Goal: Task Accomplishment & Management: Manage account settings

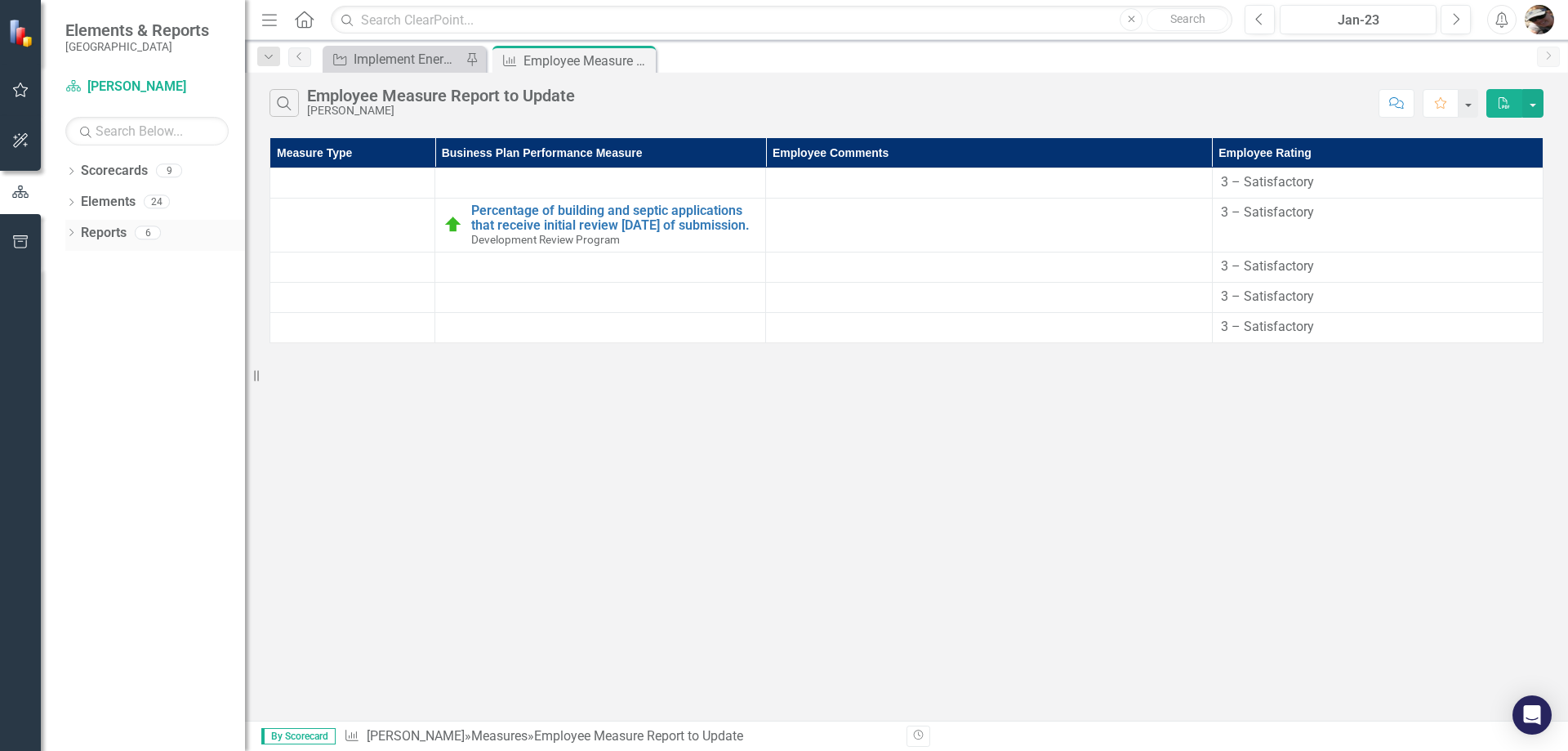
click at [70, 228] on div "Dropdown" at bounding box center [71, 235] width 12 height 14
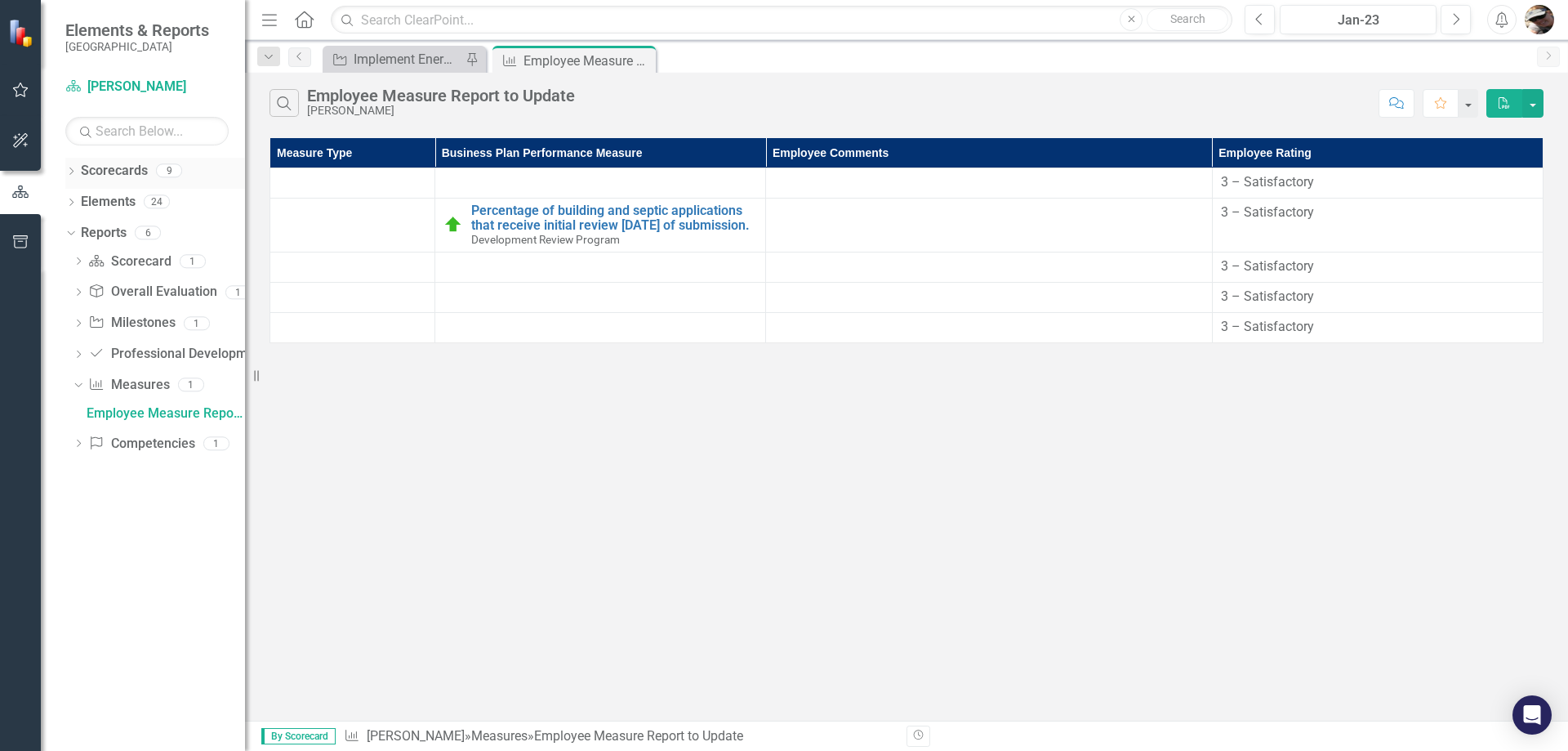
click at [70, 170] on icon "Dropdown" at bounding box center [71, 172] width 12 height 9
click at [78, 206] on icon "Dropdown" at bounding box center [79, 201] width 13 height 10
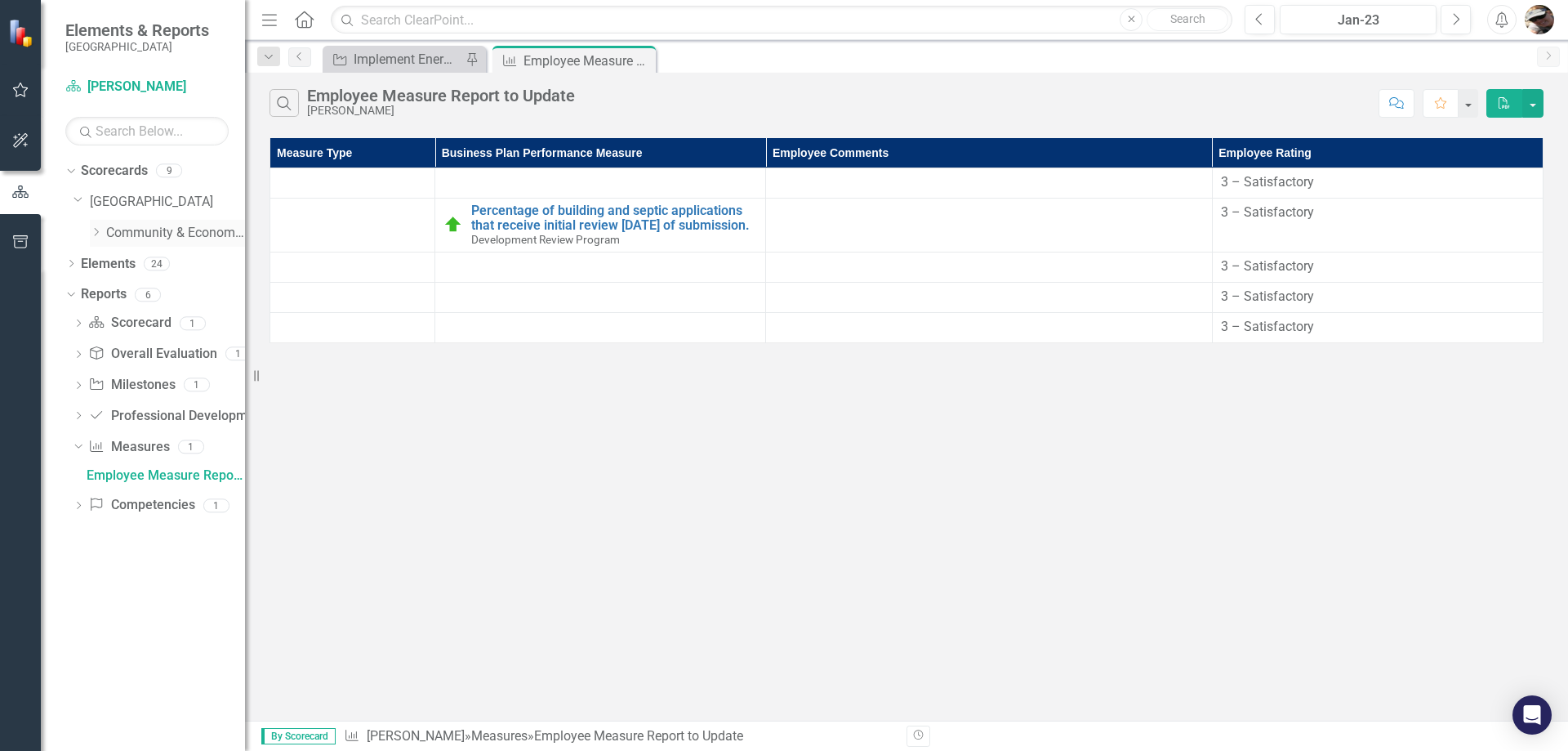
click at [96, 243] on div "Dropdown Community & Economic Development Department" at bounding box center [167, 233] width 156 height 27
click at [94, 233] on icon "Dropdown" at bounding box center [96, 232] width 13 height 10
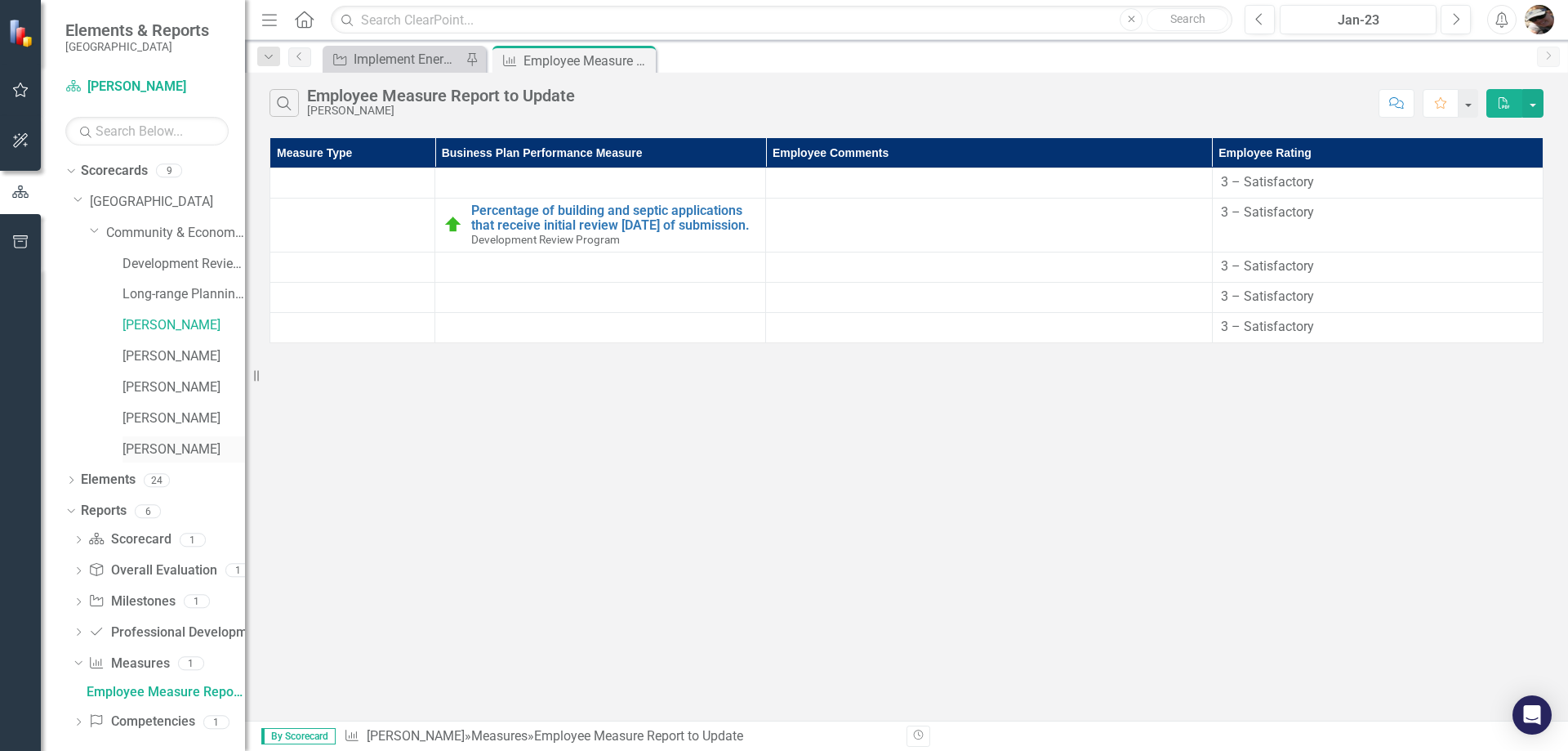
click at [134, 446] on link "[PERSON_NAME]" at bounding box center [183, 449] width 122 height 19
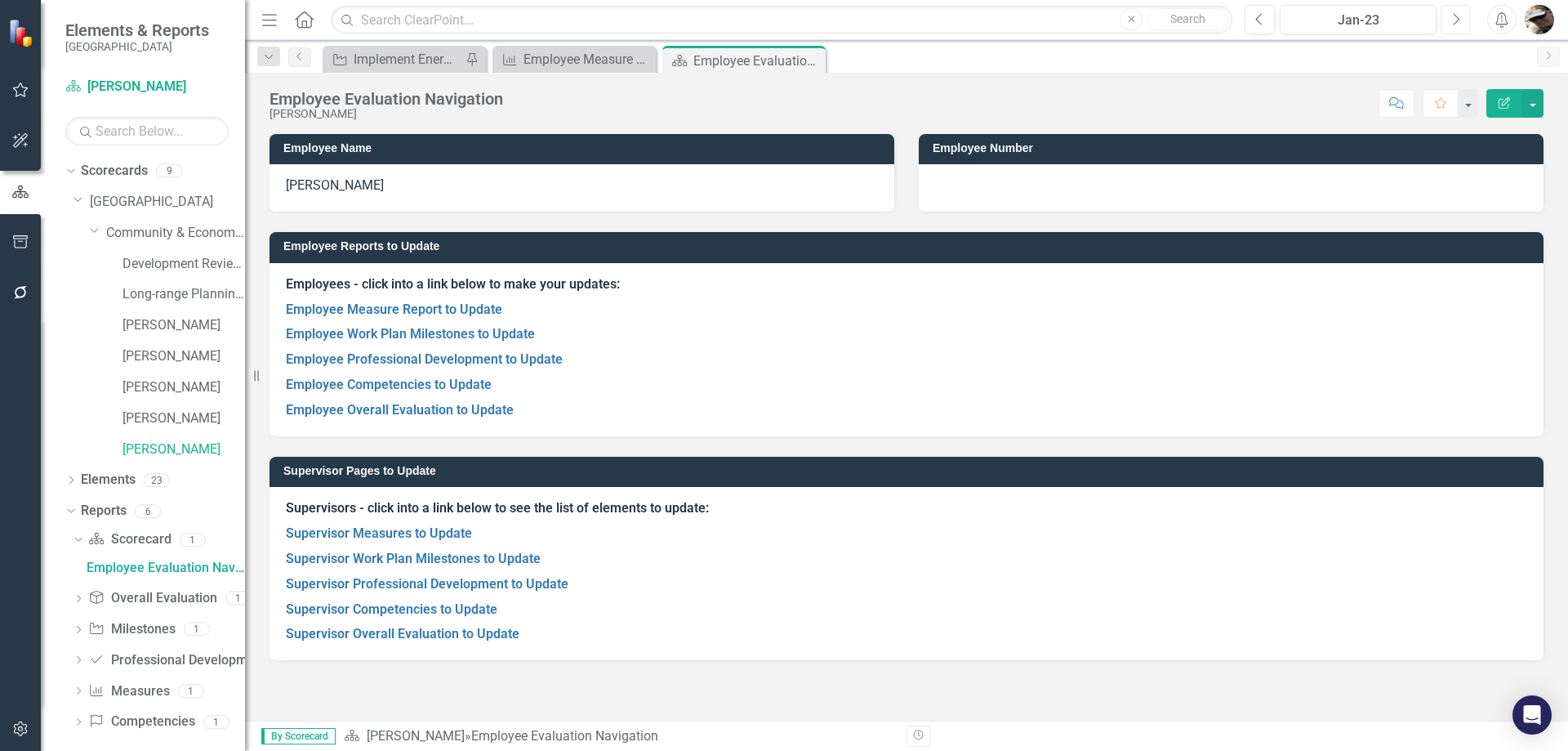
click at [1453, 17] on icon "Next" at bounding box center [1455, 20] width 9 height 15
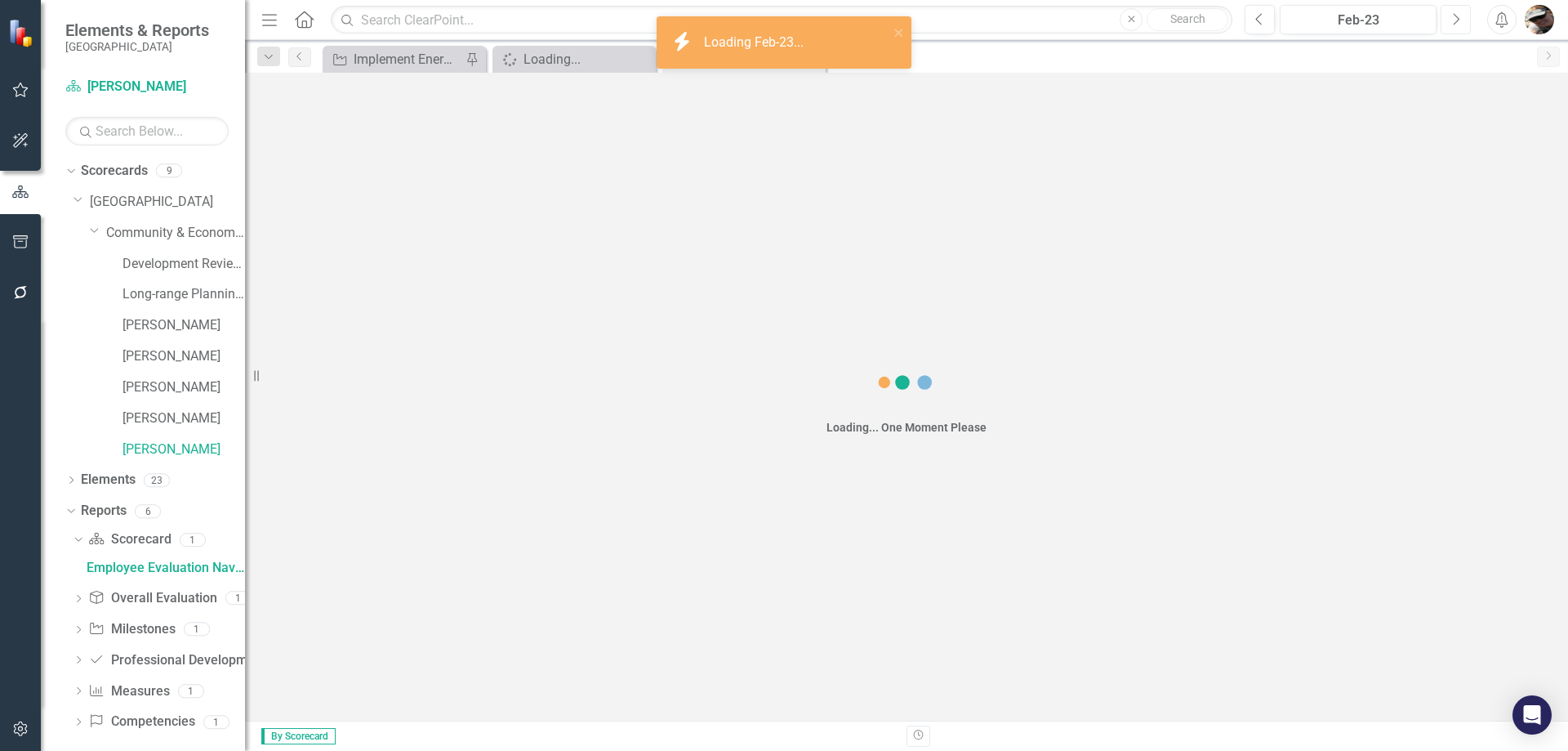
click at [1453, 17] on icon "Next" at bounding box center [1455, 20] width 9 height 15
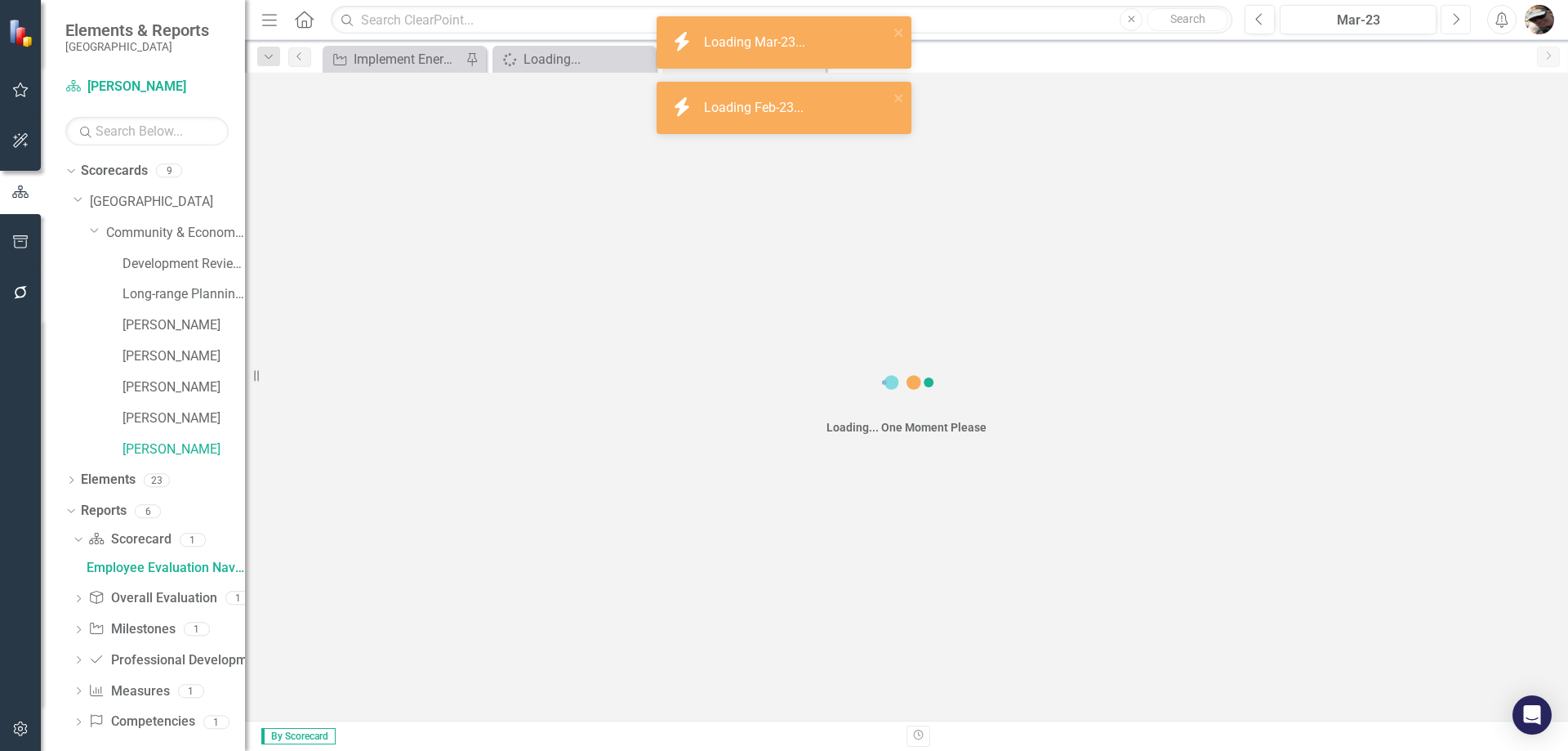
click at [1453, 17] on icon "Next" at bounding box center [1455, 20] width 9 height 15
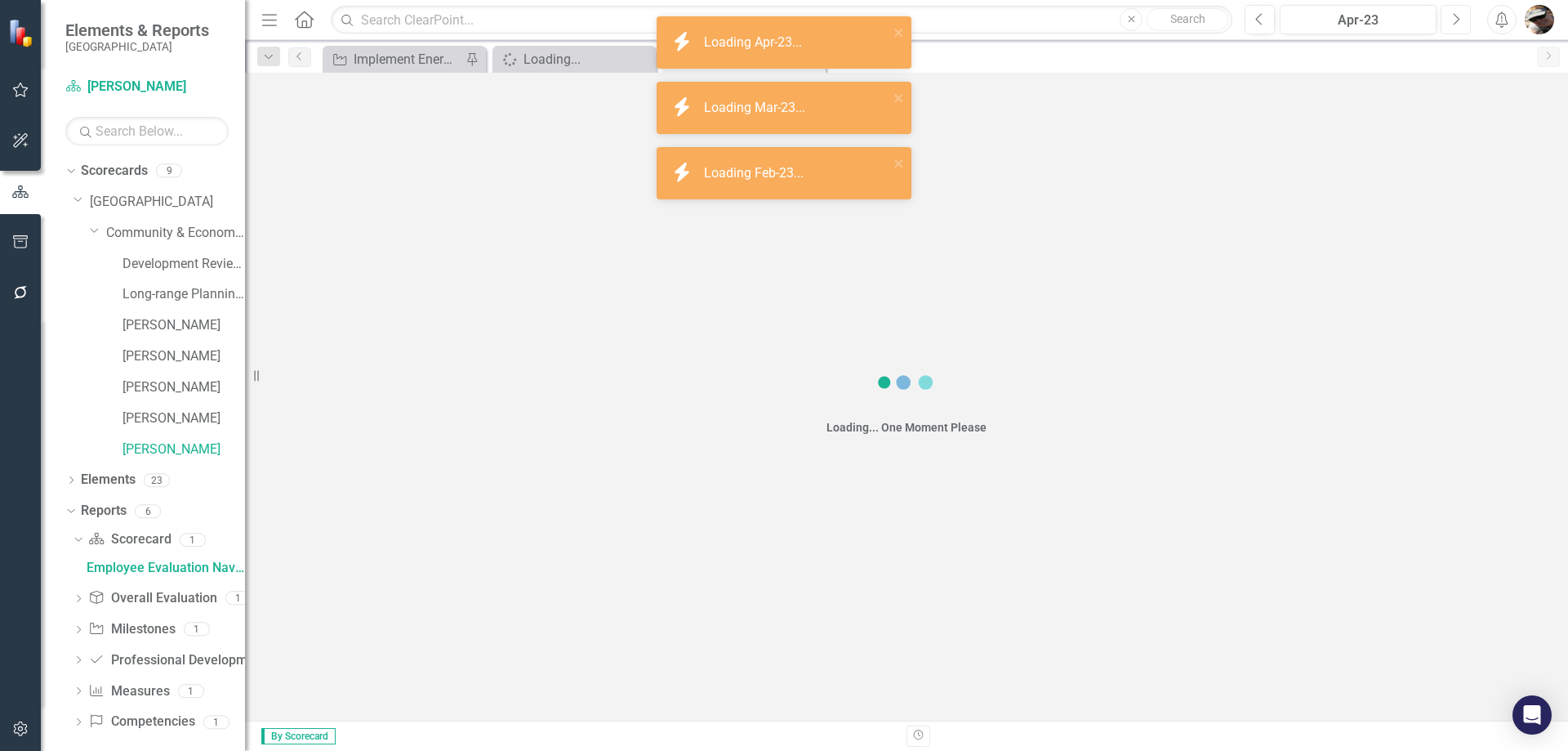
click at [1453, 17] on icon "Next" at bounding box center [1455, 20] width 9 height 15
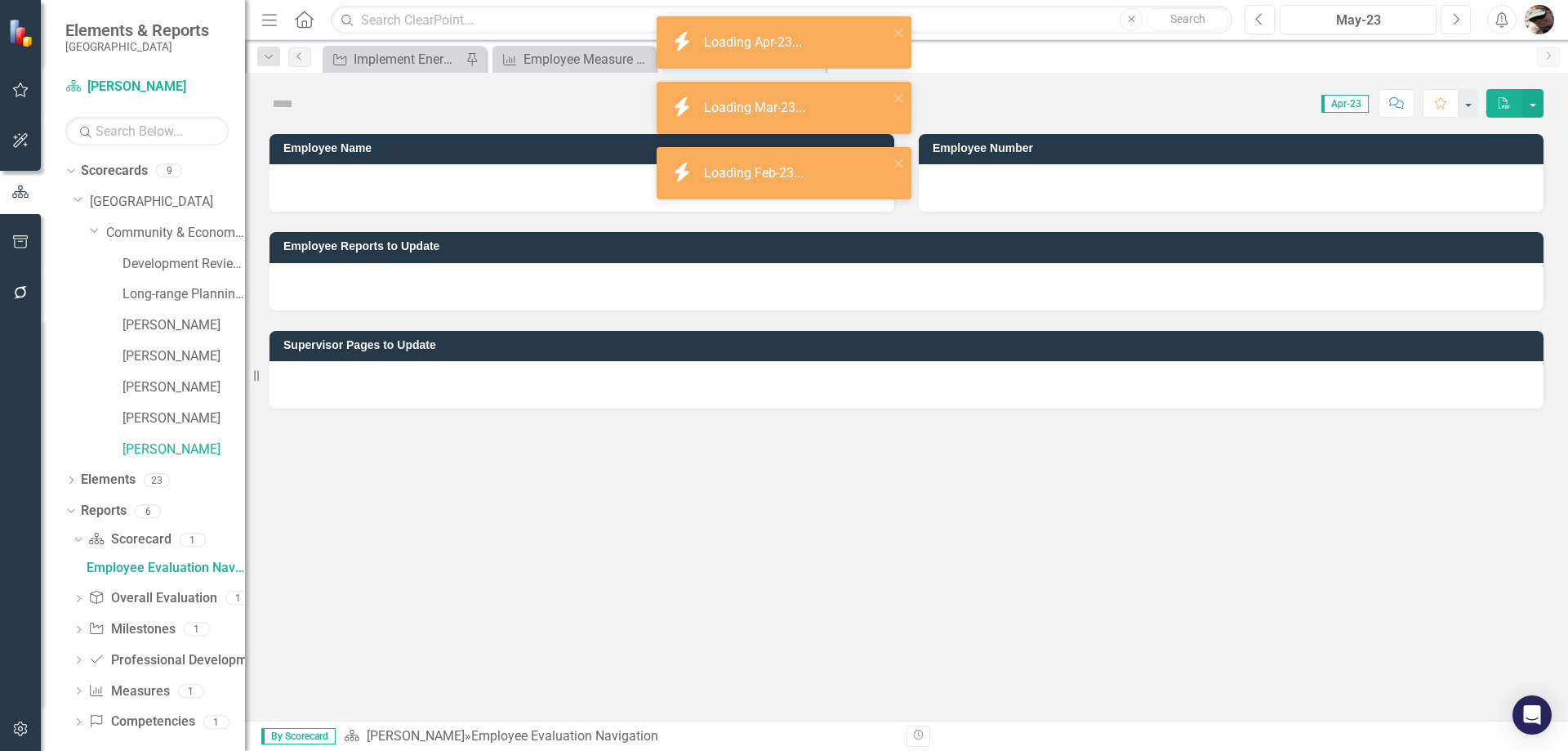
click at [1453, 17] on icon "Next" at bounding box center [1455, 20] width 9 height 15
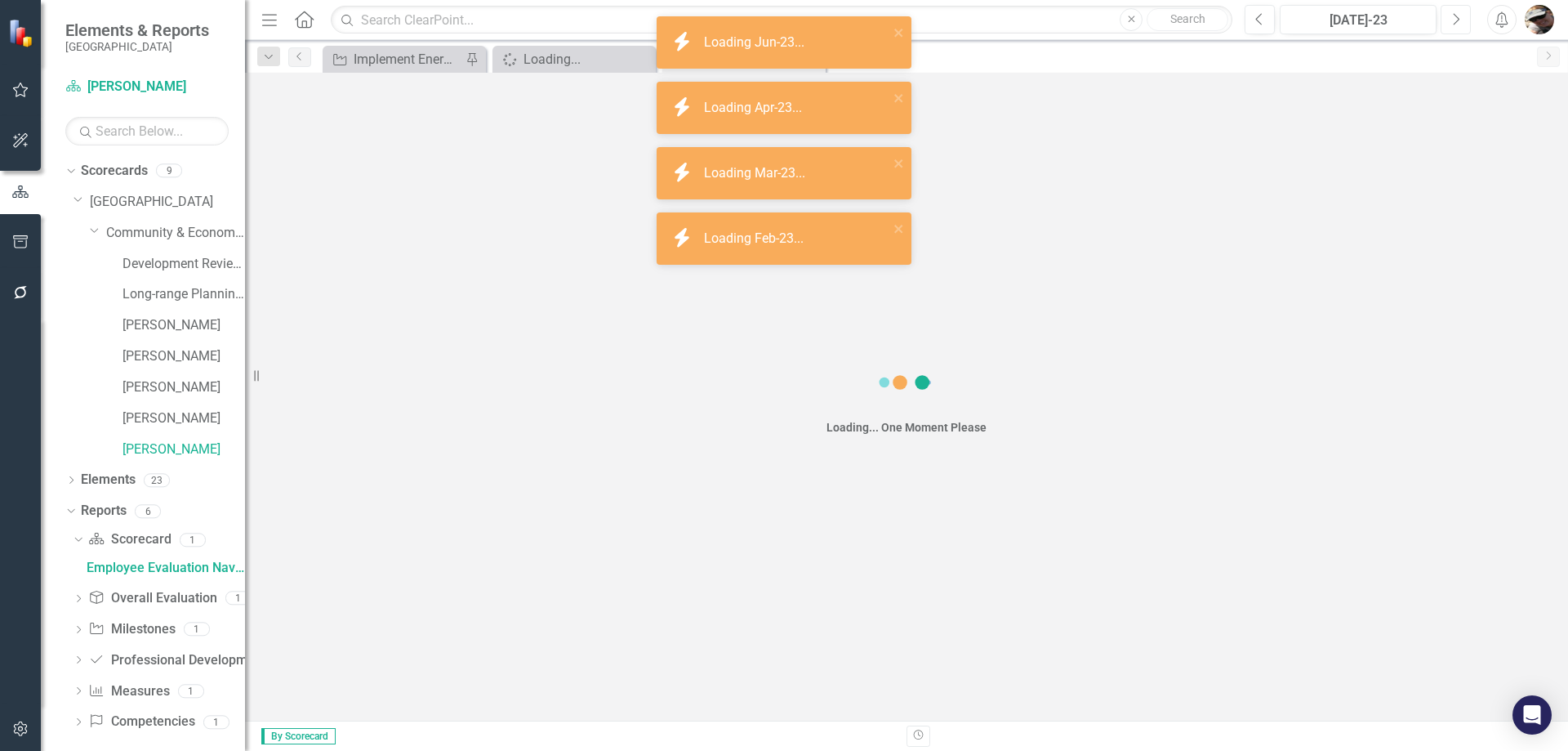
click at [1453, 17] on icon "Next" at bounding box center [1455, 20] width 9 height 15
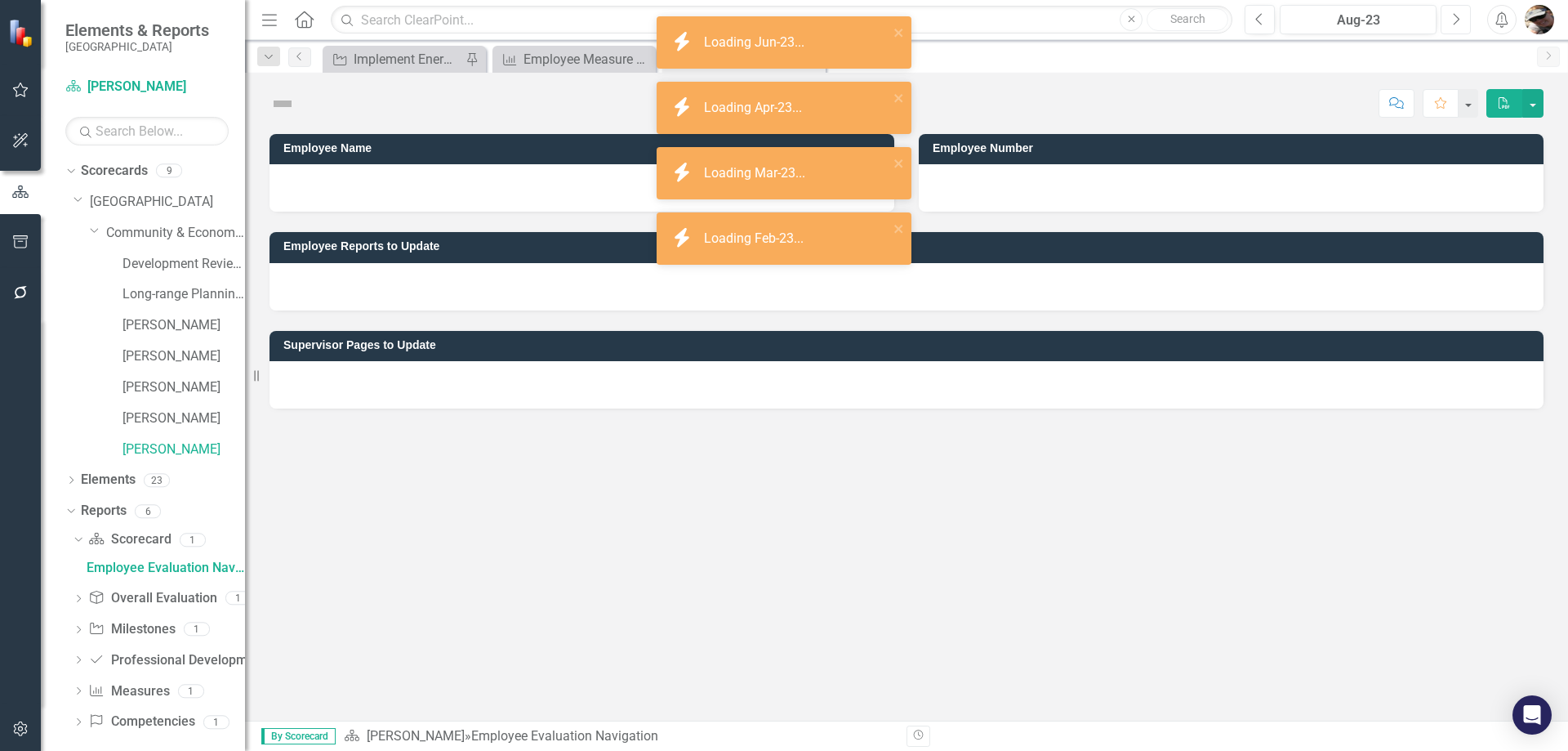
click at [1453, 17] on icon "Next" at bounding box center [1455, 20] width 9 height 15
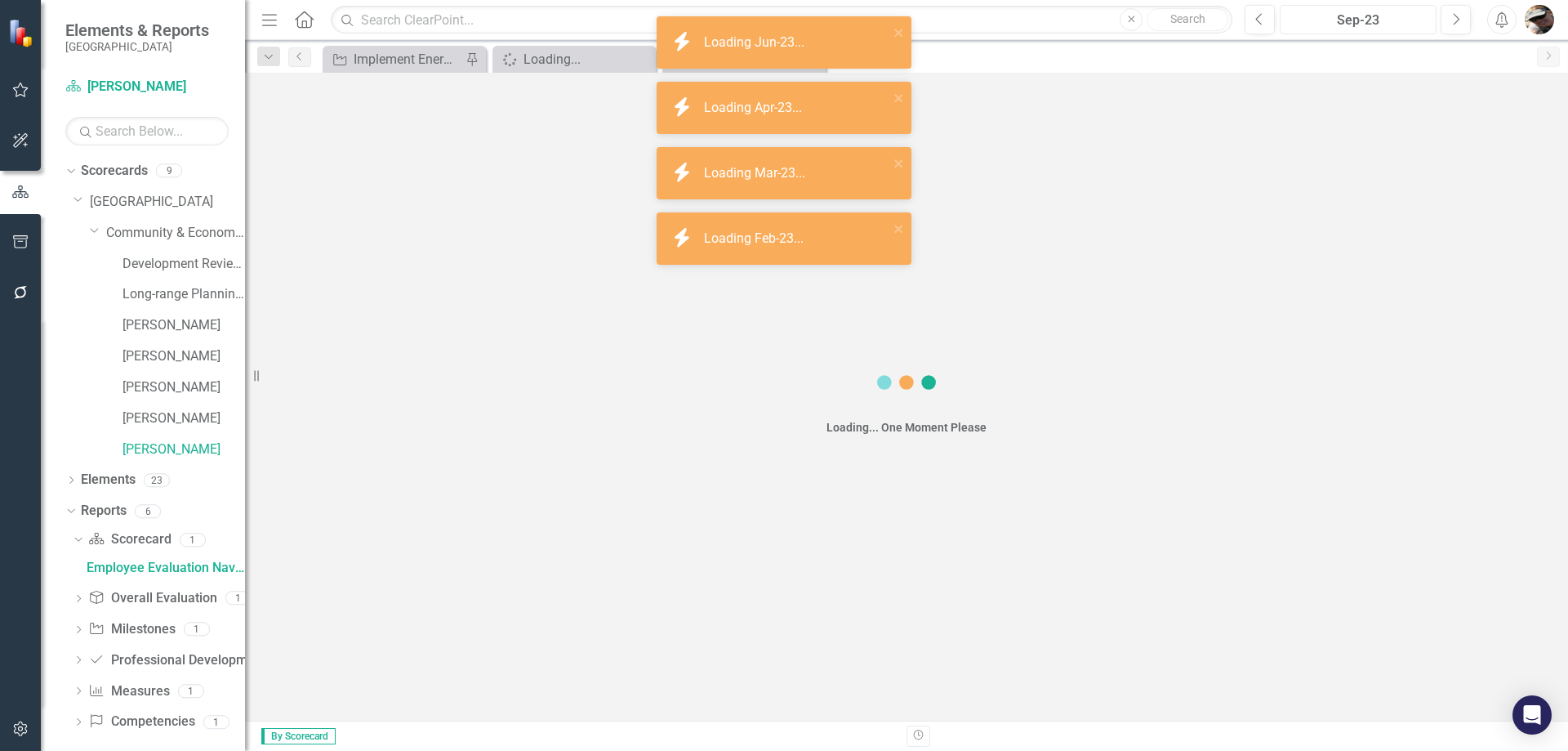
click at [1403, 18] on div "Sep-23" at bounding box center [1358, 21] width 146 height 20
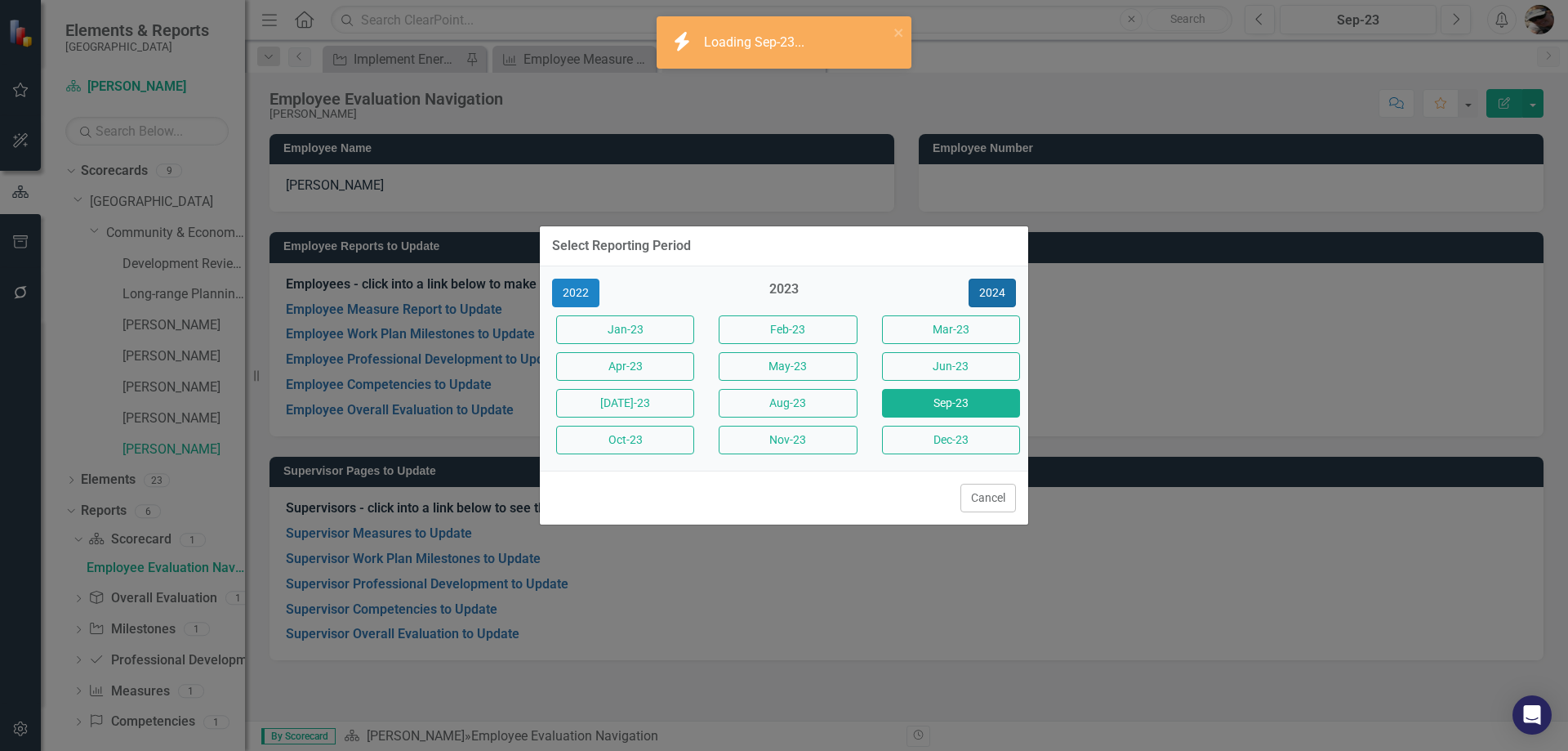
click at [979, 294] on button "2024" at bounding box center [992, 293] width 47 height 28
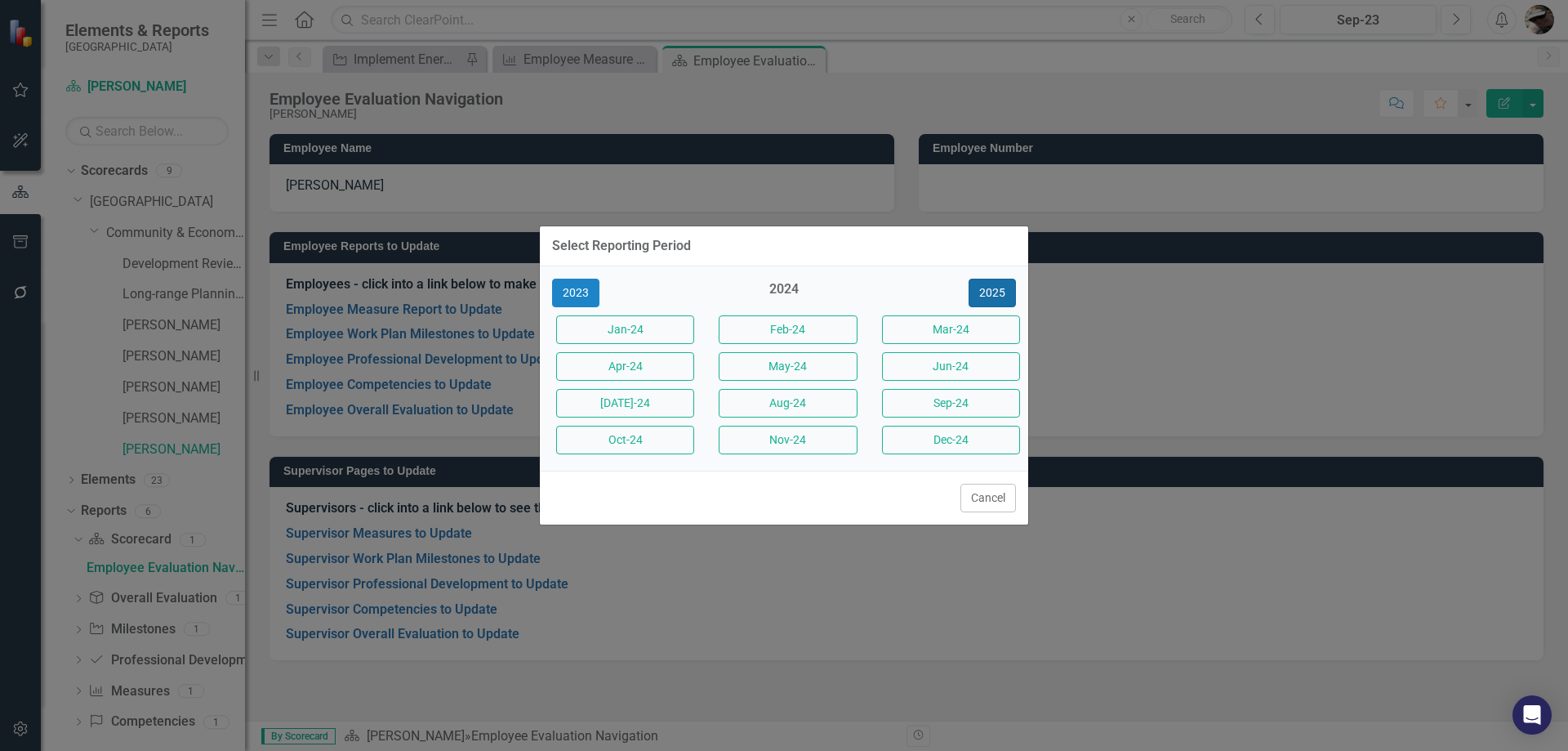
click at [981, 294] on button "2025" at bounding box center [992, 293] width 47 height 28
click at [623, 439] on button "Oct-25" at bounding box center [624, 440] width 138 height 28
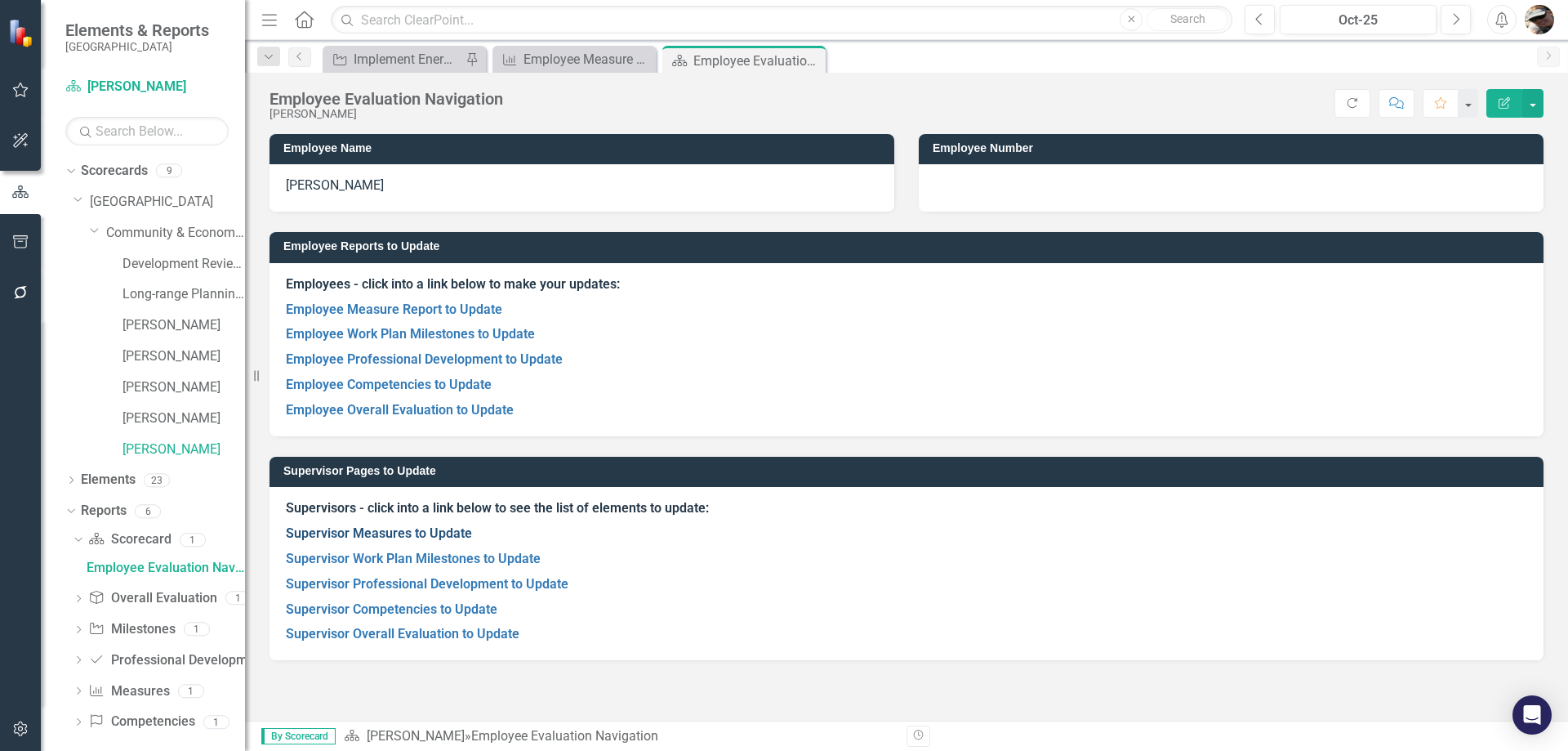
click at [361, 534] on link "Supervisor Measures to Update" at bounding box center [379, 533] width 186 height 16
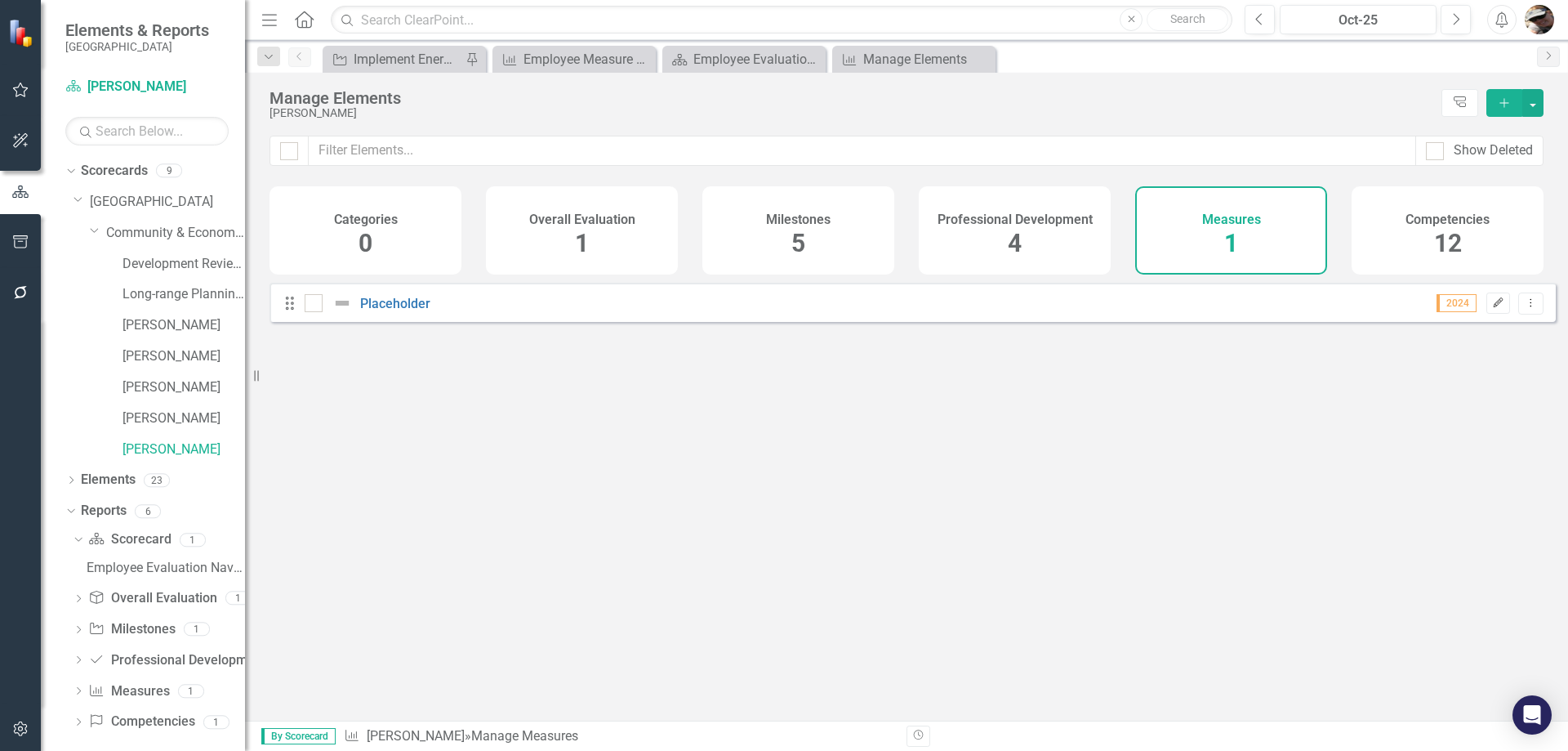
click at [1492, 308] on icon "Edit" at bounding box center [1498, 304] width 13 height 10
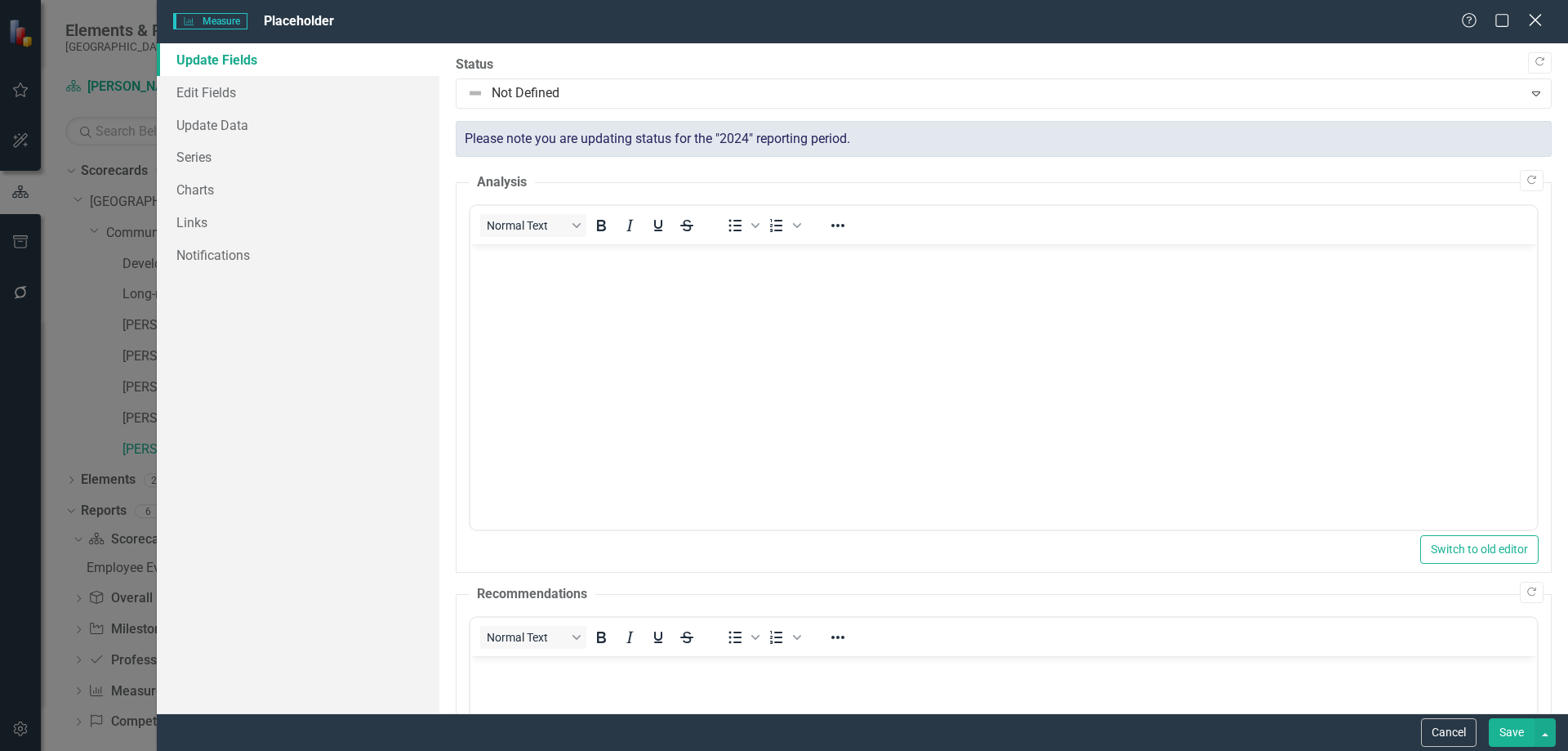
click at [1536, 23] on icon "Close" at bounding box center [1535, 21] width 21 height 16
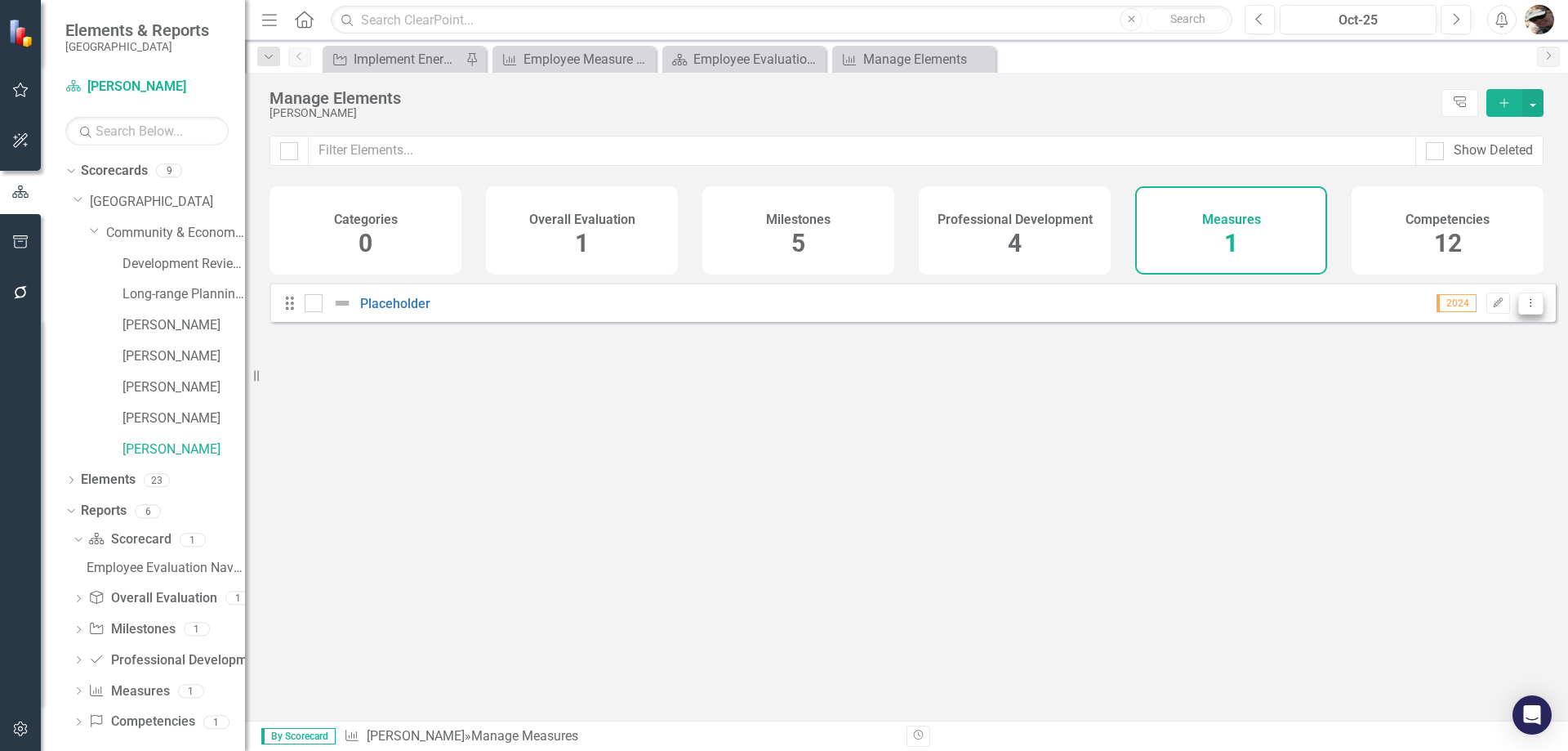
click at [1524, 308] on icon "Dropdown Menu" at bounding box center [1531, 303] width 14 height 11
click at [1490, 342] on link "Edit Edit Measure" at bounding box center [1456, 343] width 147 height 30
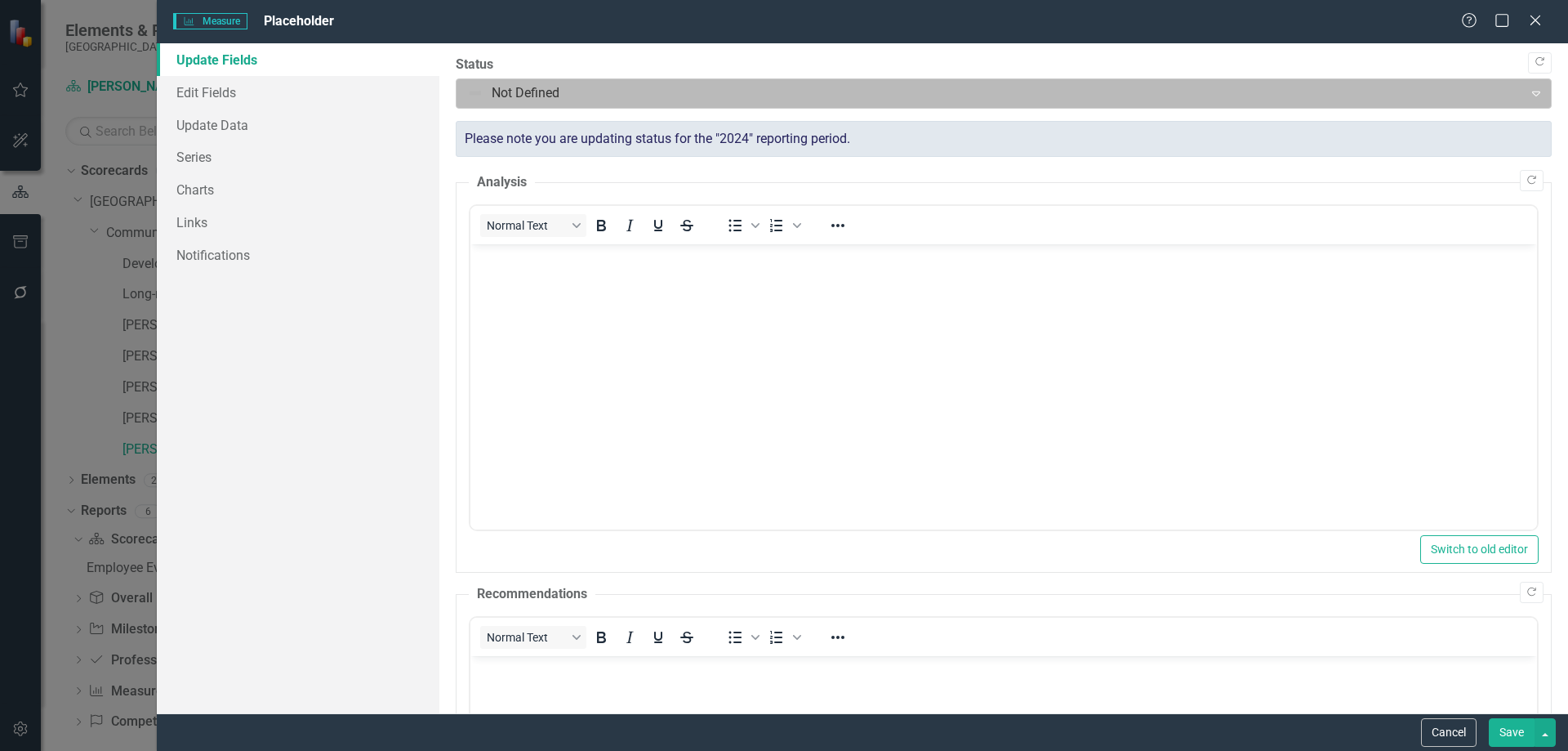
click at [589, 84] on div at bounding box center [990, 93] width 1046 height 23
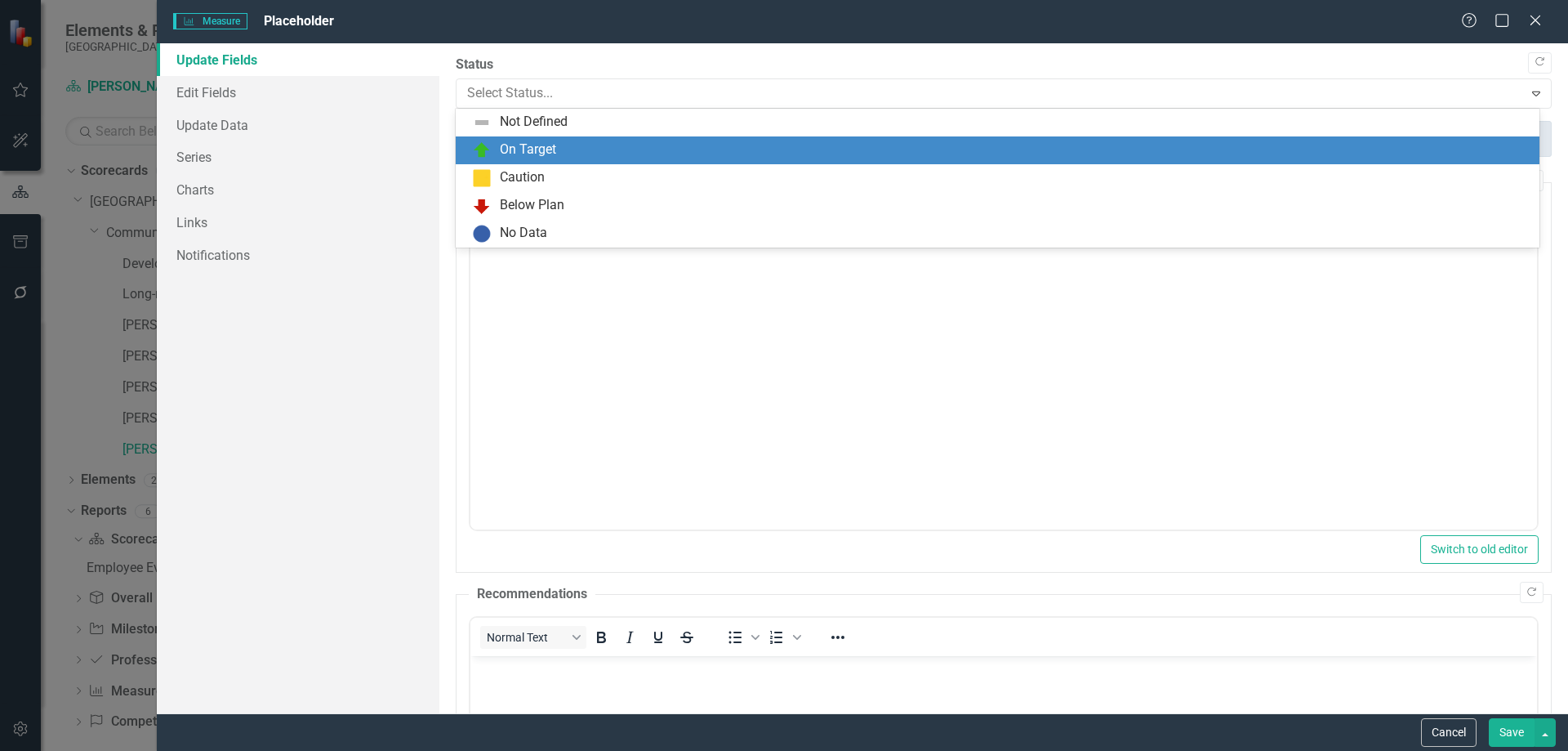
click at [550, 154] on div "On Target" at bounding box center [529, 150] width 57 height 19
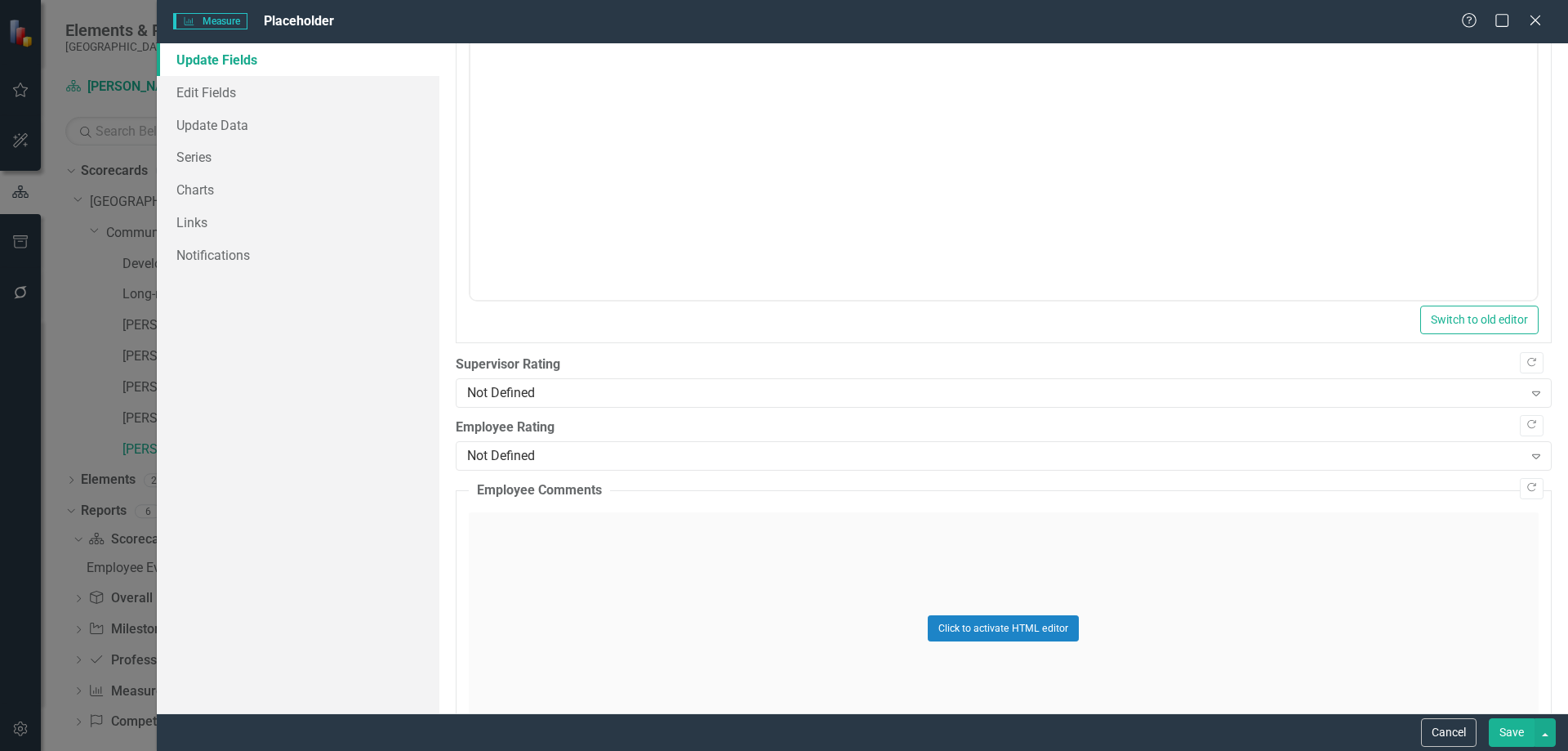
scroll to position [653, 0]
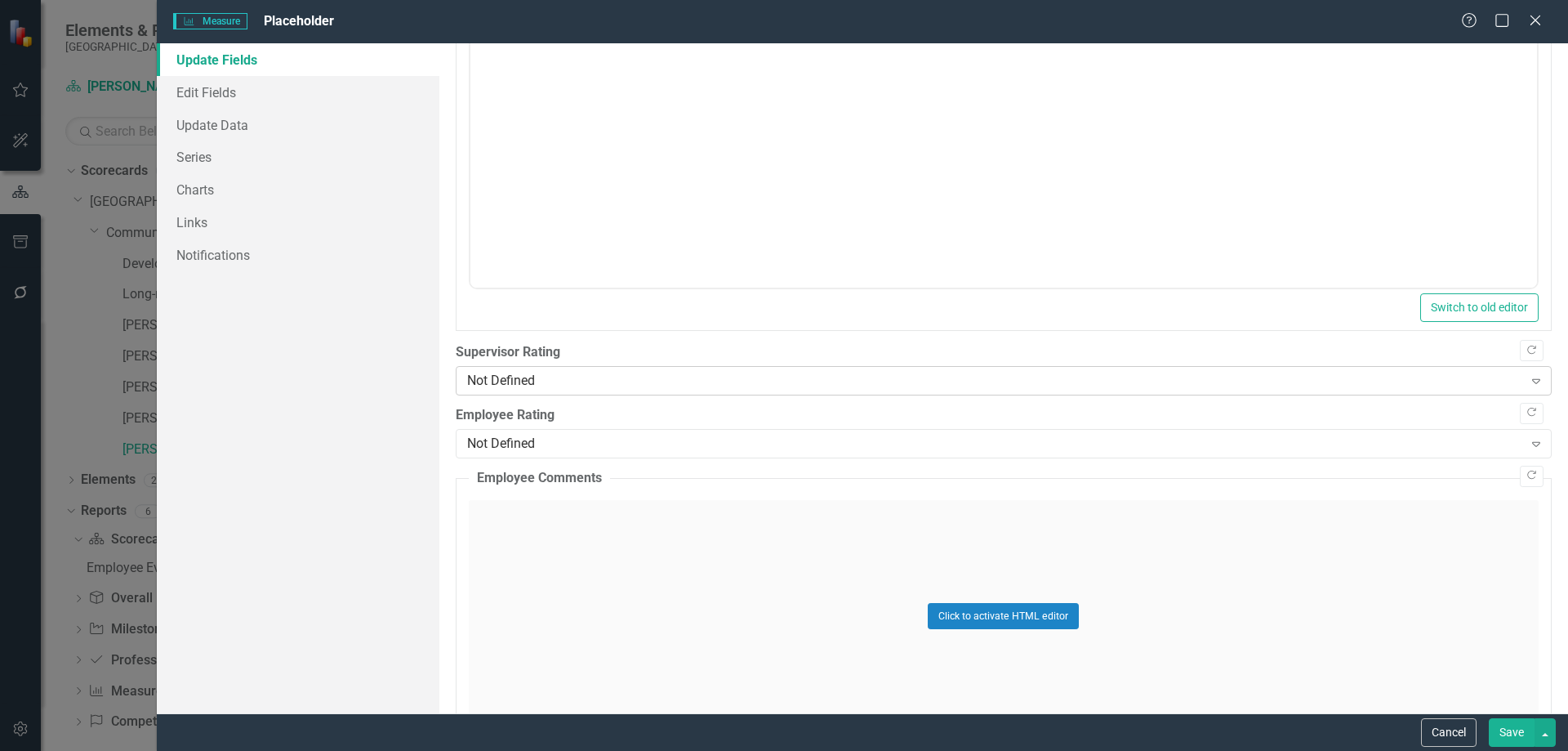
click at [588, 375] on div "Not Defined" at bounding box center [994, 381] width 1056 height 19
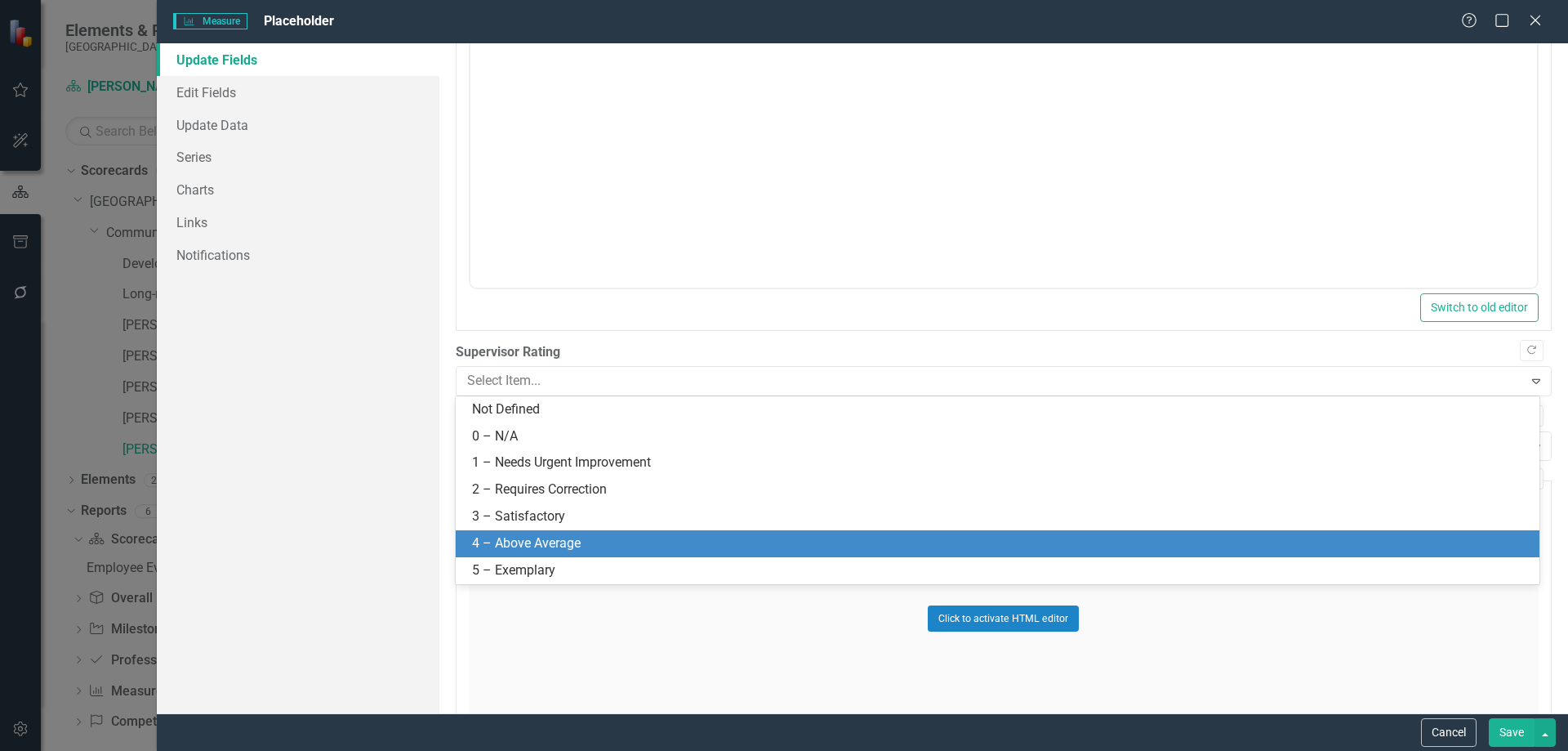
click at [569, 540] on div "4 – Above Average" at bounding box center [1000, 543] width 1058 height 19
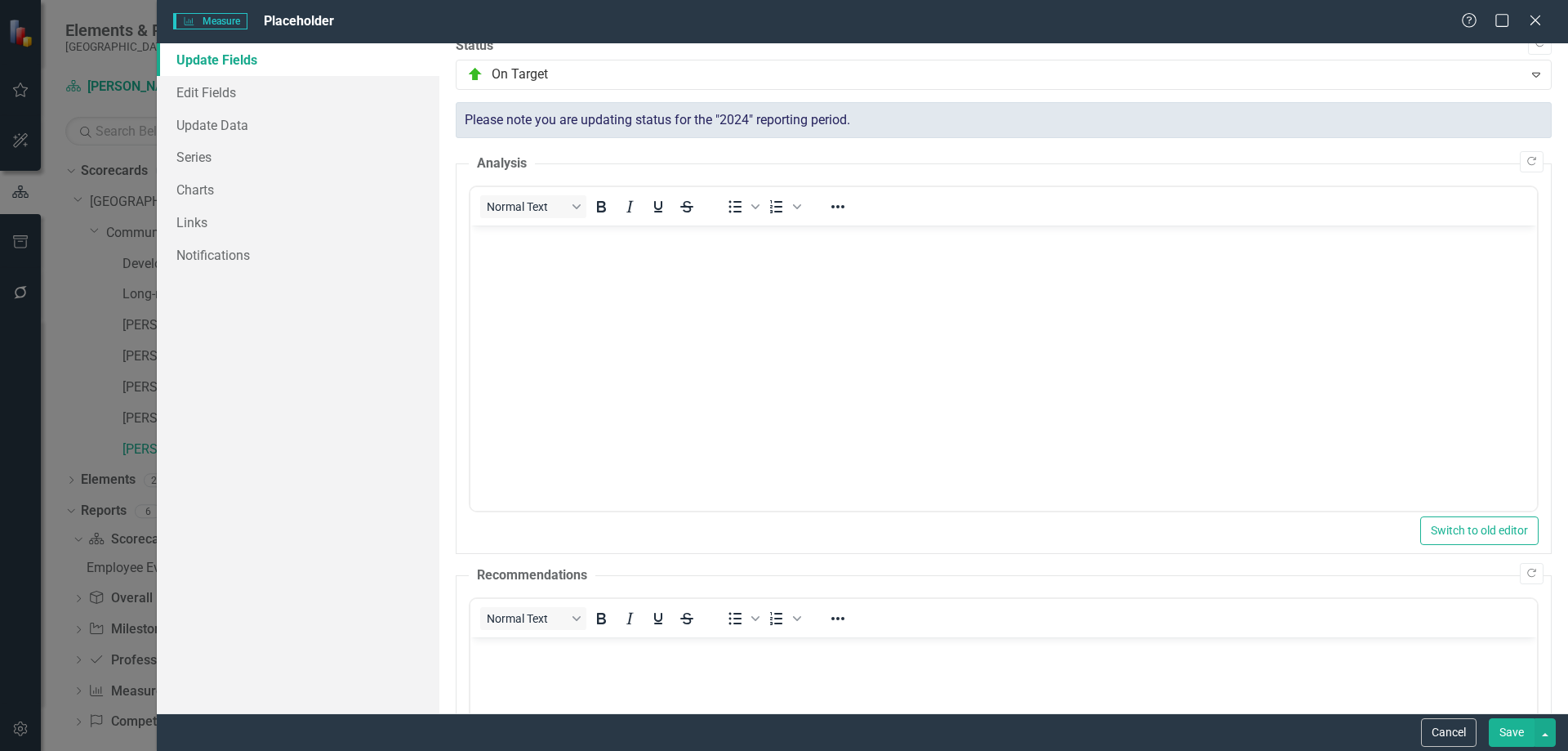
scroll to position [0, 0]
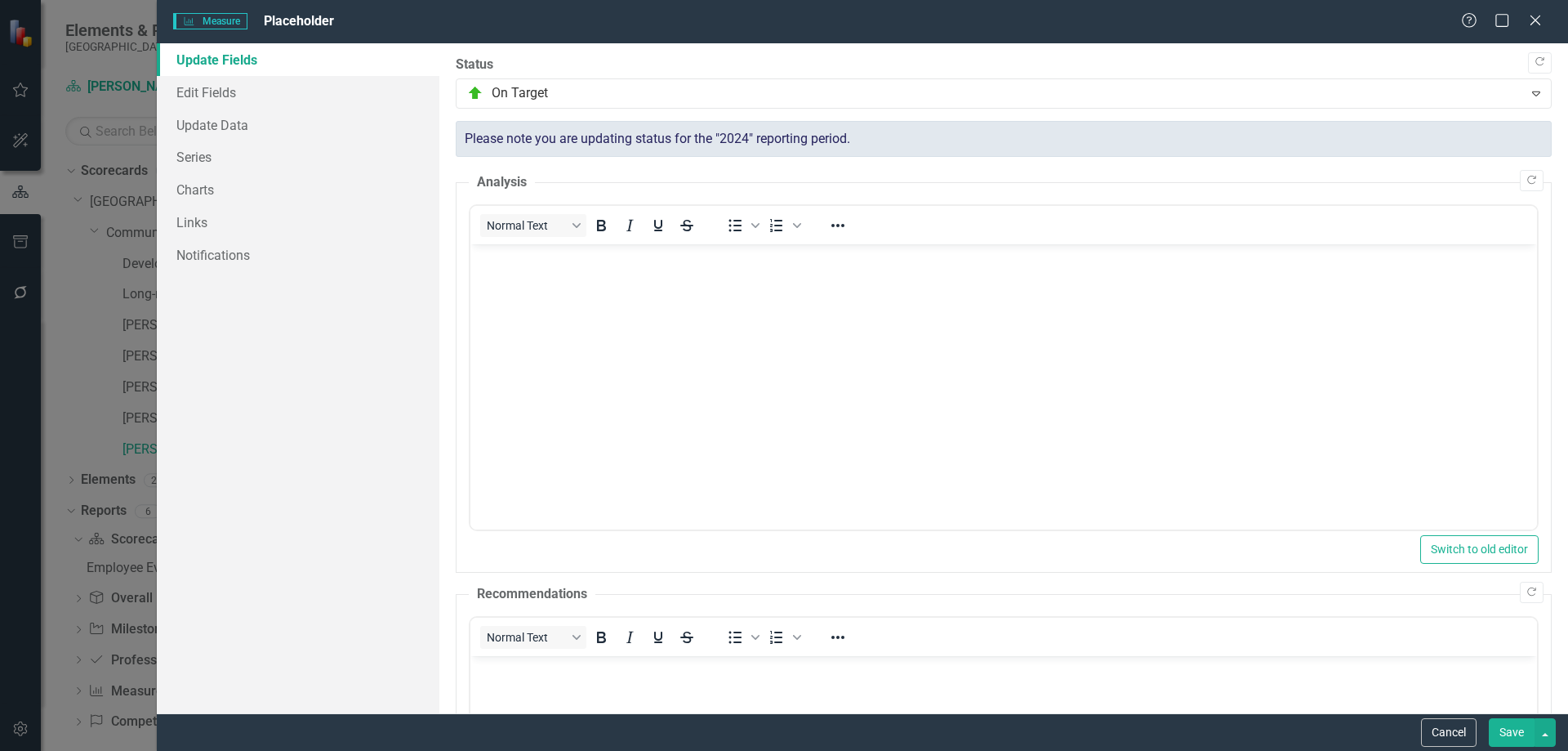
click at [638, 141] on div "Please note you are updating status for the "2024" reporting period." at bounding box center [1004, 139] width 1096 height 37
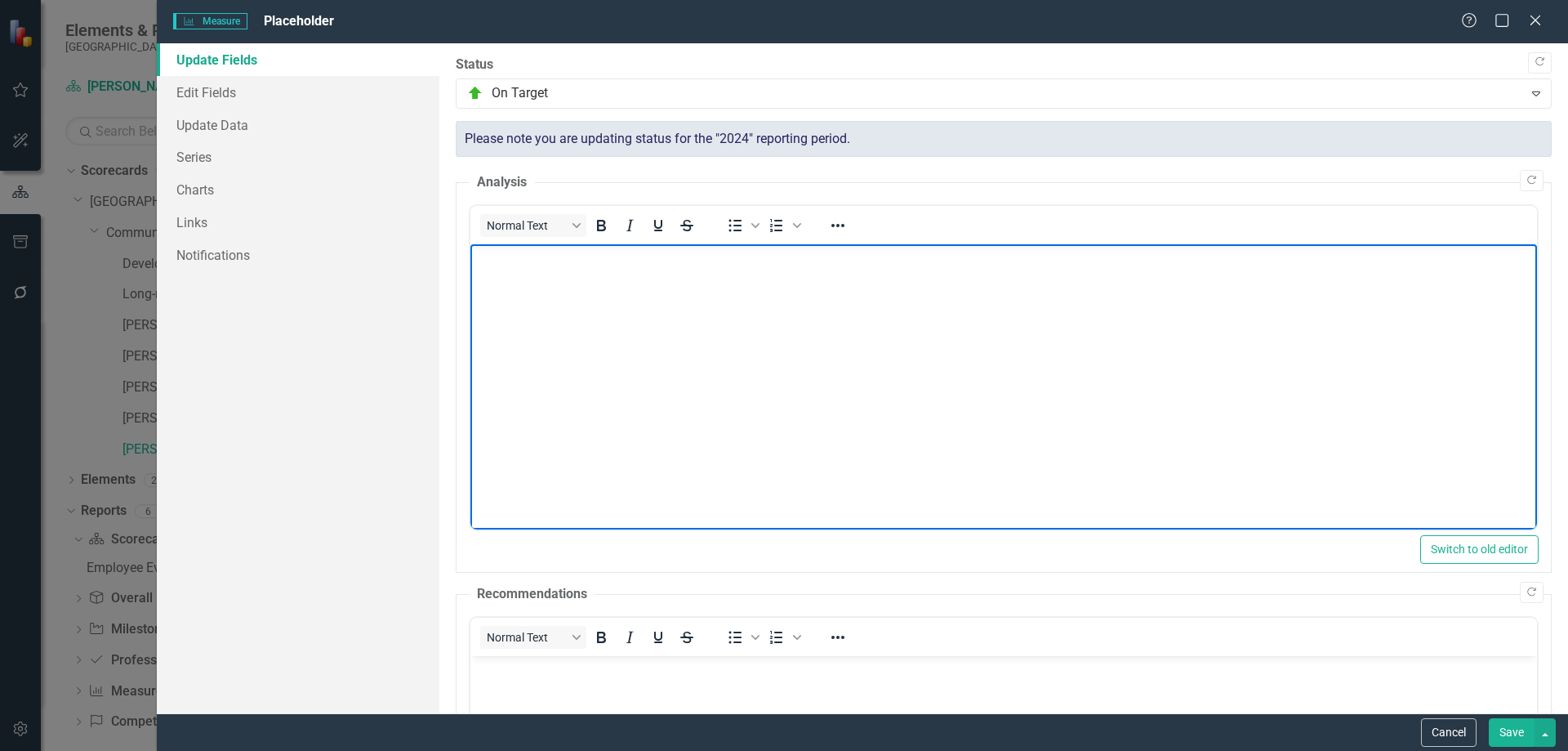
click at [589, 303] on body "Rich Text Area. Press ALT-0 for help." at bounding box center [1003, 366] width 1067 height 245
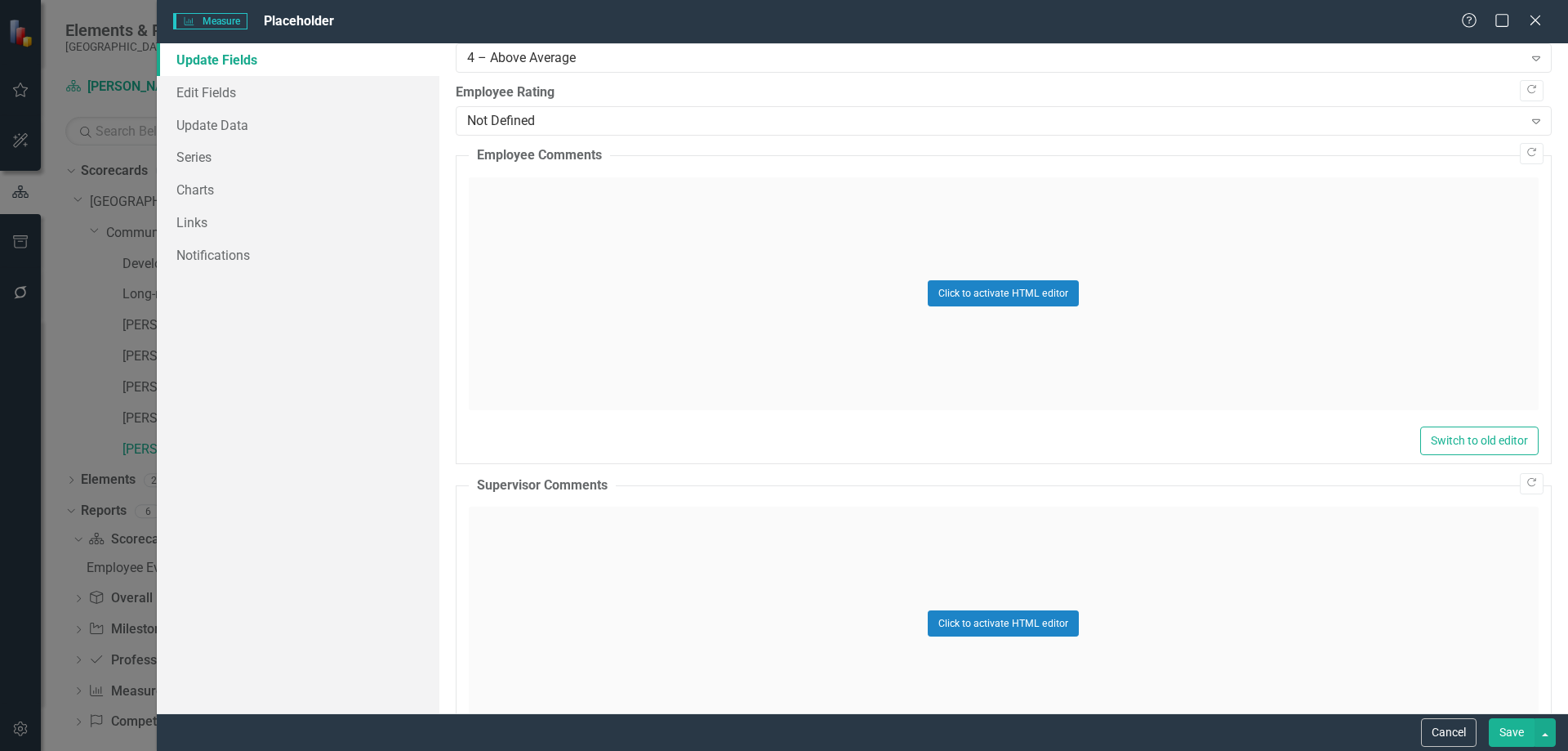
scroll to position [980, 0]
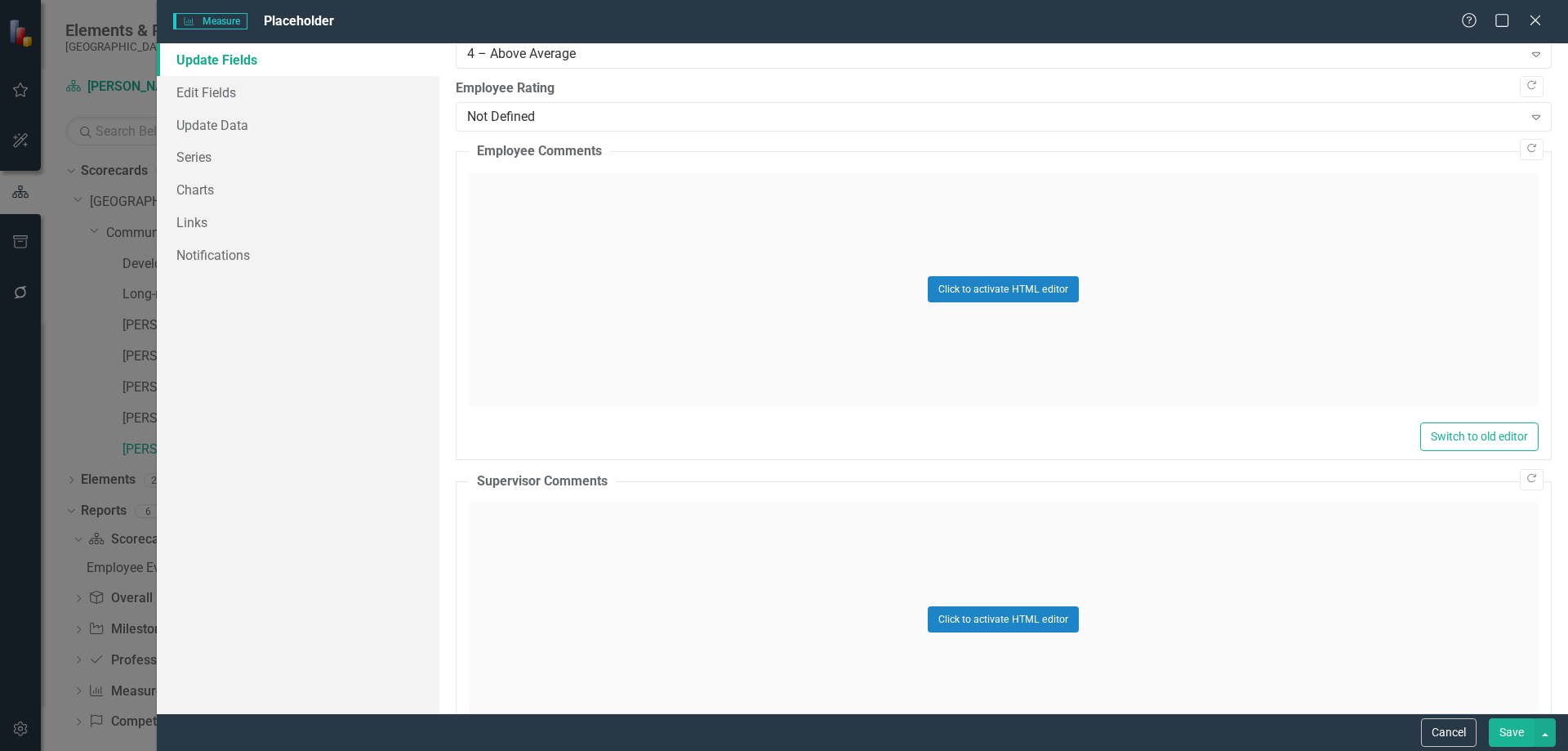
click at [591, 550] on div "Click to activate HTML editor" at bounding box center [1003, 619] width 1070 height 233
click at [576, 568] on body "Rich Text Area. Press ALT-0 for help." at bounding box center [1003, 665] width 1067 height 245
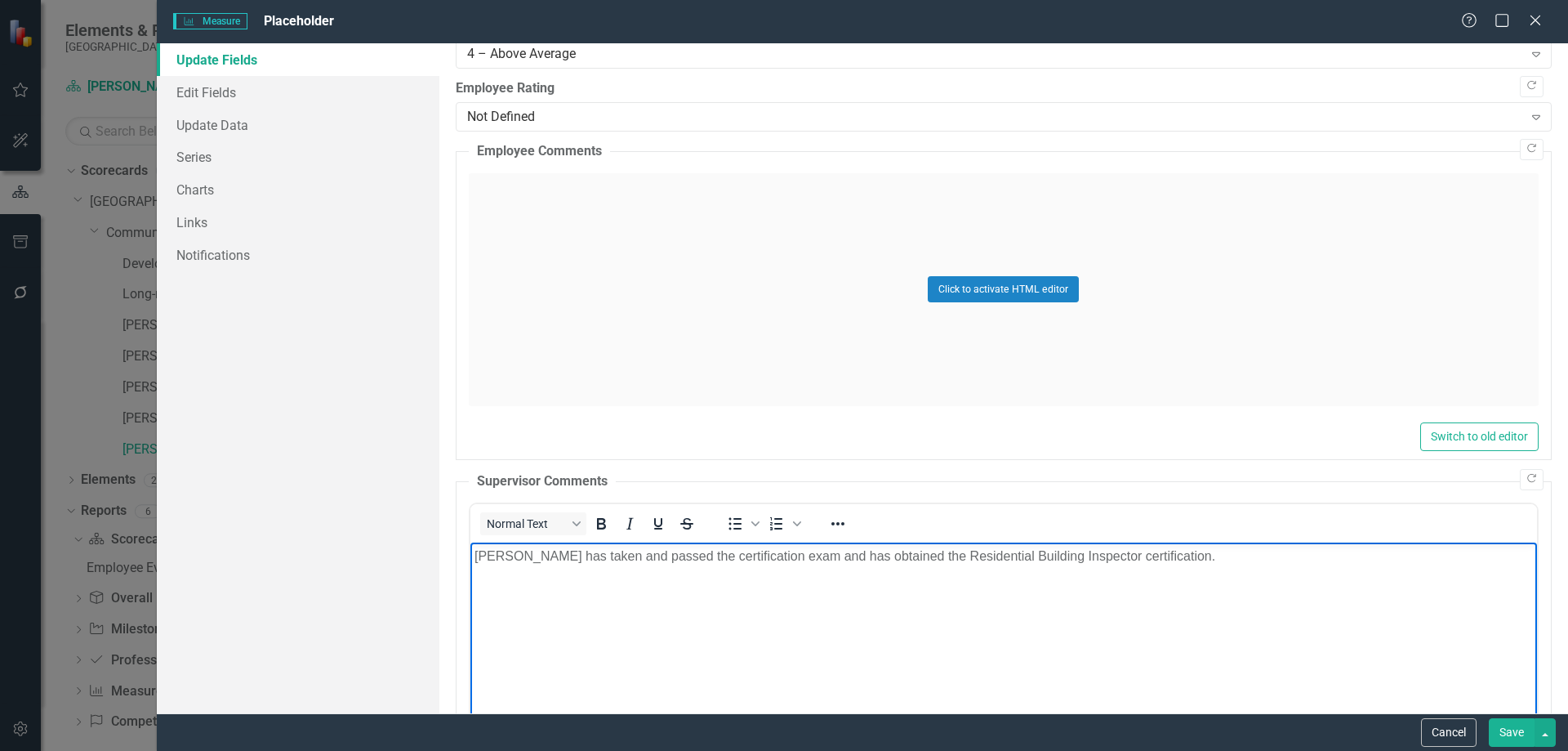
click at [1504, 730] on button "Save" at bounding box center [1511, 731] width 46 height 28
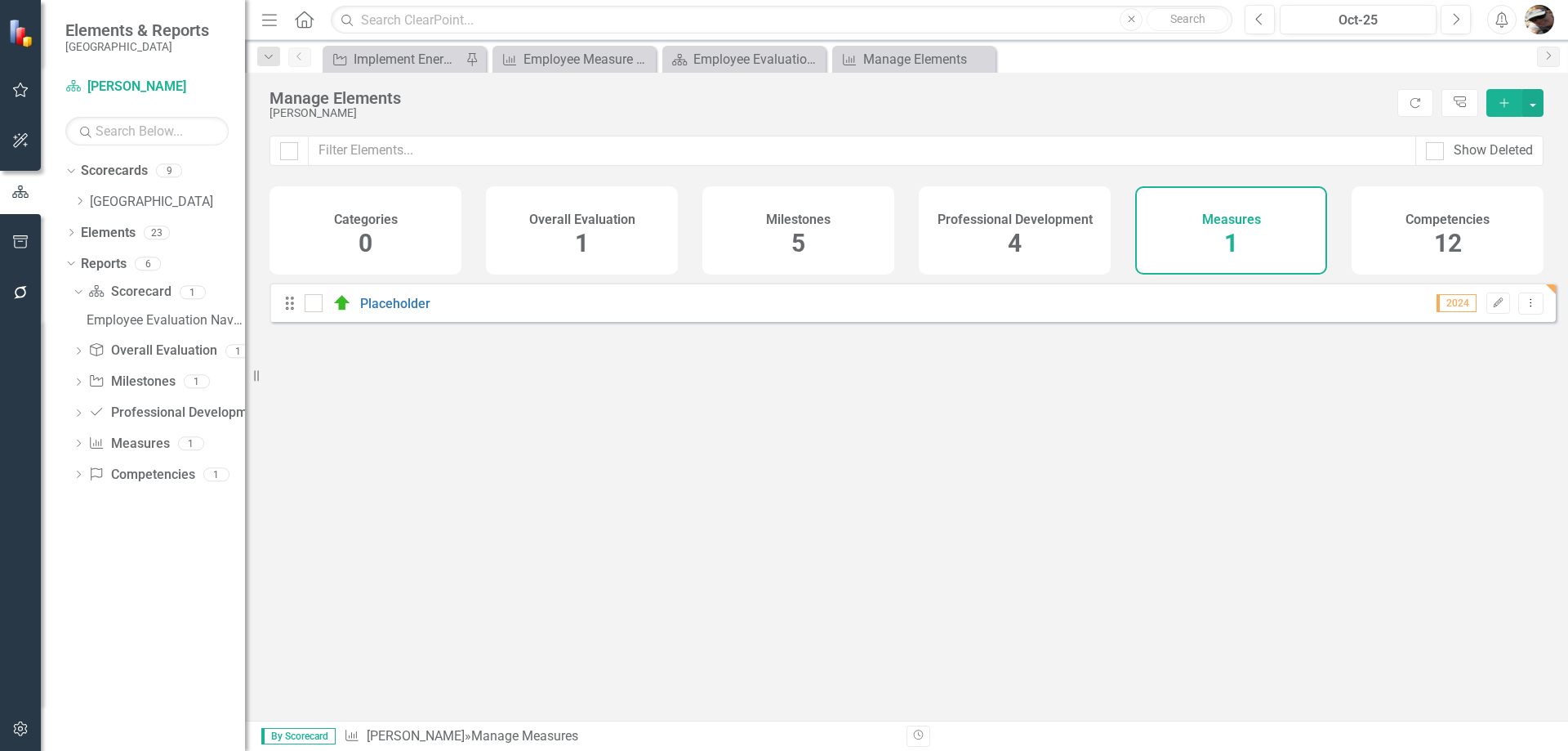
drag, startPoint x: 382, startPoint y: 318, endPoint x: 1274, endPoint y: 425, distance: 898.4
click at [1274, 425] on div "Looks like you don't have any Measures set up yet. Why don't you add a Measure …" at bounding box center [912, 482] width 1286 height 398
click at [1525, 308] on icon "Dropdown Menu" at bounding box center [1531, 303] width 14 height 11
click at [1454, 337] on link "Edit Edit Measure" at bounding box center [1456, 343] width 147 height 30
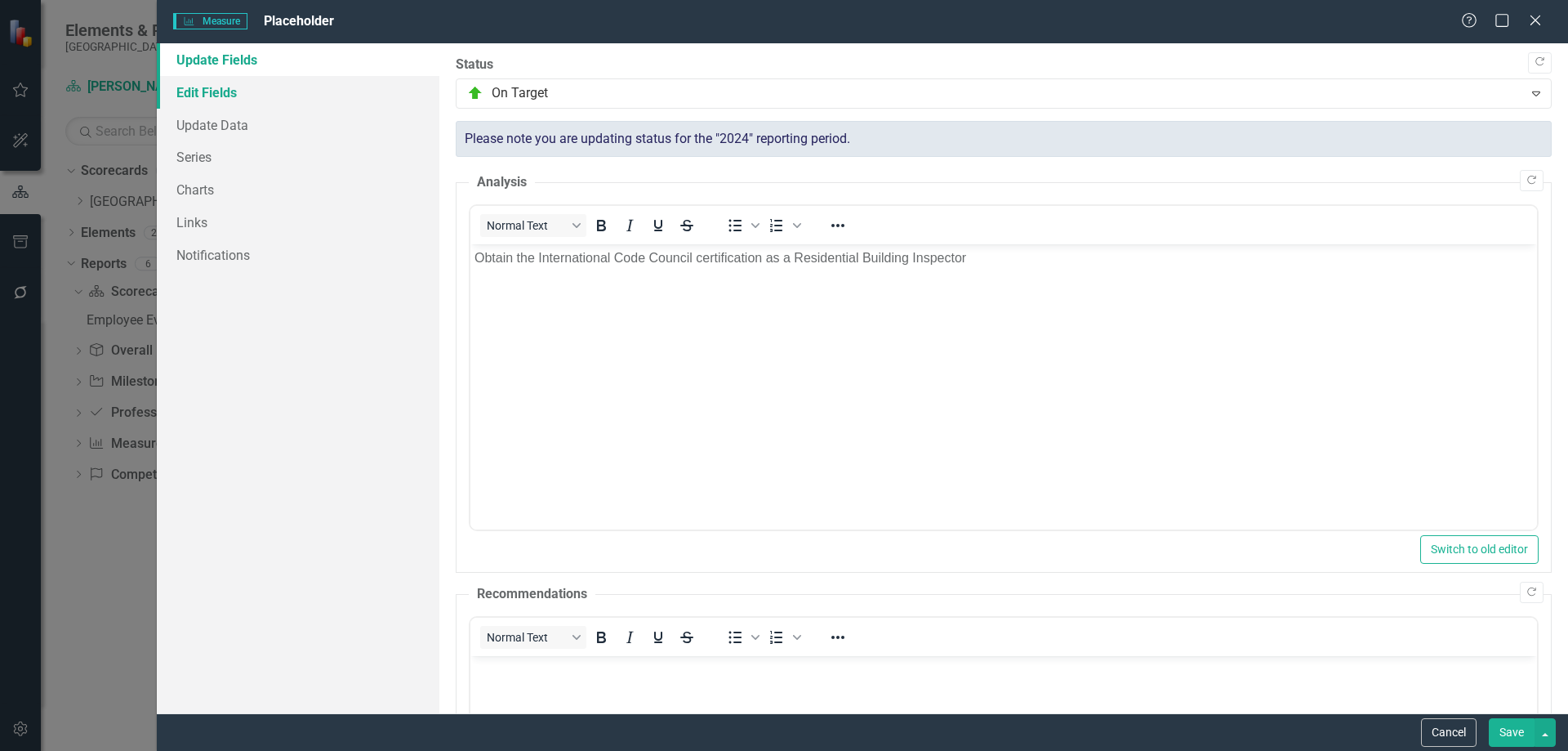
click at [227, 87] on link "Edit Fields" at bounding box center [298, 92] width 283 height 32
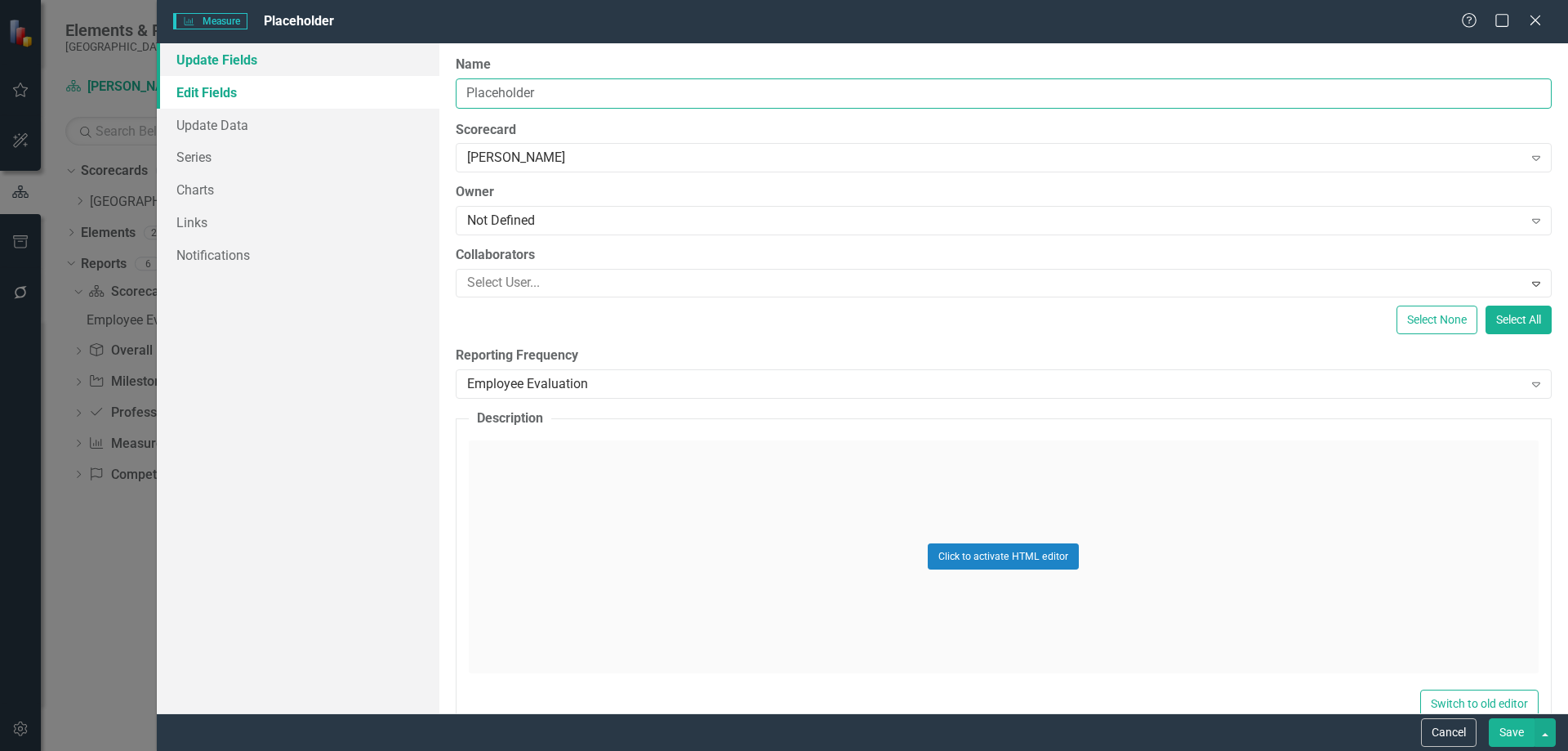
drag, startPoint x: 553, startPoint y: 87, endPoint x: 336, endPoint y: 44, distance: 221.2
click at [336, 44] on div "Update Fields Edit Fields Update Data Series Charts Links Notifications "Update…" at bounding box center [862, 378] width 1411 height 670
type input "Obtain certification as a Residential Building Inspector"
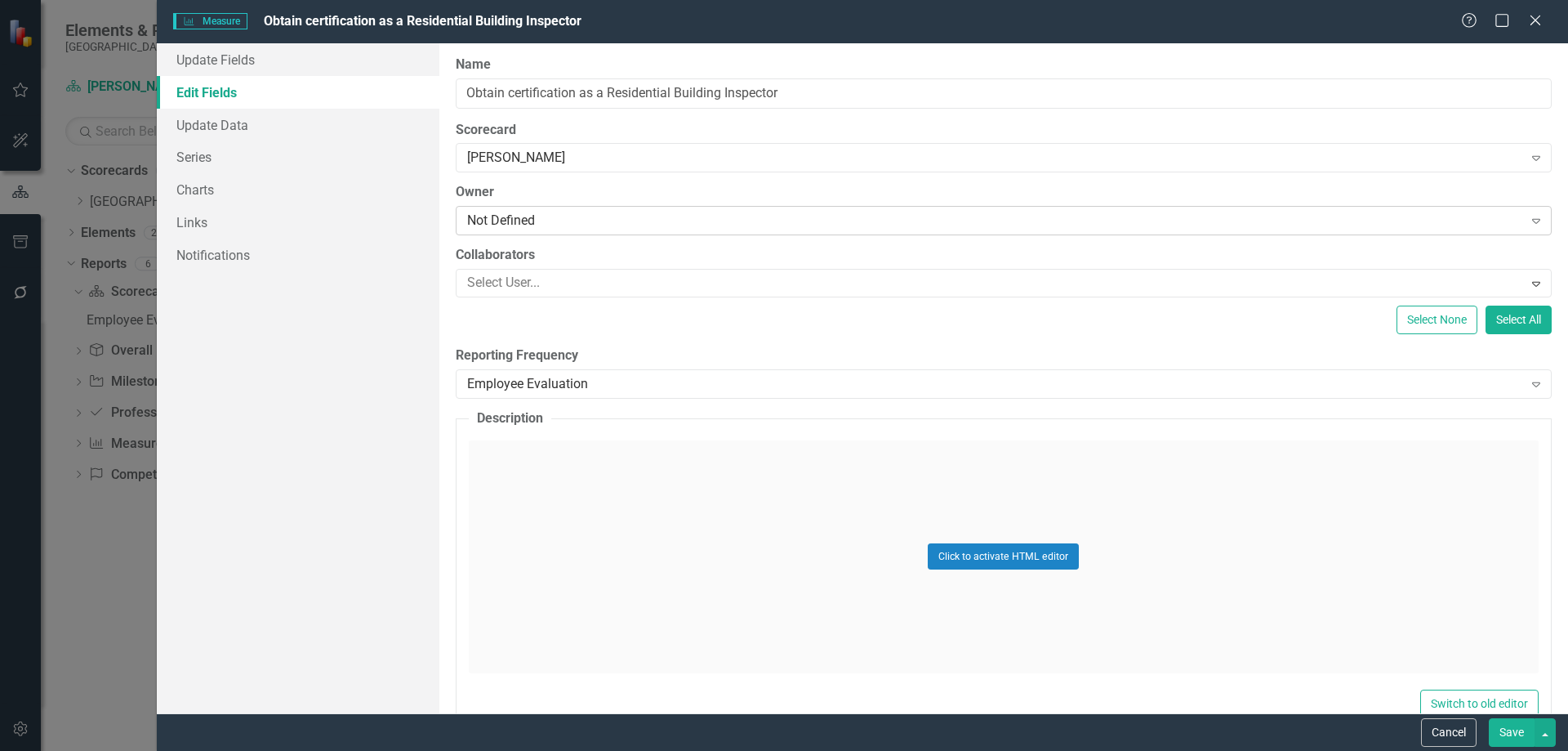
click at [530, 222] on div "Not Defined" at bounding box center [994, 220] width 1056 height 19
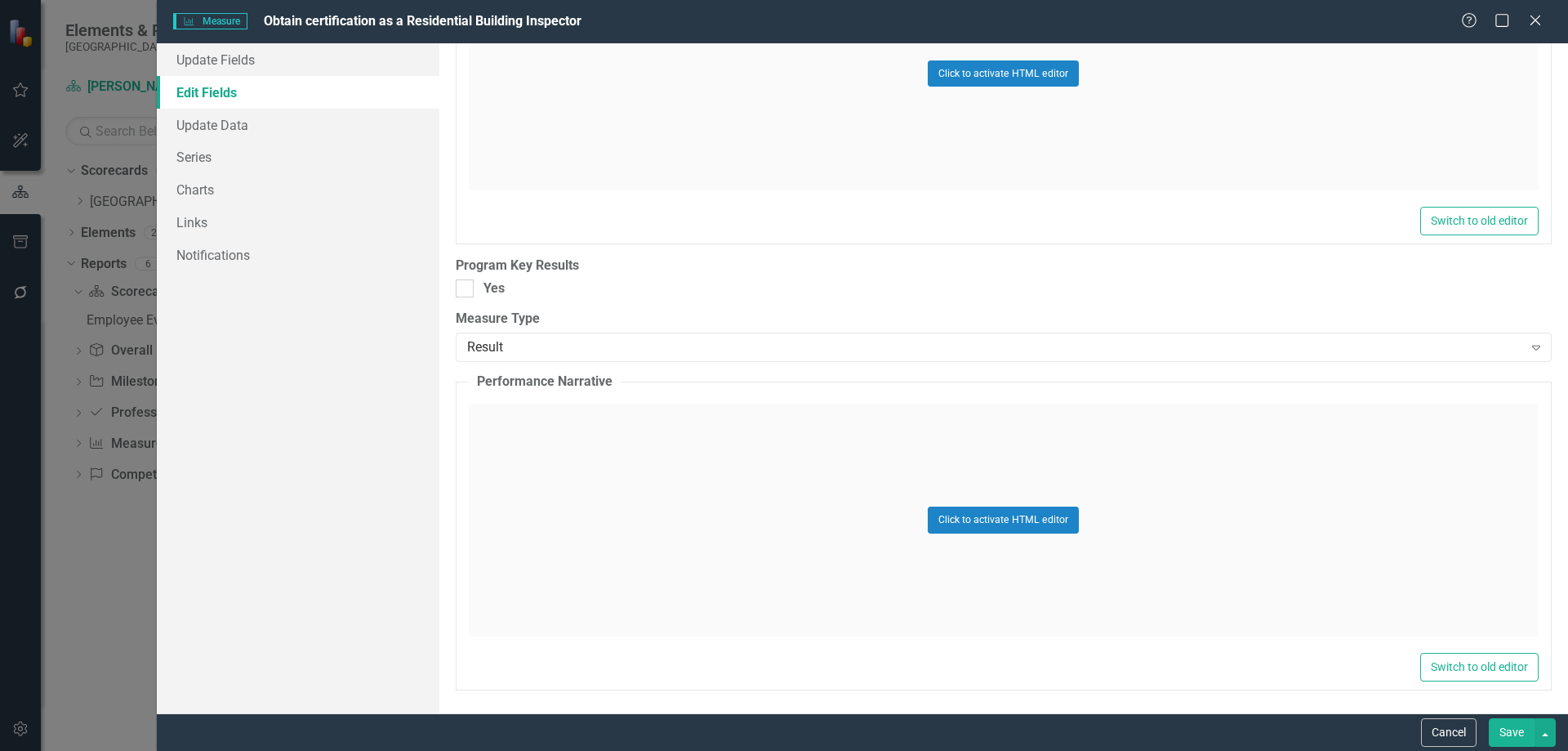
scroll to position [485, 0]
click at [564, 343] on div "Result" at bounding box center [994, 346] width 1056 height 19
click at [463, 291] on div at bounding box center [465, 287] width 18 height 18
click at [463, 289] on input "Yes" at bounding box center [461, 283] width 11 height 11
checkbox input "true"
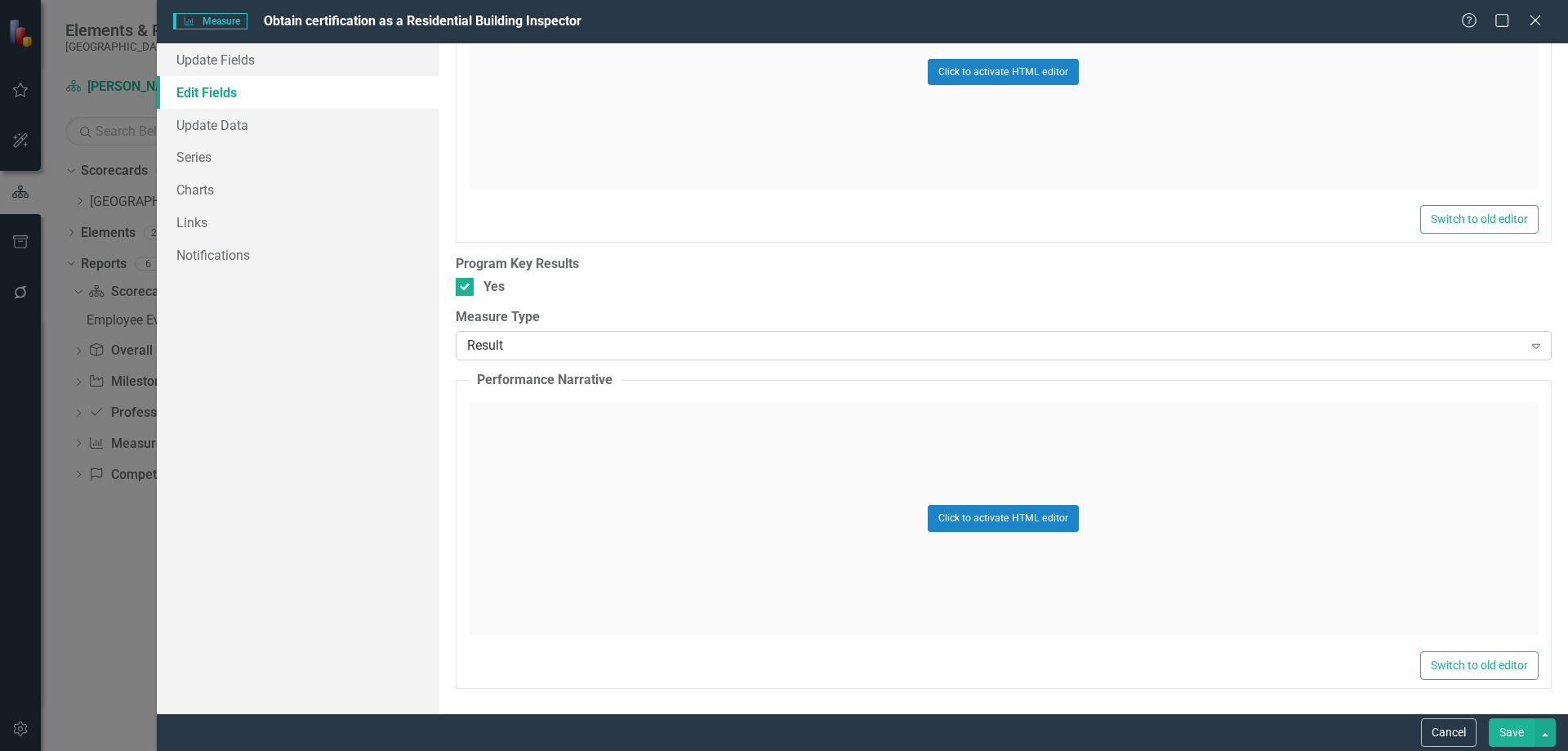
click at [560, 340] on div "Result" at bounding box center [994, 346] width 1056 height 19
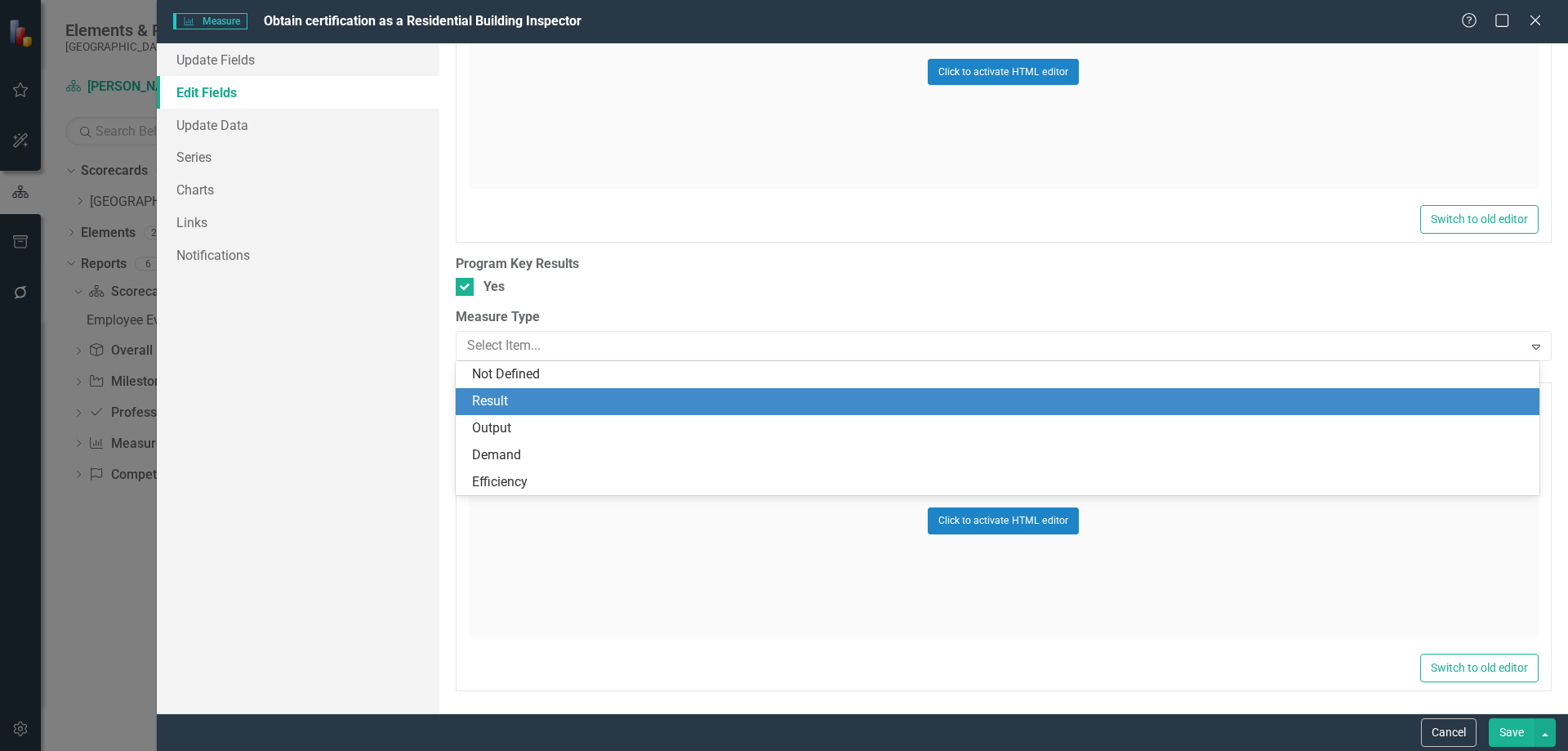
click at [510, 399] on div "Result" at bounding box center [1000, 400] width 1058 height 19
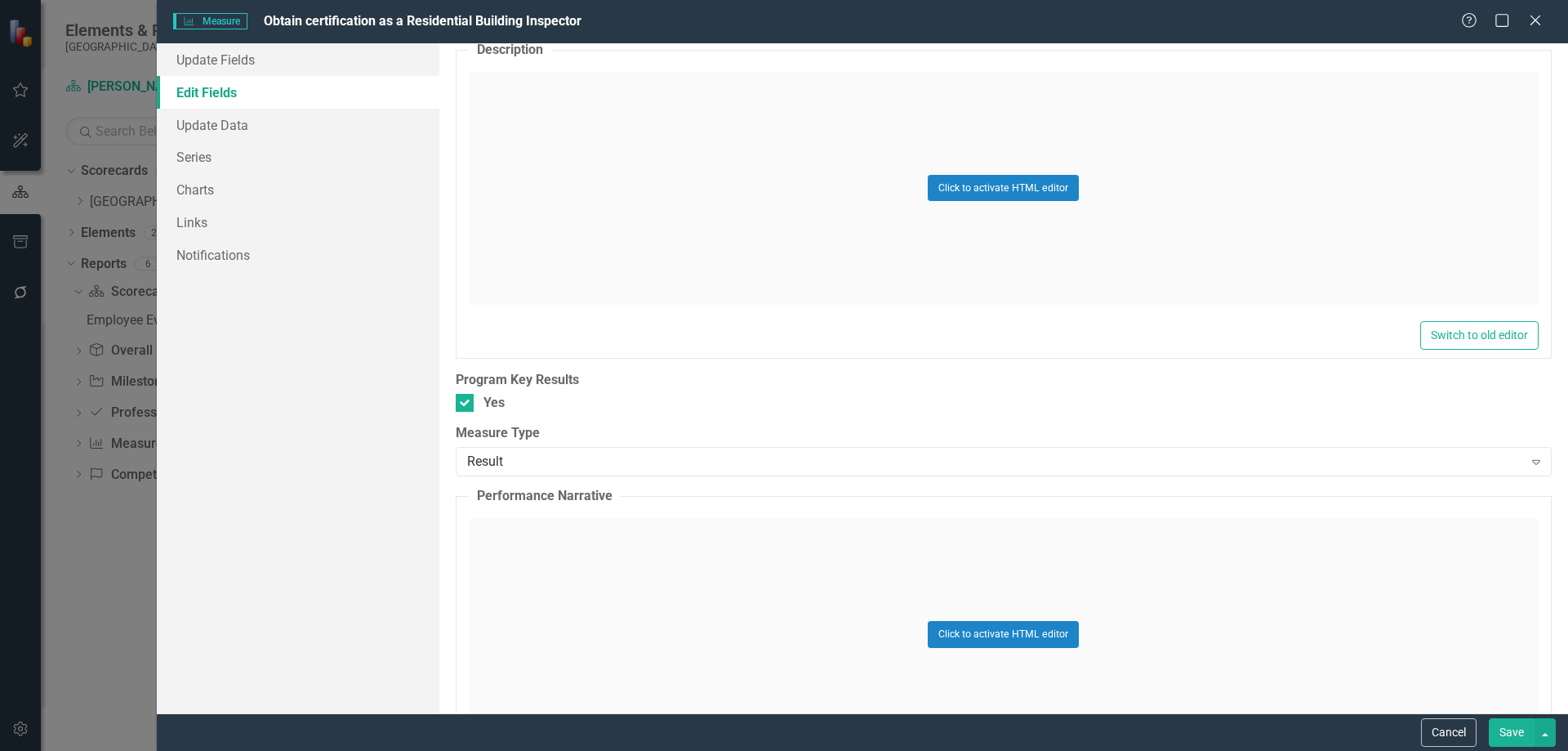
scroll to position [0, 0]
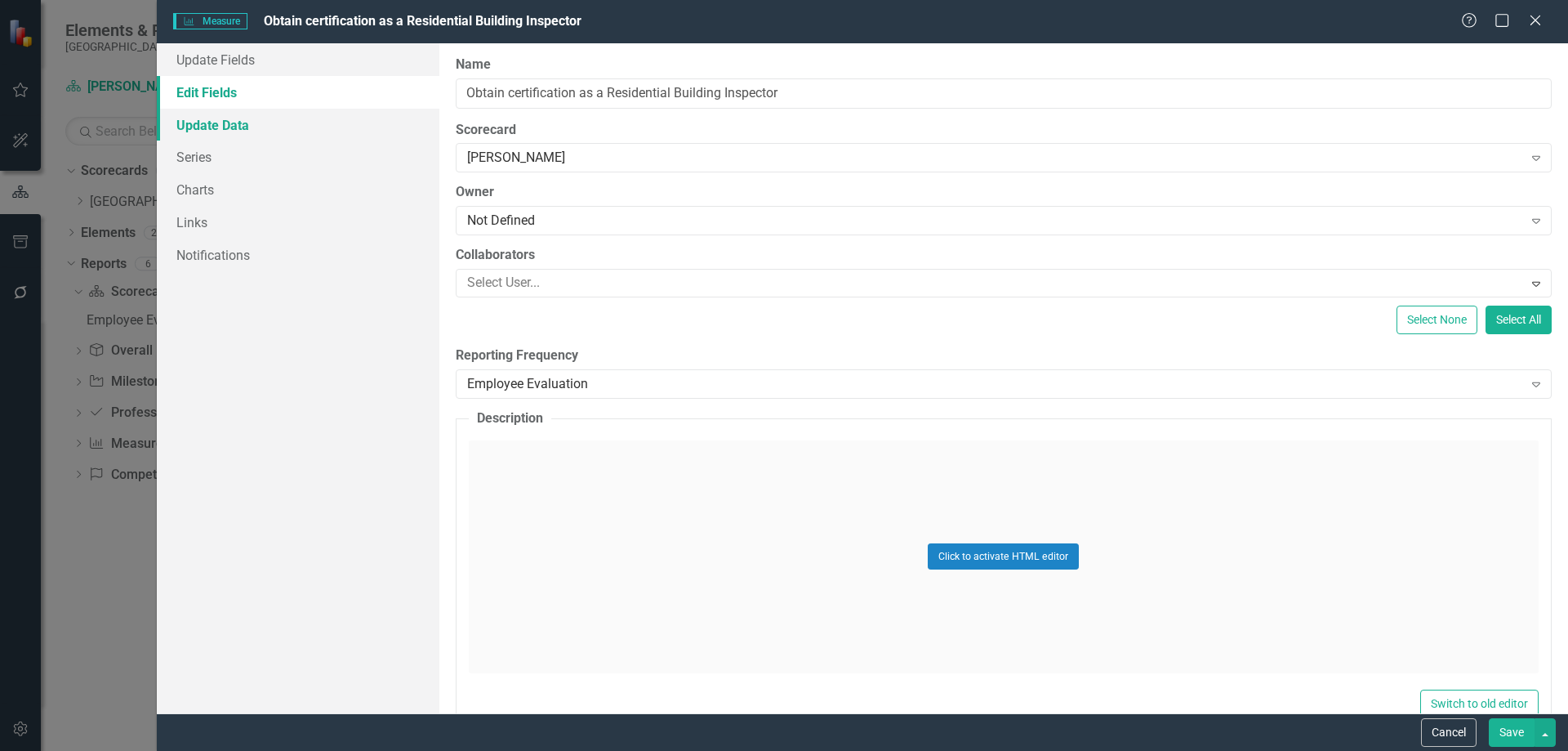
click at [208, 123] on link "Update Data" at bounding box center [298, 124] width 283 height 32
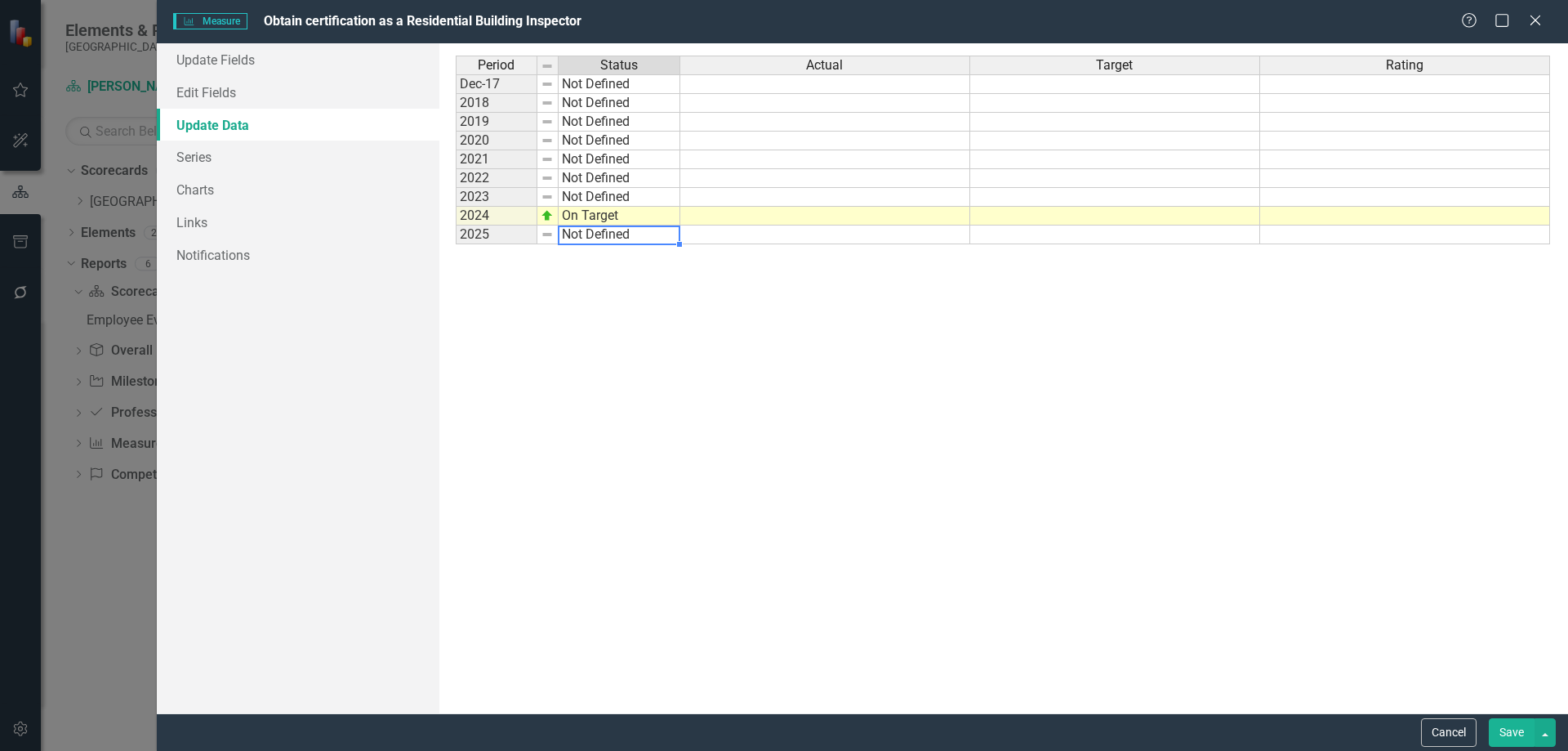
click at [578, 237] on td "Not Defined" at bounding box center [620, 234] width 121 height 19
click at [249, 148] on link "Series" at bounding box center [298, 157] width 283 height 32
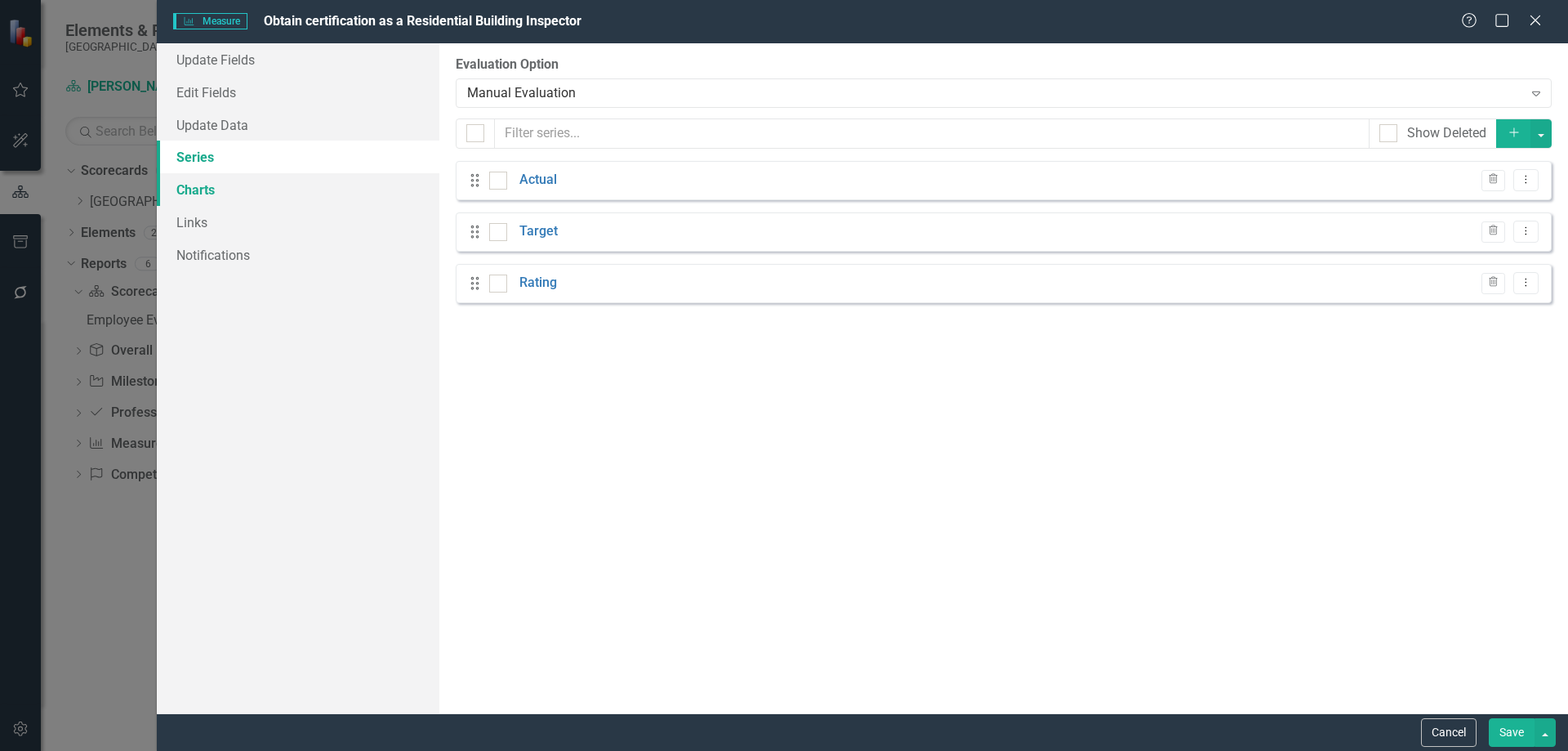
click at [295, 200] on link "Charts" at bounding box center [298, 189] width 283 height 32
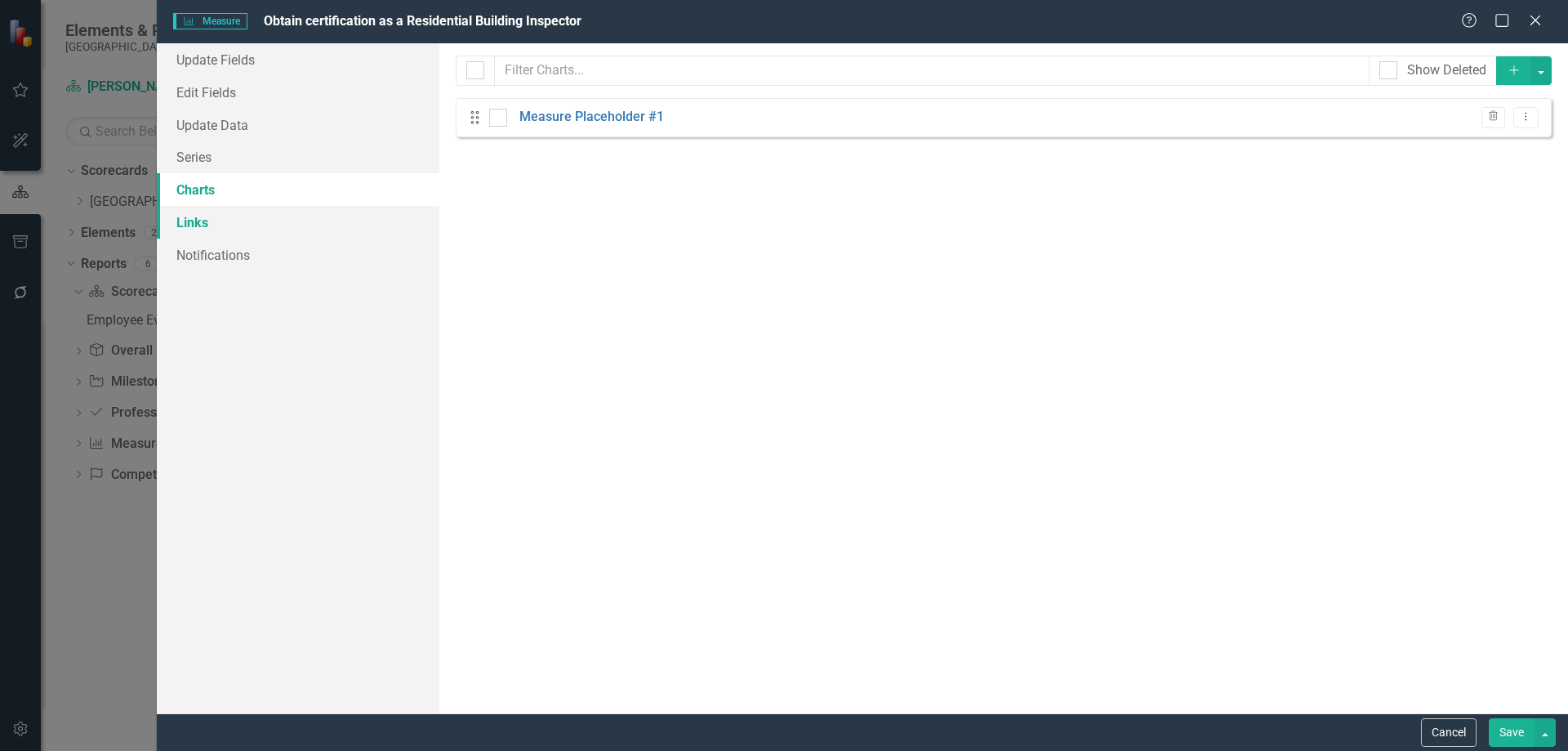
click at [285, 219] on link "Links" at bounding box center [298, 221] width 283 height 32
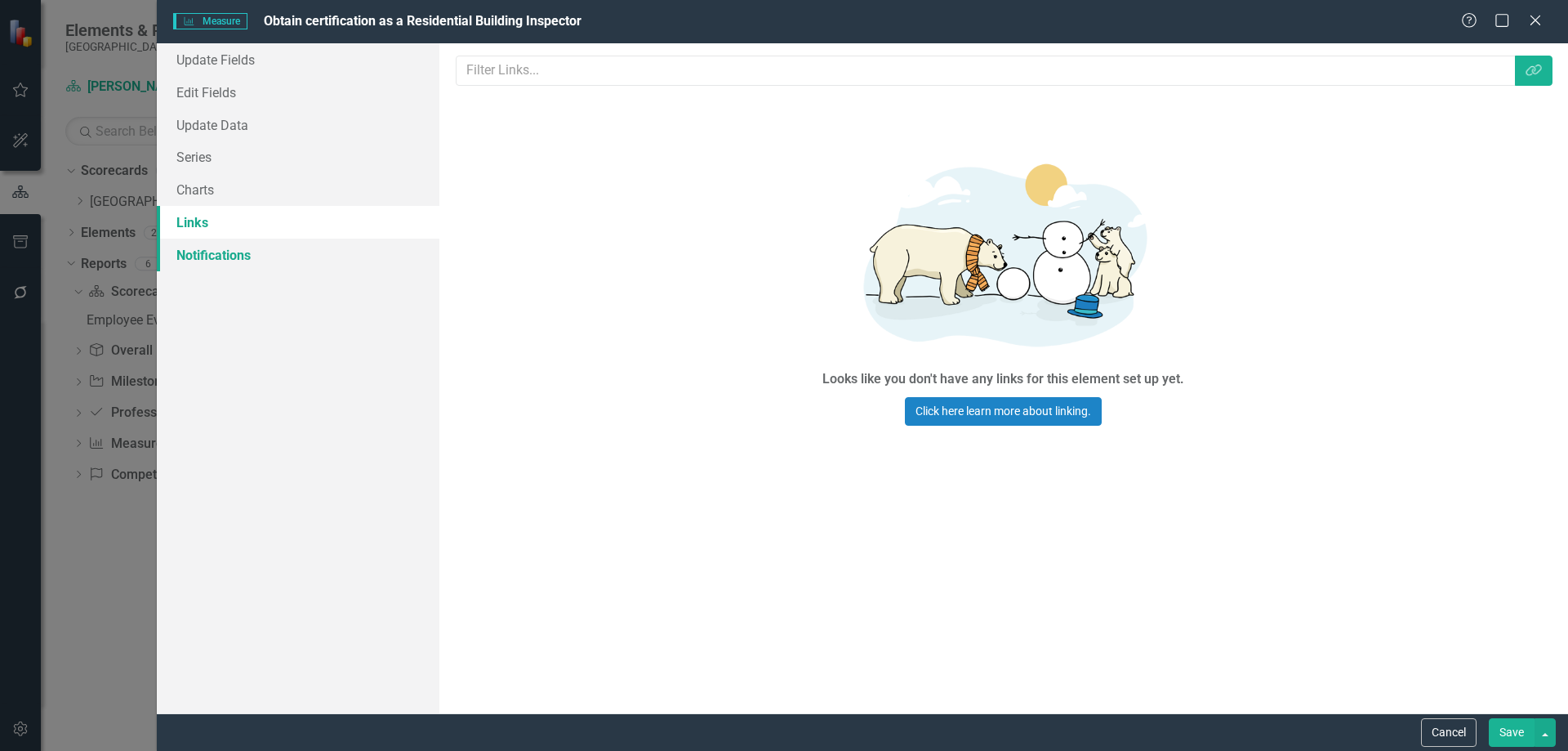
click at [281, 251] on link "Notifications" at bounding box center [298, 255] width 283 height 32
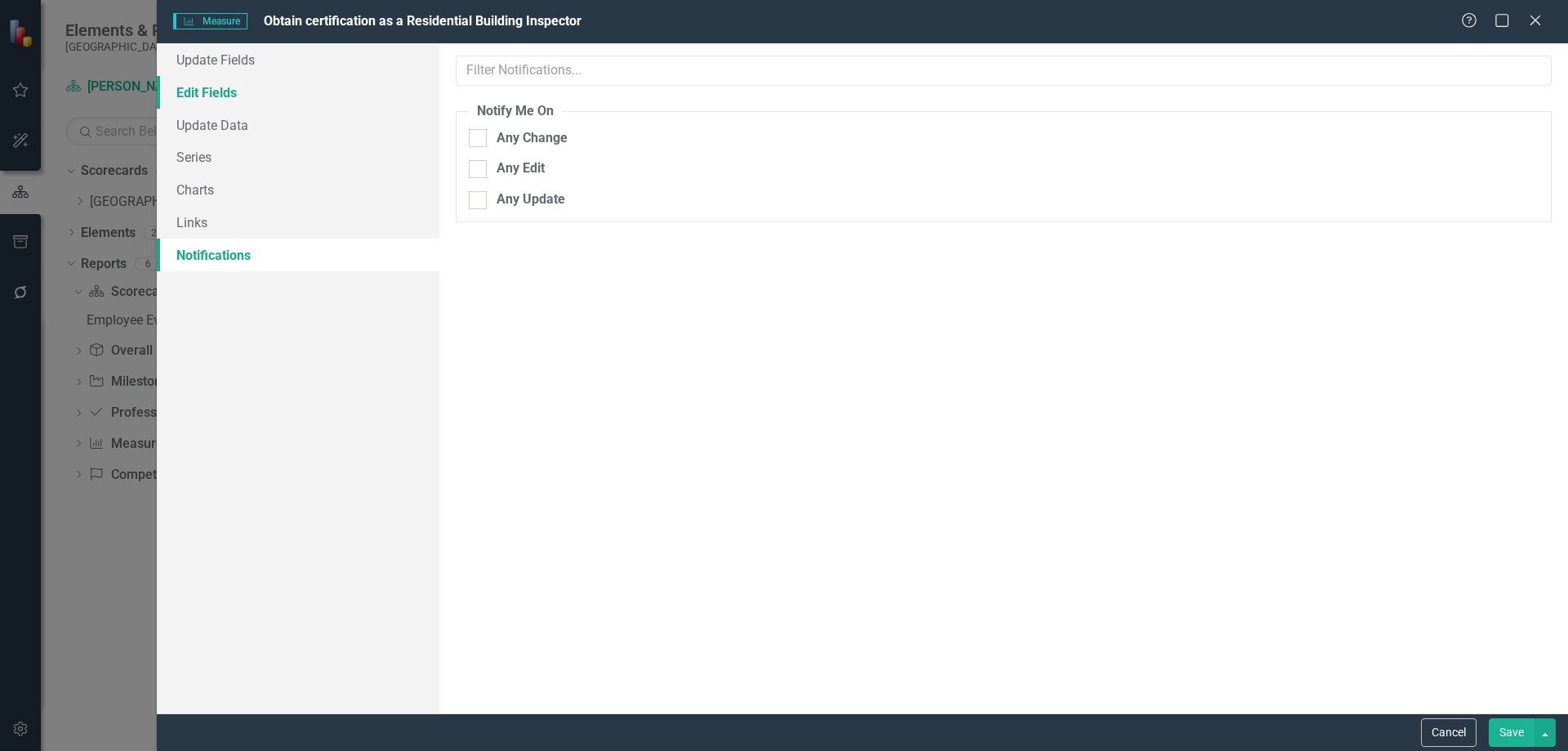
click at [266, 81] on link "Edit Fields" at bounding box center [298, 92] width 283 height 32
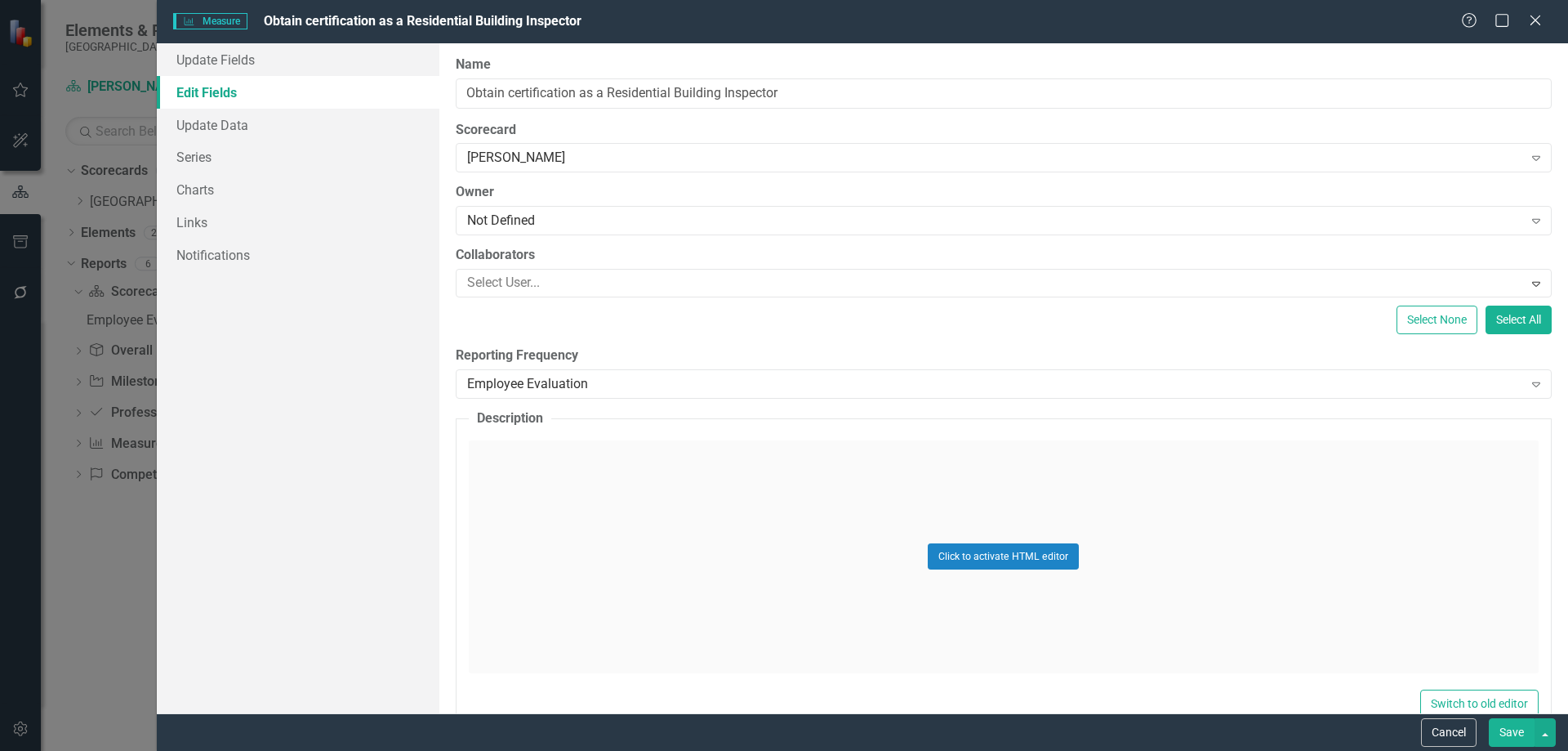
click at [1499, 728] on button "Save" at bounding box center [1511, 731] width 46 height 28
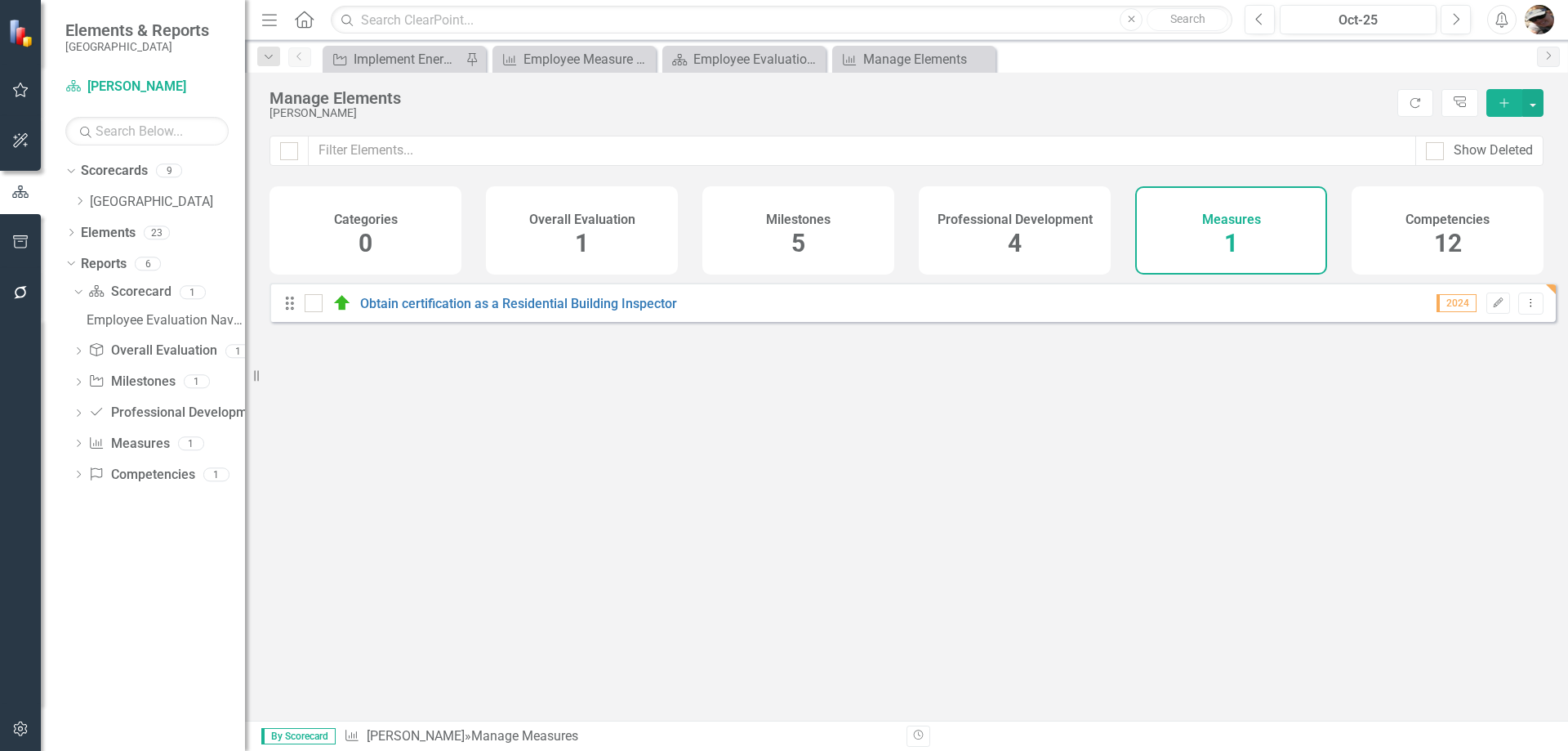
click at [1416, 260] on div "Competencies 12" at bounding box center [1448, 230] width 192 height 88
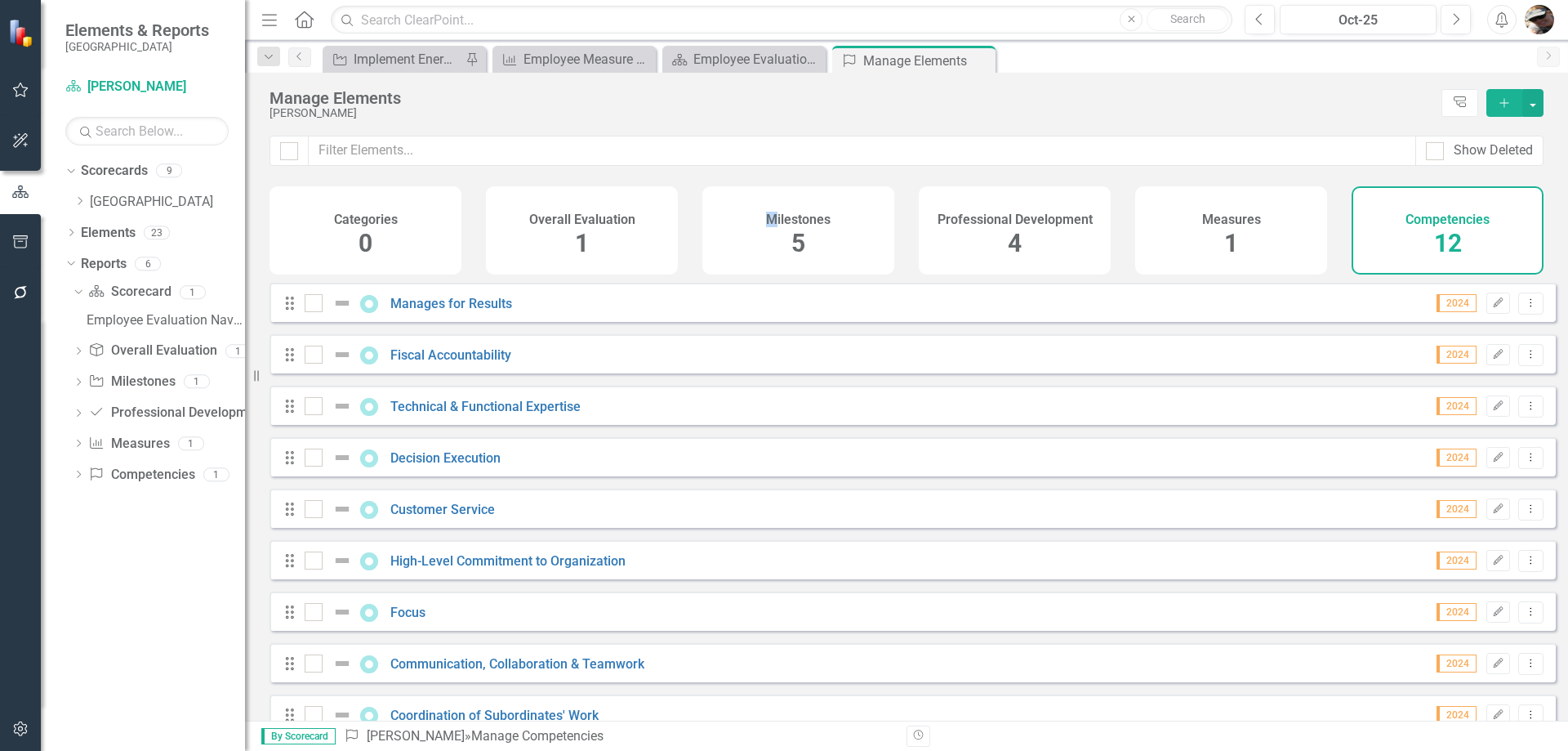
click at [771, 240] on div "Milestones 5" at bounding box center [799, 230] width 192 height 88
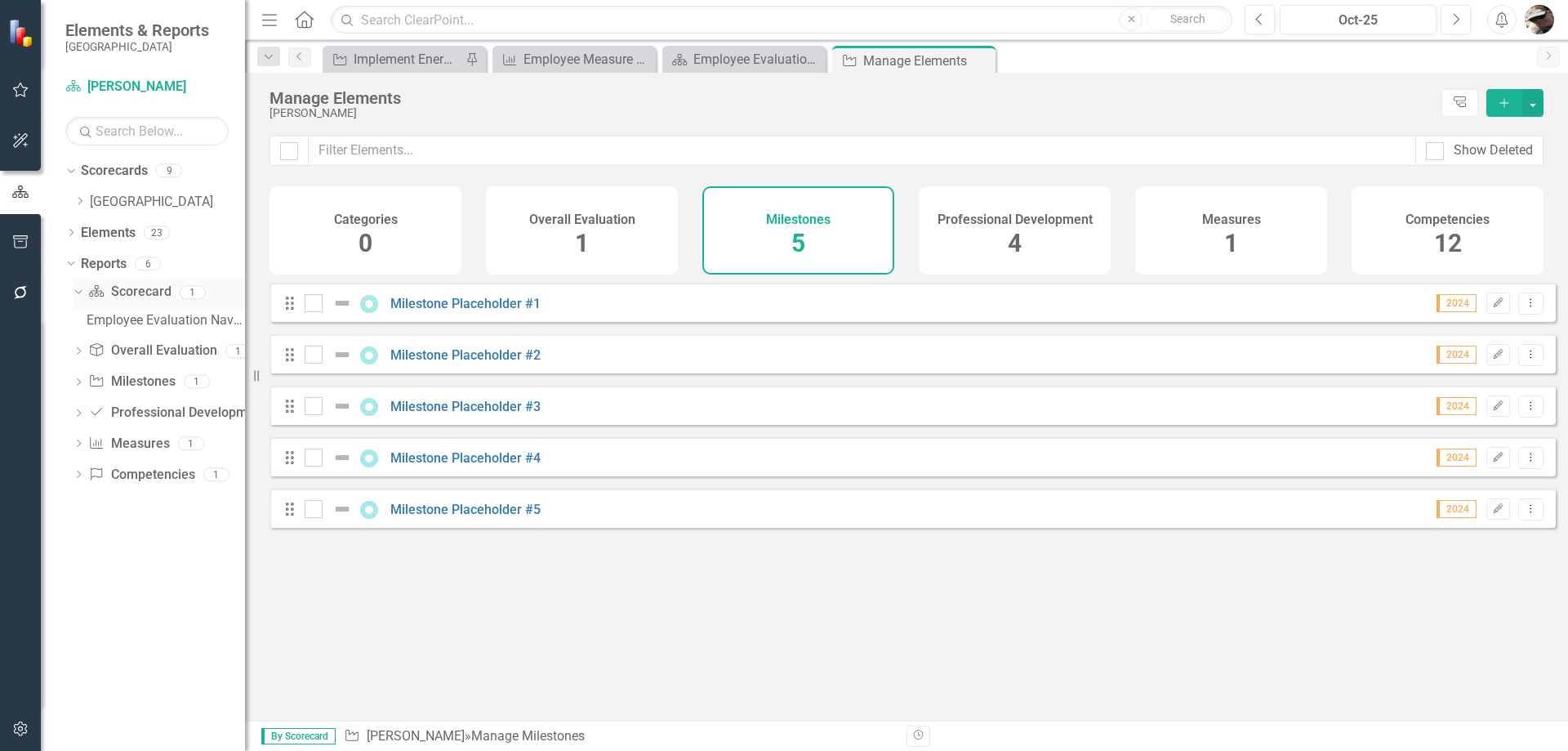
click at [79, 292] on icon "Dropdown" at bounding box center [75, 292] width 9 height 12
click at [116, 293] on link "Scorecard Scorecard" at bounding box center [129, 292] width 82 height 19
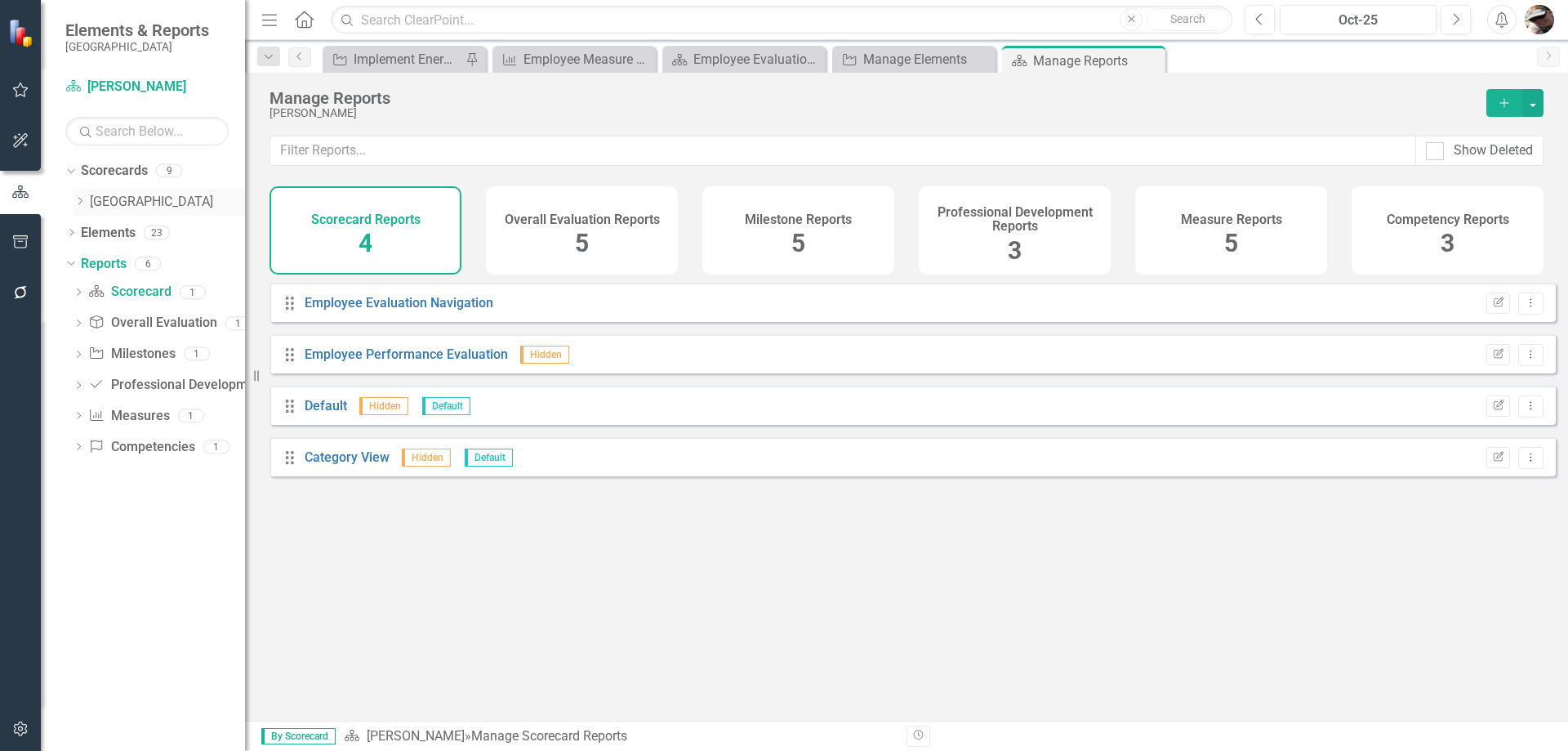
click at [89, 199] on div "Dropdown" at bounding box center [81, 202] width 17 height 14
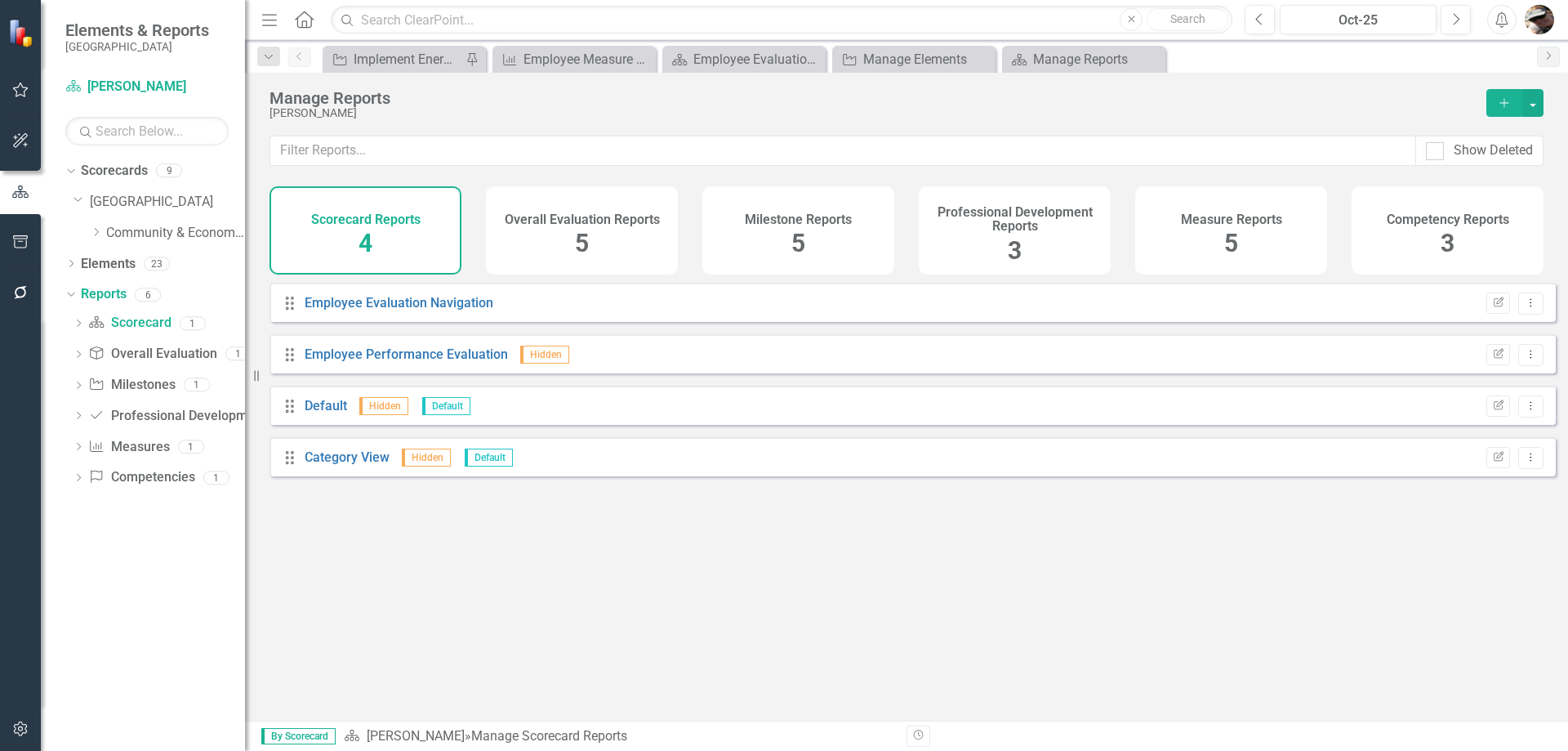
click at [87, 233] on div "Dropdown Community & Economic Development Department" at bounding box center [159, 235] width 171 height 31
click at [93, 230] on icon "Dropdown" at bounding box center [96, 232] width 13 height 10
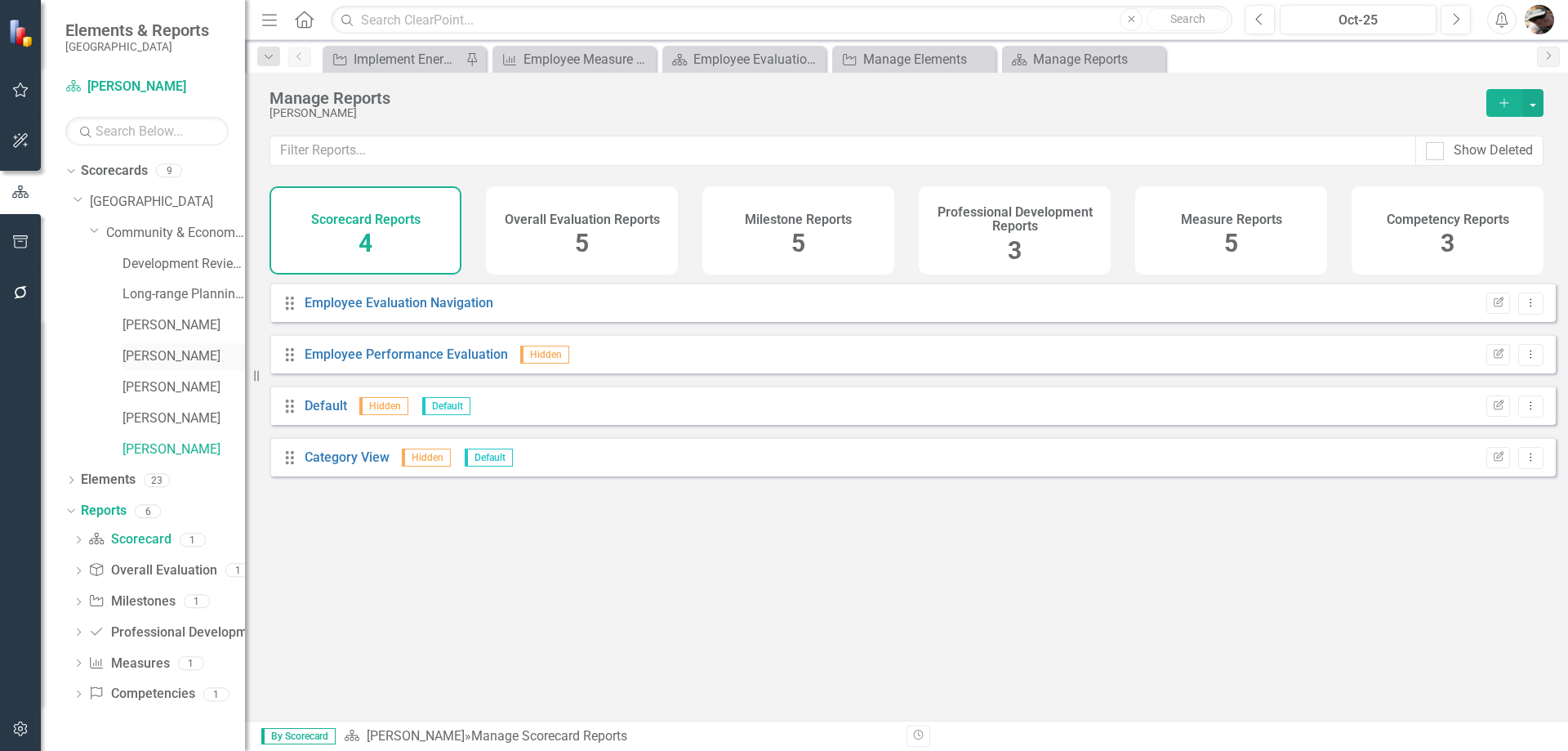
click at [181, 357] on link "[PERSON_NAME]" at bounding box center [183, 356] width 122 height 19
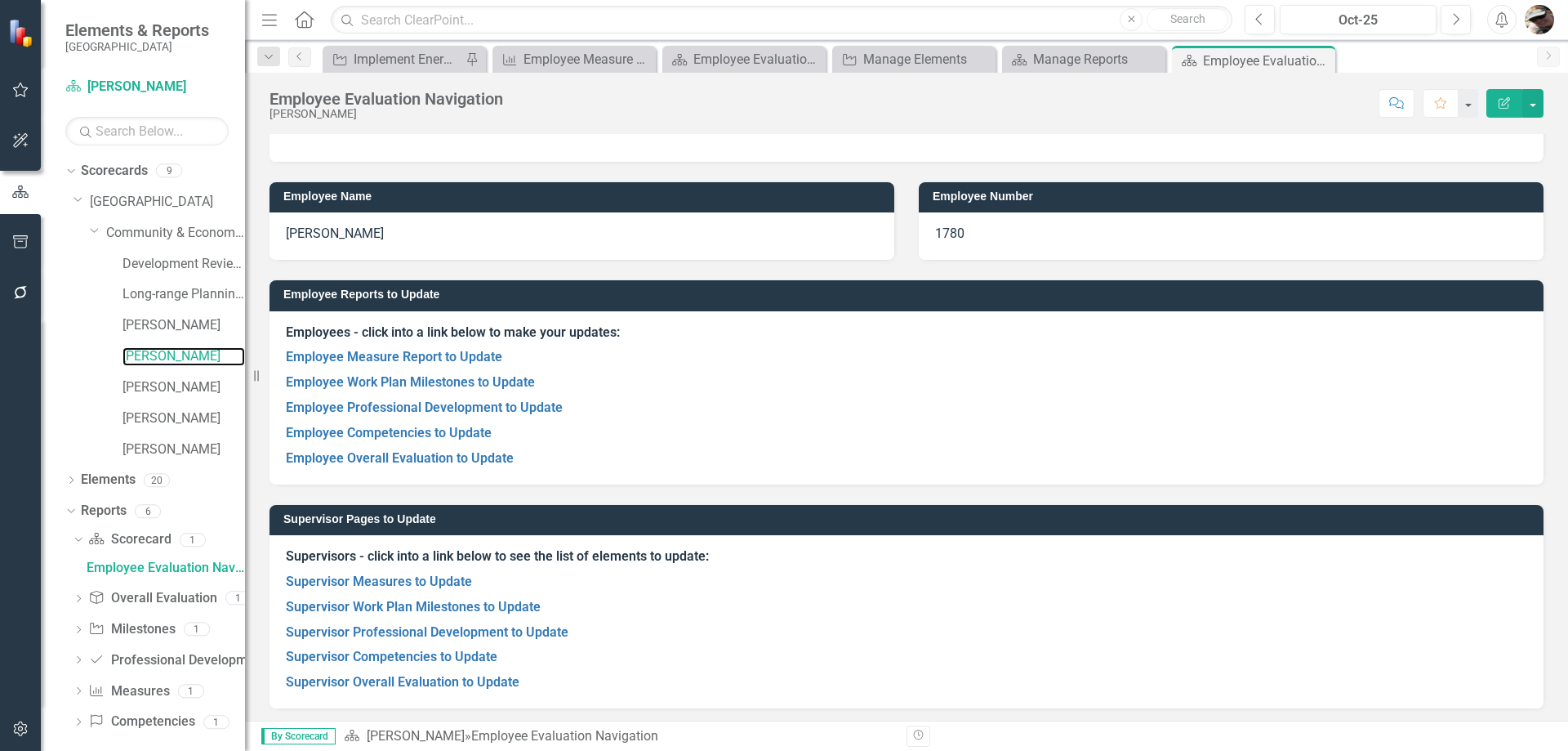
scroll to position [153, 0]
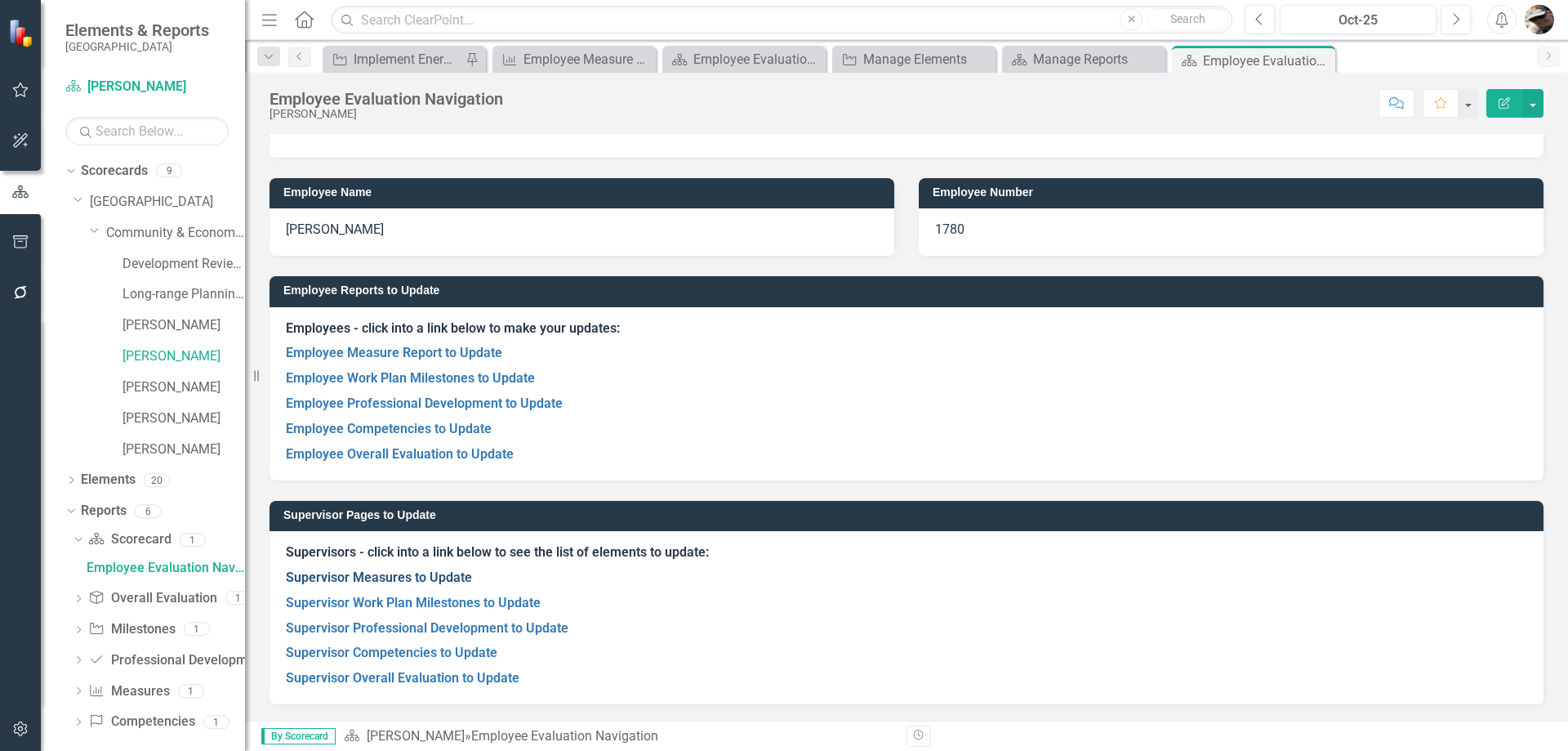
click at [399, 582] on link "Supervisor Measures to Update" at bounding box center [379, 578] width 186 height 16
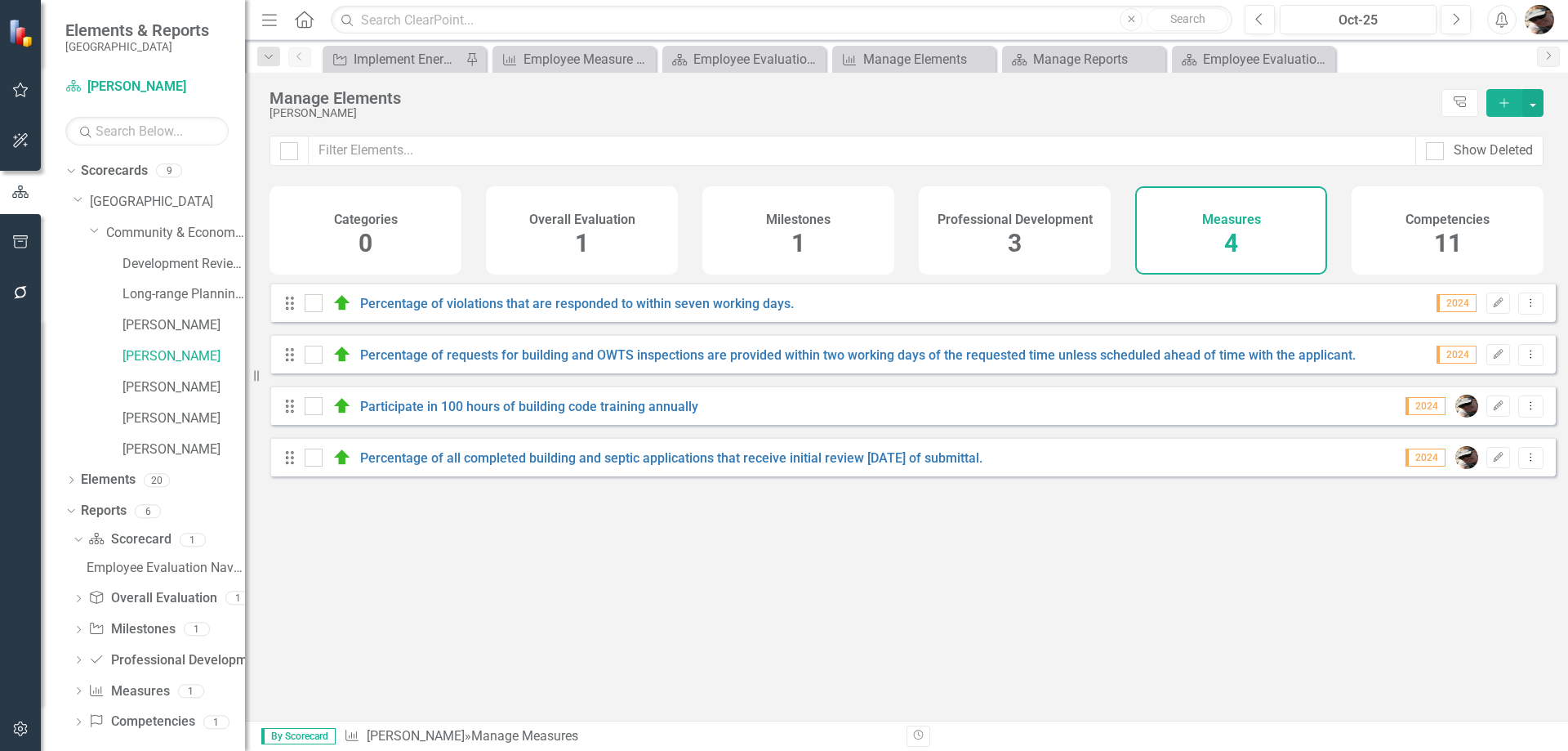
click at [954, 235] on div "Professional Development 3" at bounding box center [1015, 230] width 192 height 88
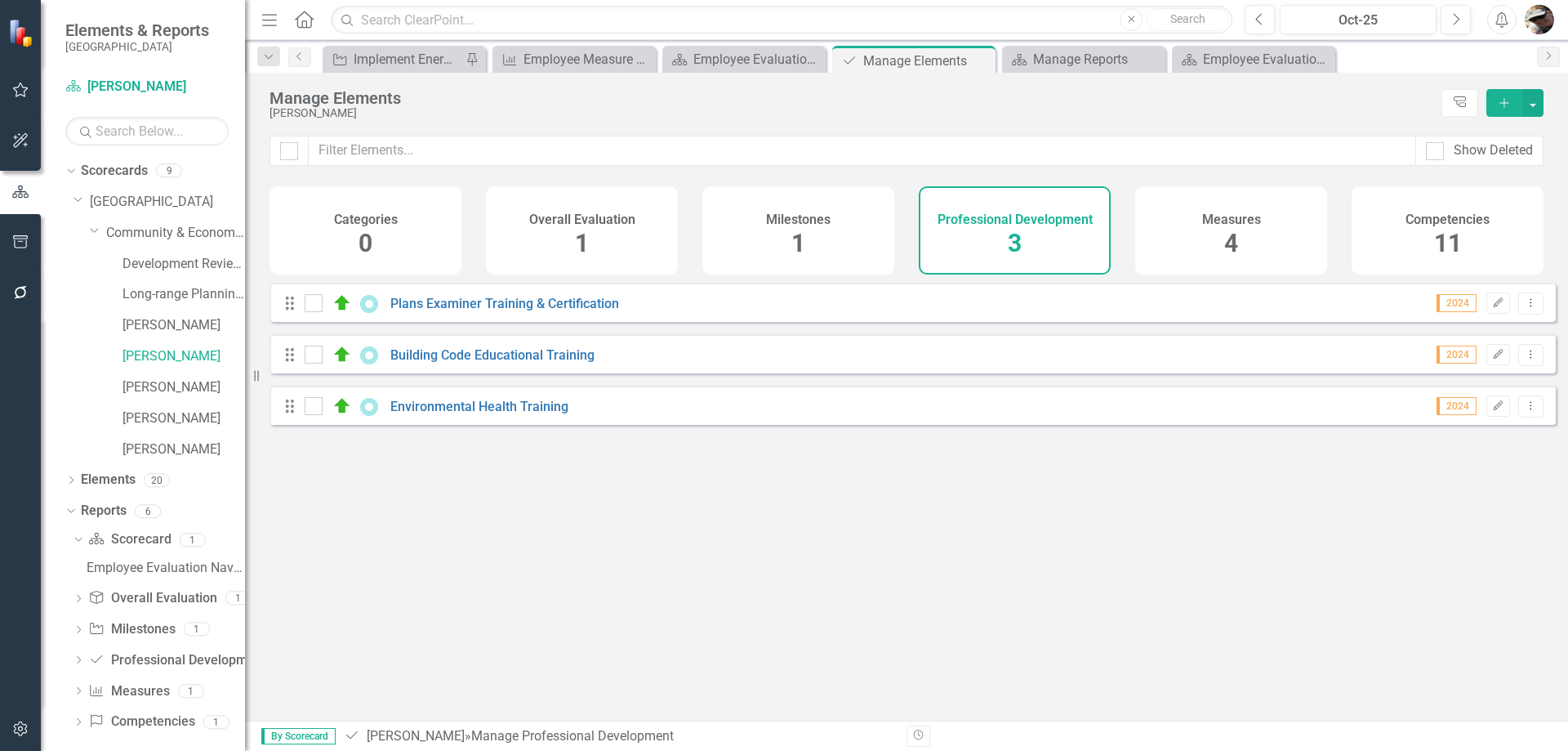
click at [742, 224] on div "Milestones 1" at bounding box center [799, 230] width 192 height 88
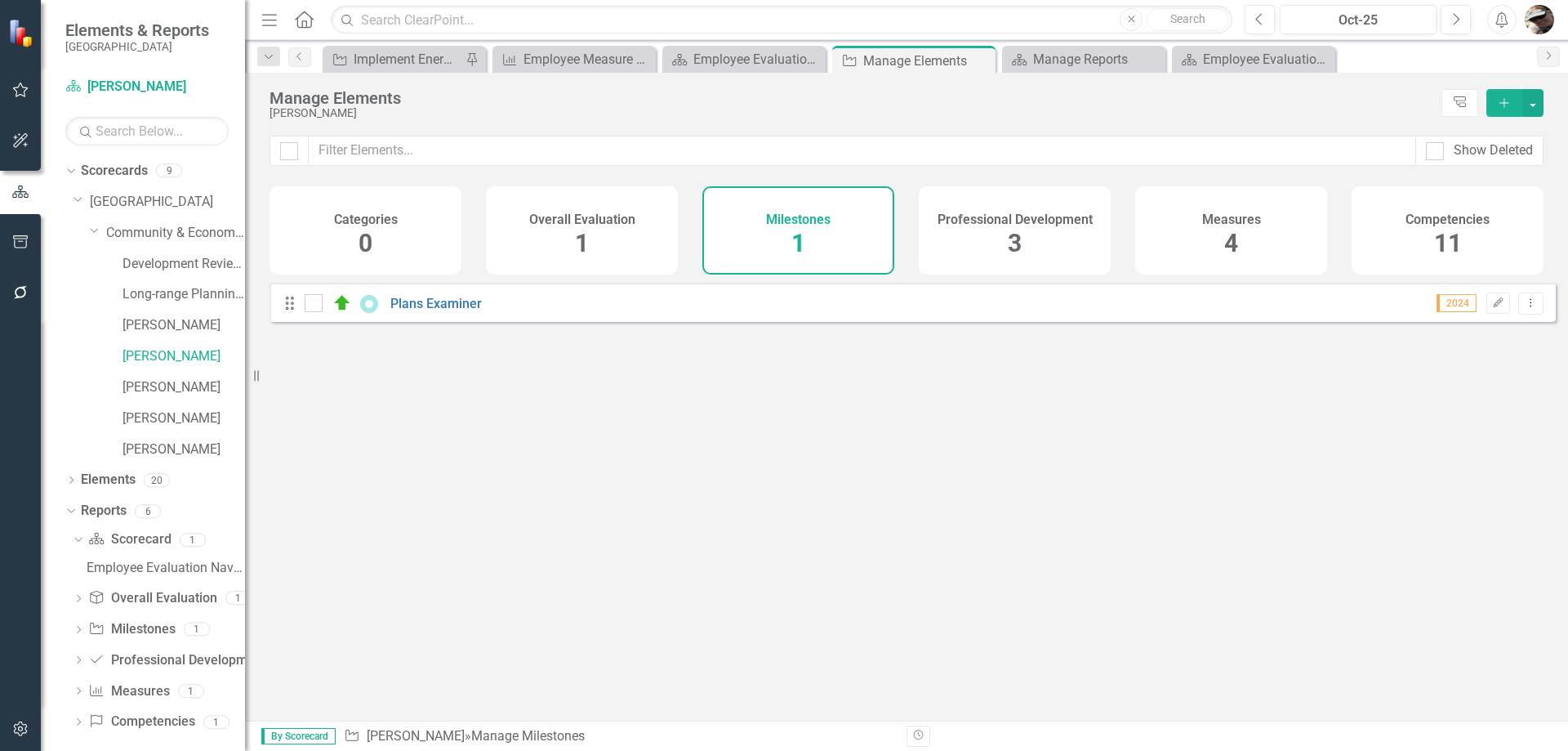
click at [593, 248] on div "Overall Evaluation 1" at bounding box center [581, 230] width 192 height 88
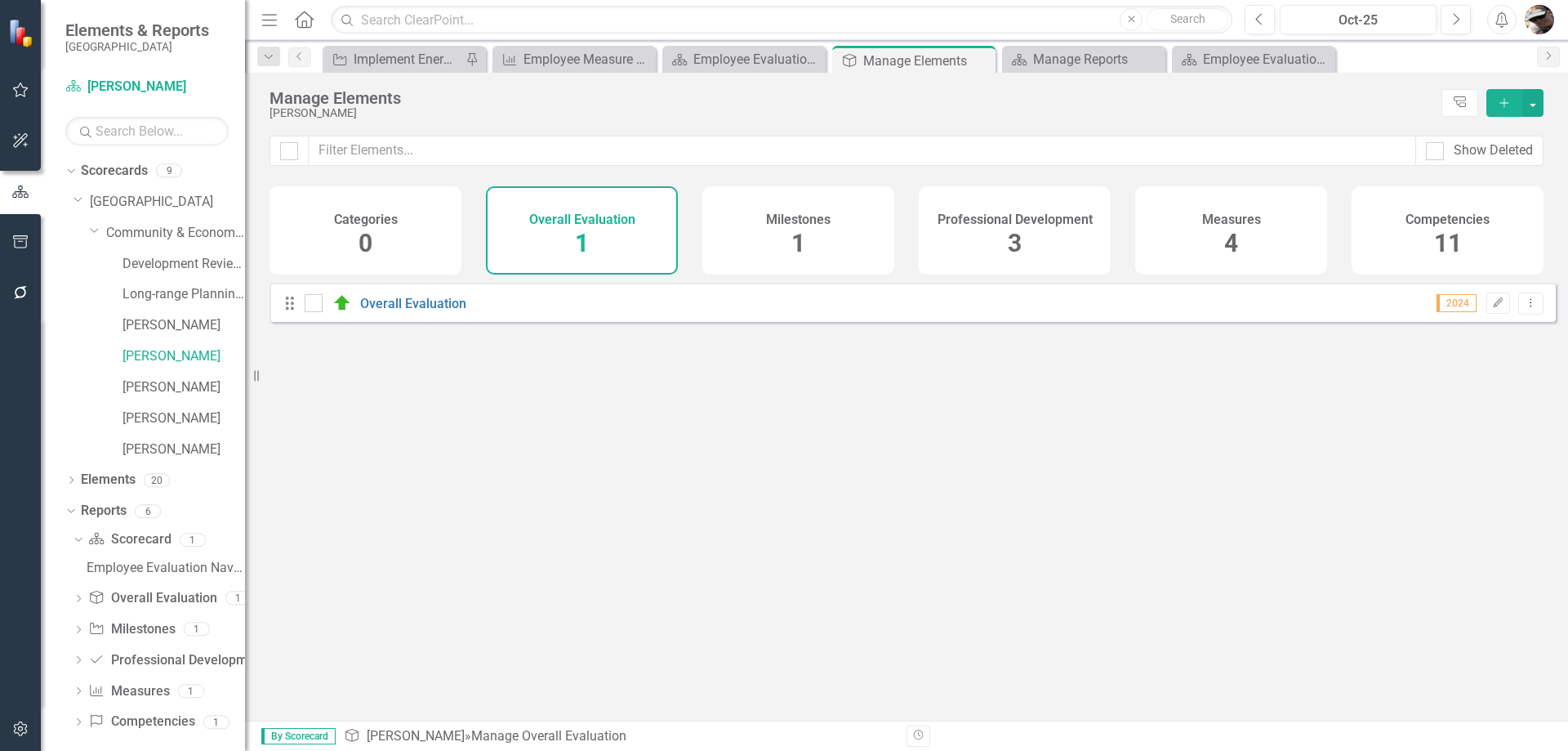
drag, startPoint x: 1386, startPoint y: 263, endPoint x: 1383, endPoint y: 255, distance: 8.5
drag, startPoint x: 1383, startPoint y: 255, endPoint x: 1418, endPoint y: 210, distance: 57.0
click at [1417, 209] on div "Competencies" at bounding box center [1448, 217] width 84 height 19
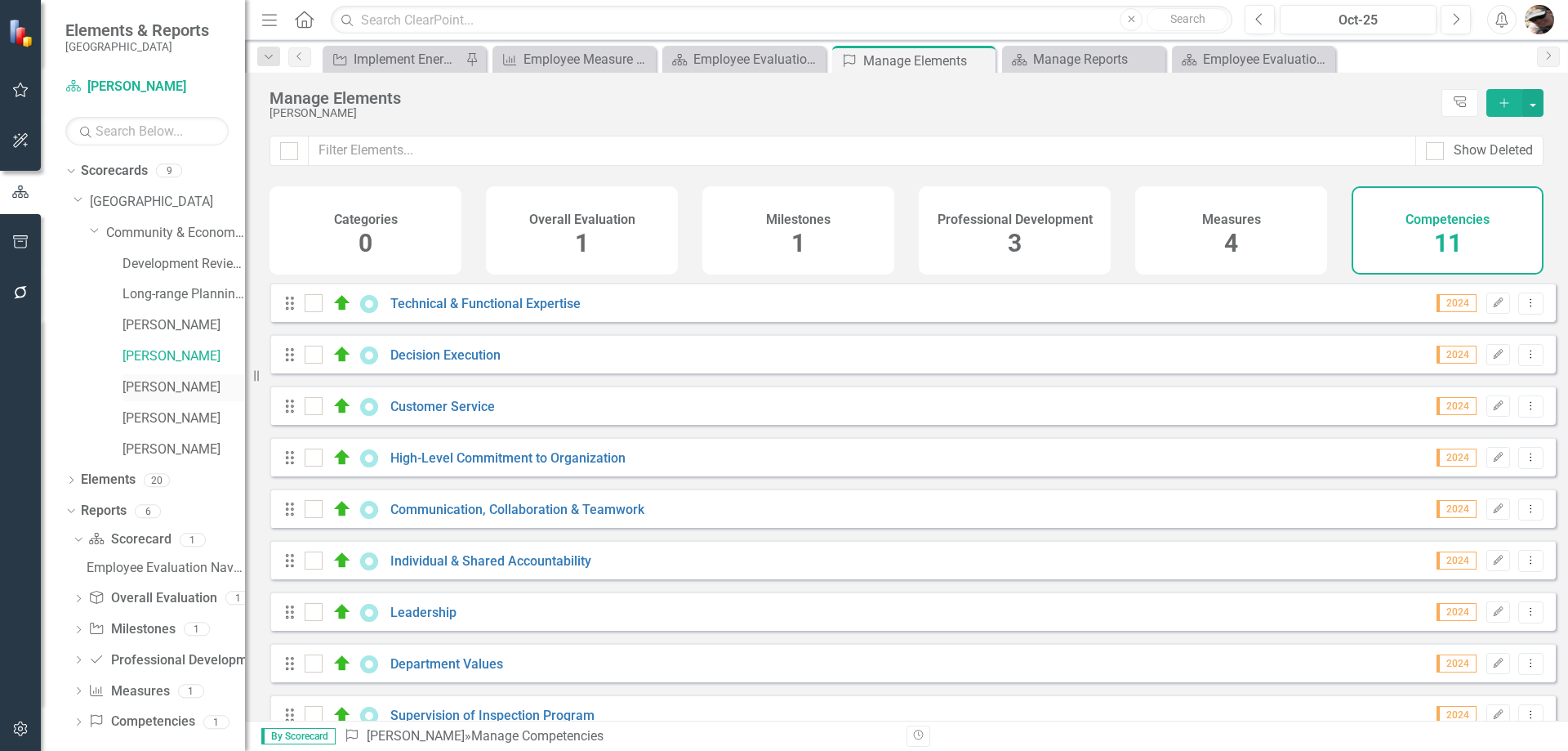
click at [151, 390] on link "[PERSON_NAME]" at bounding box center [183, 387] width 122 height 19
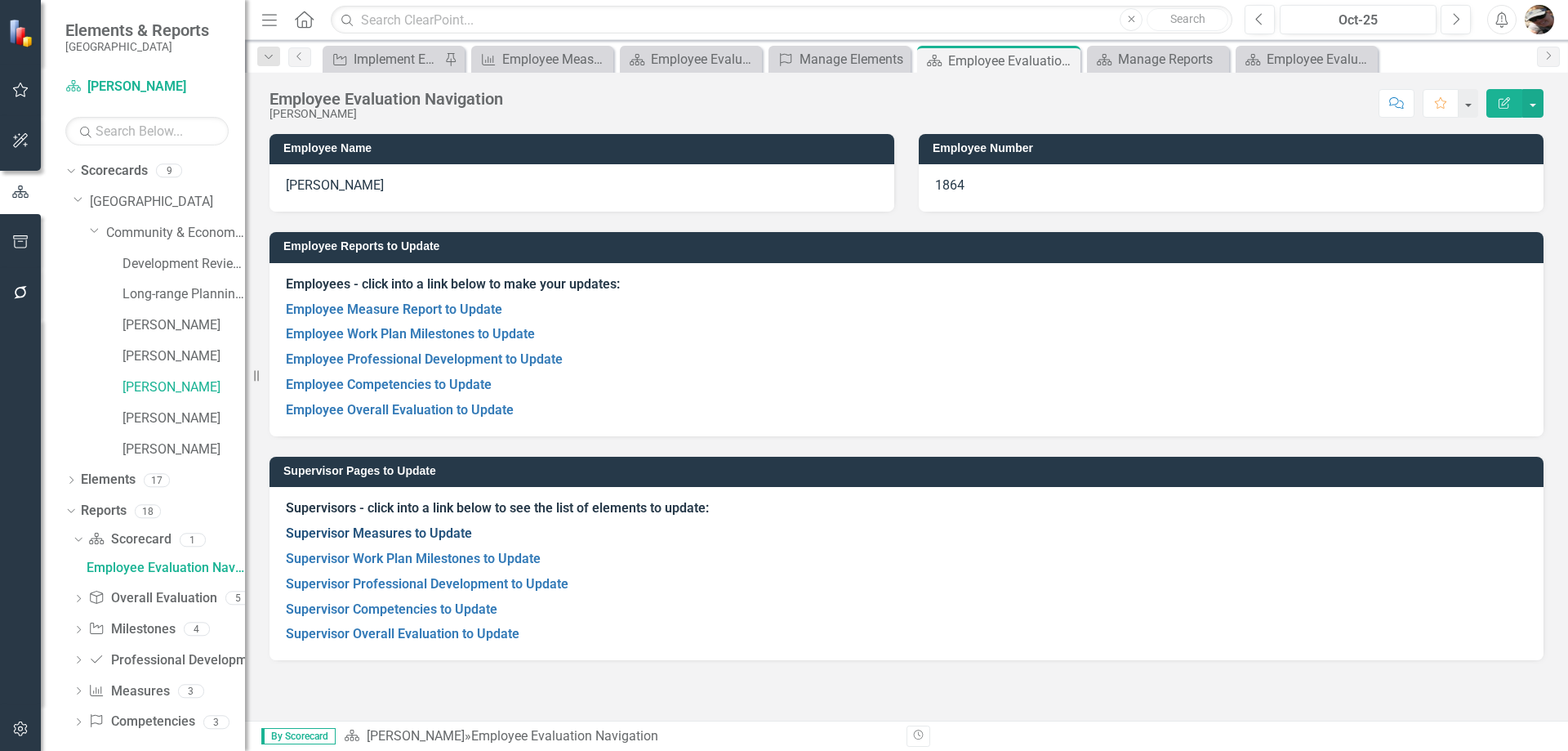
click at [352, 527] on link "Supervisor Measures to Update" at bounding box center [379, 533] width 186 height 16
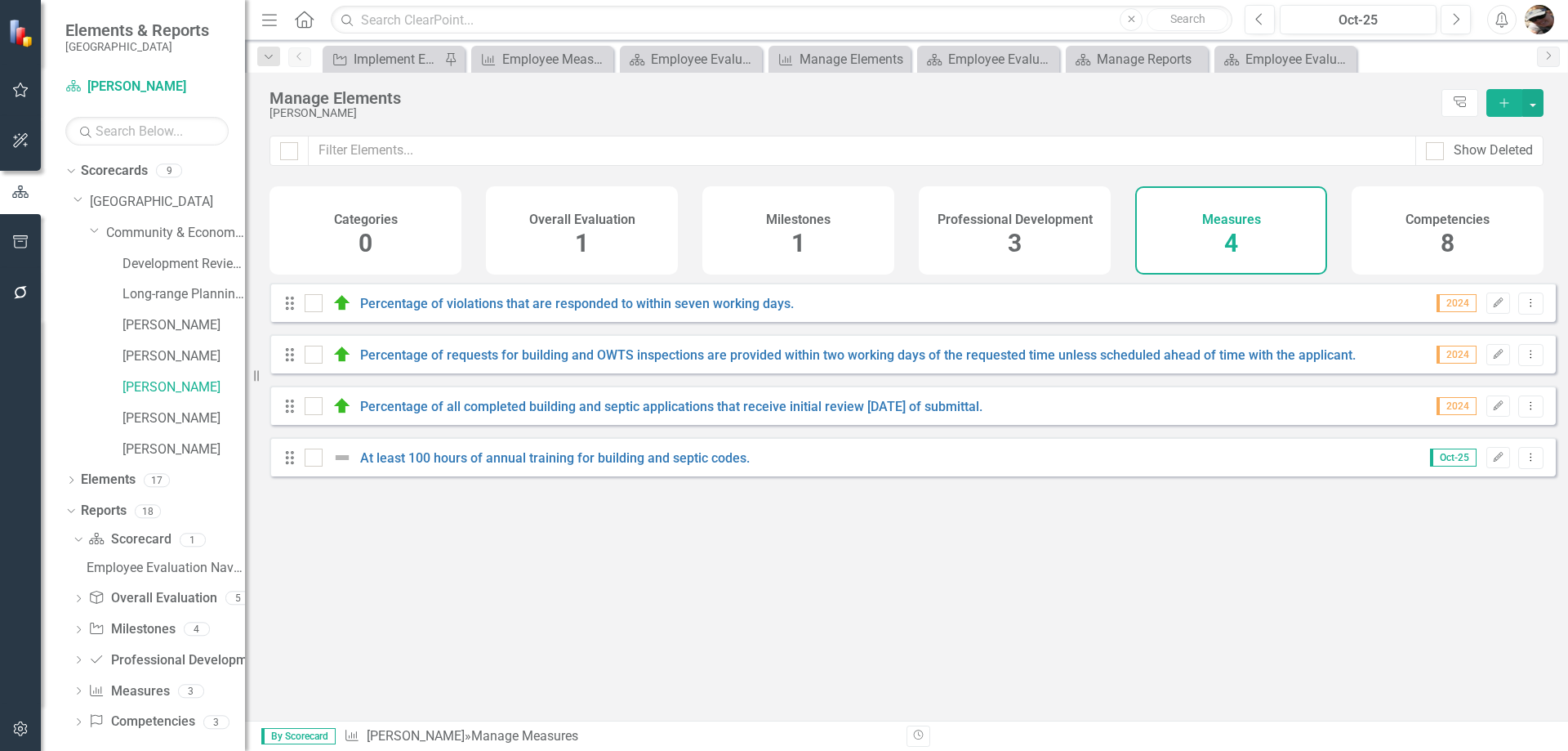
click at [809, 234] on div "Milestones 1" at bounding box center [799, 230] width 192 height 88
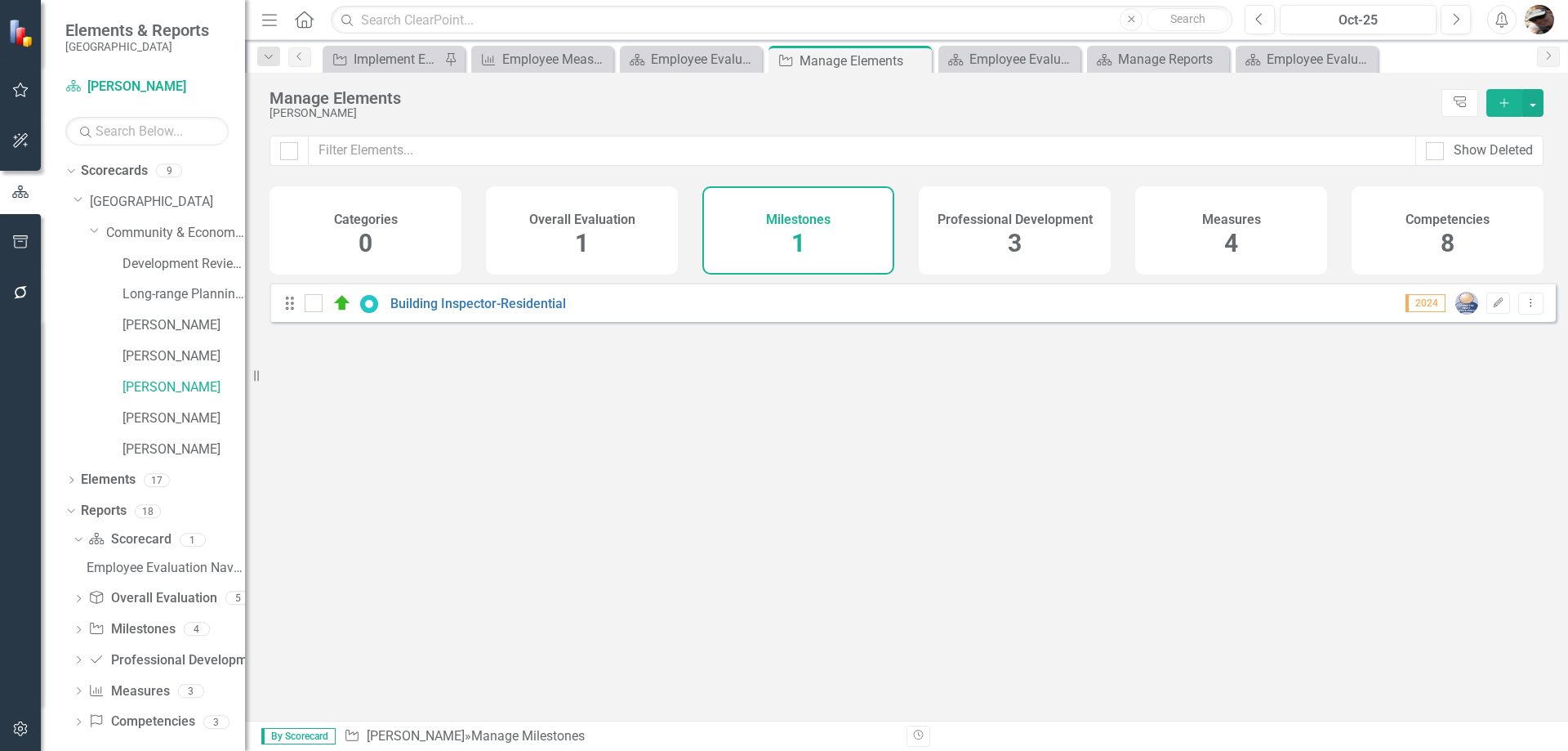
click at [581, 195] on div "Overall Evaluation 1" at bounding box center [581, 230] width 192 height 88
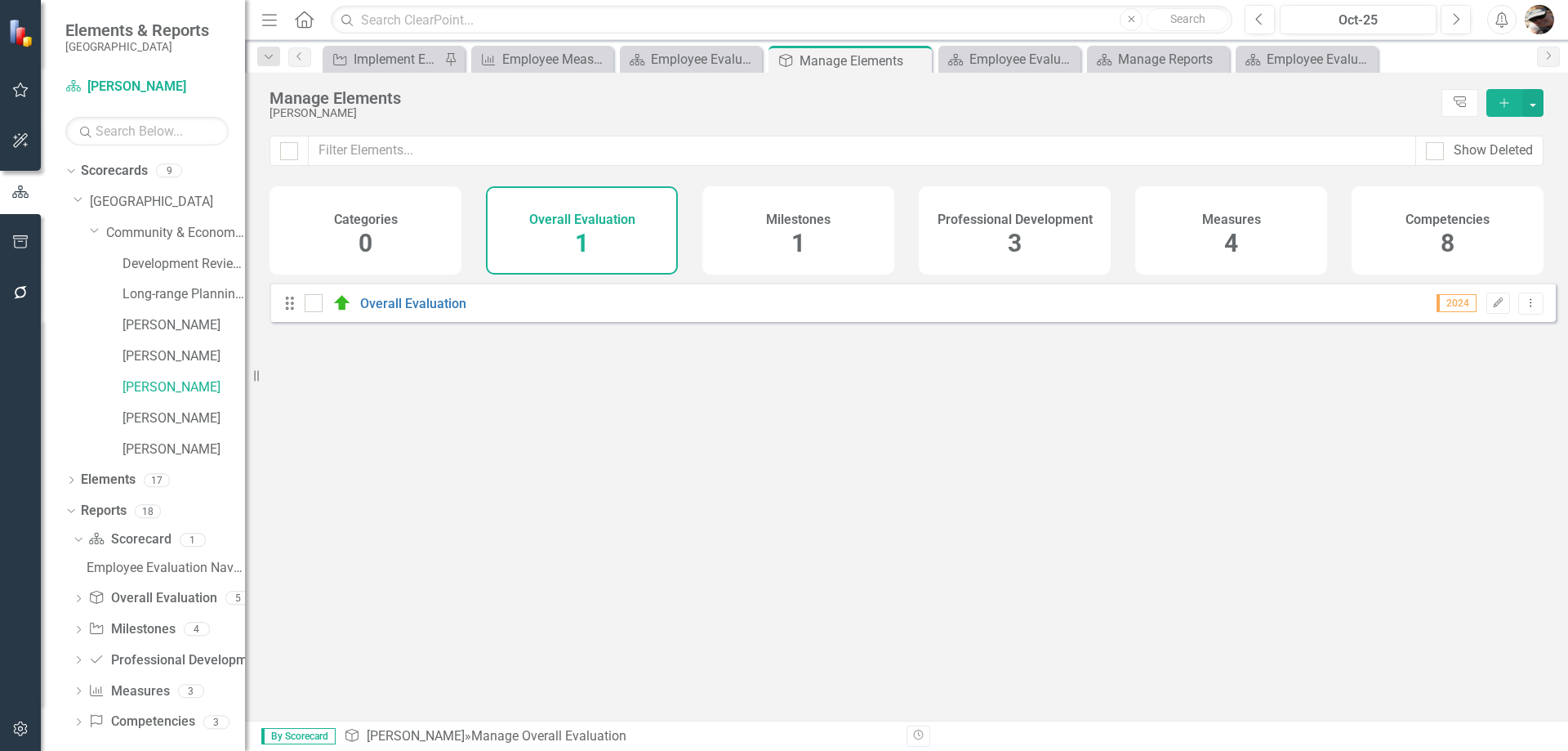
click at [1008, 219] on h4 "Professional Development" at bounding box center [1015, 219] width 156 height 15
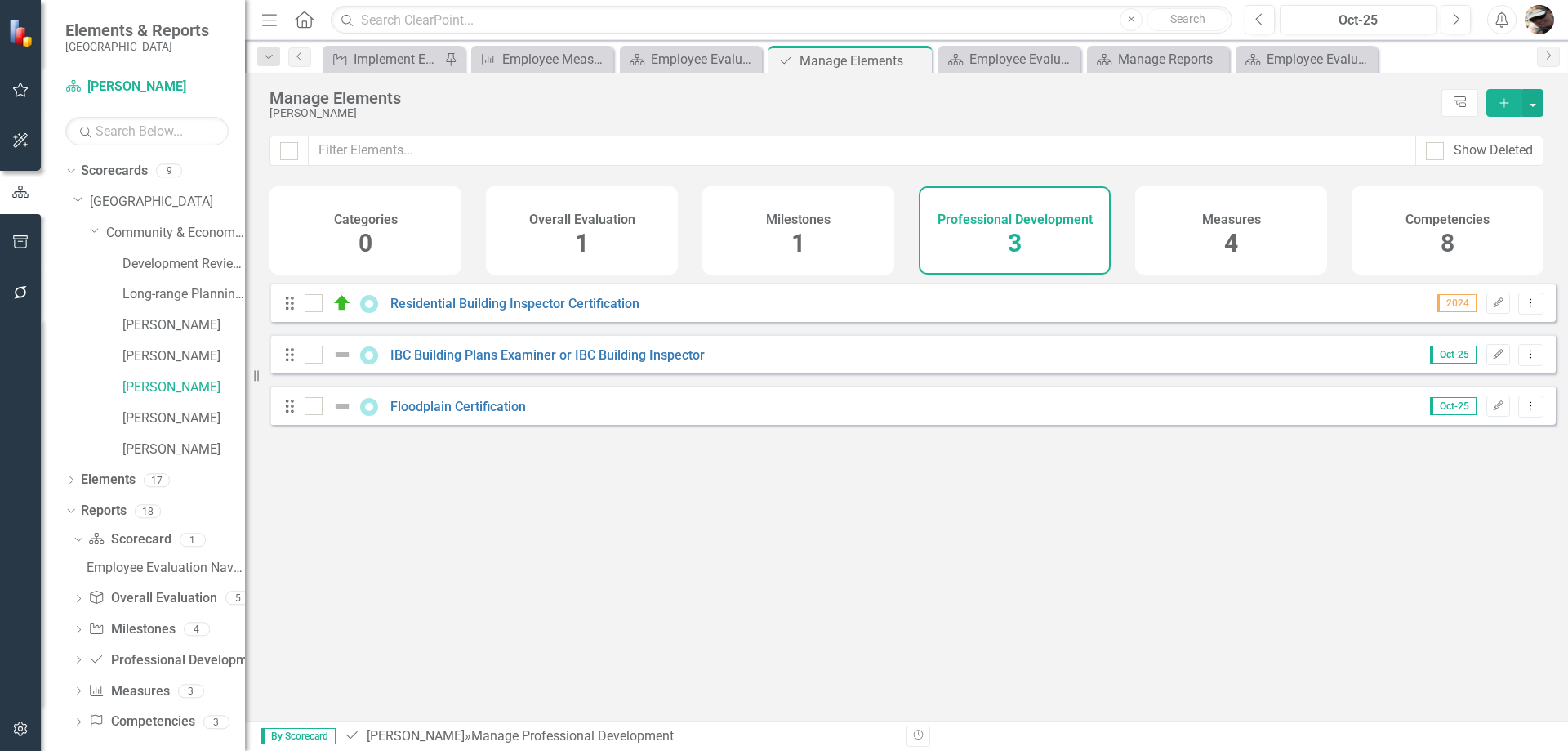
click at [1430, 237] on div "Competencies 8" at bounding box center [1448, 230] width 192 height 88
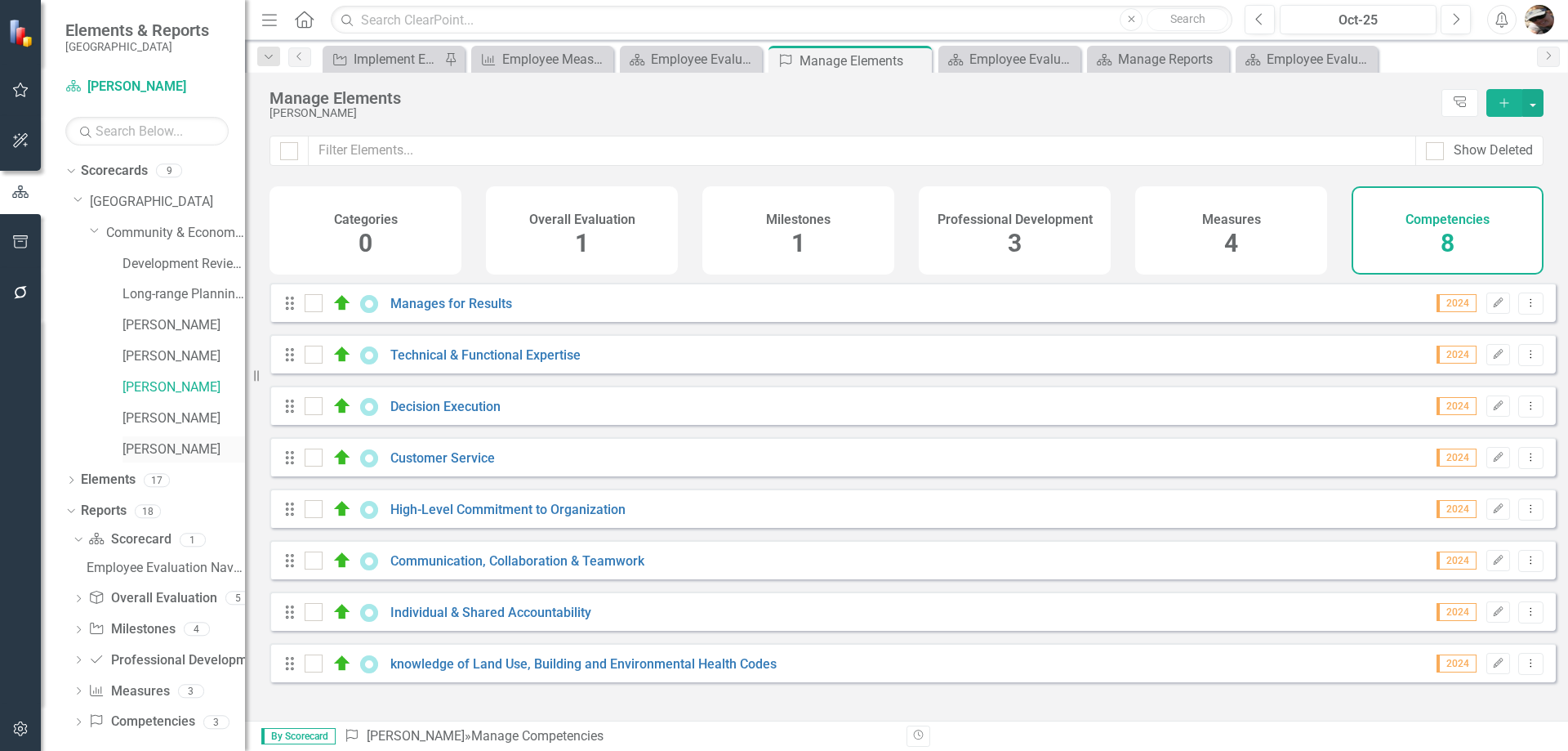
click at [131, 460] on div "[PERSON_NAME]" at bounding box center [183, 450] width 122 height 27
click at [134, 446] on link "[PERSON_NAME]" at bounding box center [183, 449] width 122 height 19
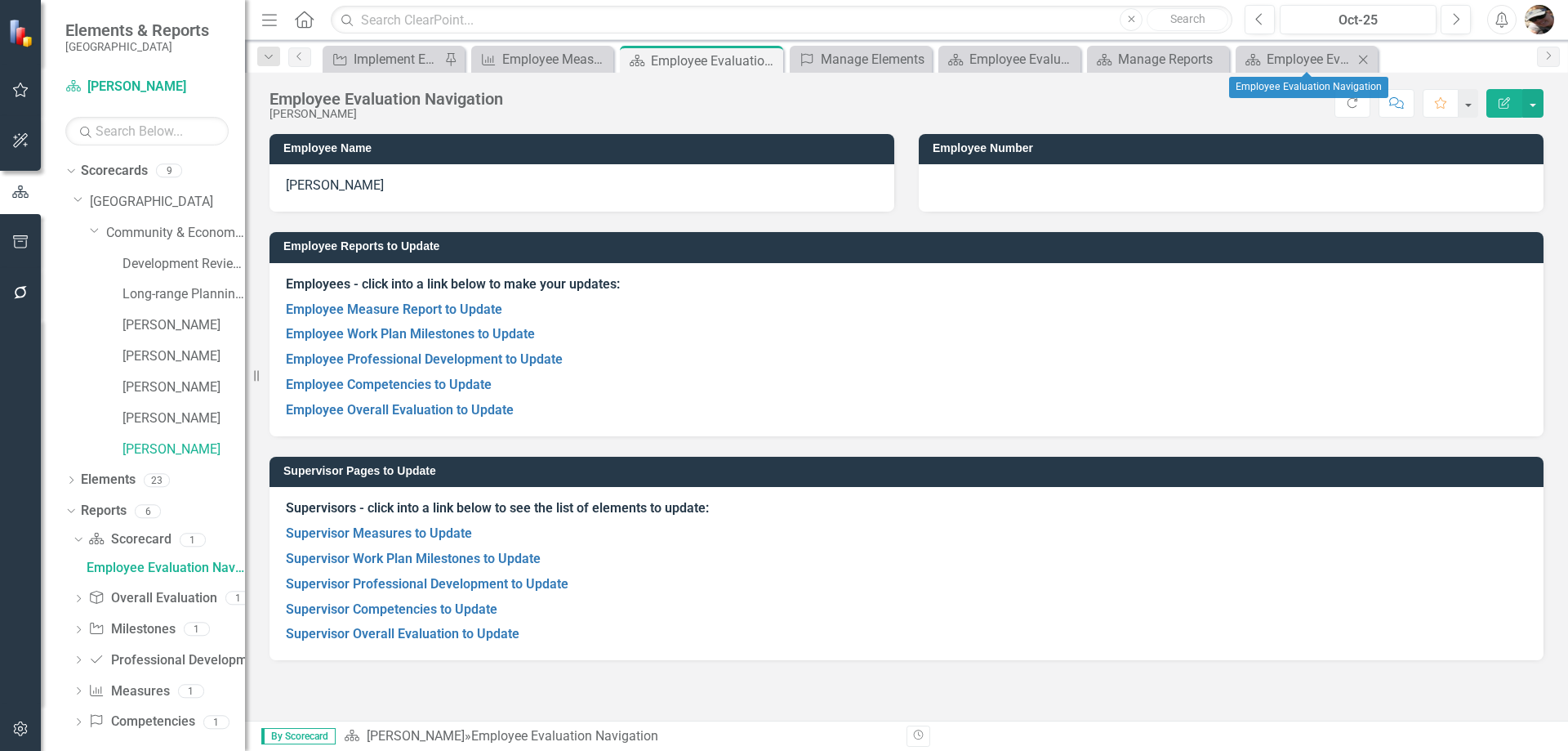
click at [1365, 59] on icon "Close" at bounding box center [1362, 59] width 17 height 13
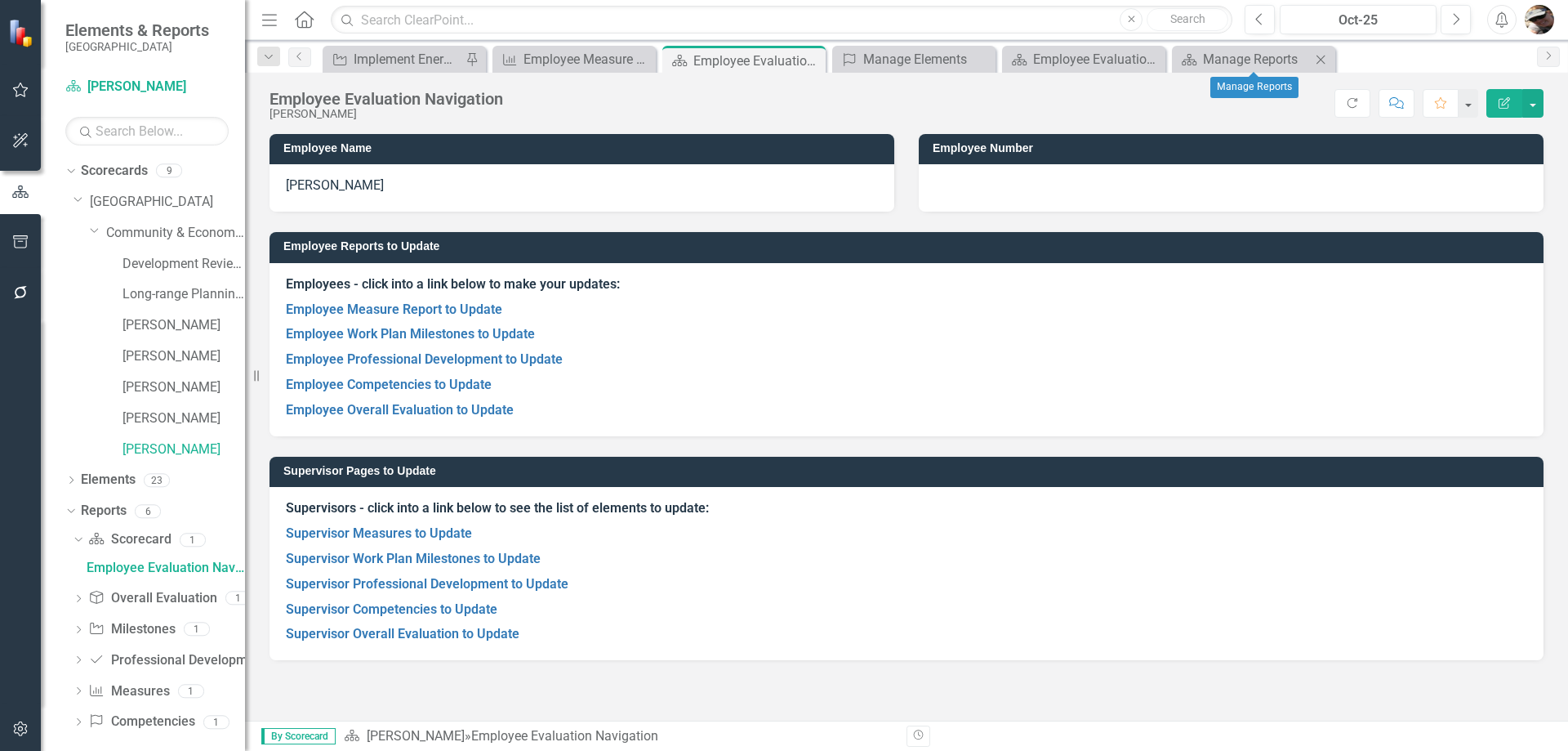
click at [1318, 55] on icon "Close" at bounding box center [1320, 59] width 17 height 13
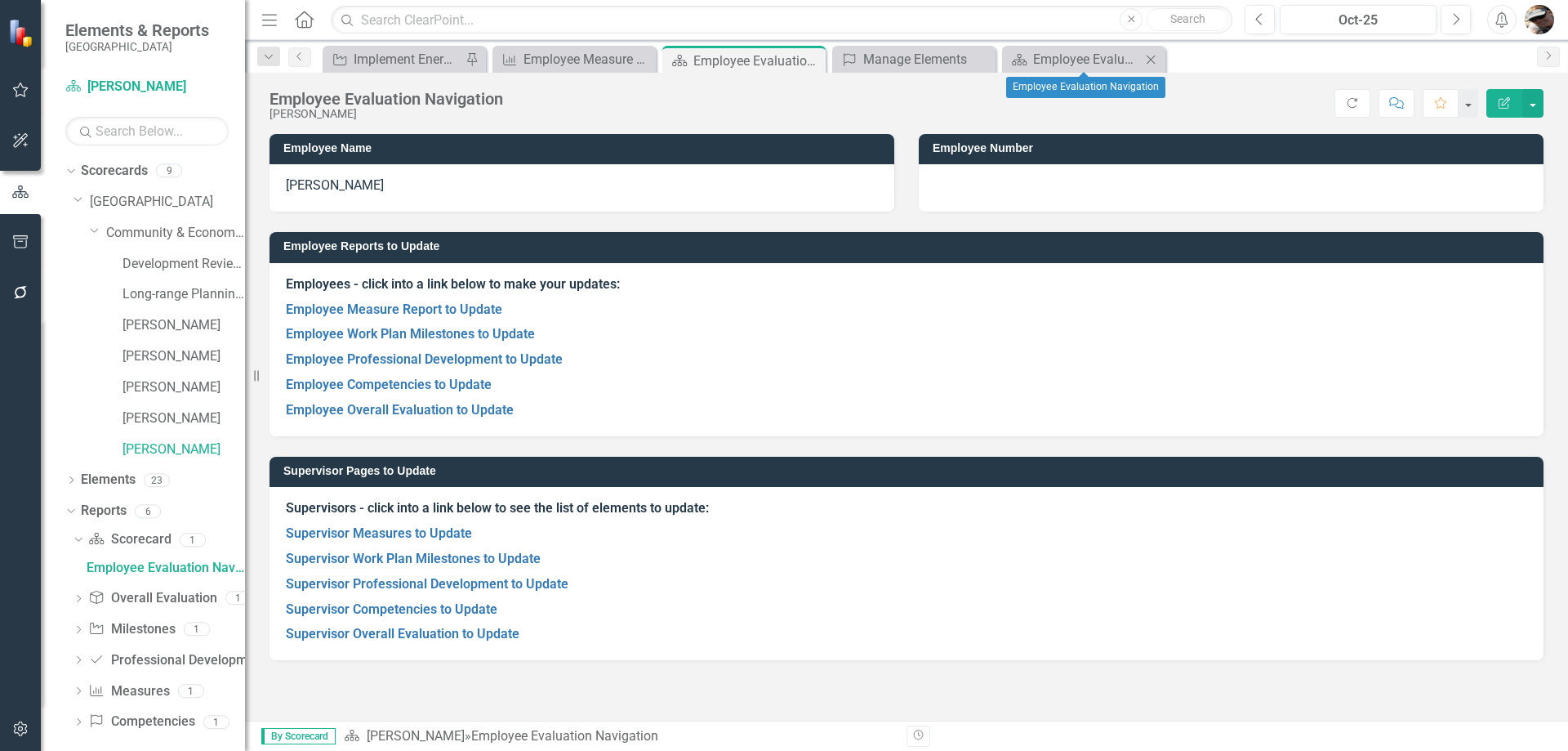
click at [1157, 64] on icon "Close" at bounding box center [1150, 59] width 17 height 13
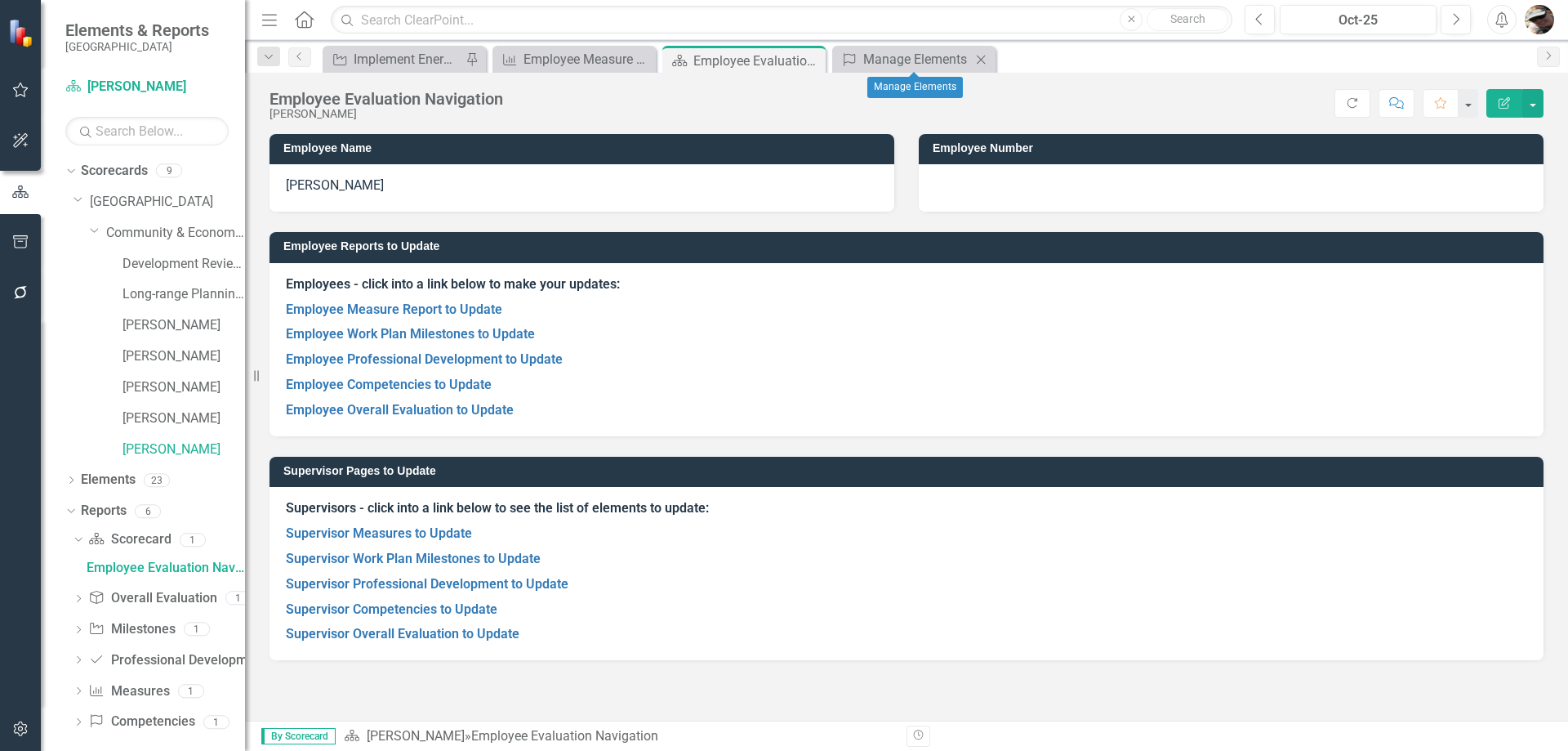
click at [979, 58] on icon "Close" at bounding box center [981, 59] width 17 height 13
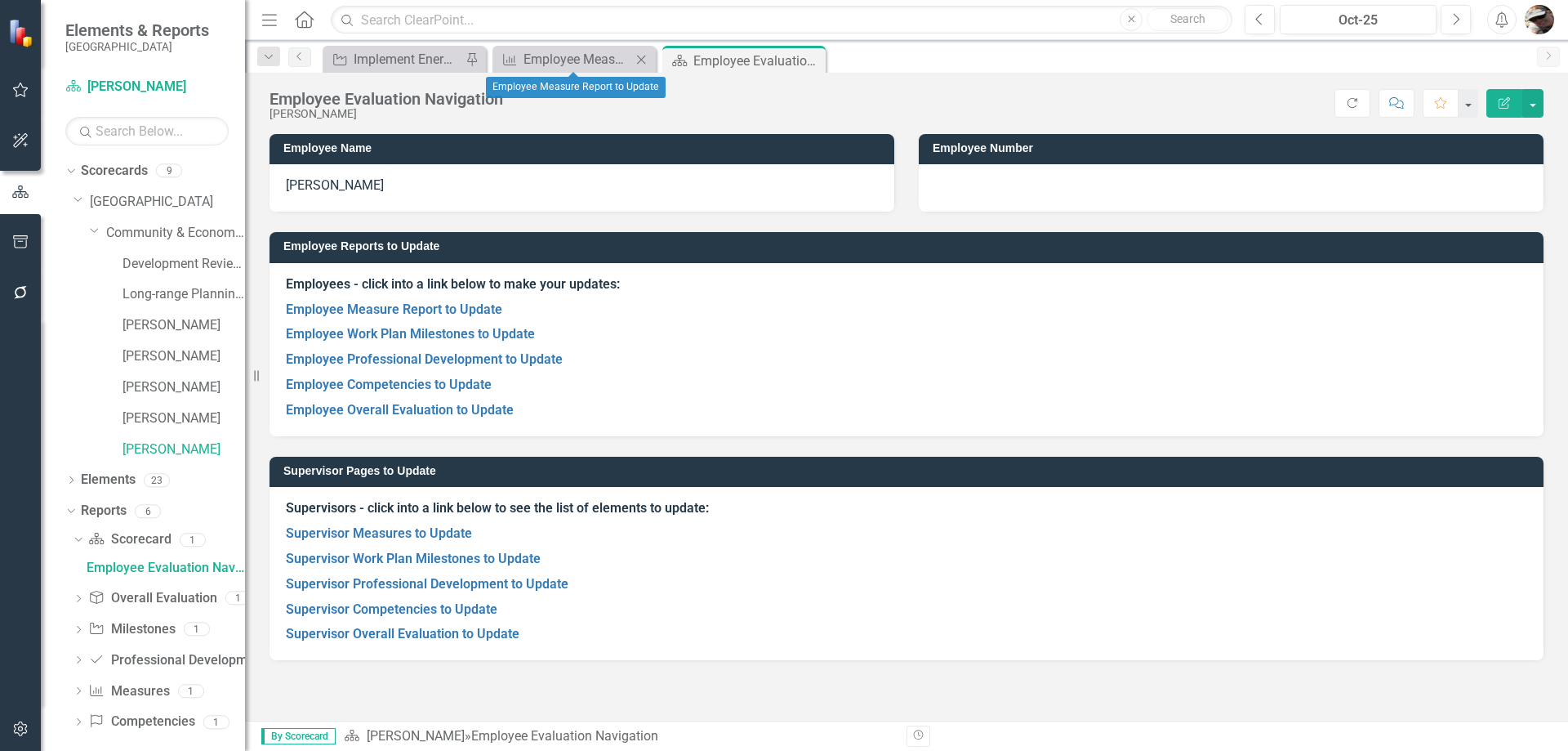
click at [638, 56] on icon at bounding box center [641, 59] width 9 height 9
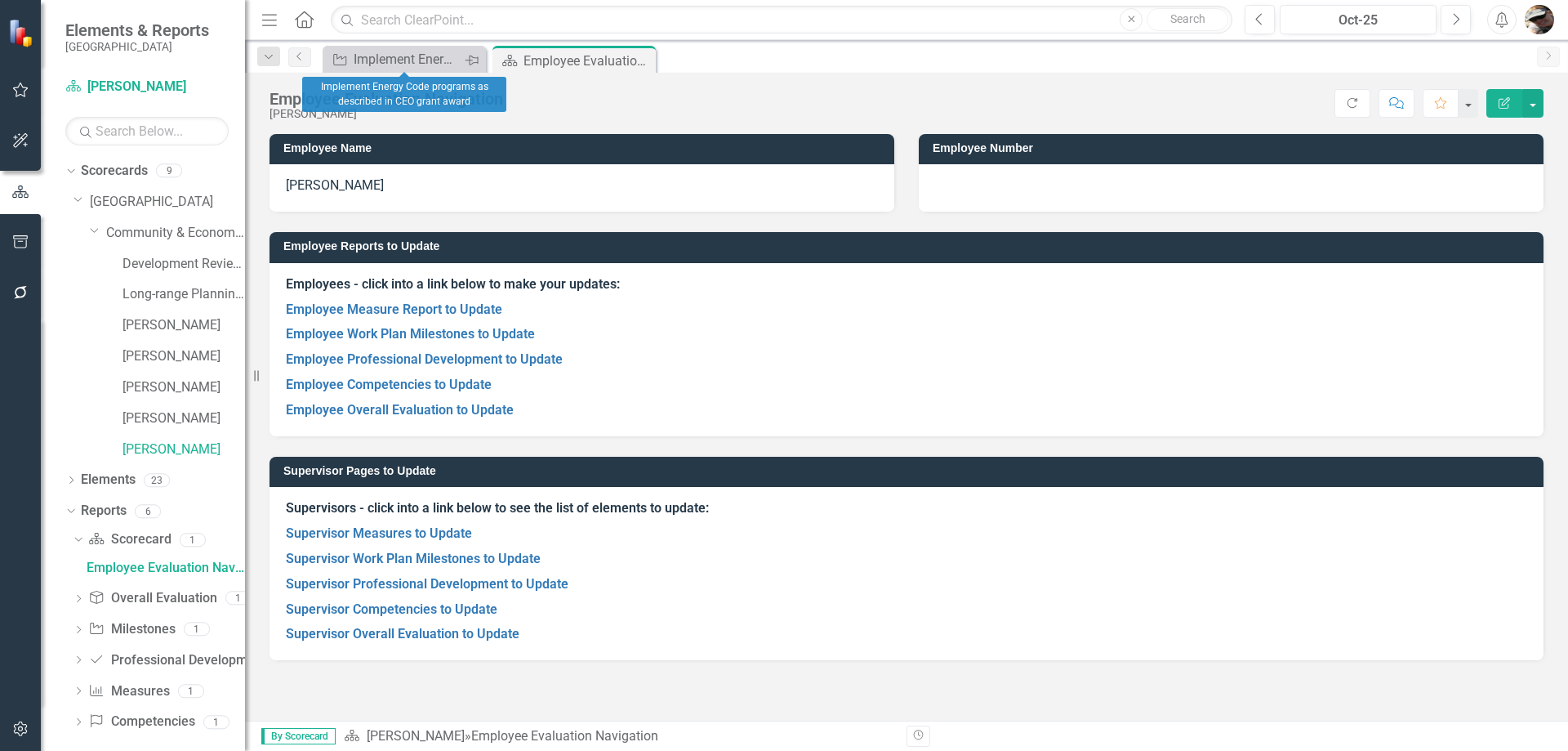
click at [473, 57] on icon "Pin" at bounding box center [471, 60] width 13 height 17
click at [472, 57] on icon "Close" at bounding box center [471, 59] width 17 height 13
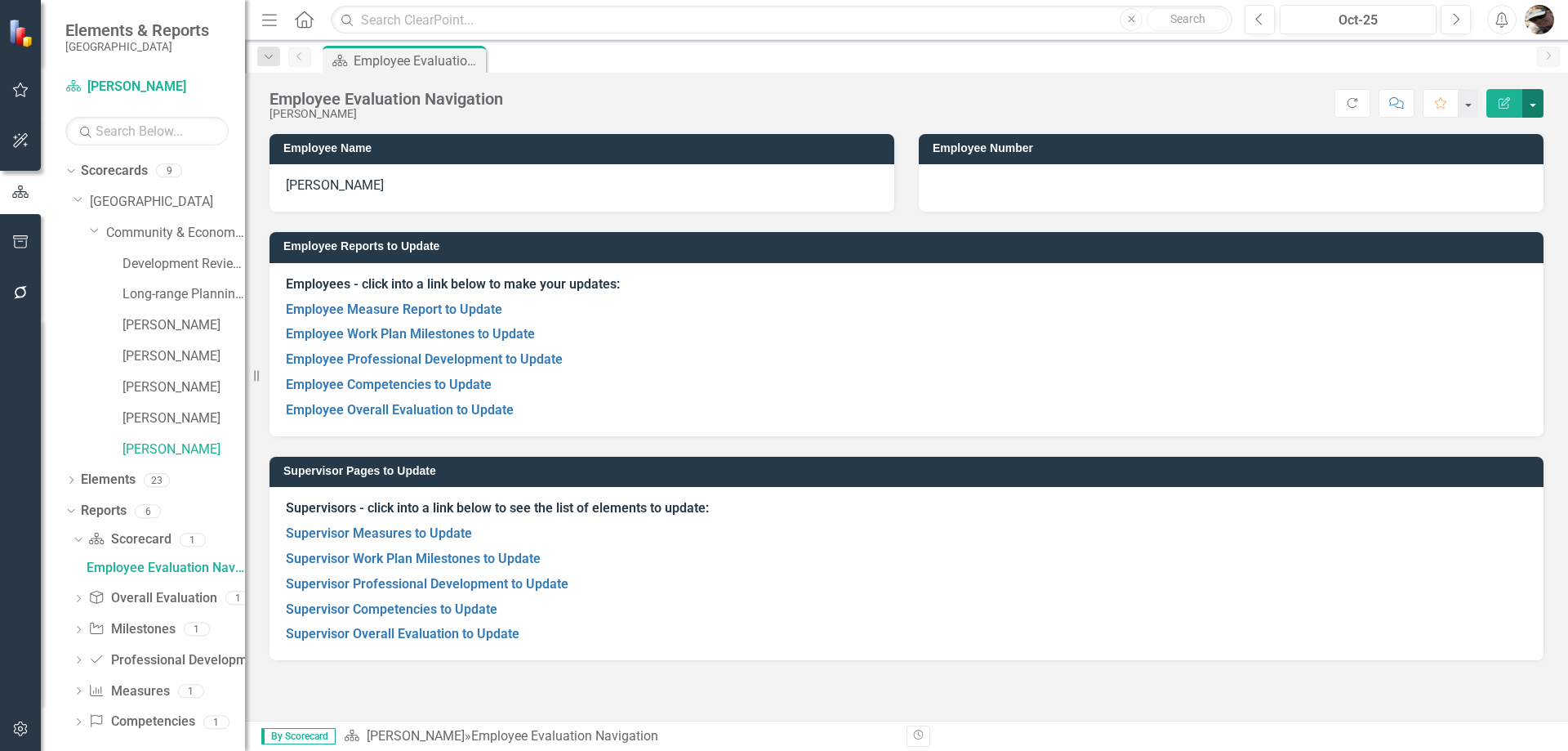
click at [1526, 108] on button "button" at bounding box center [1533, 103] width 22 height 28
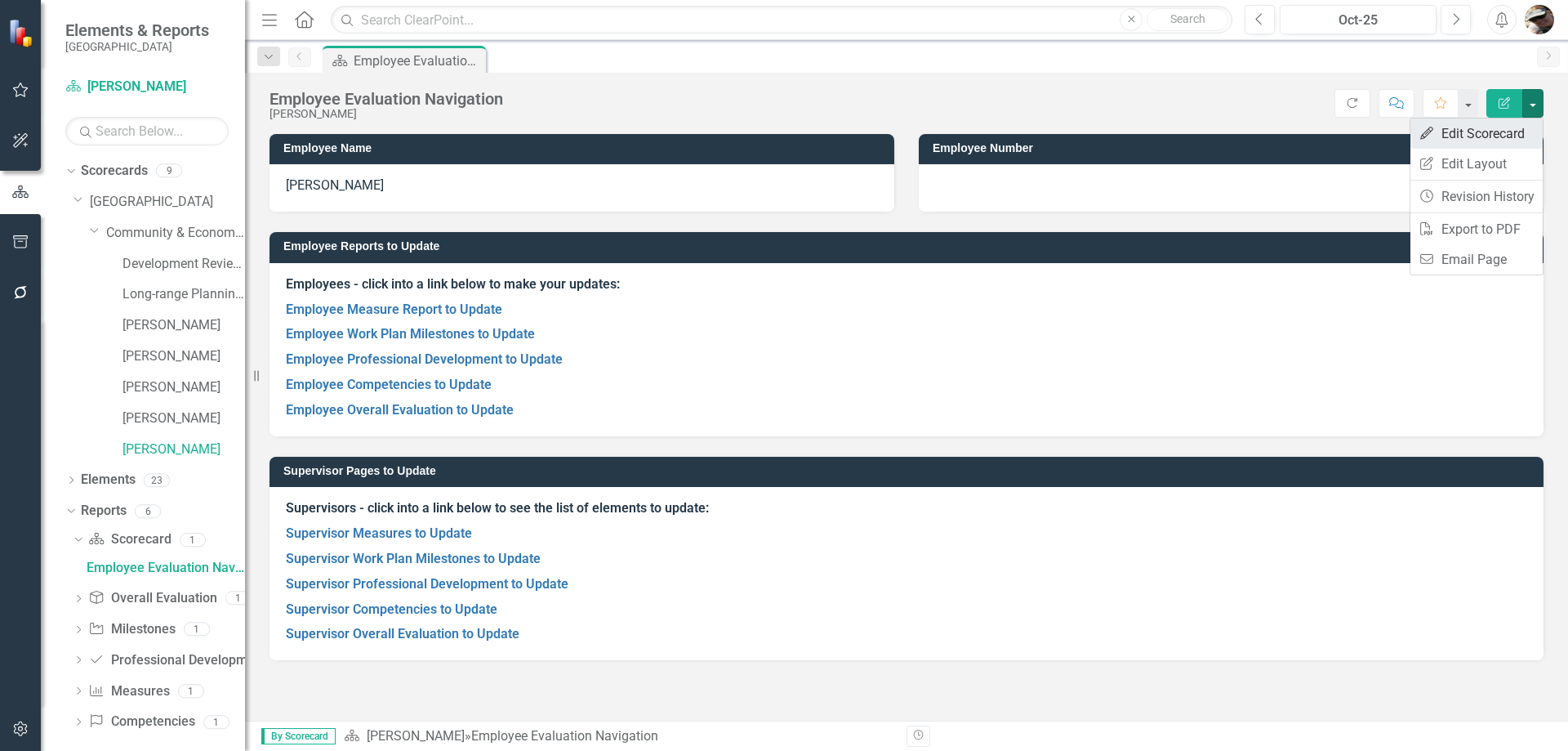
click at [1455, 136] on link "Edit Edit Scorecard" at bounding box center [1476, 133] width 132 height 30
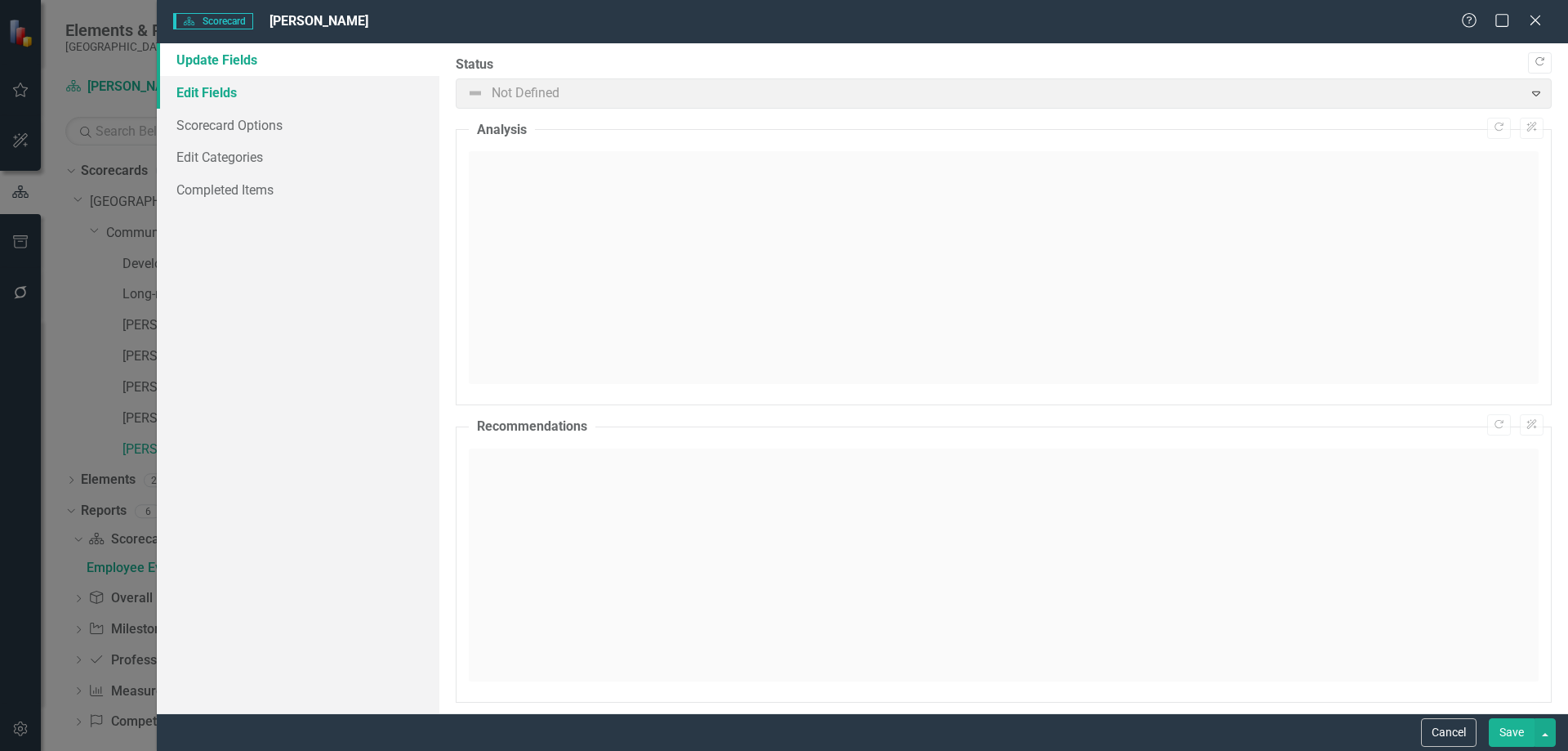
click at [245, 92] on link "Edit Fields" at bounding box center [298, 92] width 283 height 32
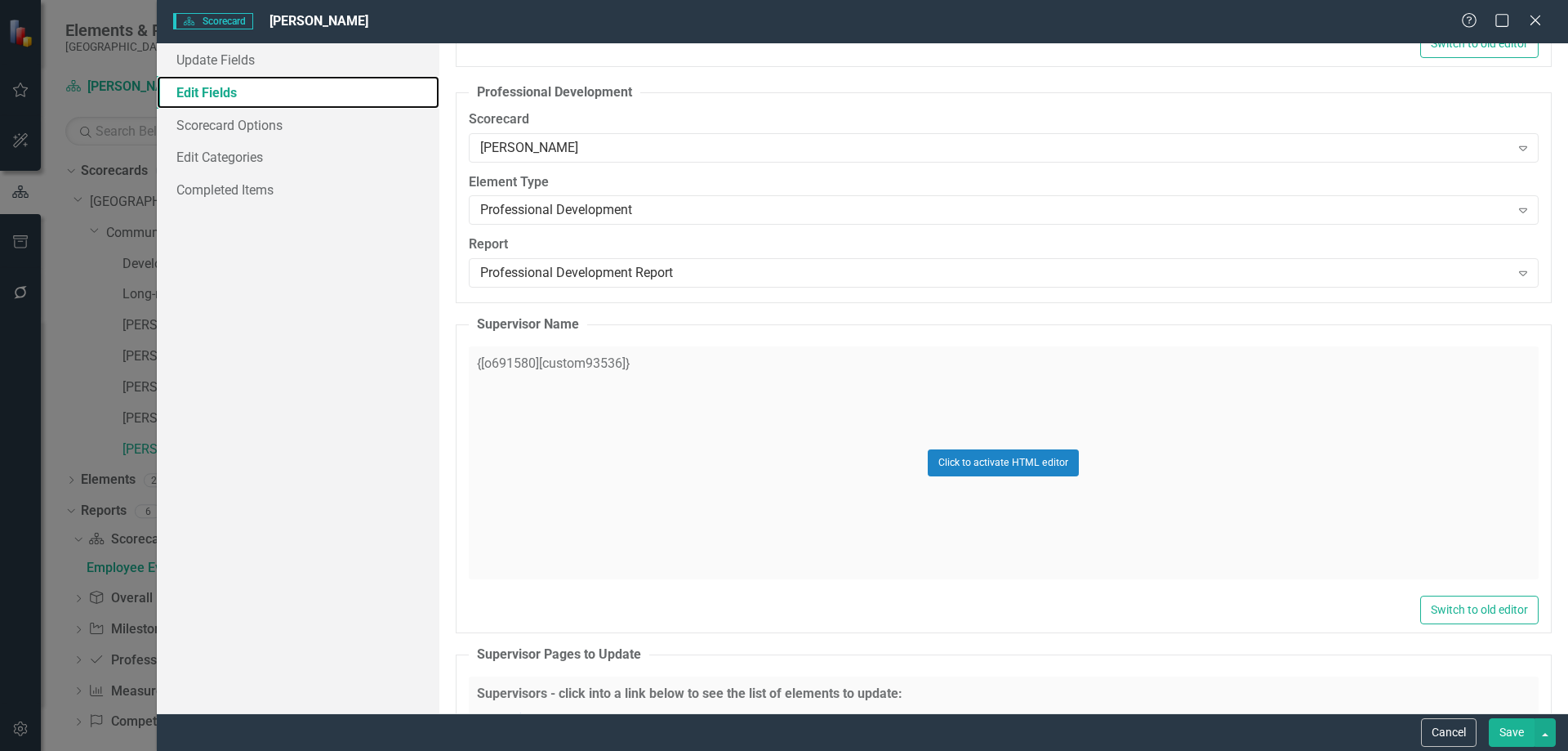
scroll to position [2287, 0]
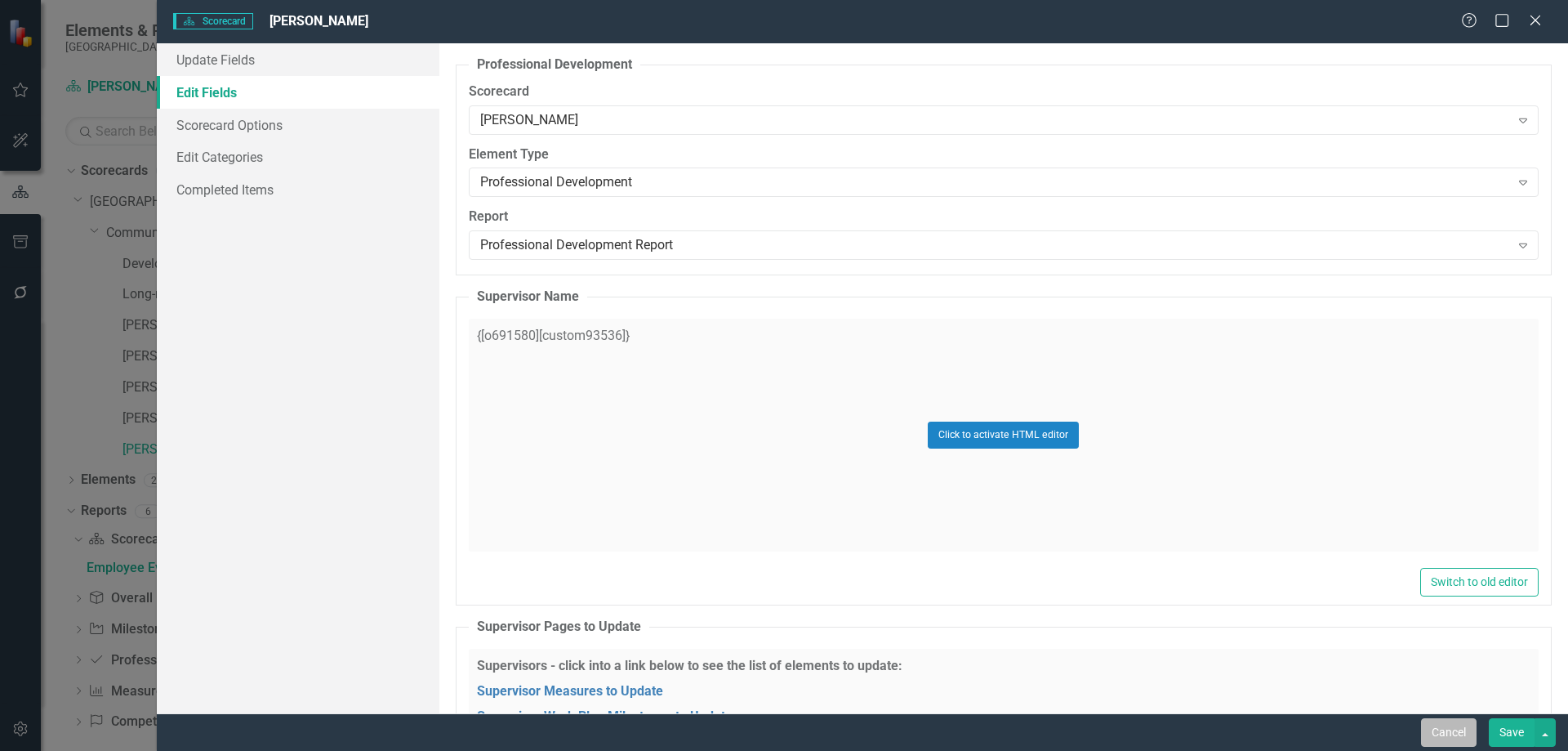
click at [1442, 737] on button "Cancel" at bounding box center [1449, 731] width 56 height 28
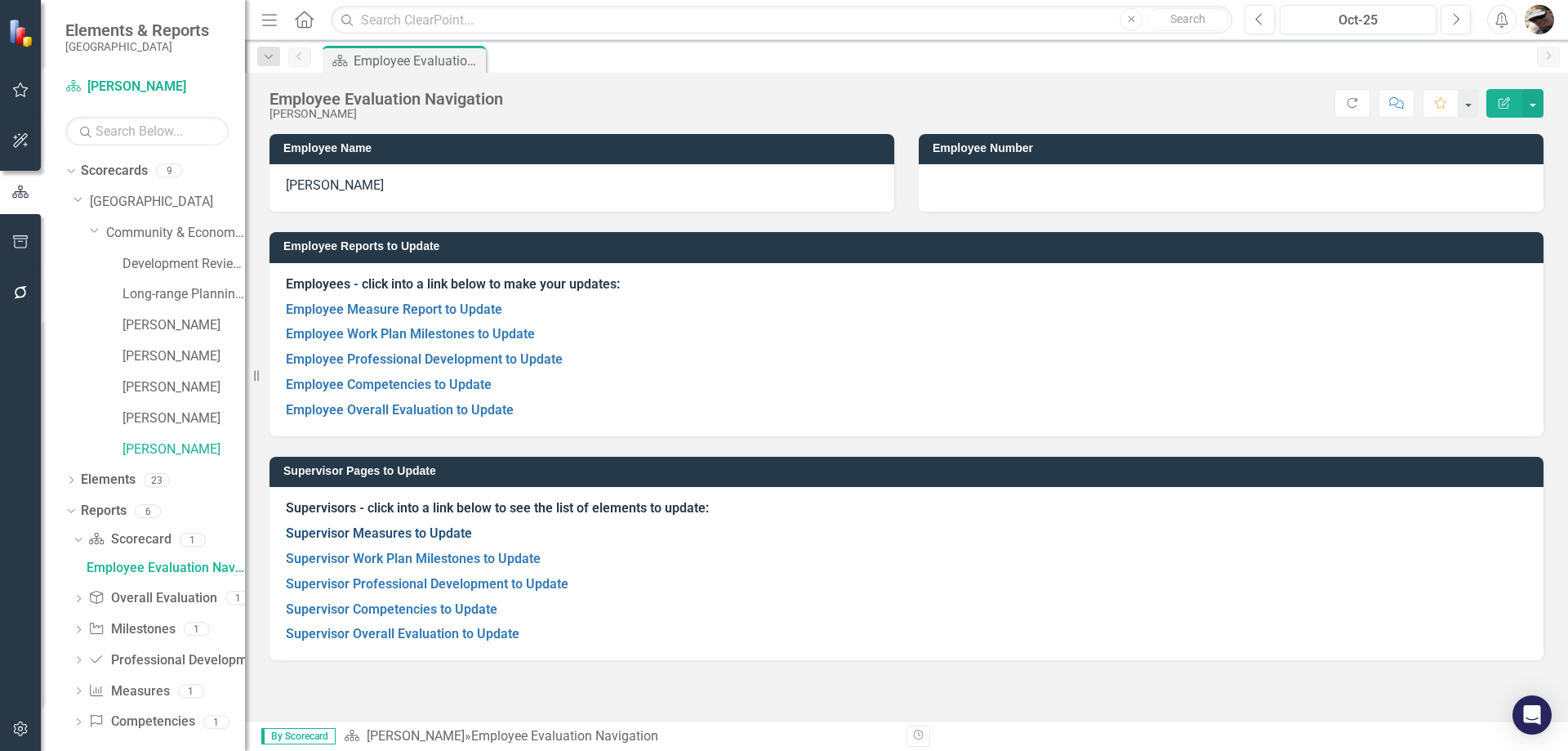
click at [395, 534] on link "Supervisor Measures to Update" at bounding box center [379, 533] width 186 height 16
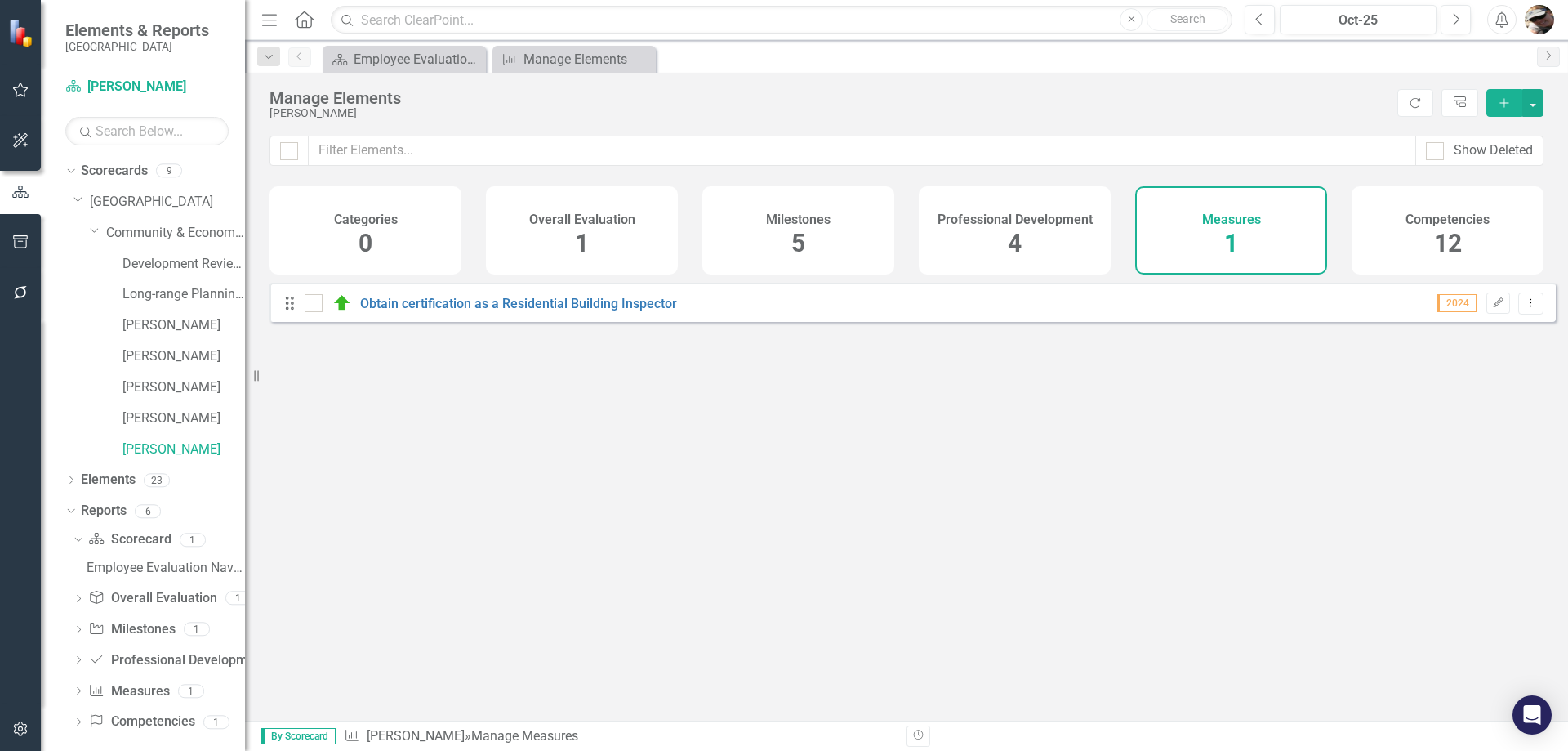
click at [1265, 228] on div "Measures 1" at bounding box center [1231, 230] width 192 height 88
click at [1524, 308] on icon "Dropdown Menu" at bounding box center [1531, 303] width 14 height 11
click at [1447, 346] on link "Edit Edit Measure" at bounding box center [1456, 343] width 147 height 30
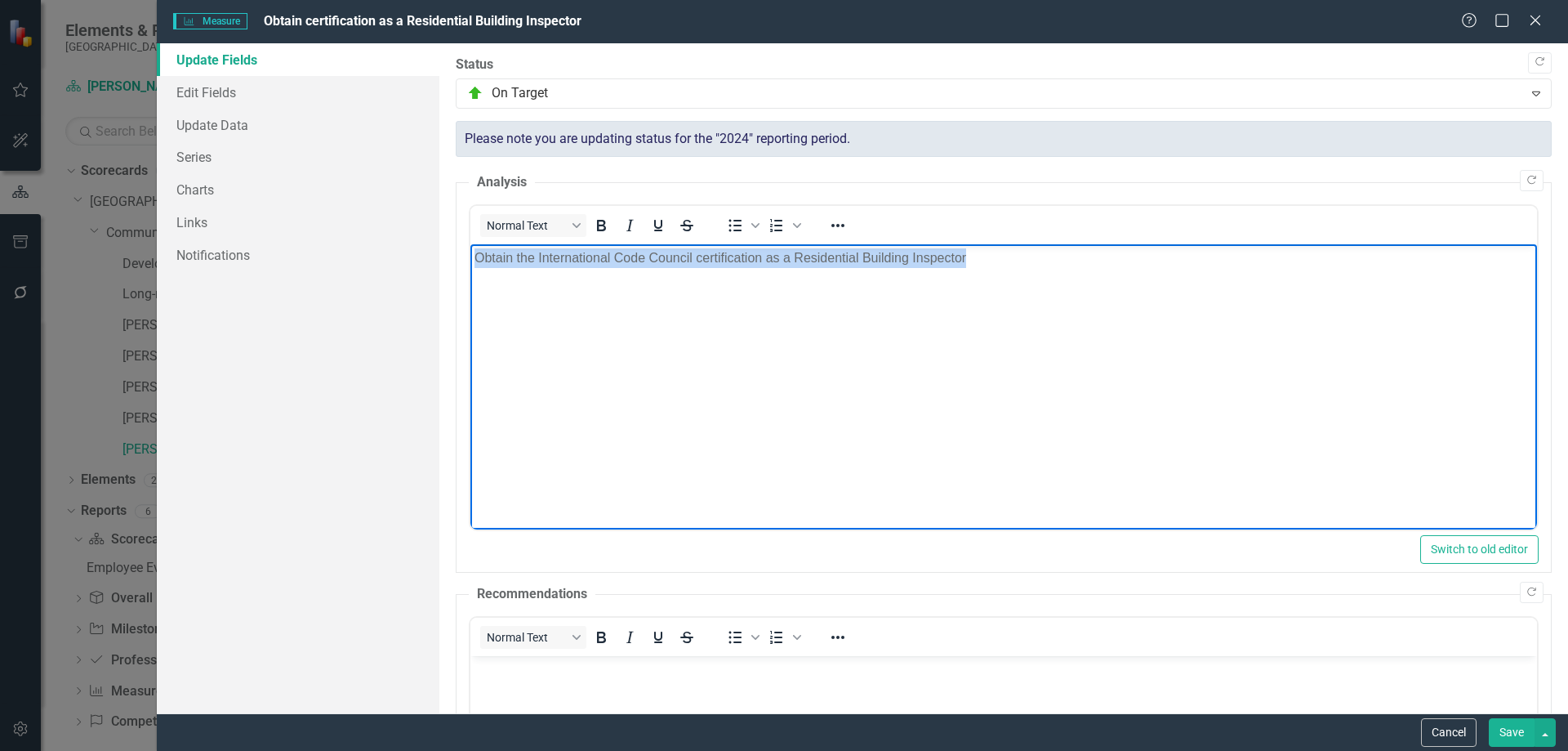
drag, startPoint x: 994, startPoint y: 256, endPoint x: 170, endPoint y: 253, distance: 824.0
click at [470, 253] on html "Obtain the International Code Council certification as a Residential Building I…" at bounding box center [1003, 366] width 1067 height 245
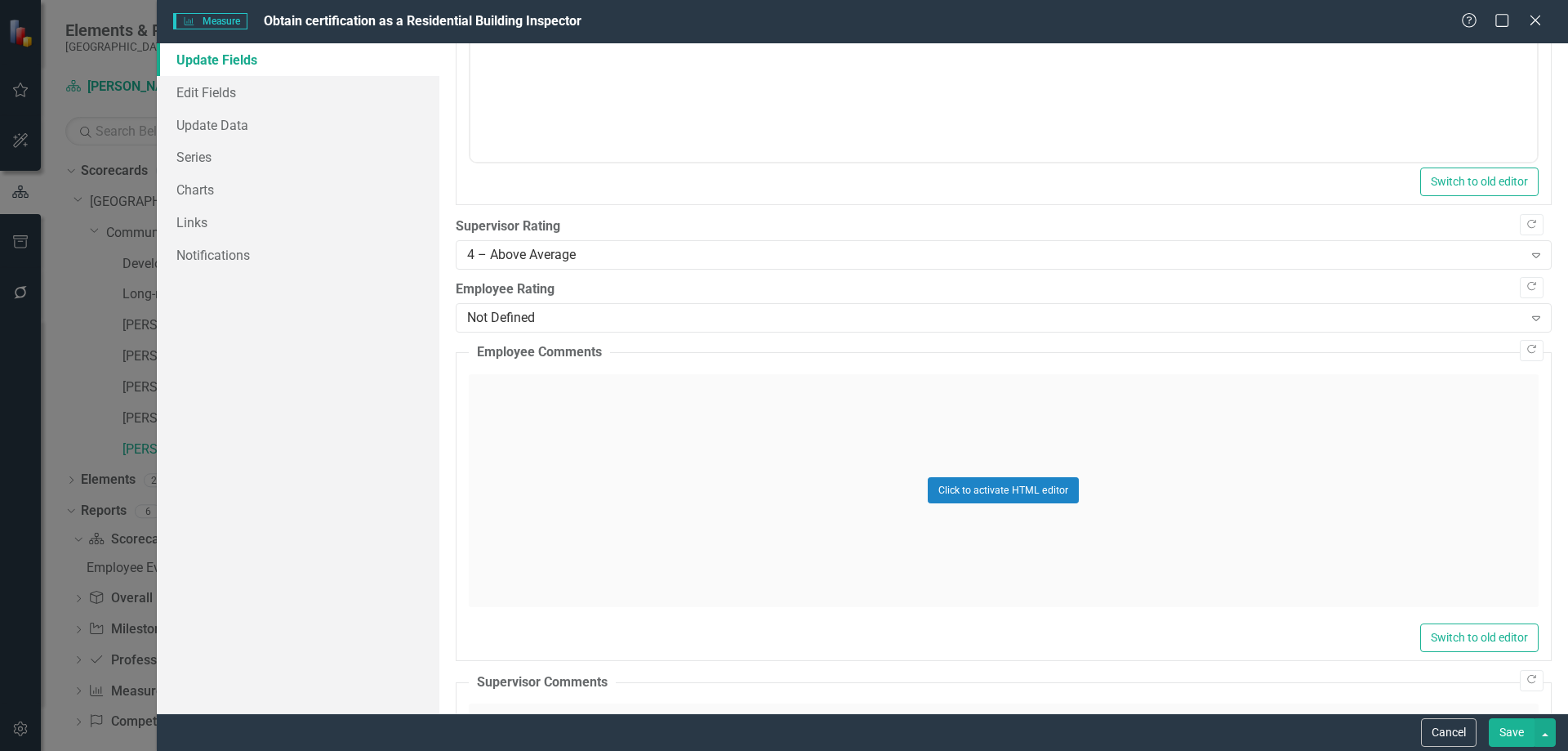
scroll to position [899, 0]
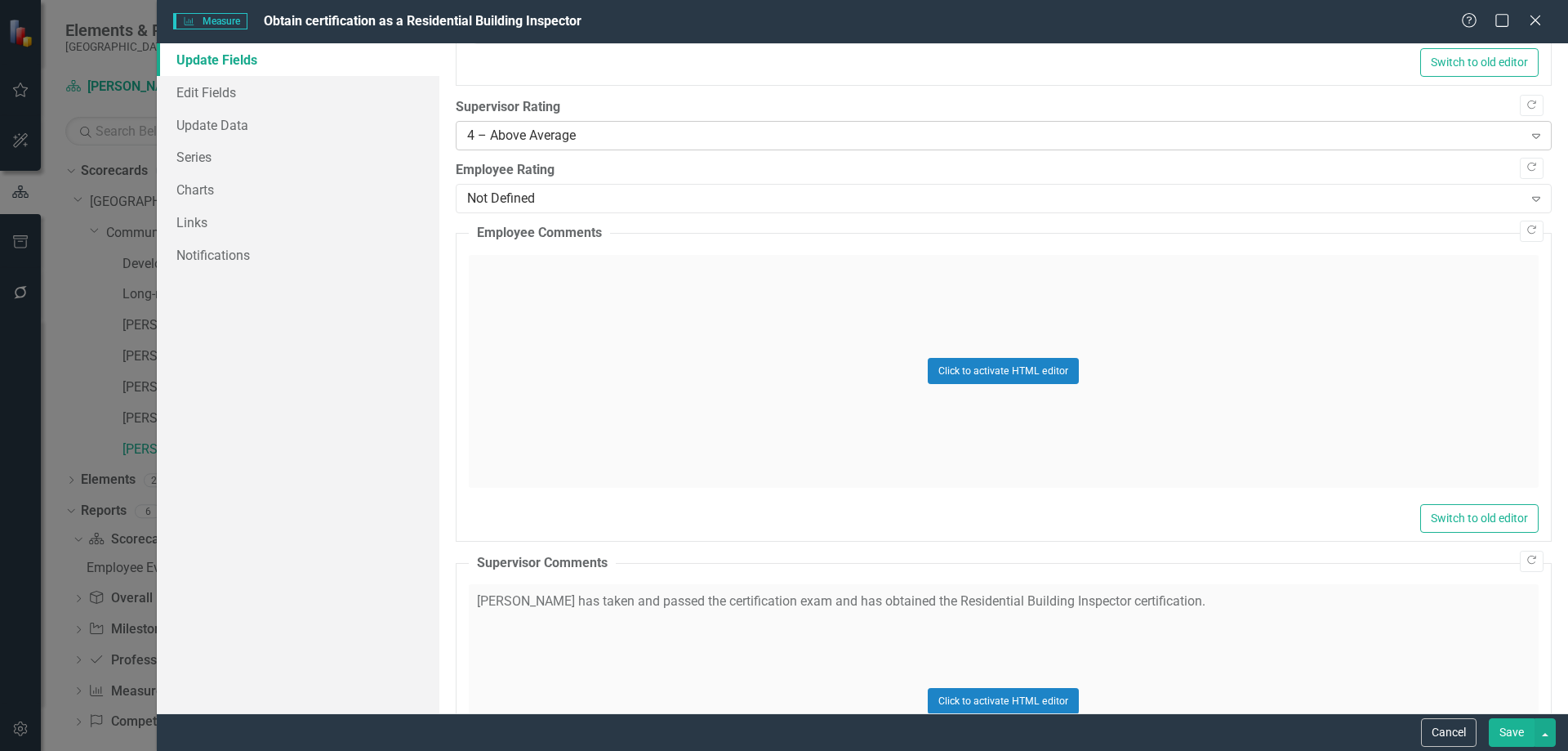
click at [541, 147] on div "4 – Above Average Expand" at bounding box center [1004, 135] width 1096 height 29
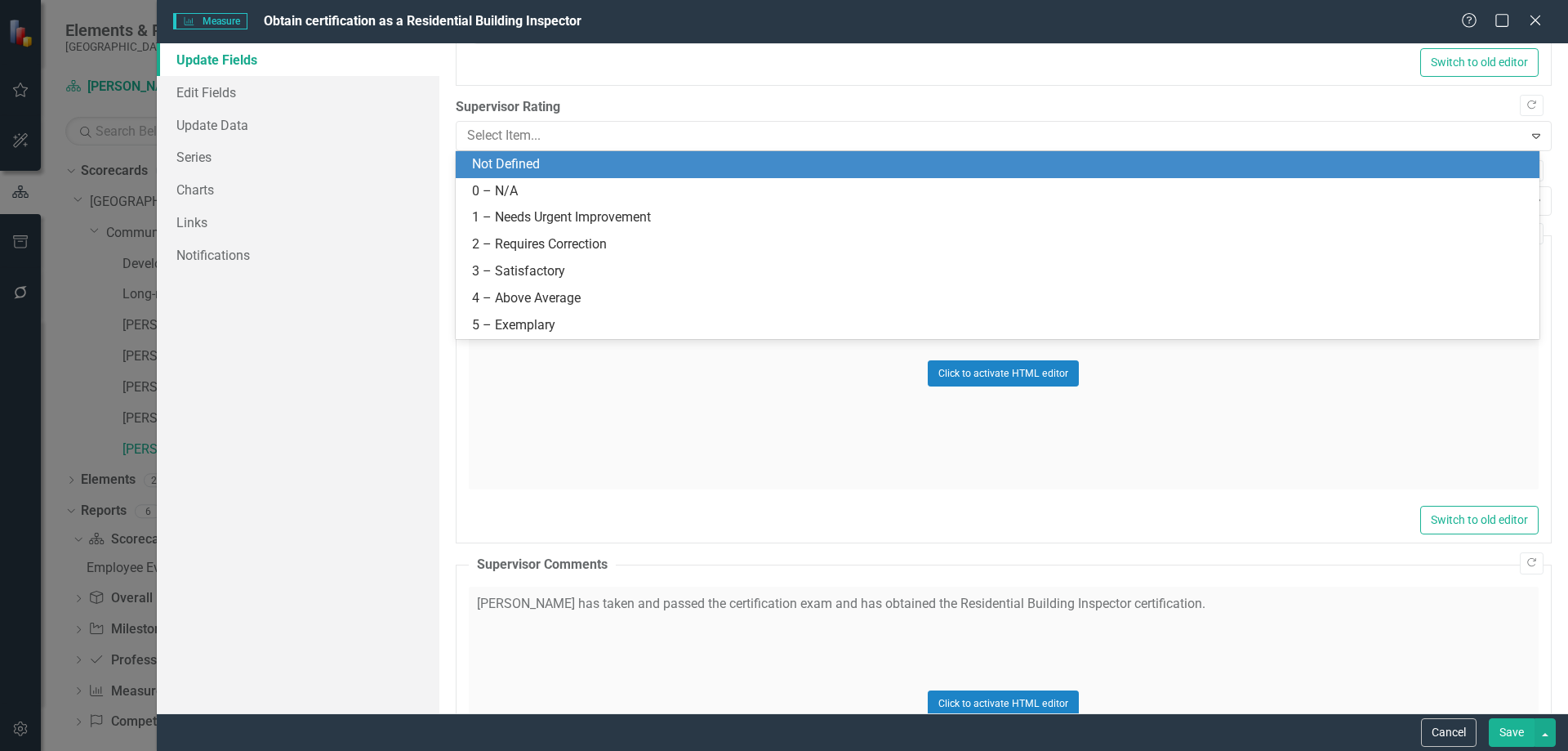
click at [514, 170] on div "Not Defined" at bounding box center [1000, 164] width 1058 height 19
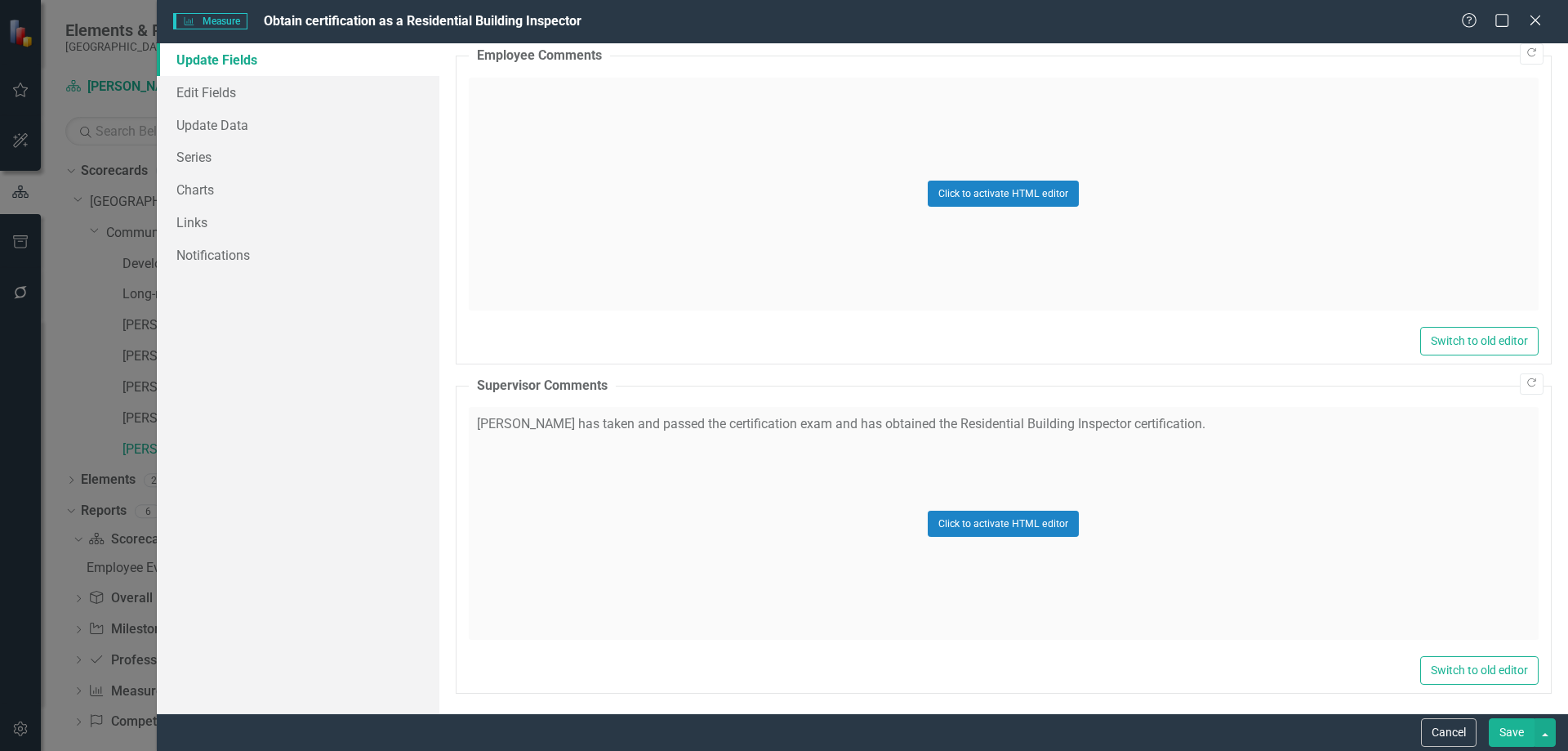
scroll to position [1081, 0]
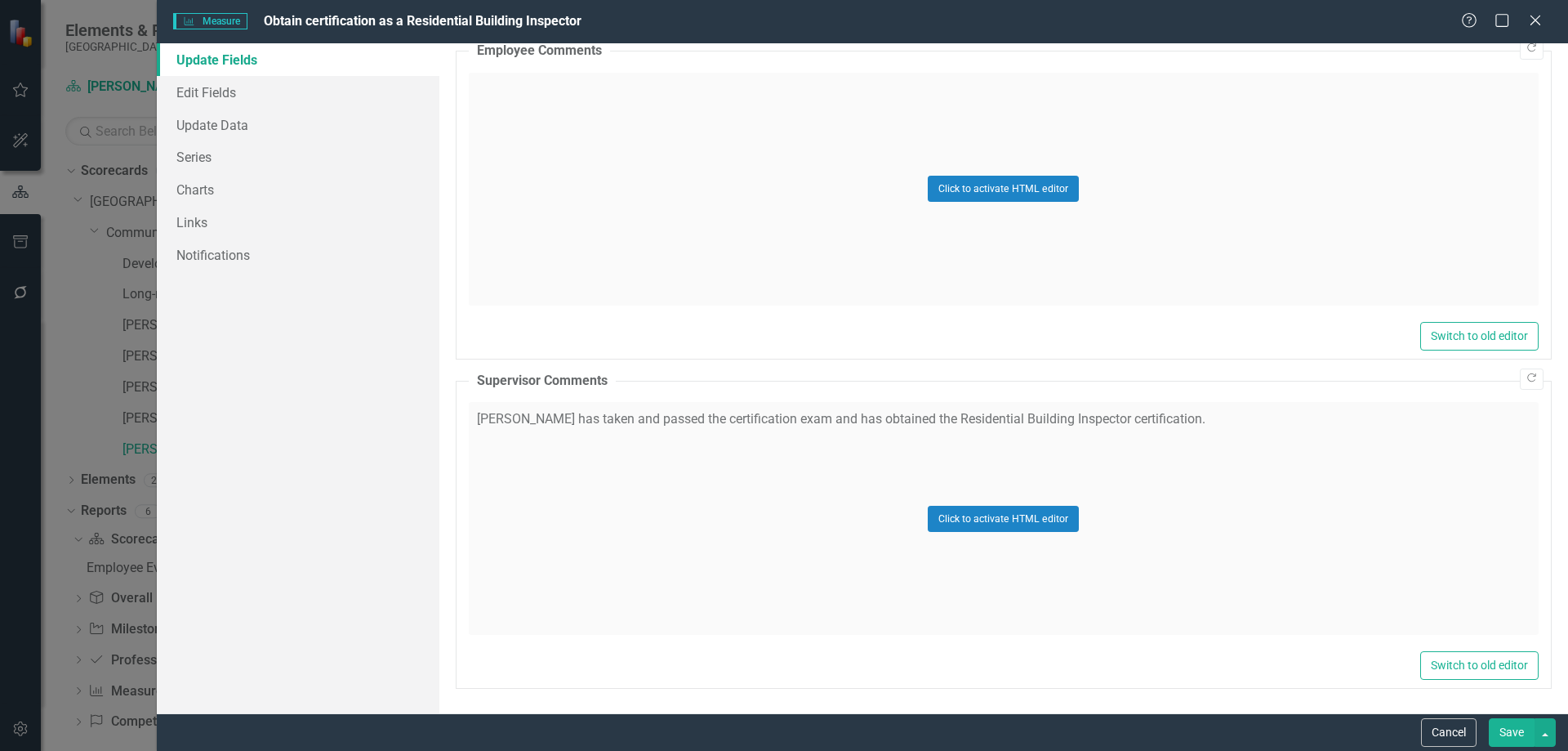
click at [1145, 413] on div "Click to activate HTML editor" at bounding box center [1003, 519] width 1070 height 233
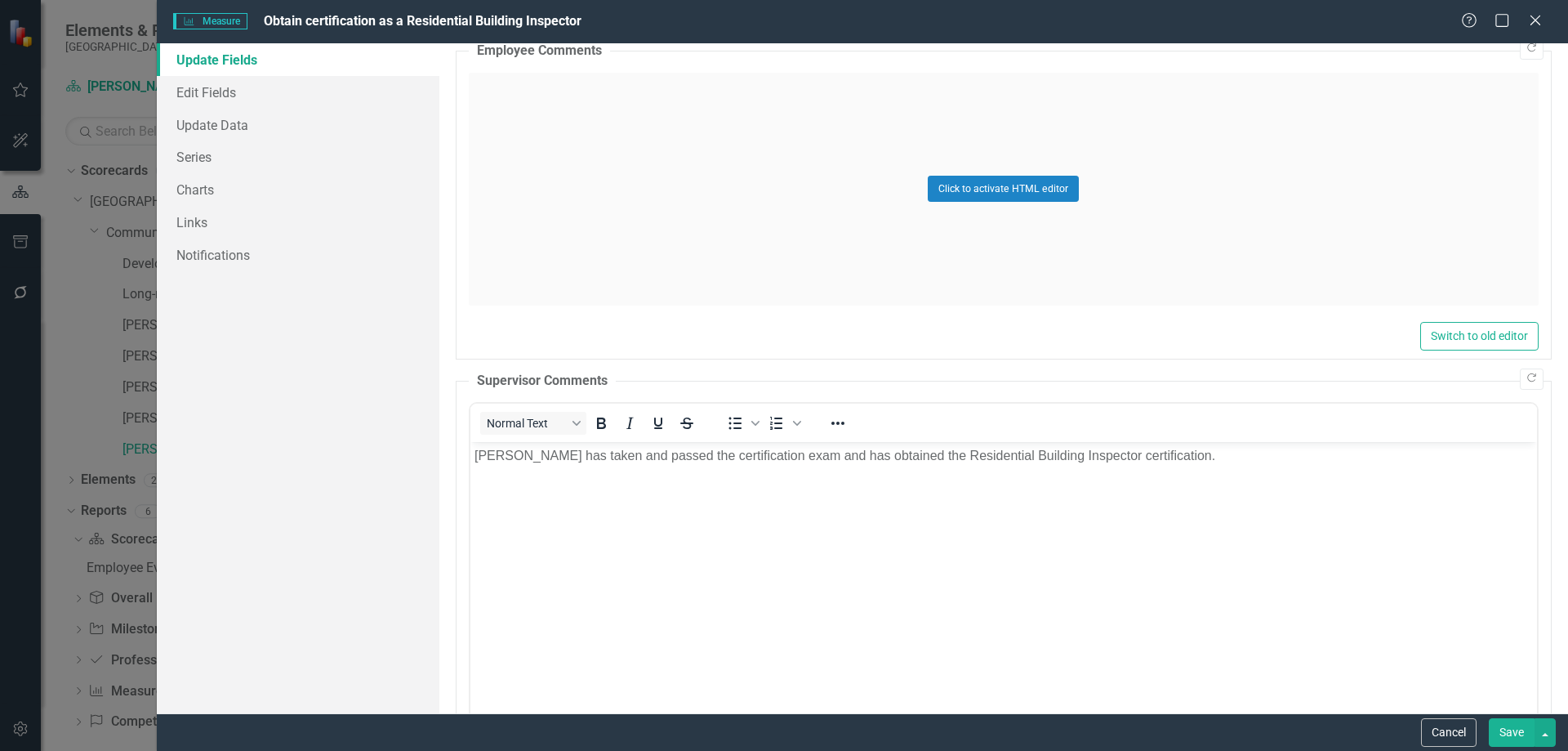
scroll to position [0, 0]
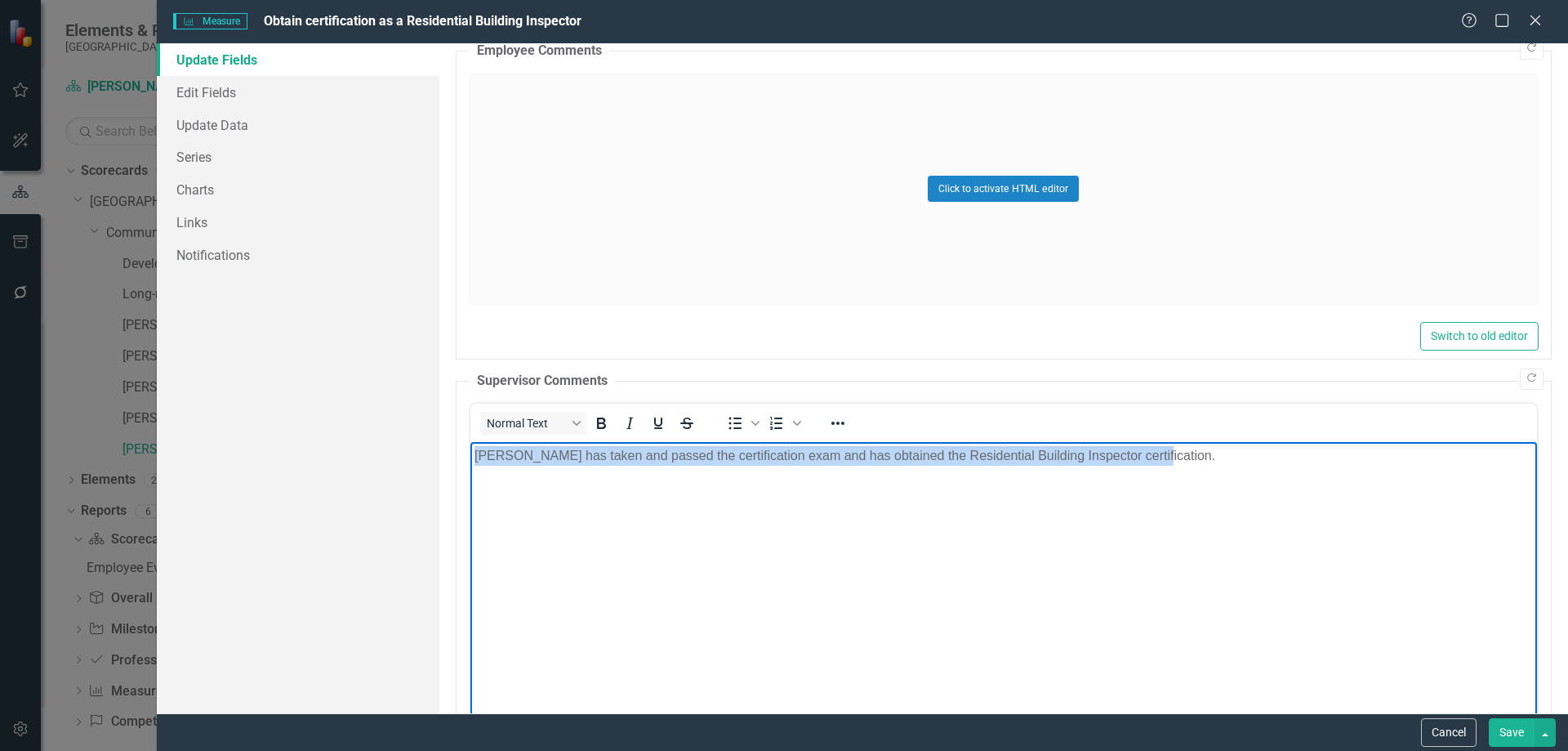
drag, startPoint x: 1143, startPoint y: 461, endPoint x: 263, endPoint y: 391, distance: 882.8
click at [470, 442] on html "[PERSON_NAME] has taken and passed the certification exam and has obtained the …" at bounding box center [1003, 564] width 1067 height 245
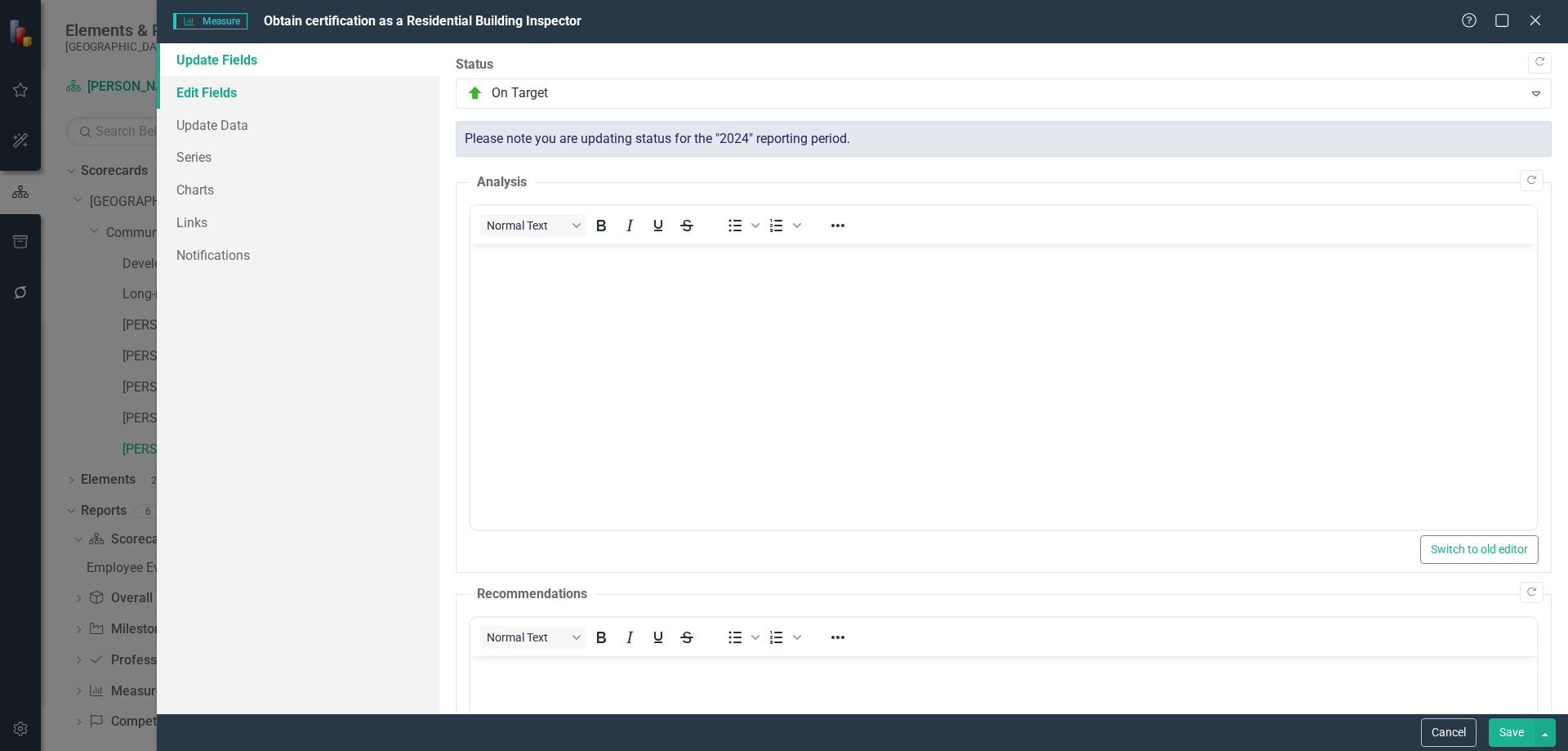
click at [216, 96] on link "Edit Fields" at bounding box center [298, 92] width 283 height 32
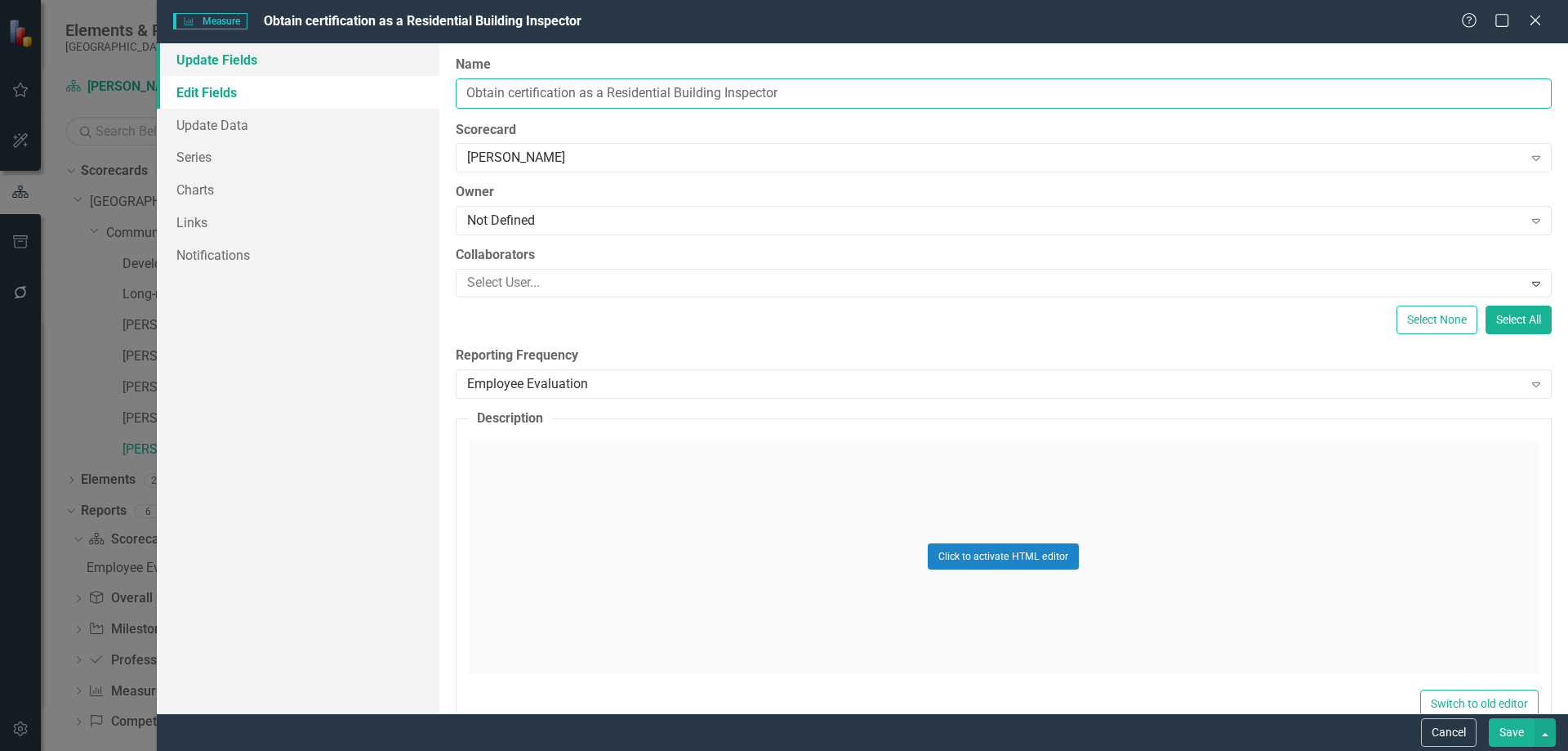
drag, startPoint x: 779, startPoint y: 95, endPoint x: 411, endPoint y: 71, distance: 368.8
click at [411, 71] on div "Update Fields Edit Fields Update Data Series Charts Links Notifications "Update…" at bounding box center [862, 378] width 1411 height 670
type input "Placeholder"
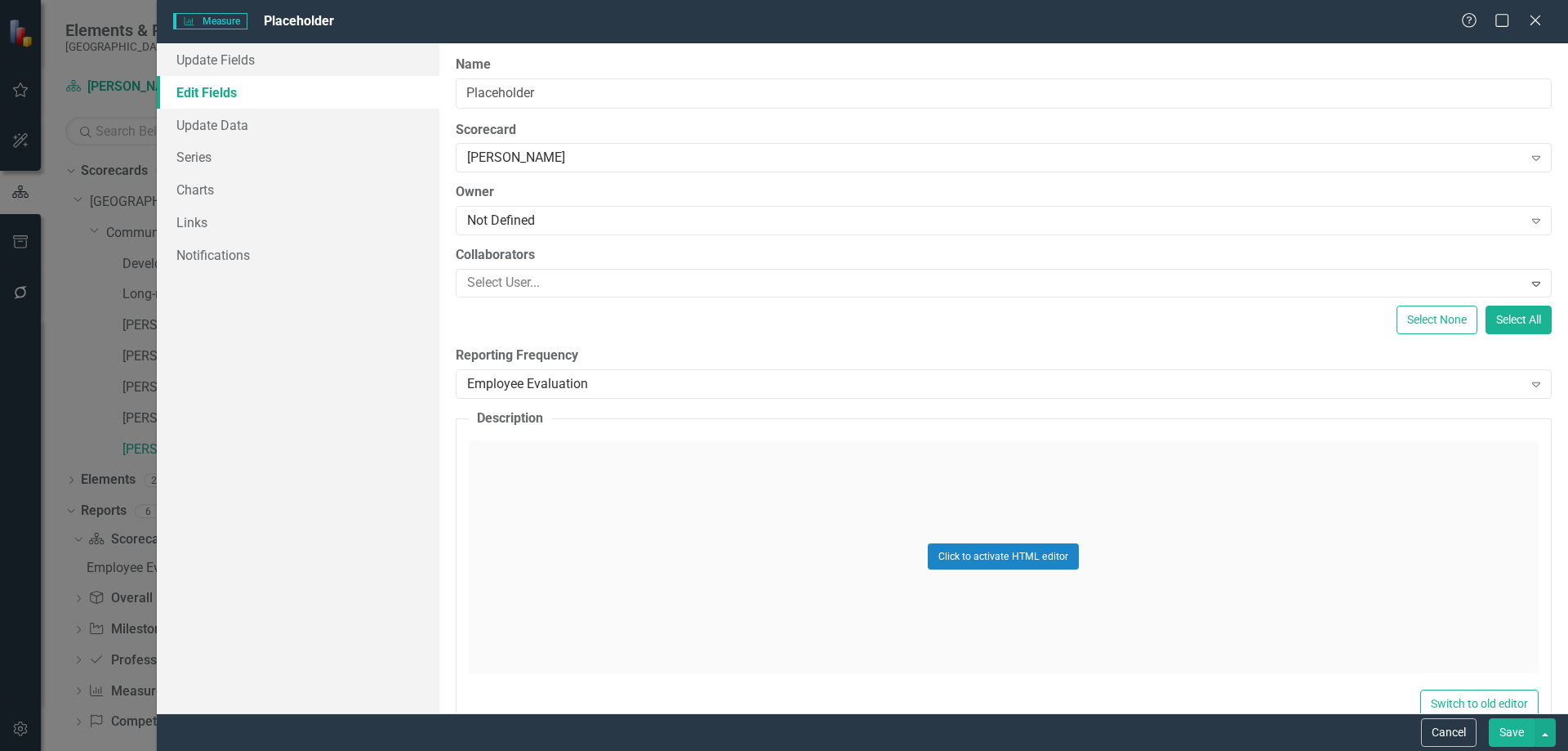
click at [1512, 732] on button "Save" at bounding box center [1511, 731] width 46 height 28
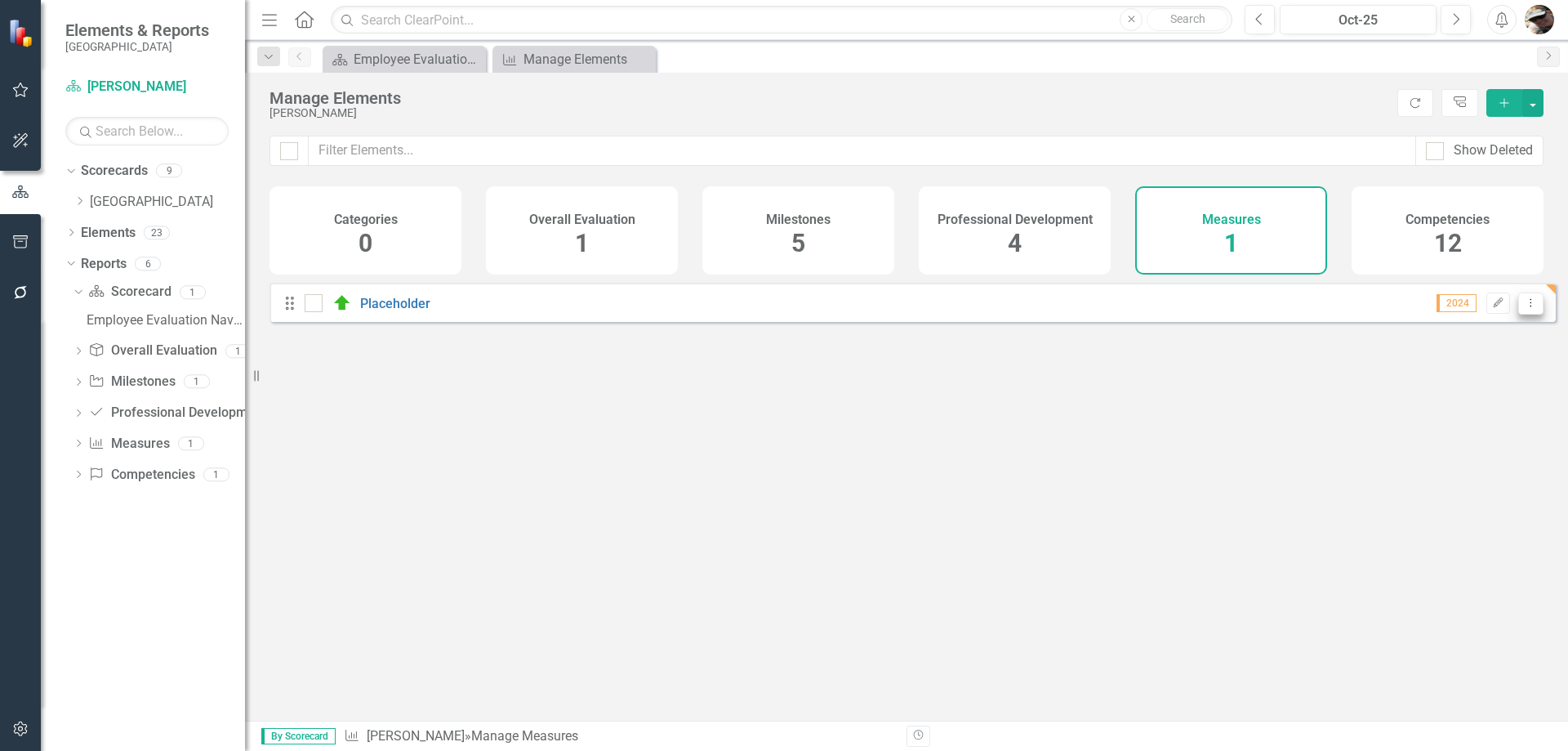
click at [1530, 314] on button "Dropdown Menu" at bounding box center [1531, 304] width 25 height 23
click at [1441, 348] on link "Edit Edit Measure" at bounding box center [1456, 343] width 147 height 30
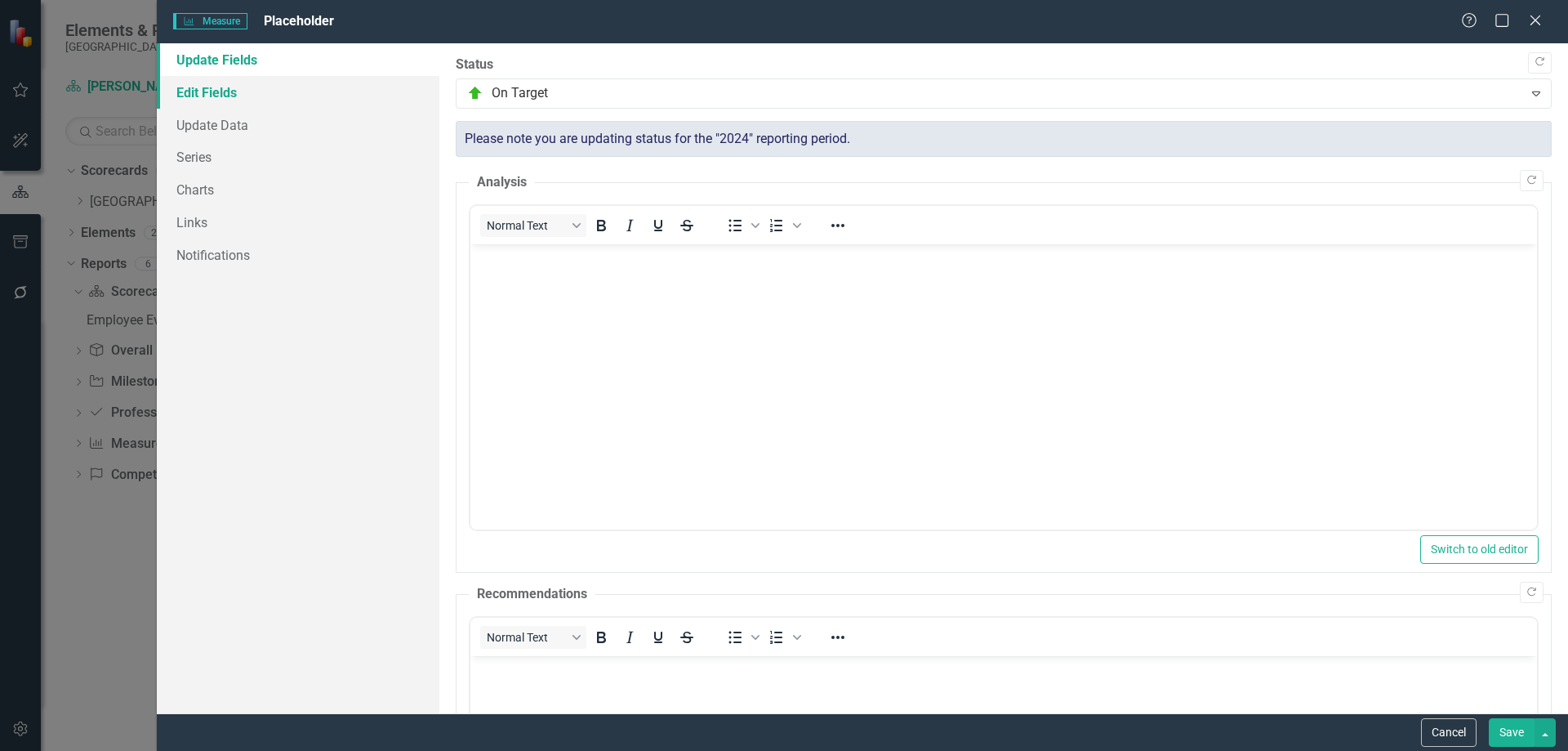
click at [195, 91] on link "Edit Fields" at bounding box center [298, 92] width 283 height 32
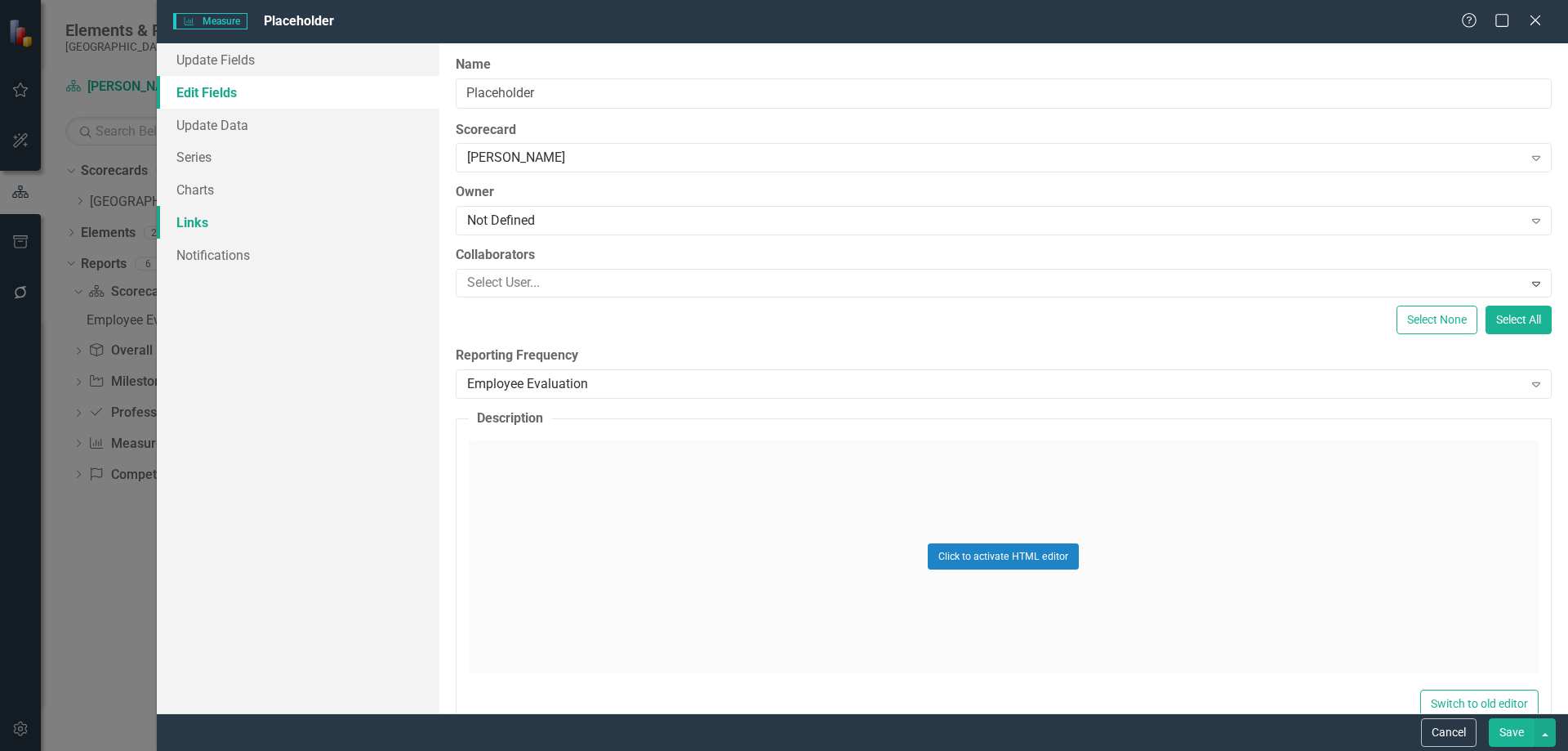
click at [195, 215] on link "Links" at bounding box center [298, 221] width 283 height 32
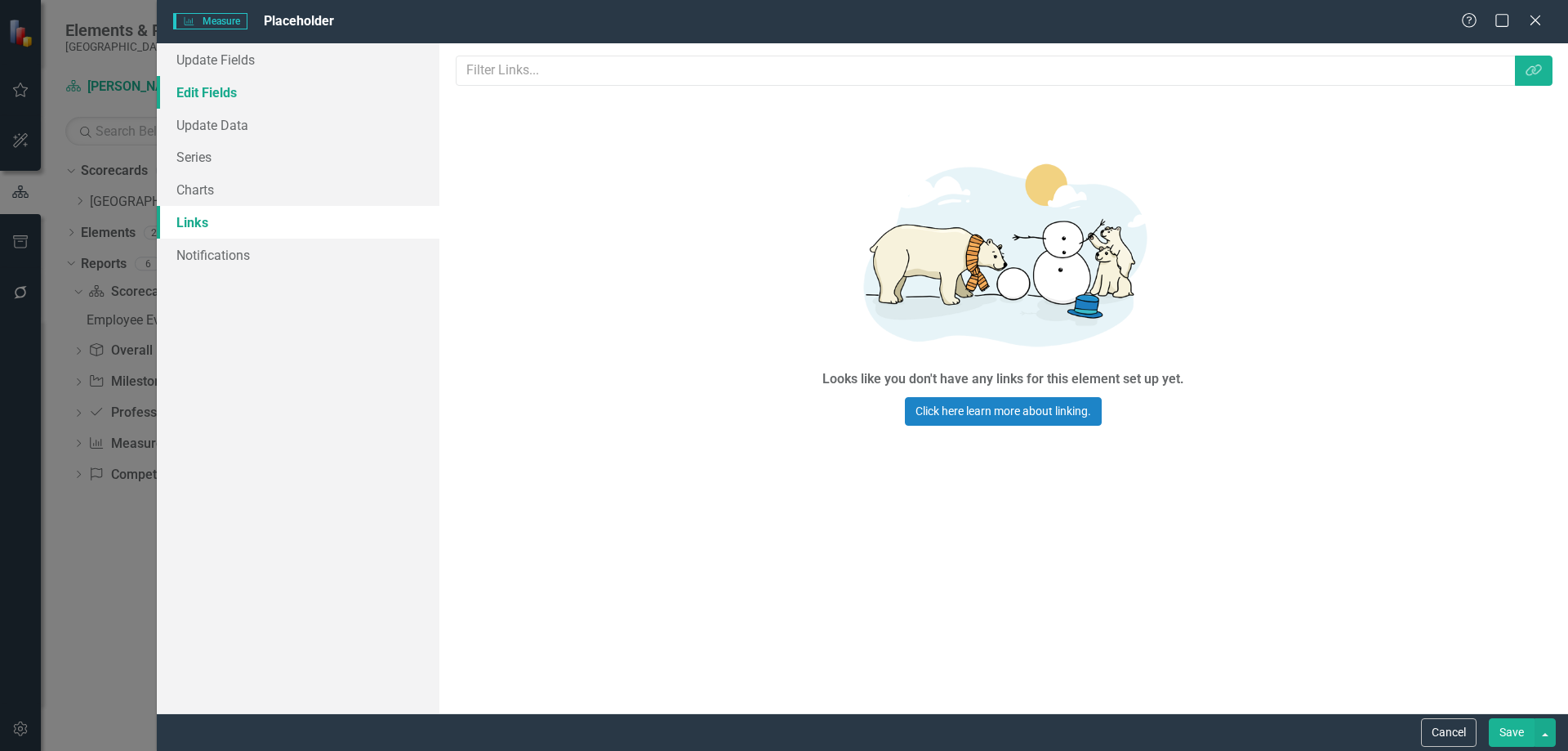
click at [226, 92] on link "Edit Fields" at bounding box center [298, 92] width 283 height 32
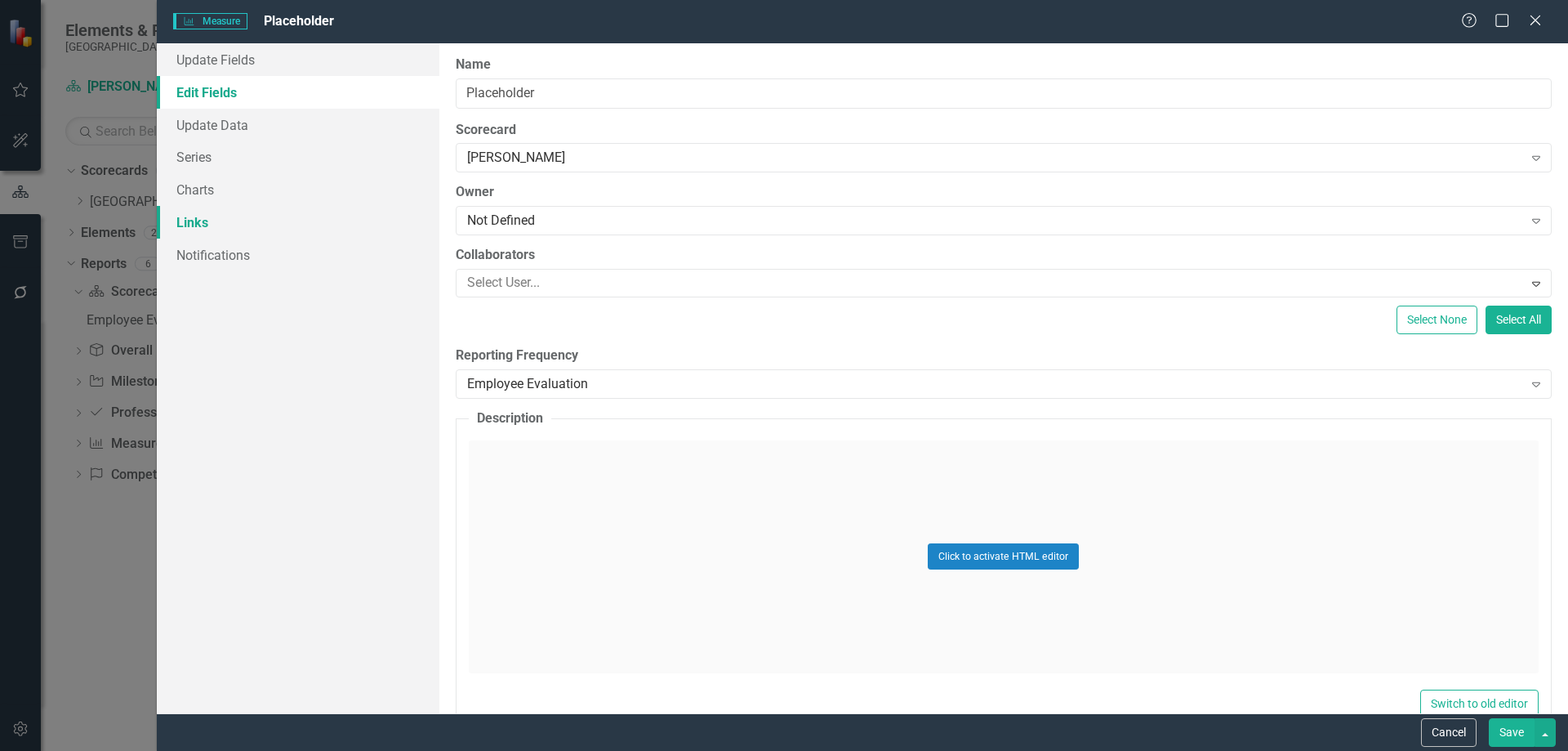
click at [211, 234] on link "Links" at bounding box center [298, 221] width 283 height 32
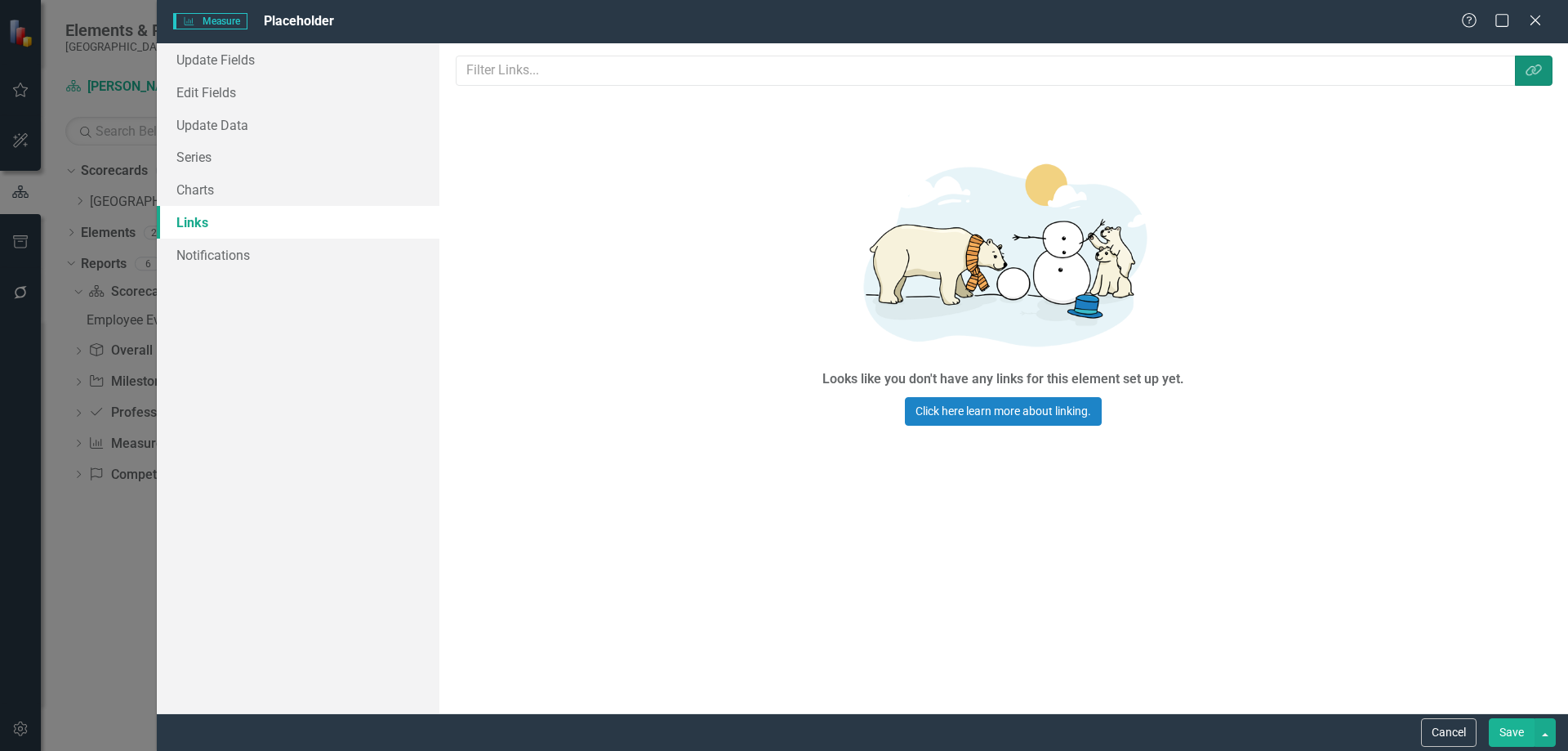
click at [1541, 77] on button "Link Tag" at bounding box center [1534, 70] width 37 height 30
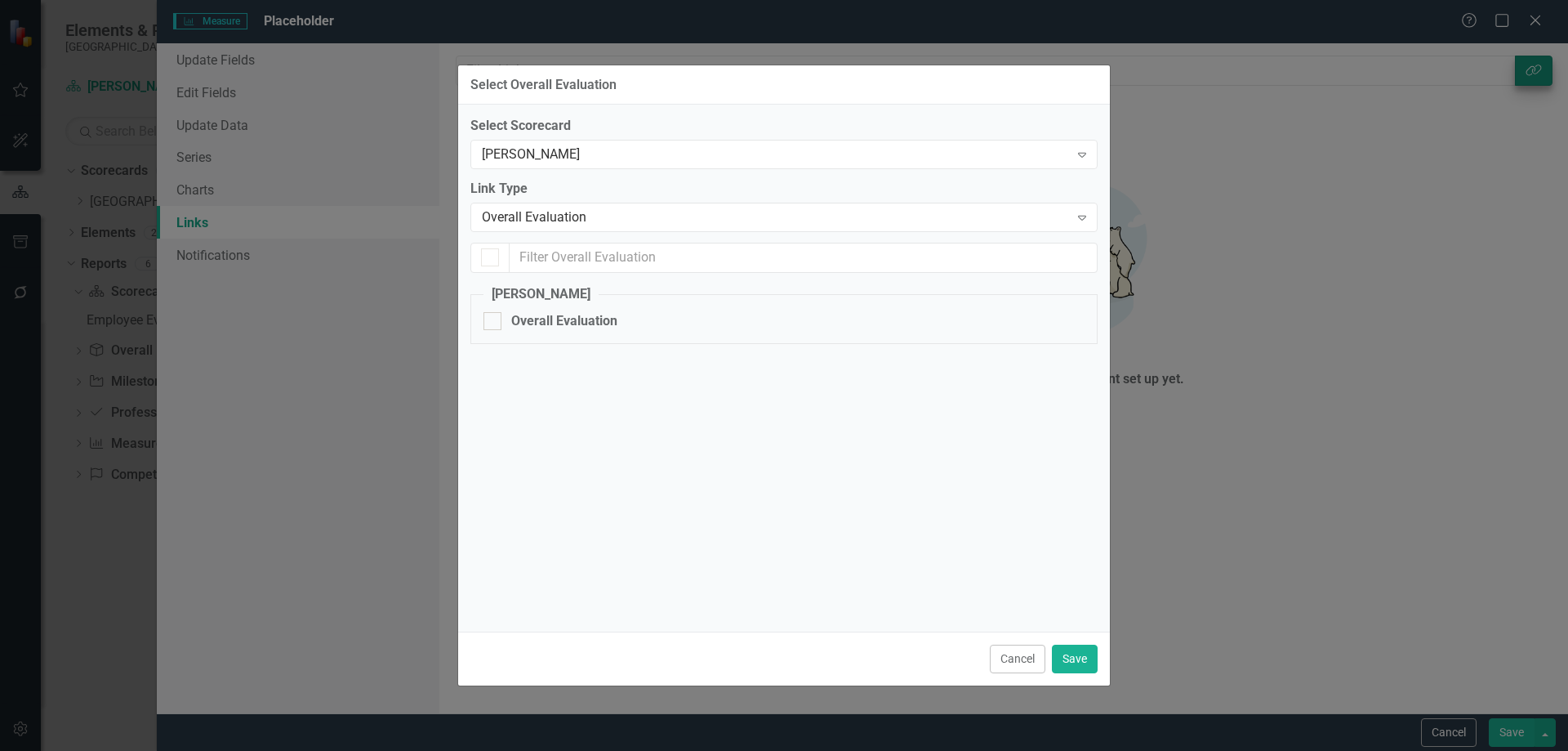
checkbox input "false"
click at [857, 155] on div "[PERSON_NAME]" at bounding box center [775, 155] width 587 height 19
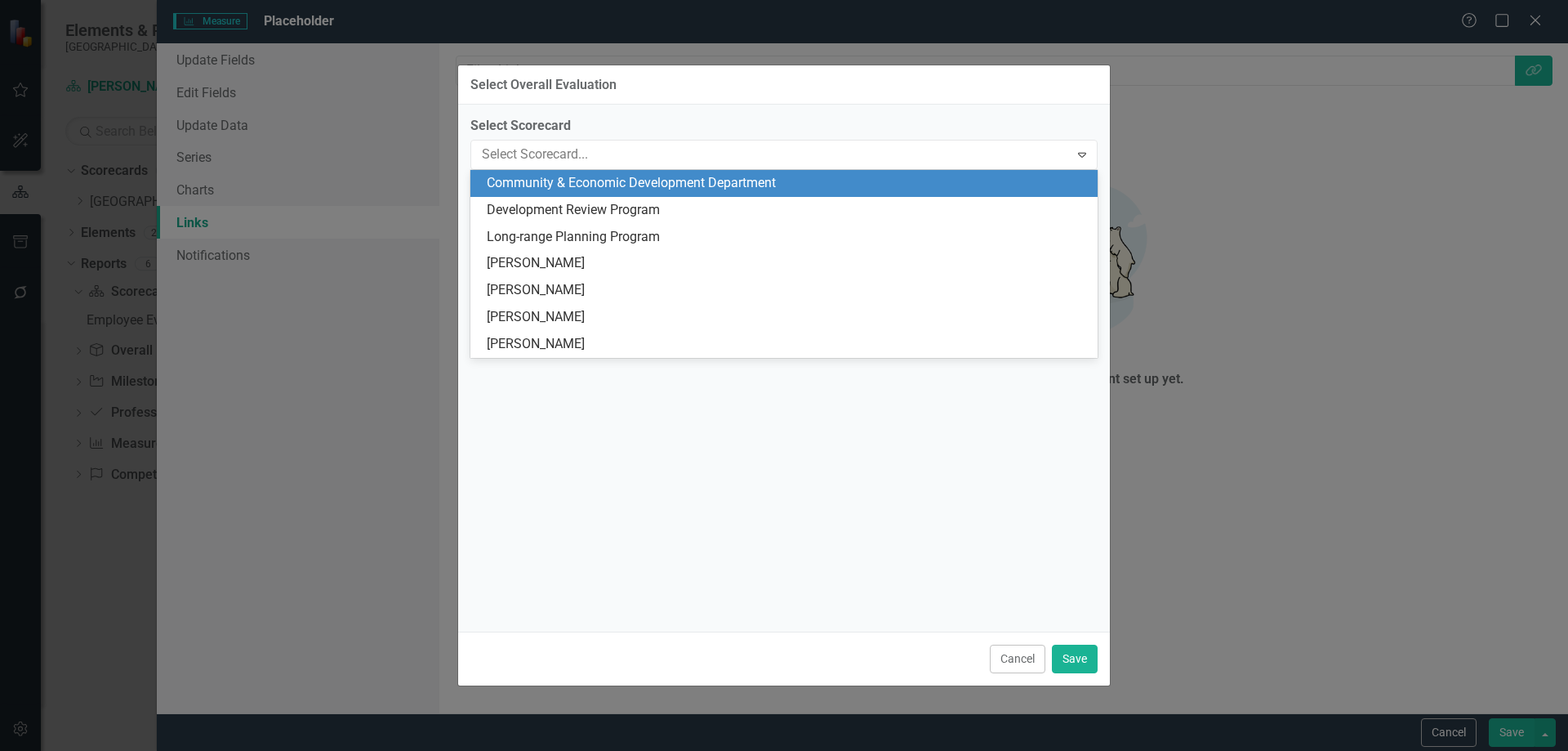
click at [692, 190] on div "Community & Economic Development Department" at bounding box center [787, 183] width 601 height 19
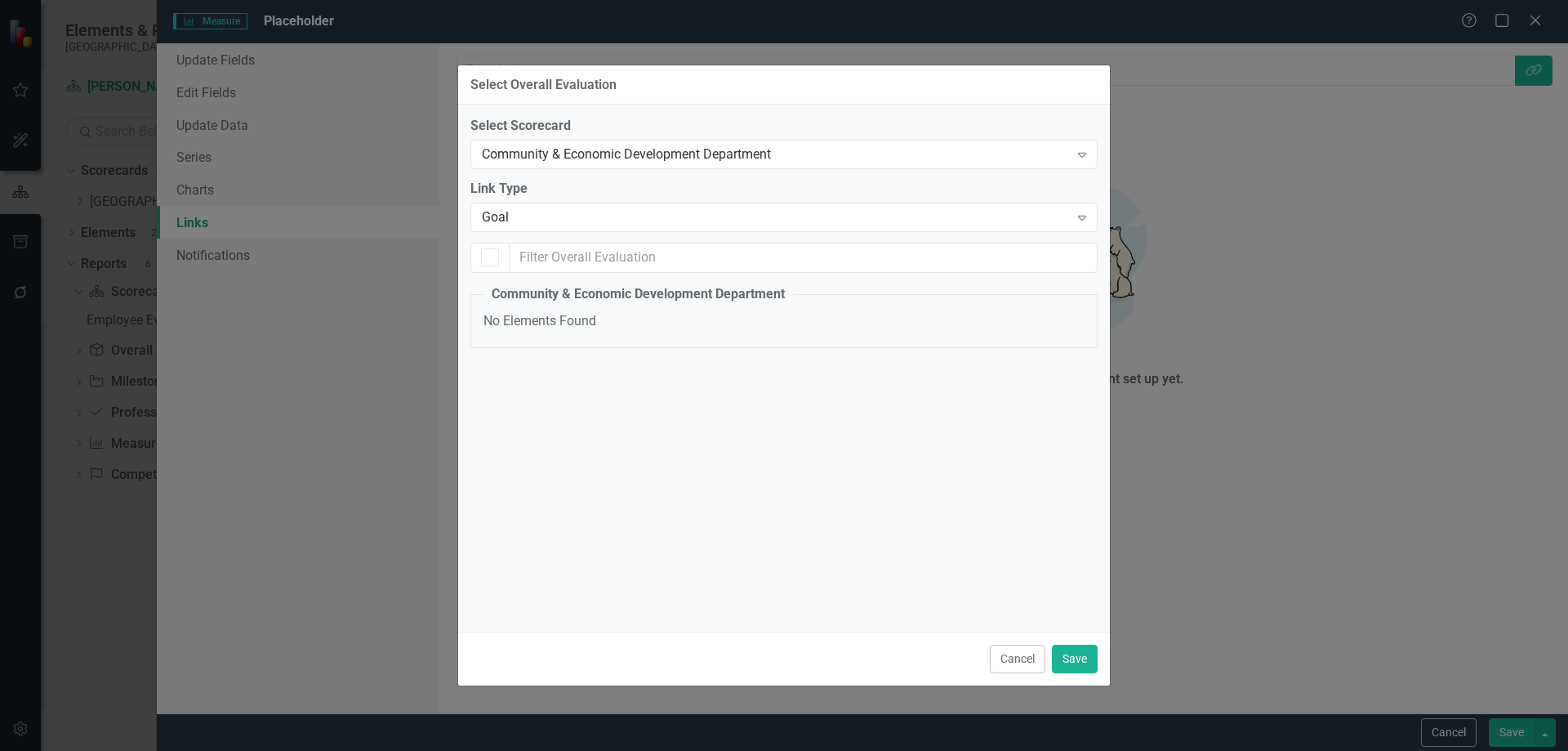
click at [639, 238] on div "Select Scorecard Community & Economic Development Department Expand Link Type G…" at bounding box center [784, 240] width 627 height 247
click at [639, 224] on div "Goal" at bounding box center [775, 217] width 587 height 19
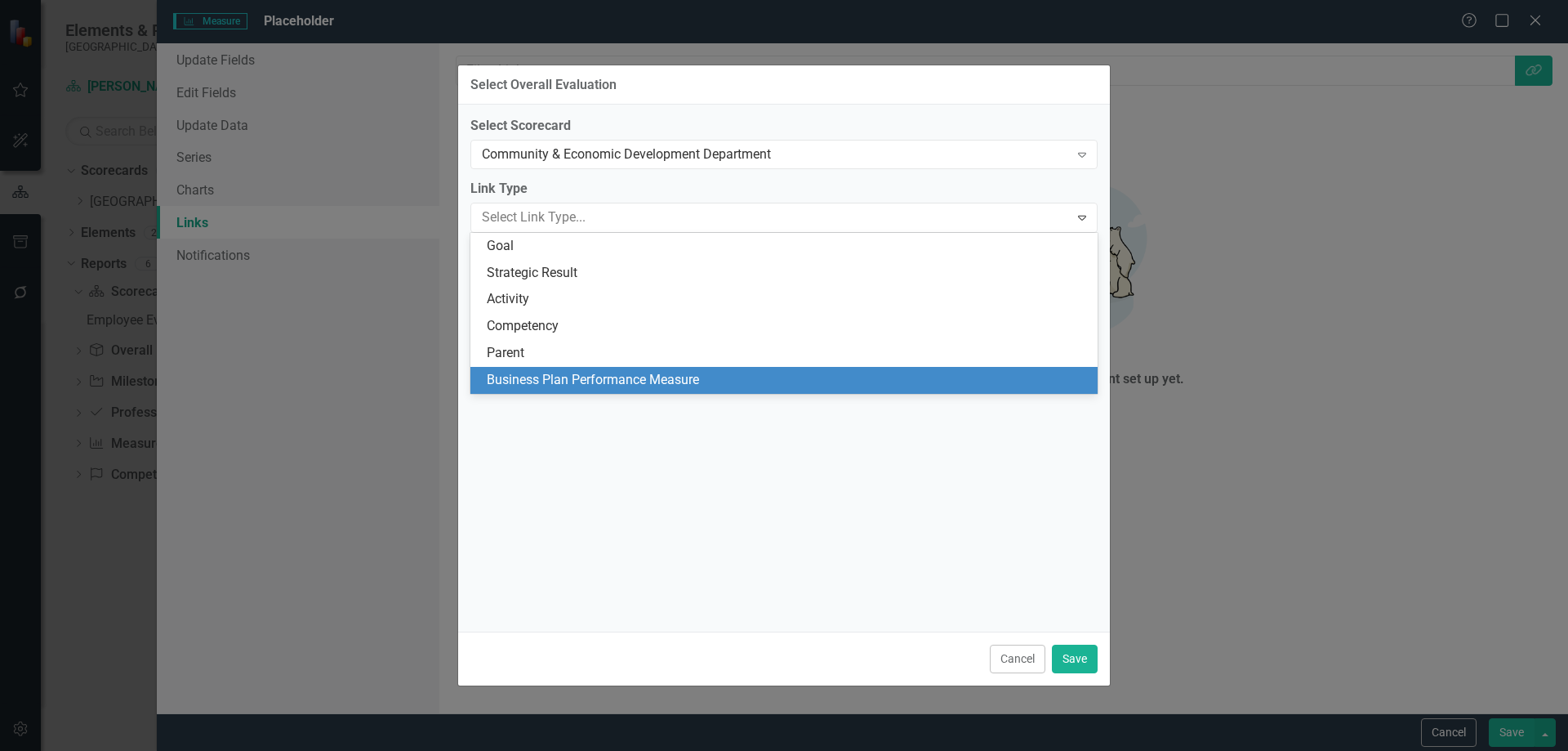
click at [518, 385] on div "Business Plan Performance Measure" at bounding box center [787, 380] width 601 height 19
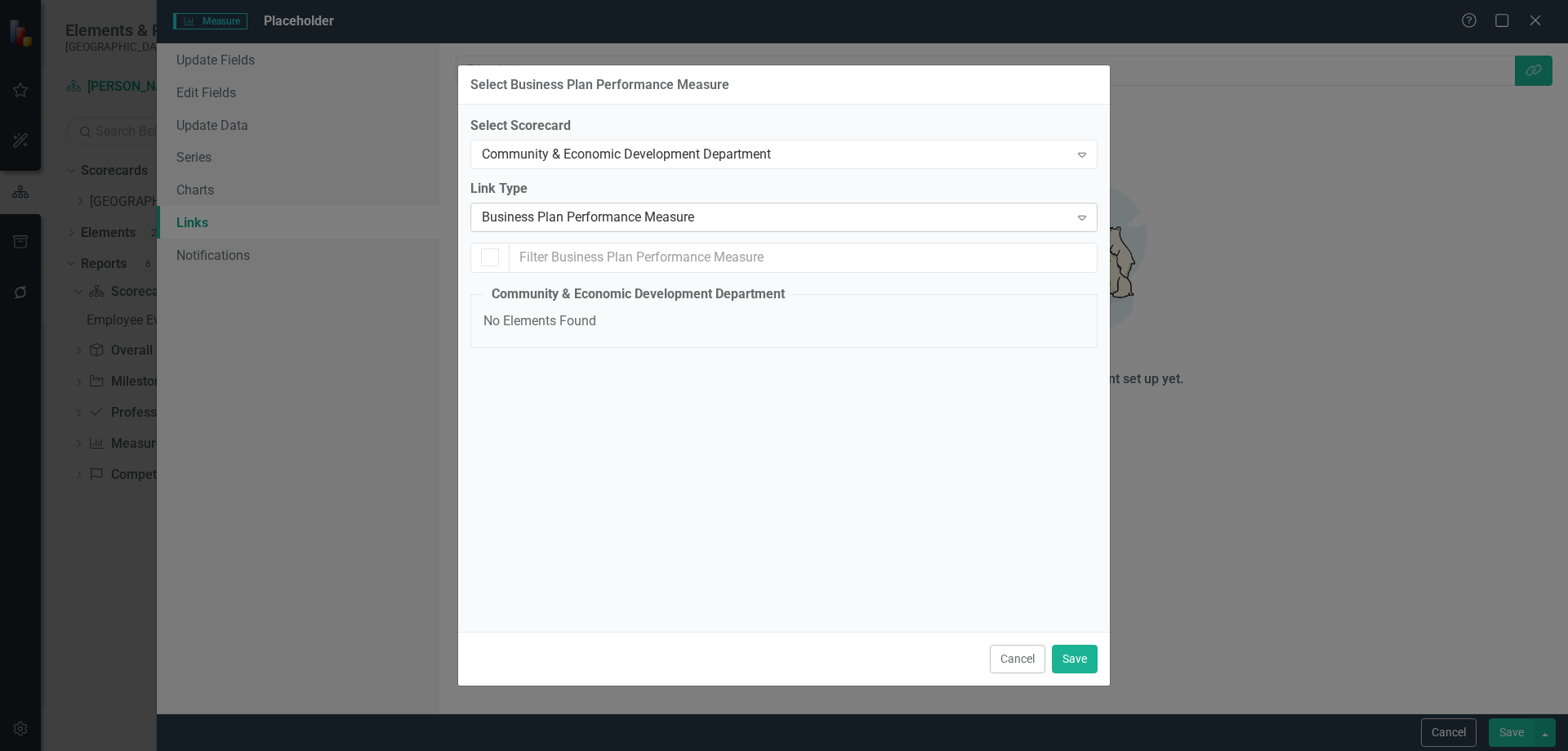
click at [564, 214] on div "Business Plan Performance Measure" at bounding box center [775, 217] width 587 height 19
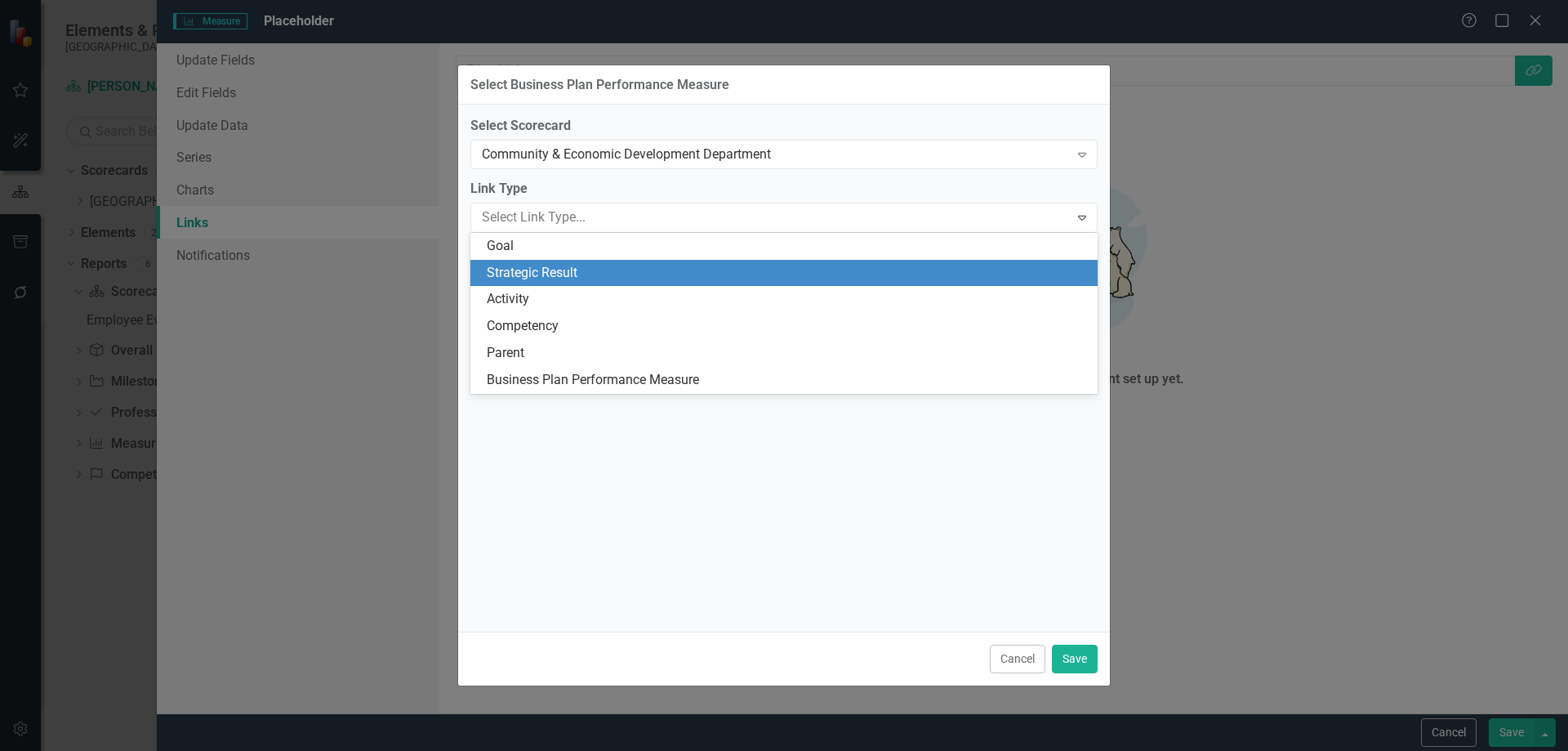
click at [545, 262] on div "Strategic Result" at bounding box center [784, 273] width 627 height 27
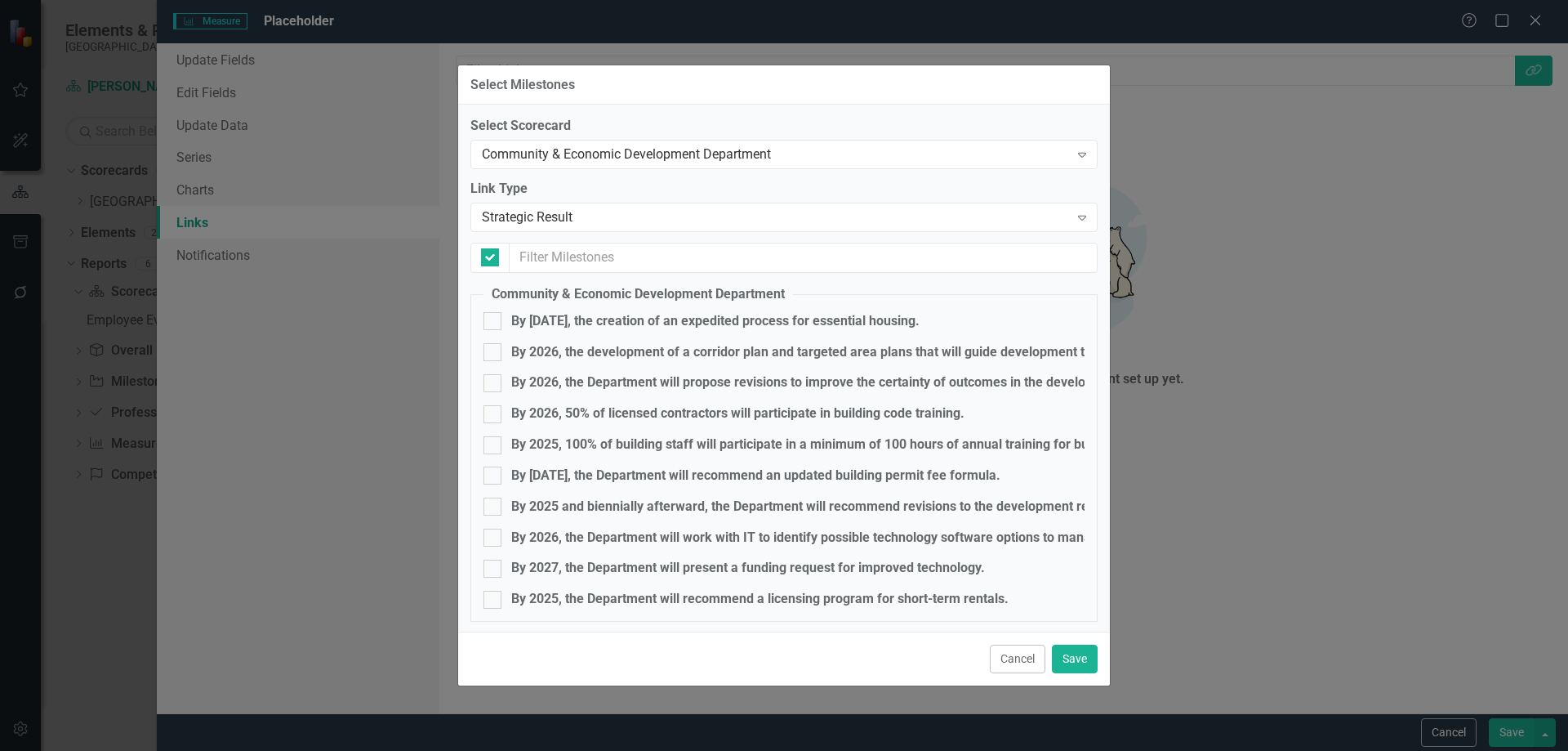
checkbox input "false"
click at [499, 445] on div at bounding box center [492, 446] width 18 height 18
click at [494, 445] on input "By 2025, 100% of building staff will participate in a minimum of 100 hours of a…" at bounding box center [488, 442] width 11 height 11
checkbox input "true"
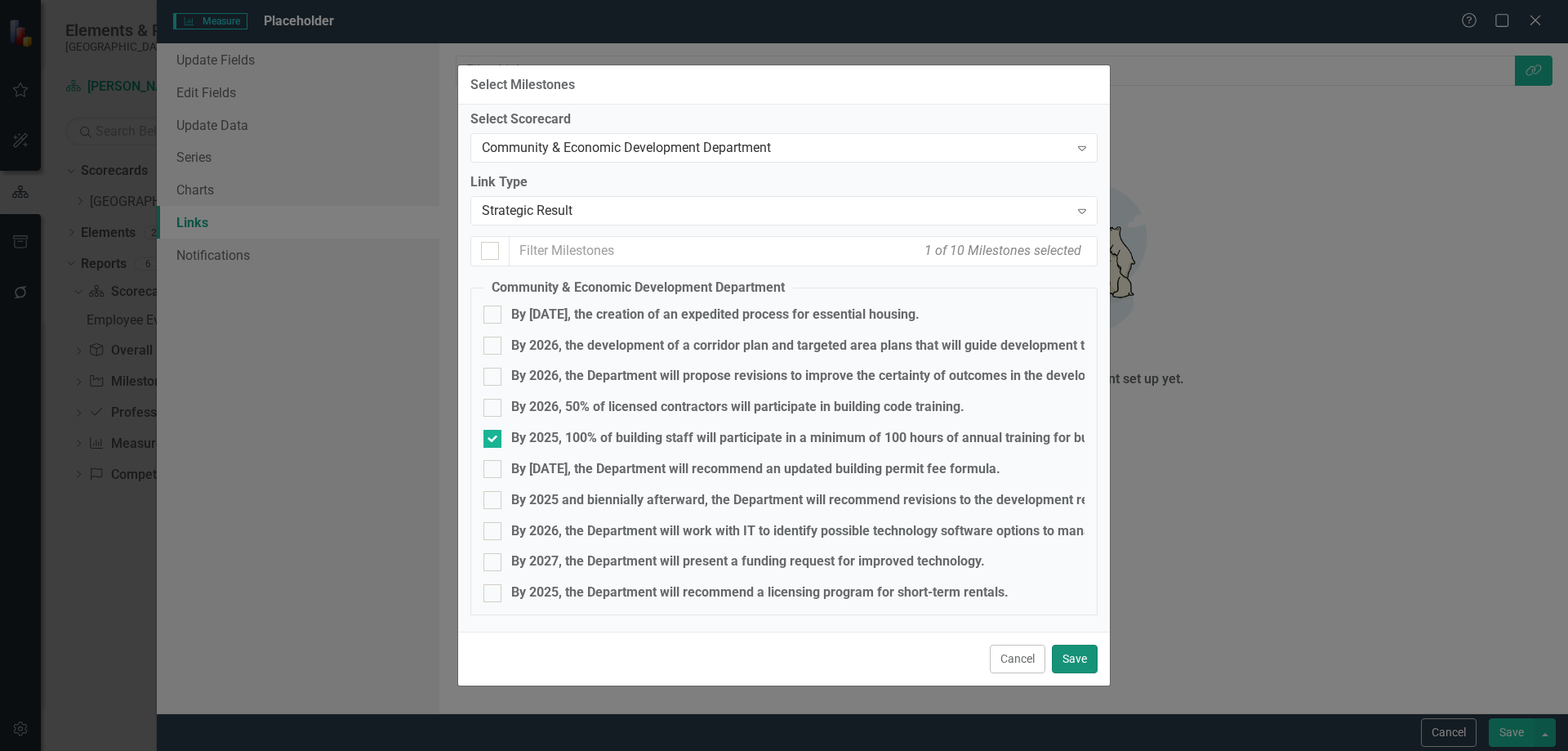
click at [1074, 653] on button "Save" at bounding box center [1075, 658] width 46 height 28
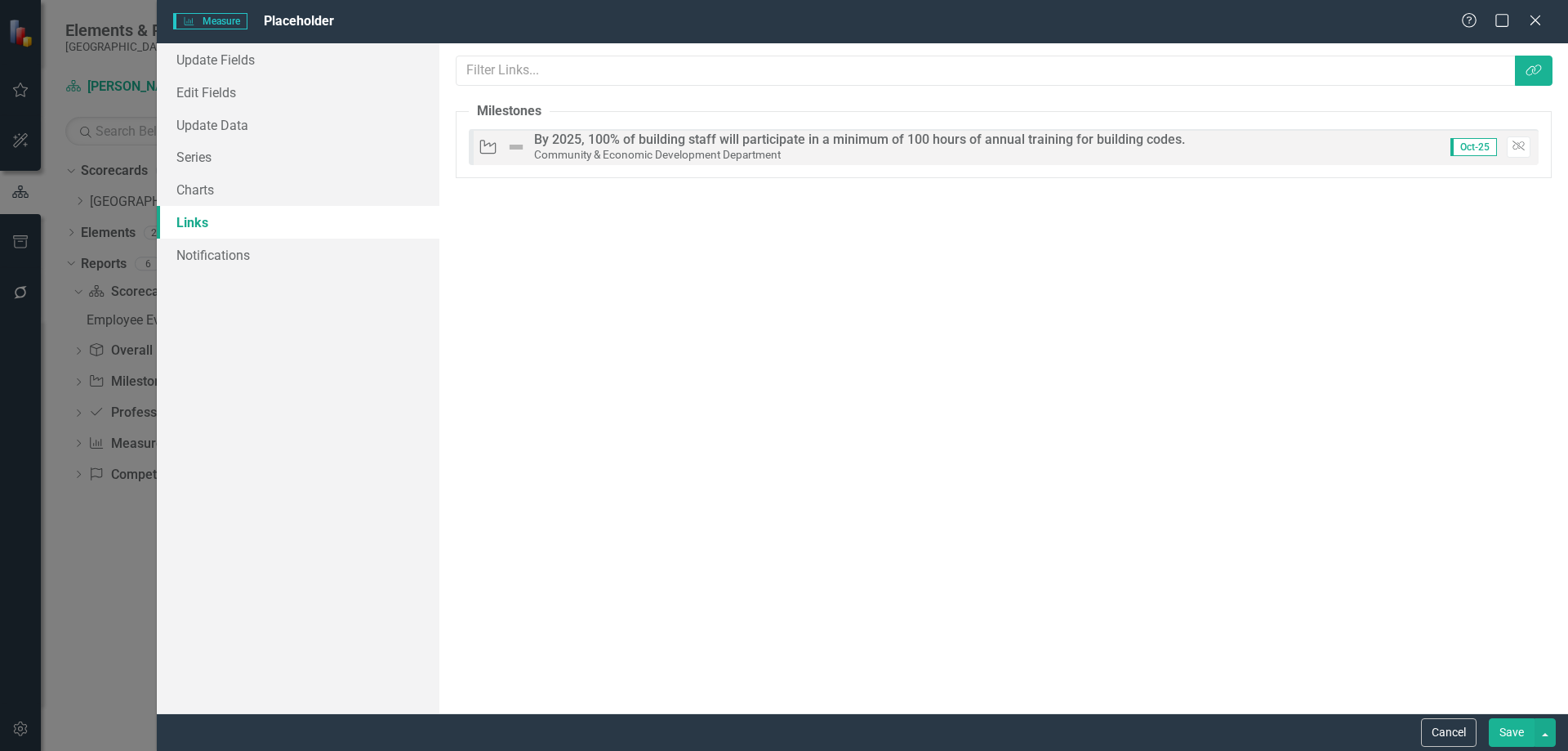
click at [1505, 733] on button "Save" at bounding box center [1511, 731] width 46 height 28
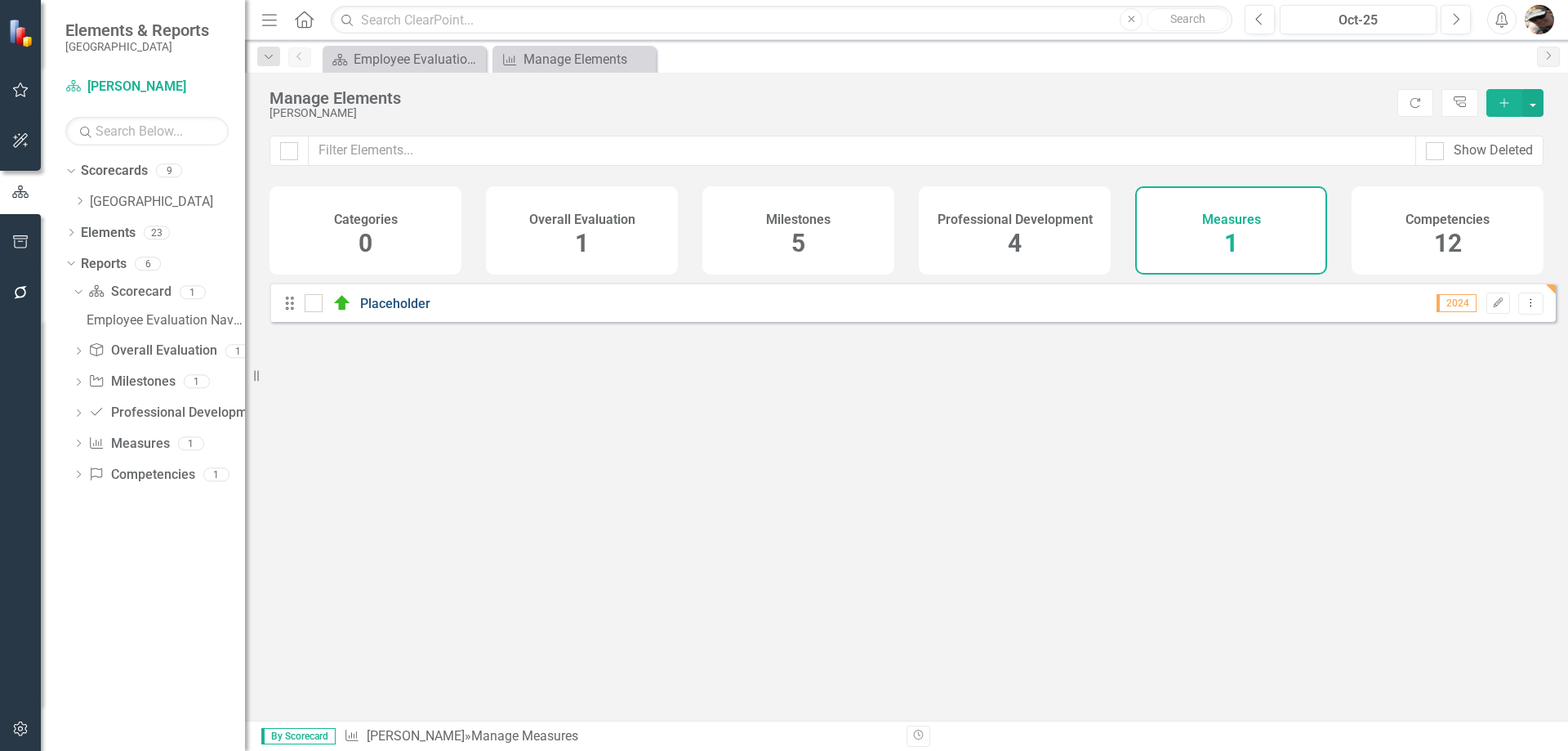
click at [374, 311] on link "Placeholder" at bounding box center [395, 304] width 70 height 16
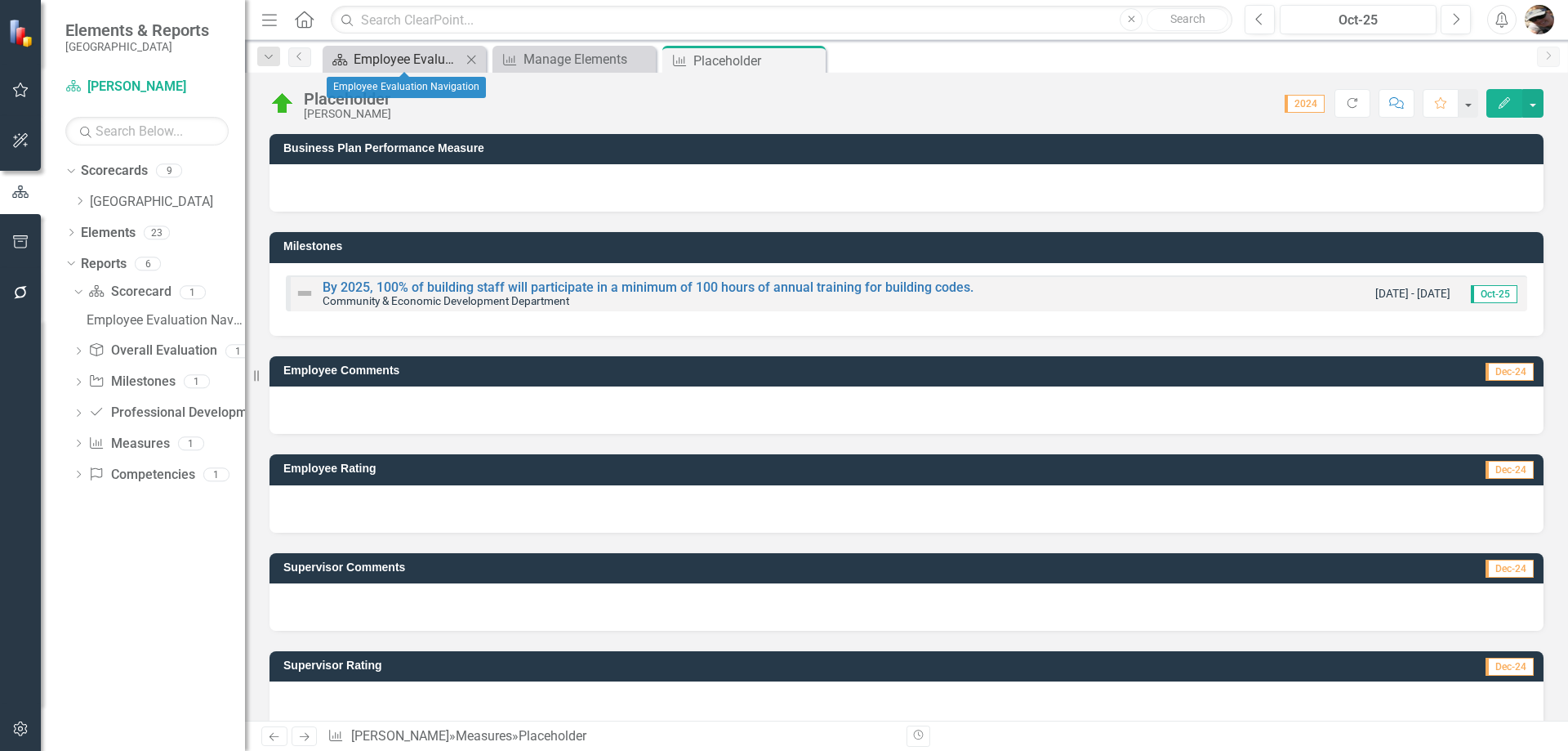
click at [424, 66] on div "Employee Evaluation Navigation" at bounding box center [407, 59] width 108 height 21
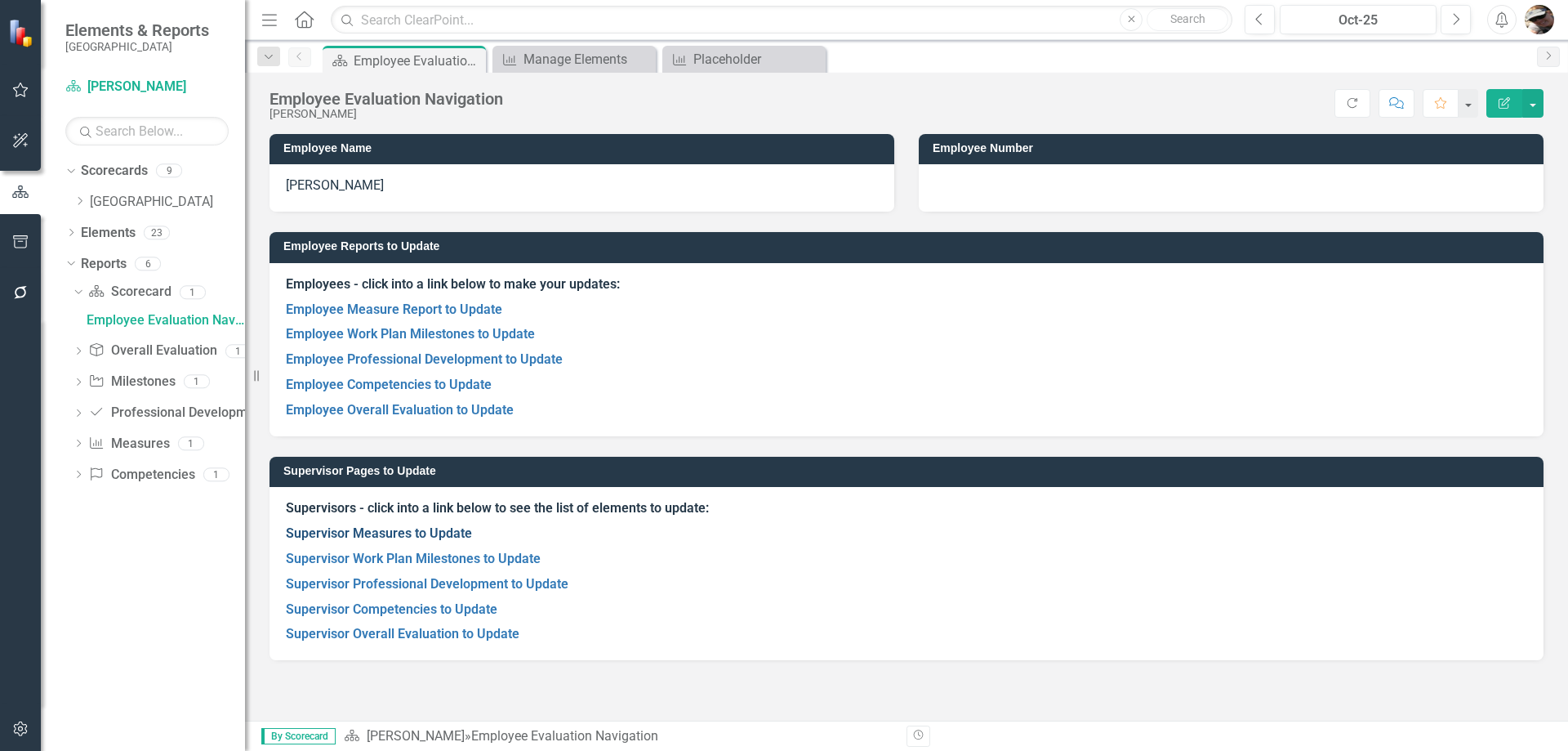
click at [400, 537] on link "Supervisor Measures to Update" at bounding box center [379, 533] width 186 height 16
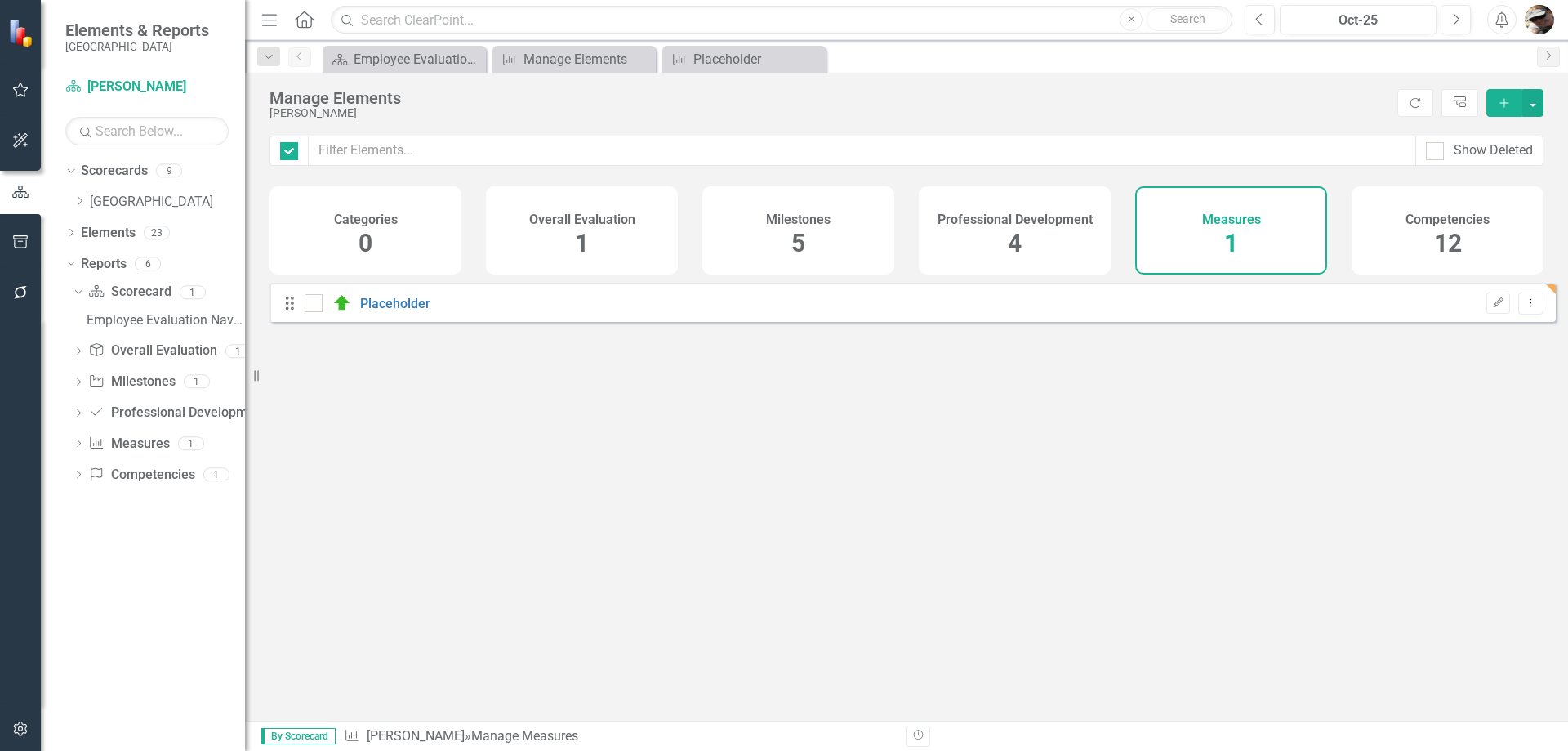
checkbox input "false"
click at [1271, 251] on div "Measures 1" at bounding box center [1231, 230] width 192 height 88
click at [1518, 314] on button "Dropdown Menu" at bounding box center [1531, 304] width 25 height 23
click at [1482, 346] on link "Edit Edit Measure" at bounding box center [1456, 343] width 147 height 30
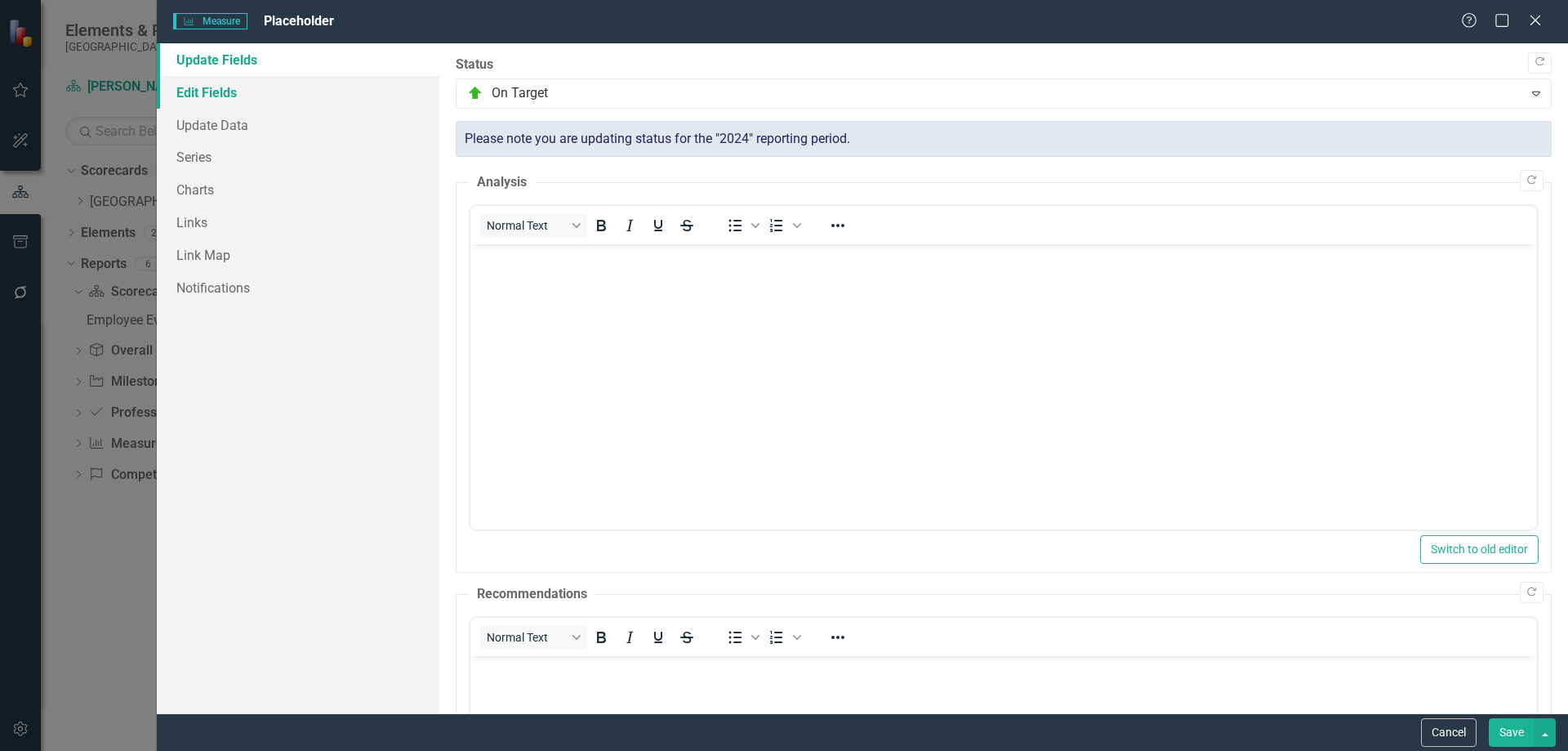
click at [245, 93] on link "Edit Fields" at bounding box center [298, 92] width 283 height 32
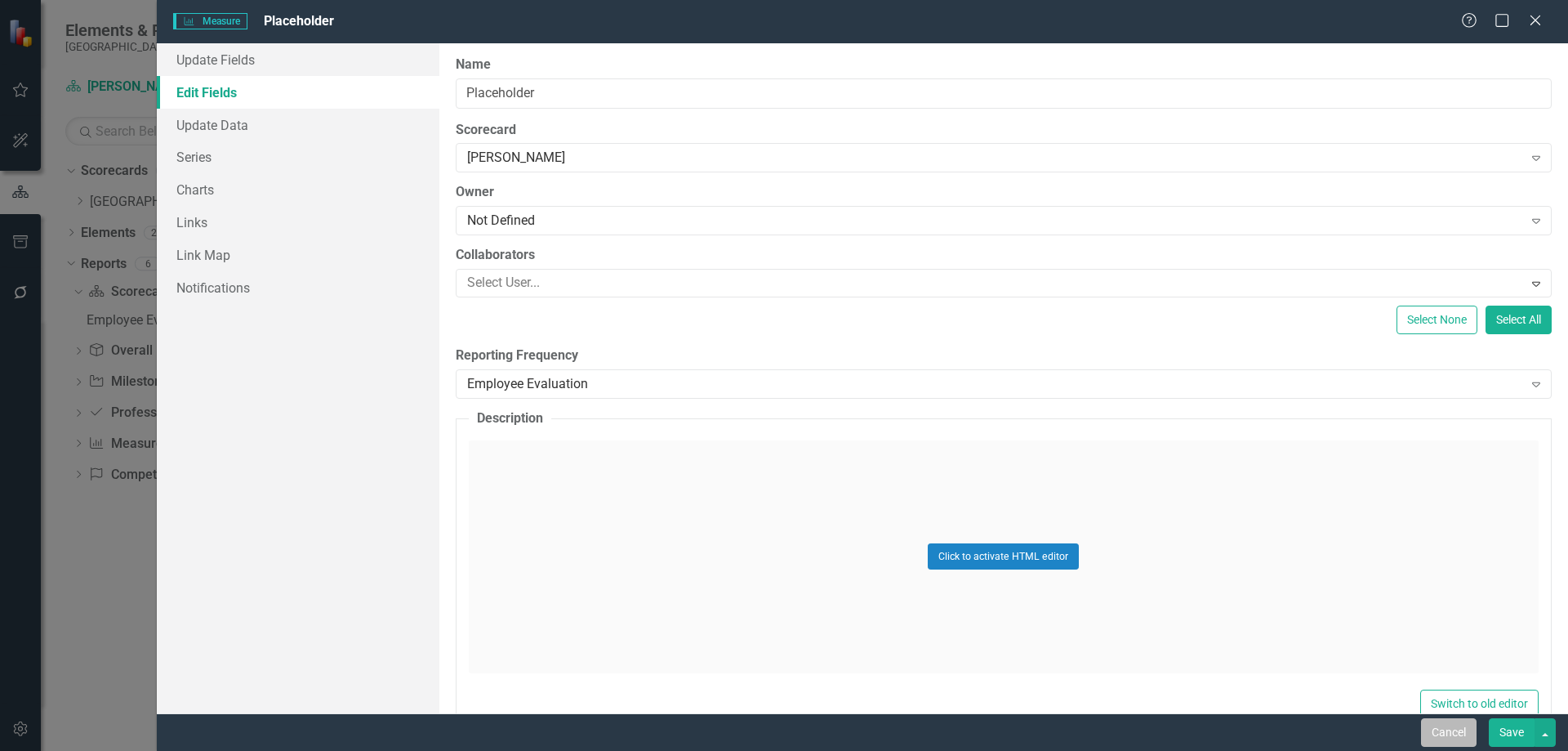
click at [1454, 734] on button "Cancel" at bounding box center [1449, 731] width 56 height 28
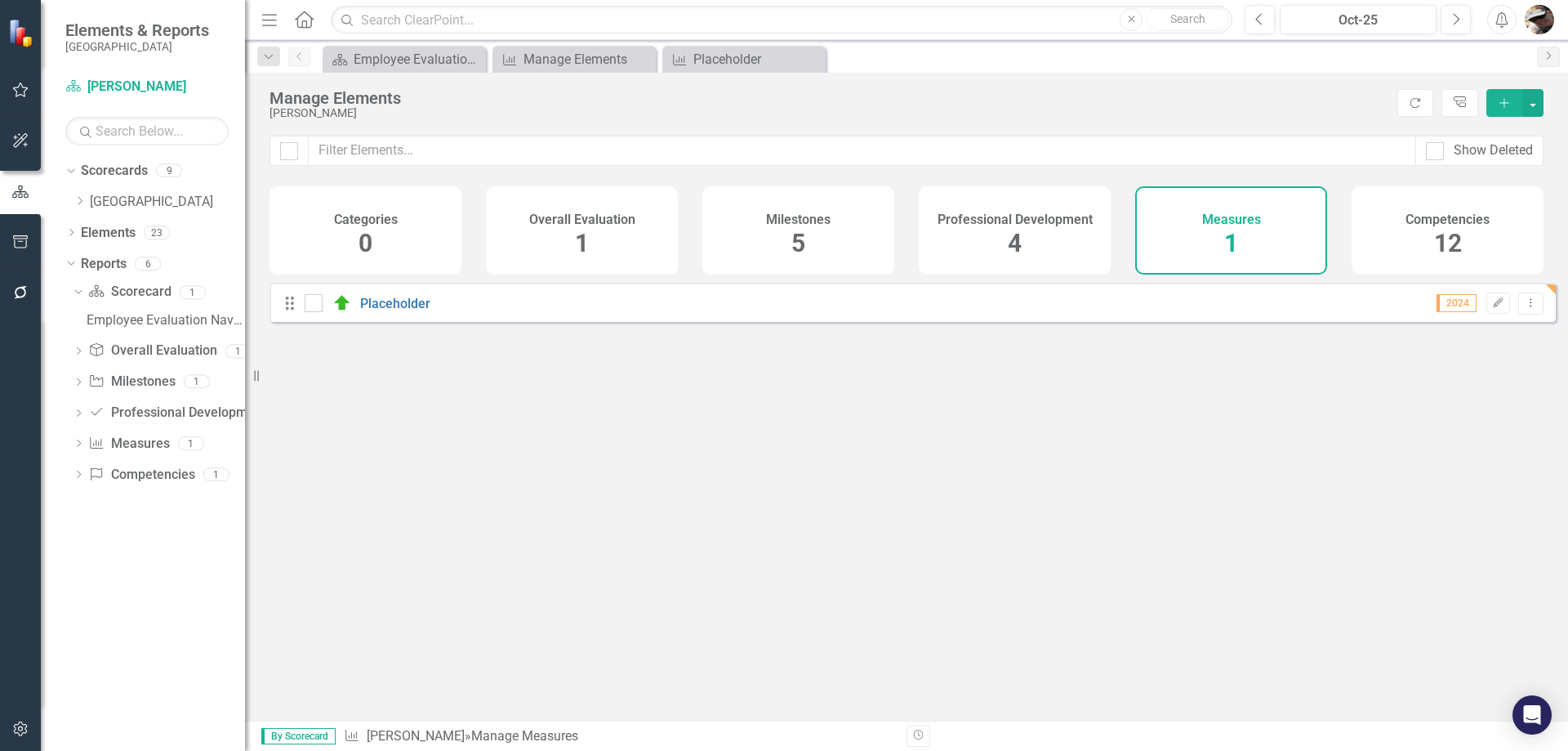
click at [795, 244] on span "5" at bounding box center [798, 243] width 14 height 28
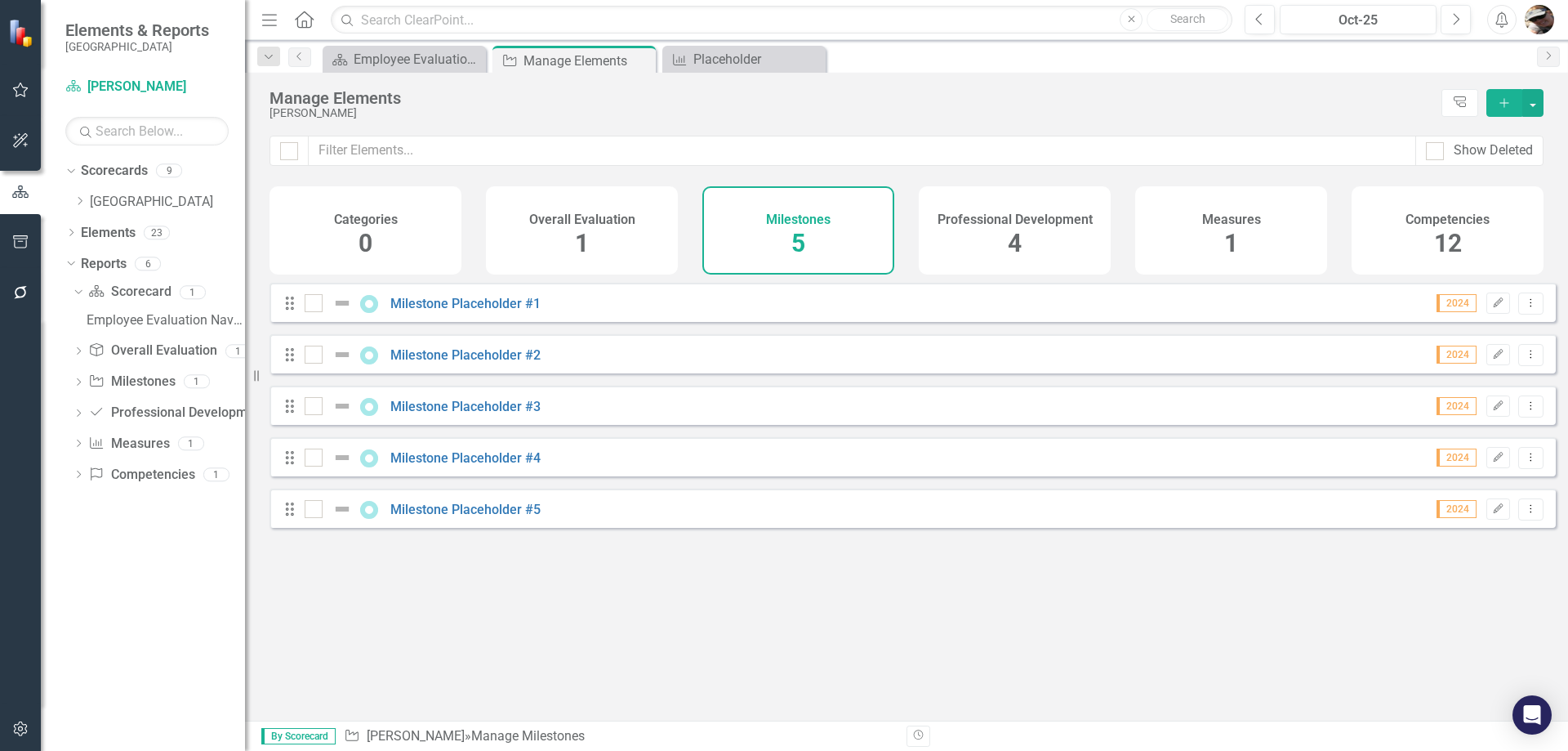
click at [1209, 232] on div "Measures 1" at bounding box center [1231, 230] width 192 height 88
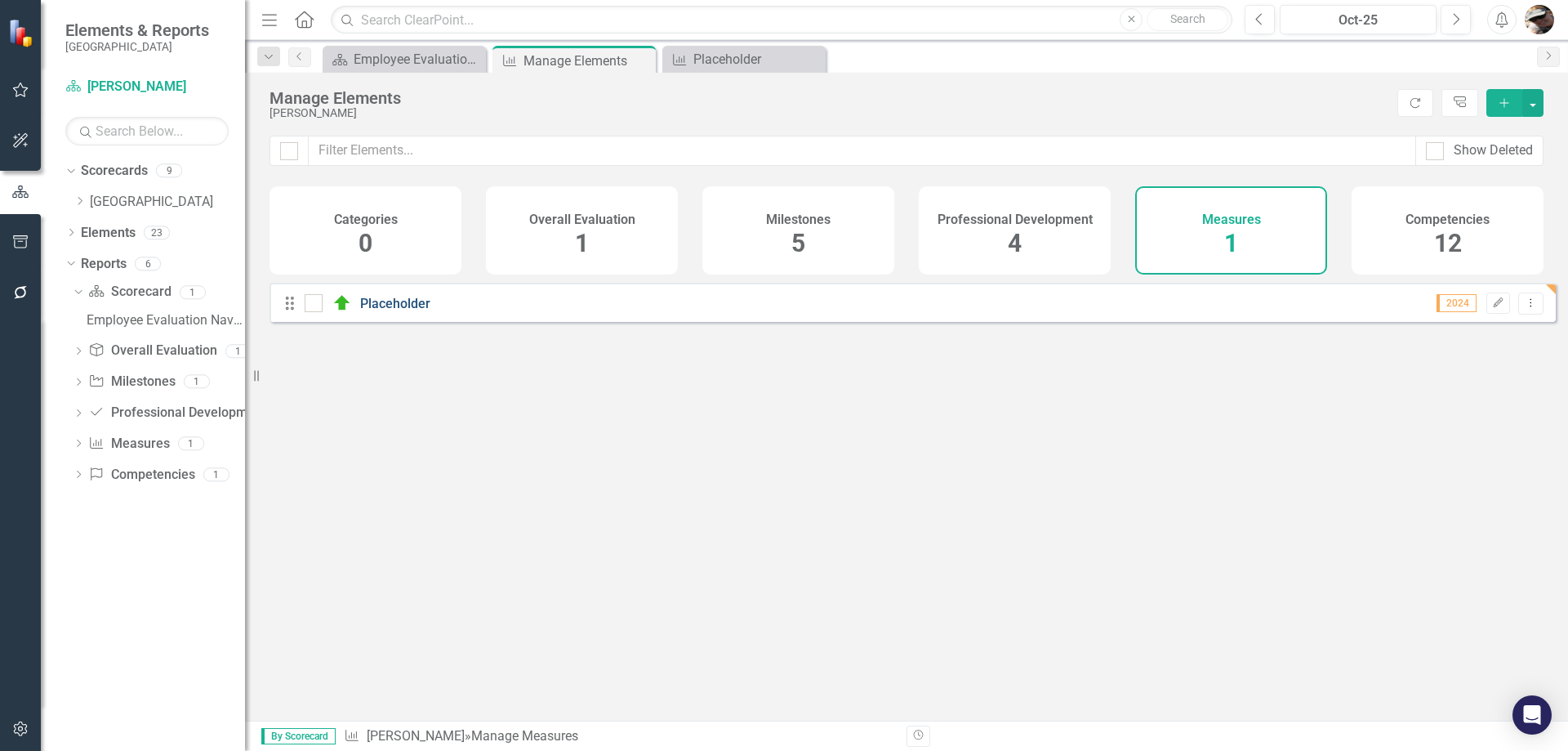
click at [362, 310] on link "Placeholder" at bounding box center [395, 304] width 70 height 16
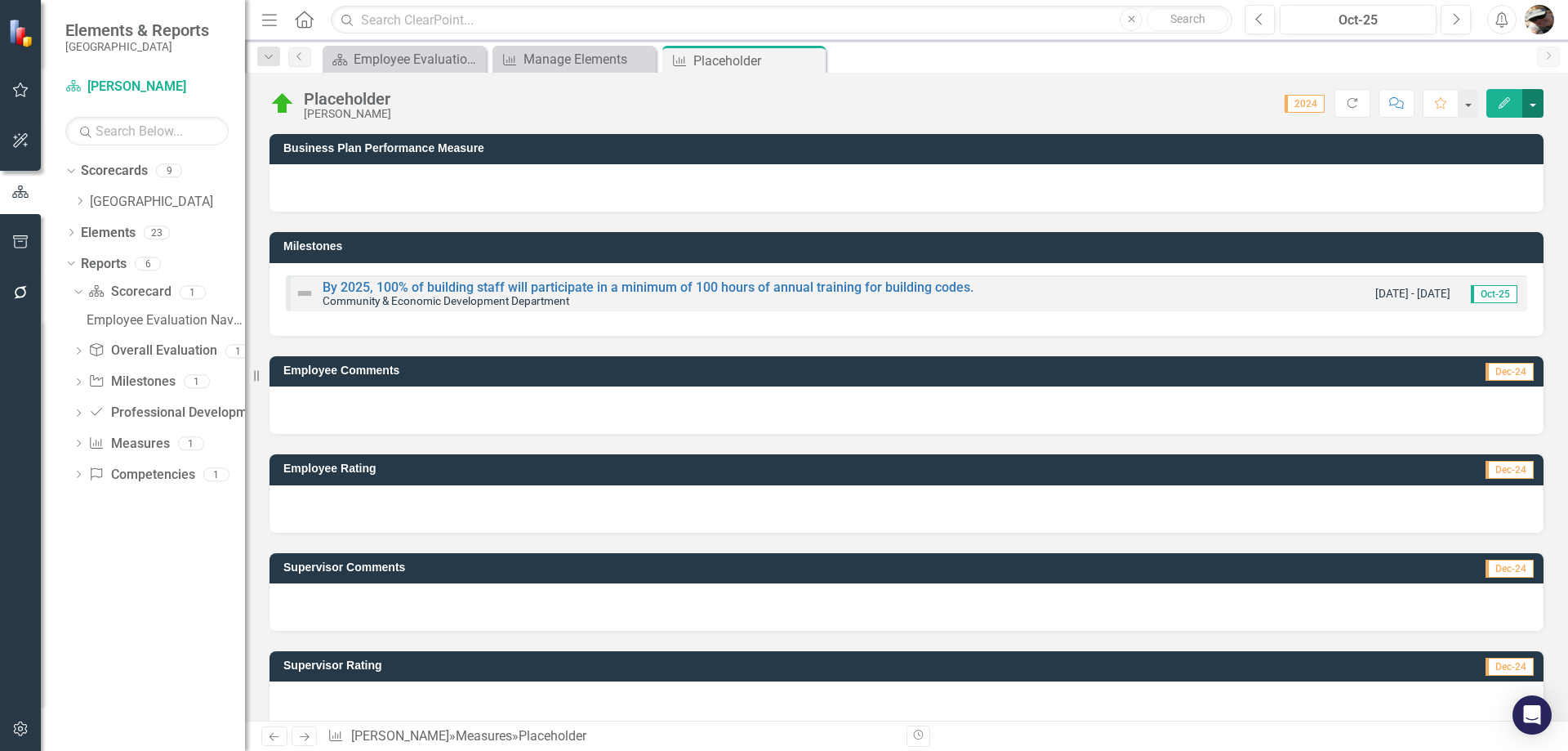
click at [1527, 98] on button "button" at bounding box center [1533, 103] width 22 height 28
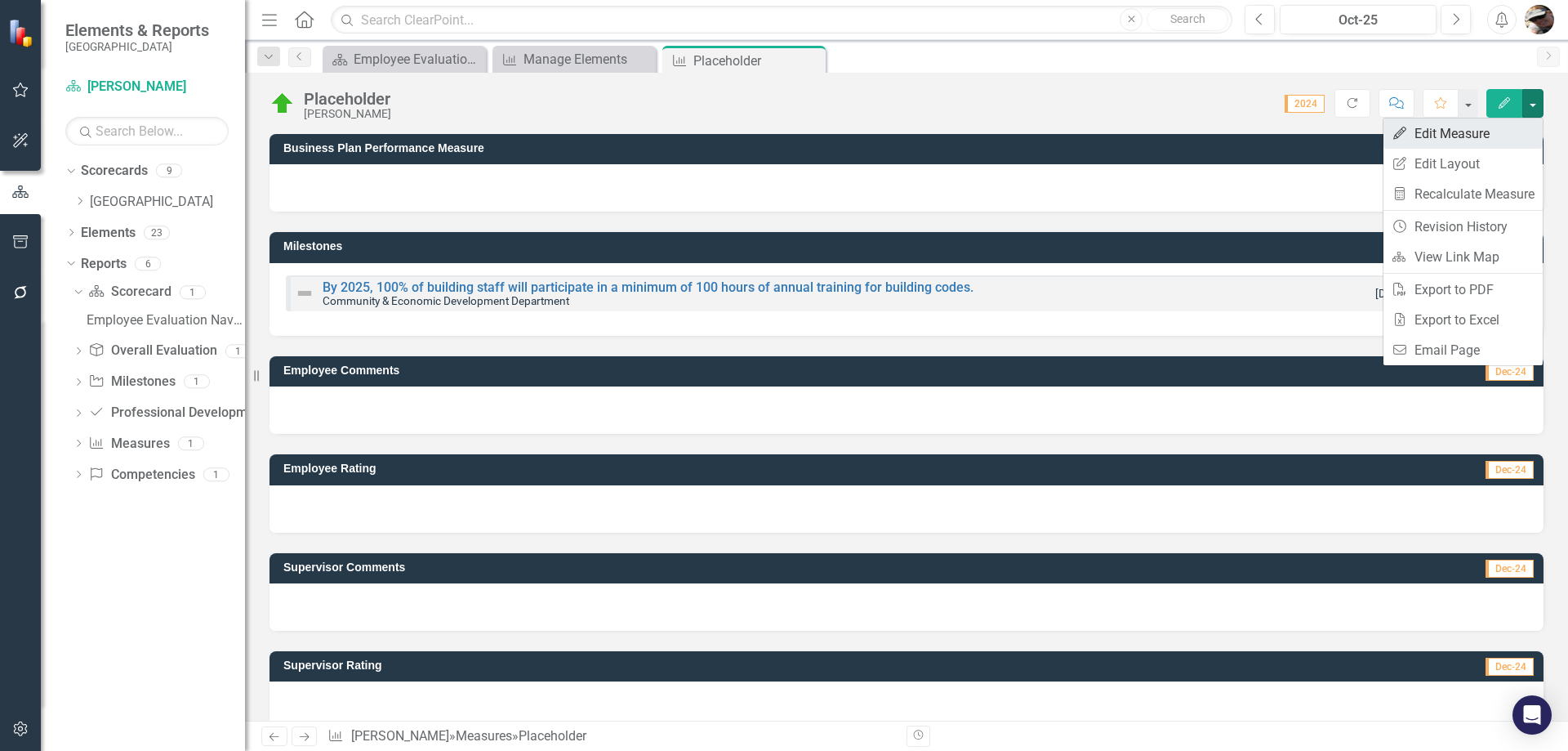
click at [1465, 126] on link "Edit Edit Measure" at bounding box center [1462, 133] width 160 height 30
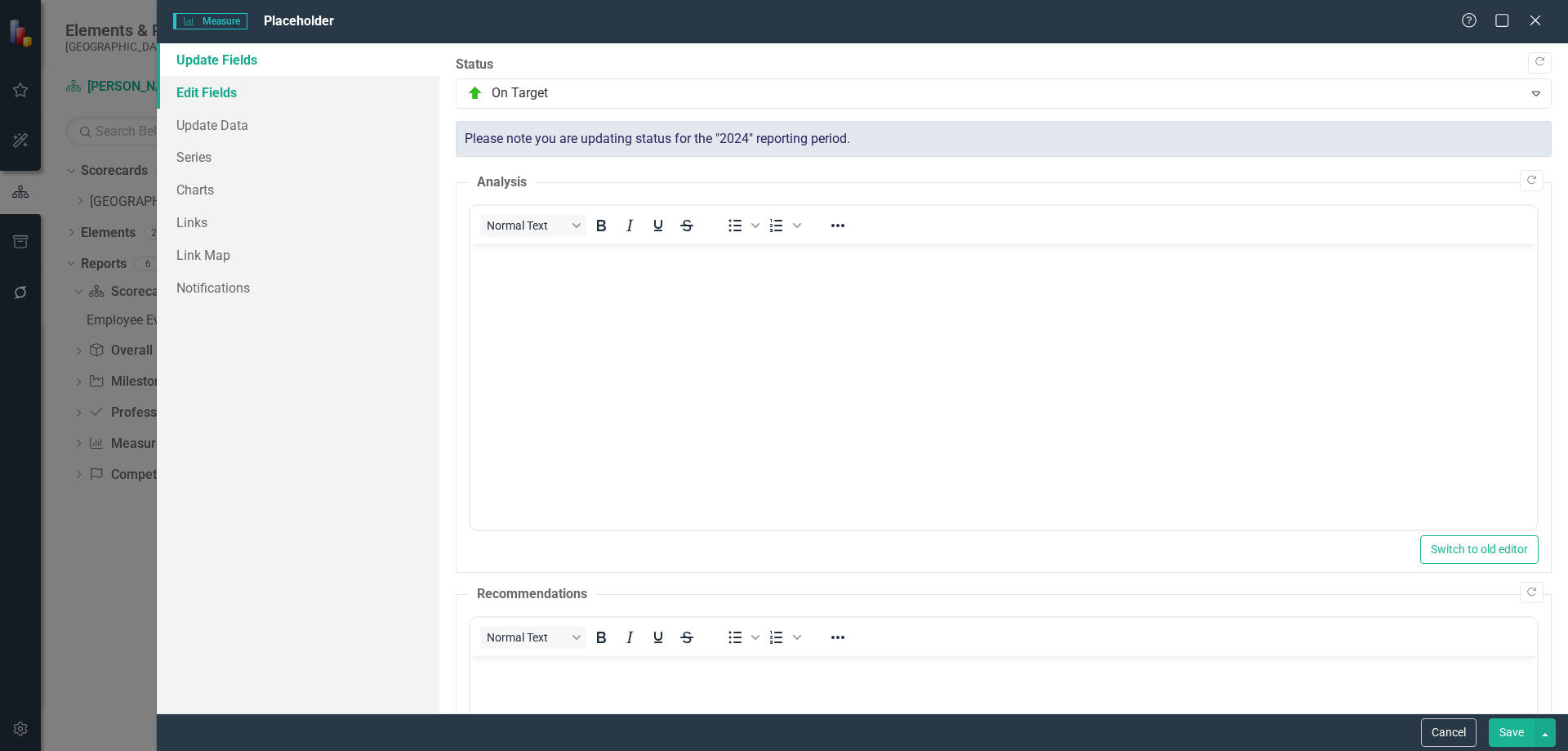
click at [247, 91] on link "Edit Fields" at bounding box center [298, 92] width 283 height 32
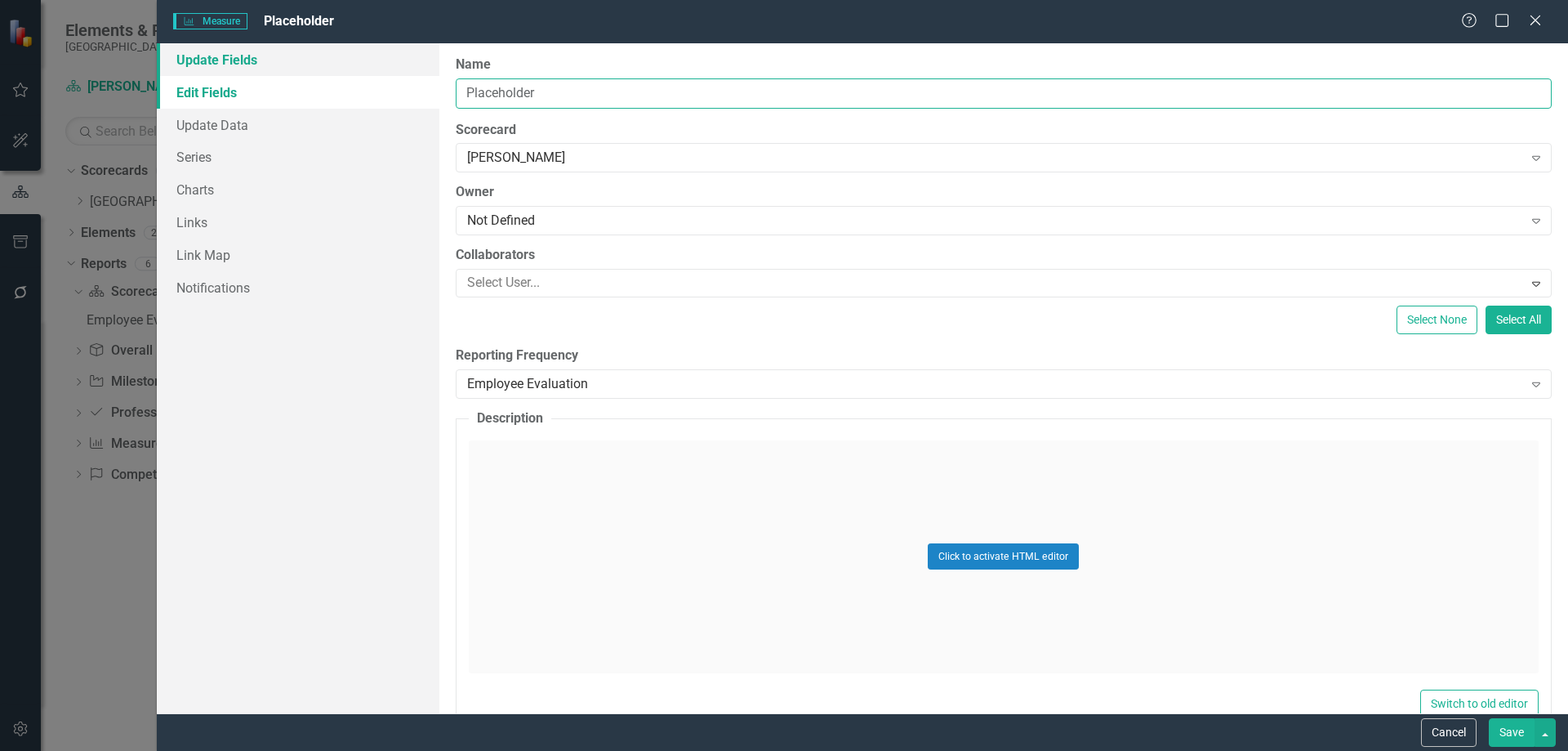
drag, startPoint x: 552, startPoint y: 92, endPoint x: 416, endPoint y: 69, distance: 137.9
click at [416, 69] on div "Update Fields Edit Fields Update Data Series Charts Links Link Map Notification…" at bounding box center [862, 378] width 1411 height 670
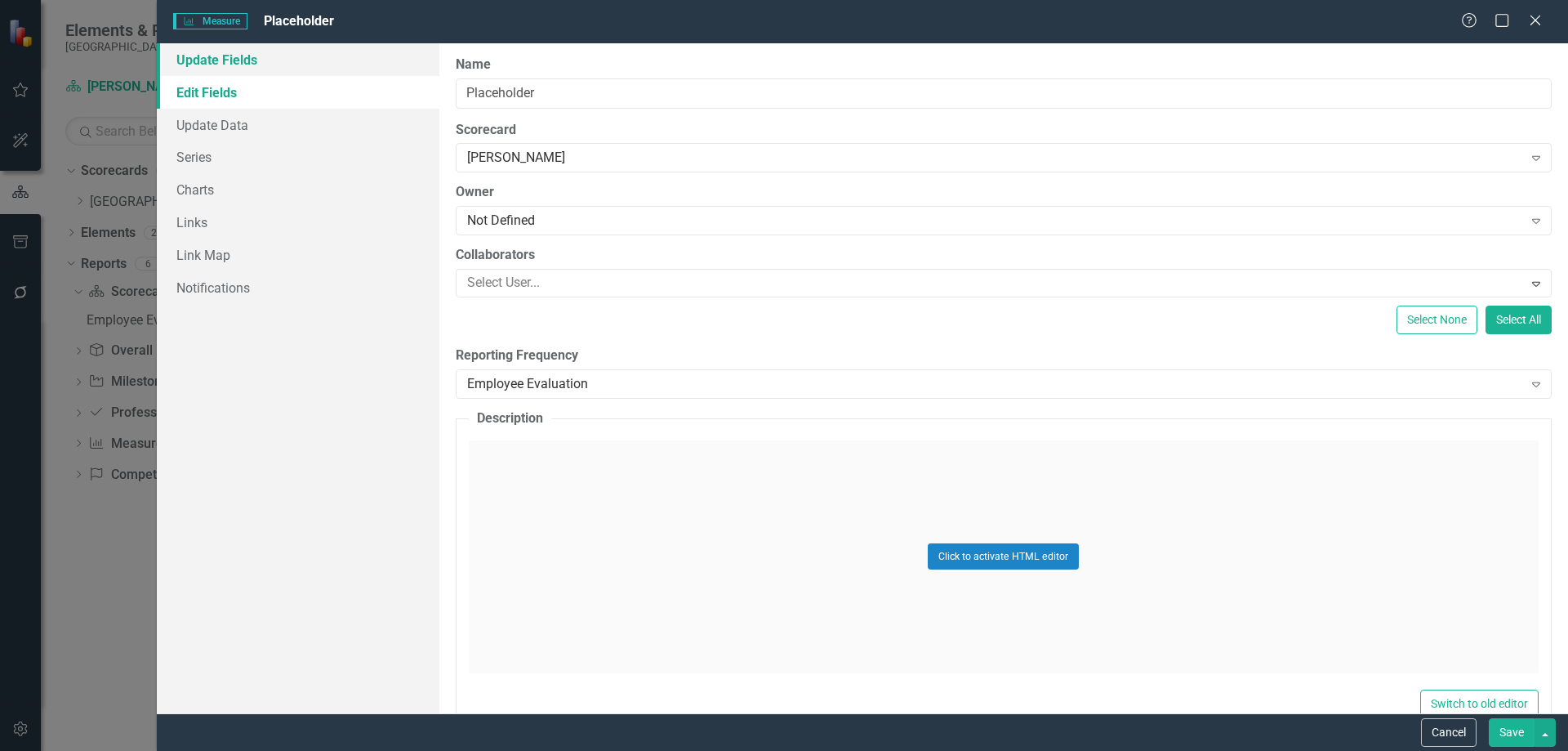
click at [249, 57] on link "Update Fields" at bounding box center [298, 59] width 283 height 32
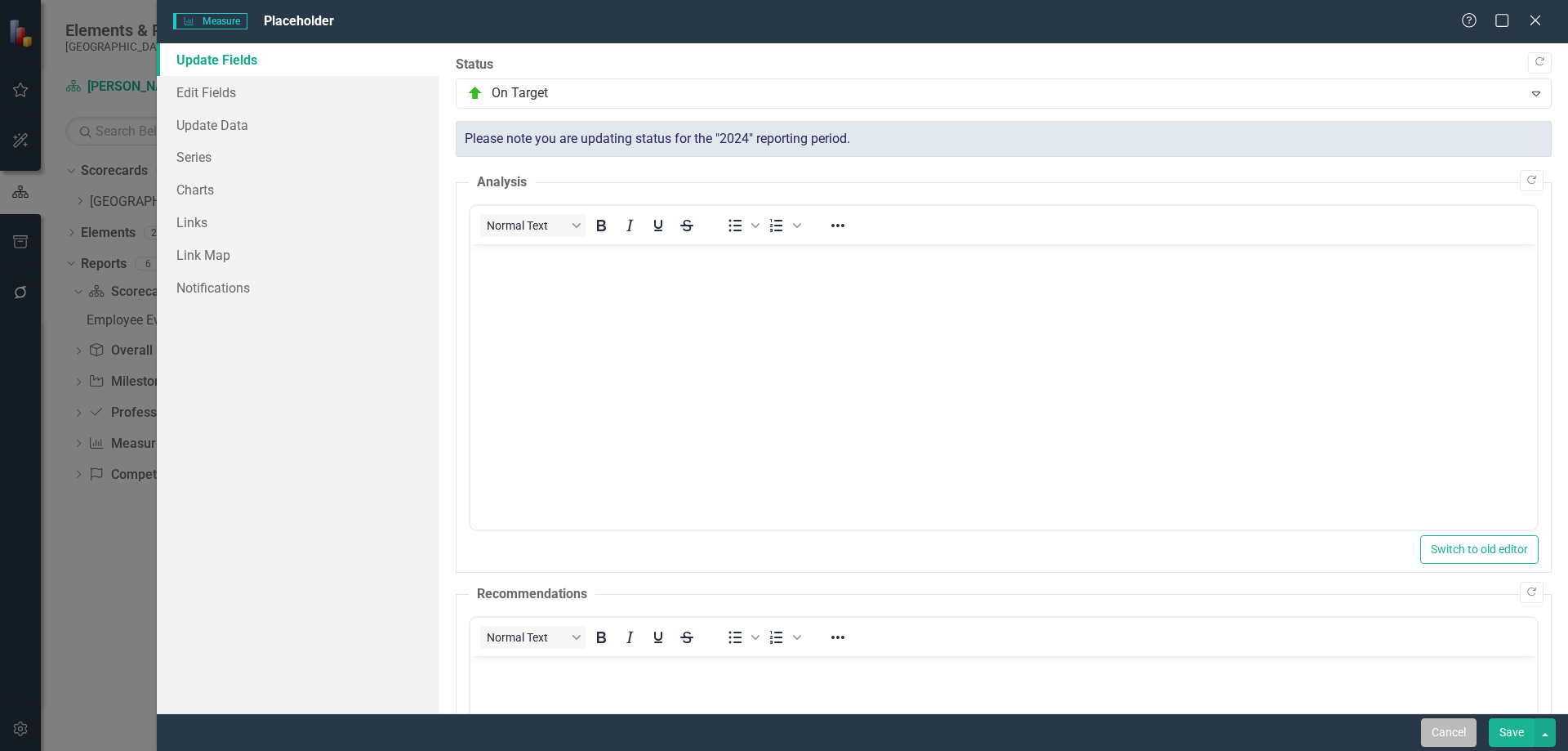
click at [1448, 742] on button "Cancel" at bounding box center [1449, 731] width 56 height 28
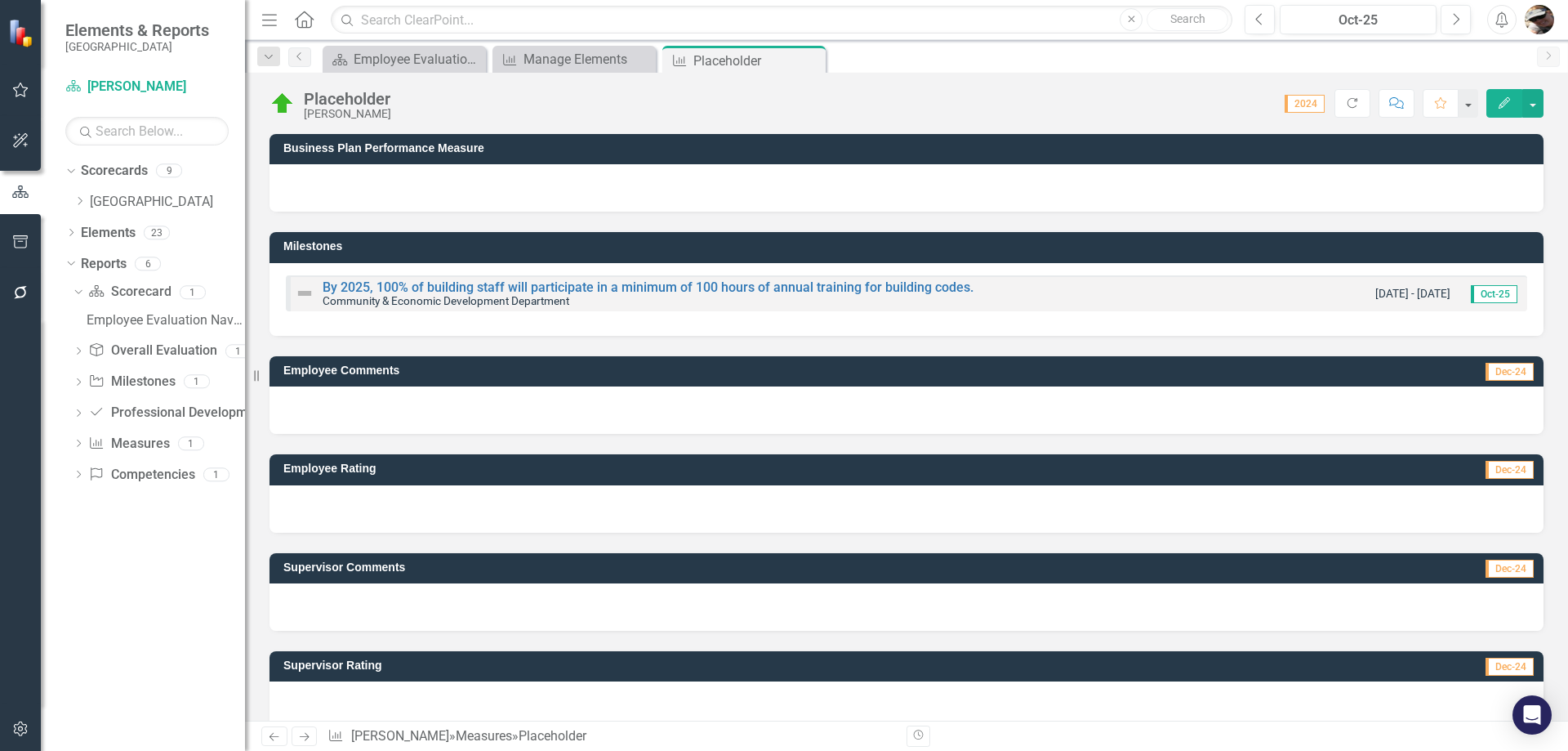
drag, startPoint x: 515, startPoint y: 285, endPoint x: 440, endPoint y: 343, distance: 94.8
click at [440, 343] on div "Employee Comments Dec-24" at bounding box center [906, 385] width 1299 height 98
click at [1535, 110] on button "button" at bounding box center [1533, 103] width 22 height 28
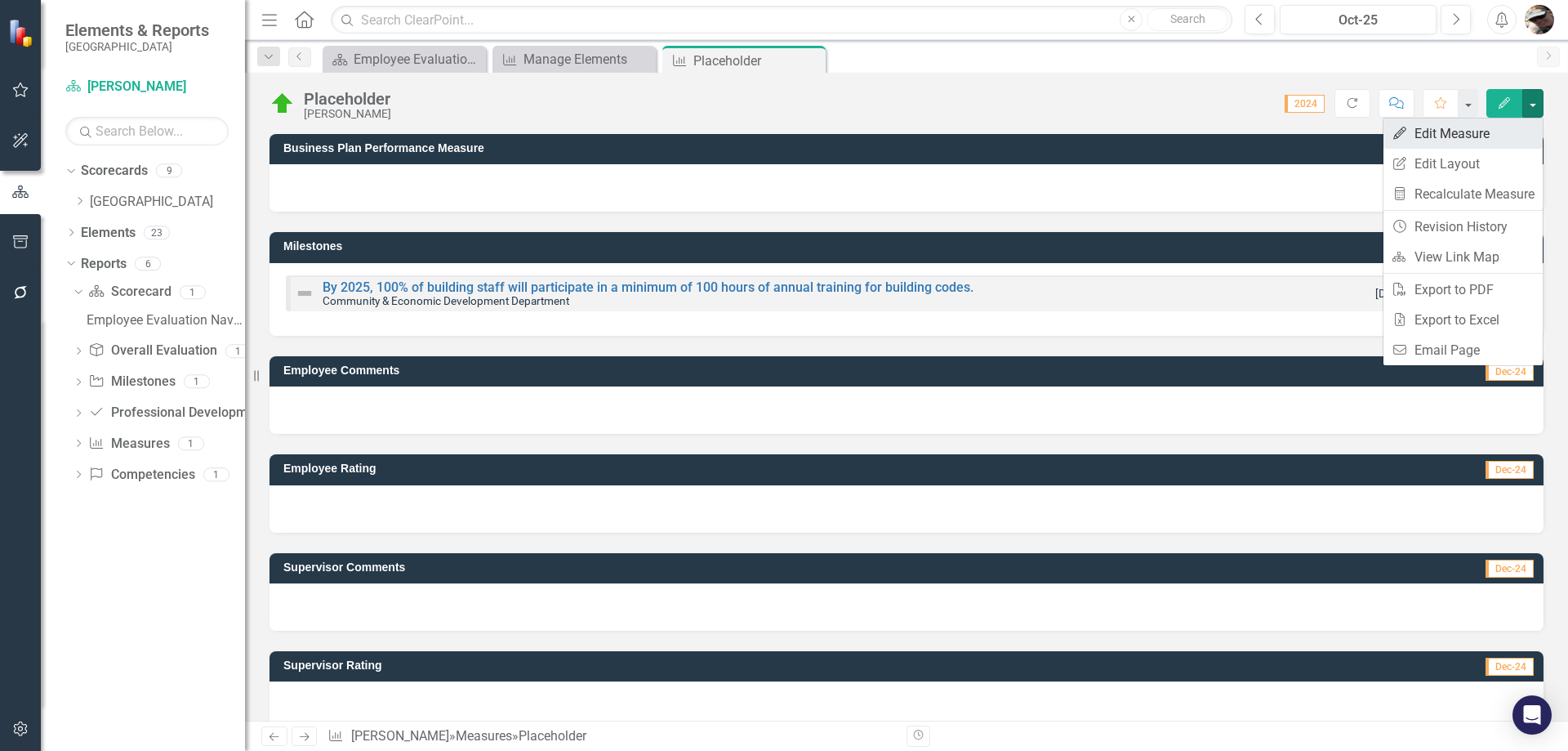
click at [1423, 132] on link "Edit Edit Measure" at bounding box center [1462, 133] width 160 height 30
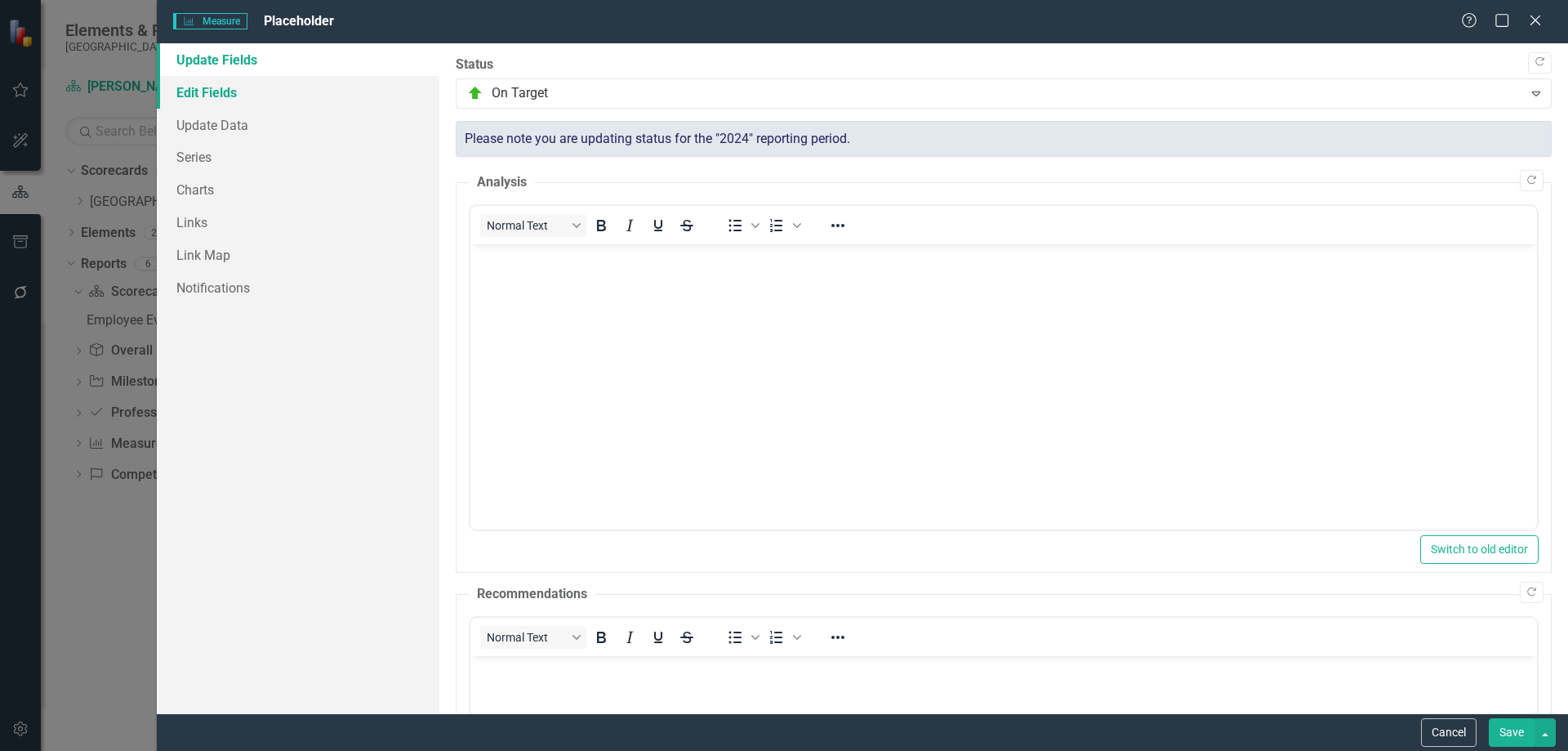
click at [247, 101] on link "Edit Fields" at bounding box center [298, 92] width 283 height 32
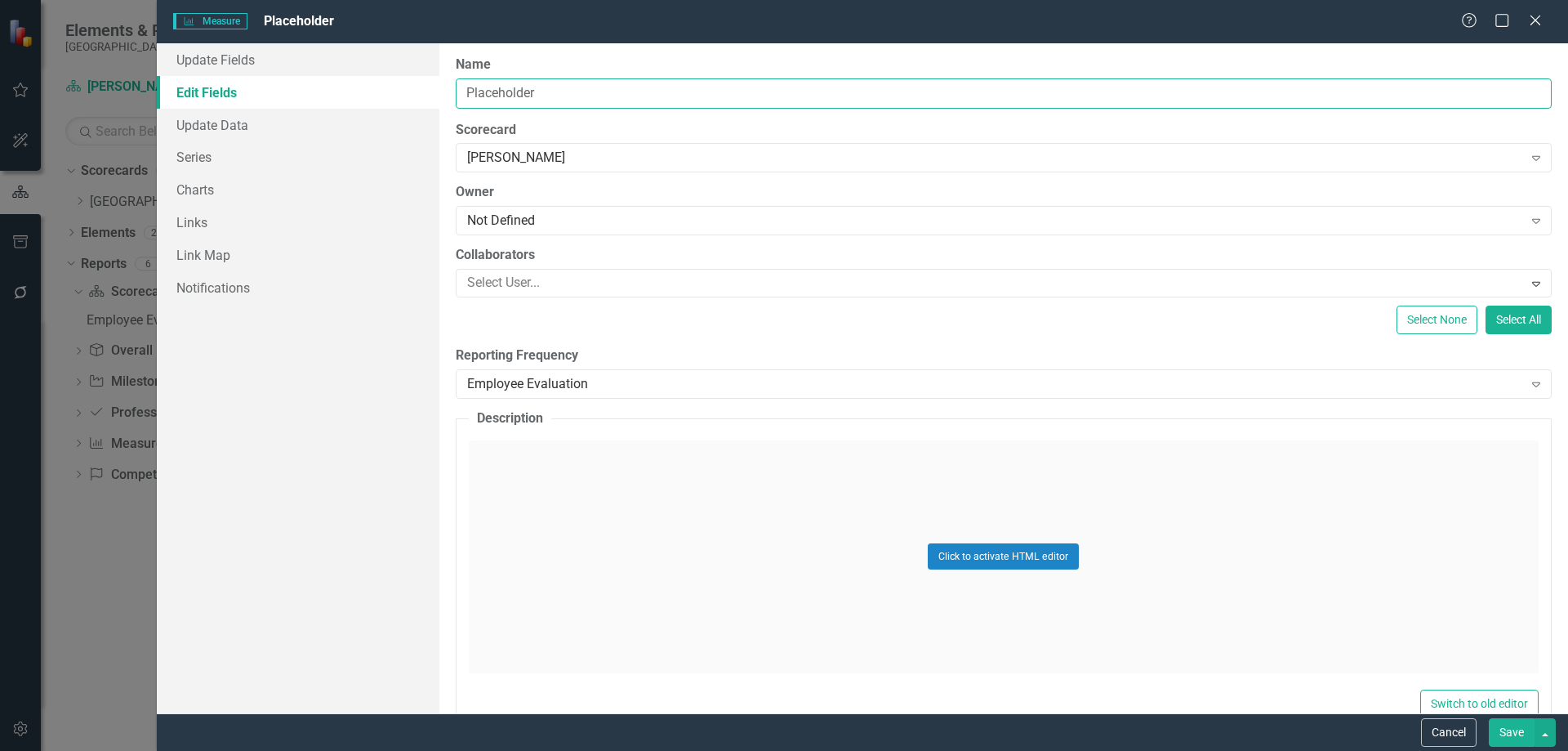
click at [548, 90] on input "Placeholder" at bounding box center [1004, 93] width 1096 height 30
drag, startPoint x: 548, startPoint y: 90, endPoint x: 338, endPoint y: 56, distance: 212.7
click at [338, 56] on div "Update Fields Edit Fields Update Data Series Charts Links Link Map Notification…" at bounding box center [862, 378] width 1411 height 670
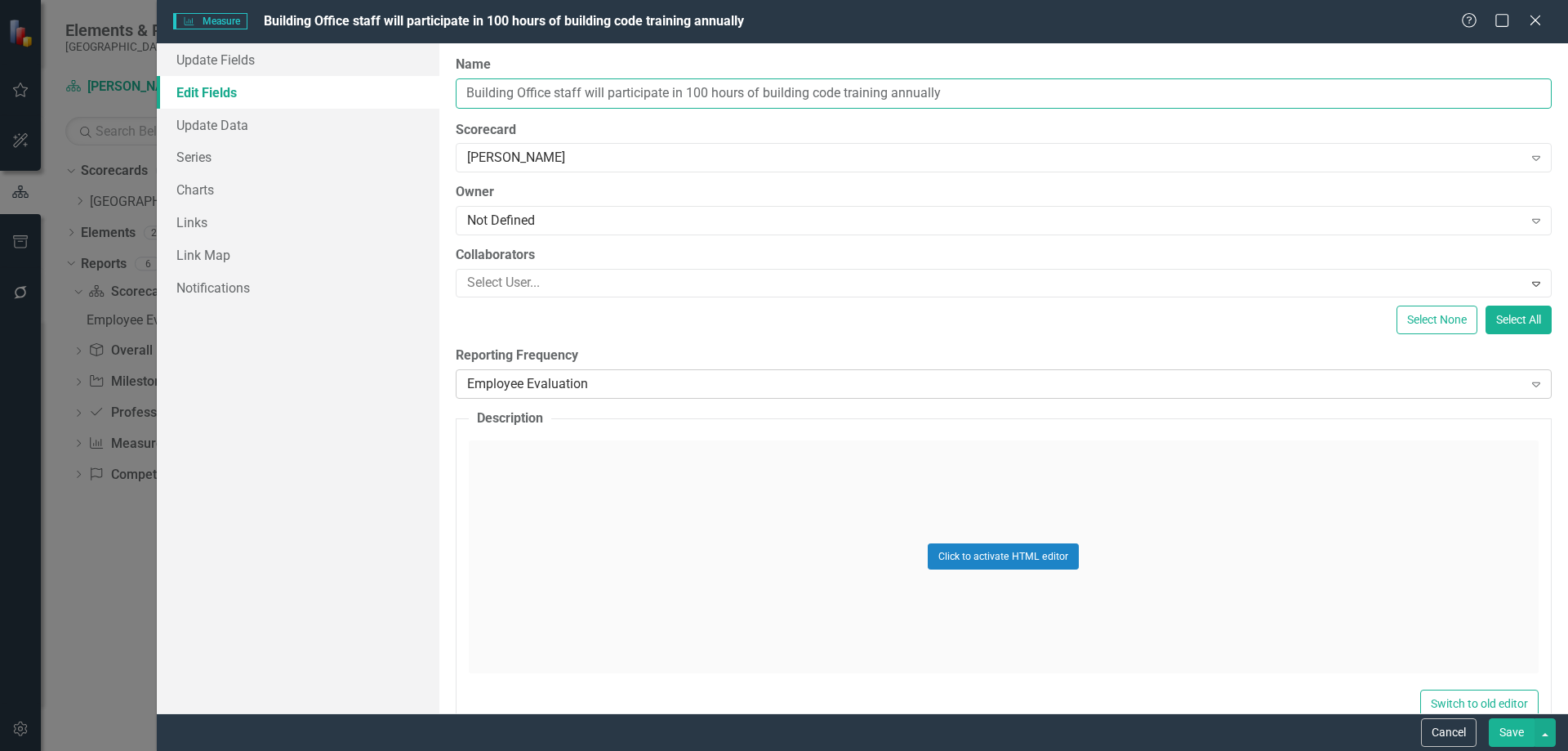
type input "Building Office staff will participate in 100 hours of building code training a…"
click at [588, 389] on div "Employee Evaluation" at bounding box center [994, 384] width 1056 height 19
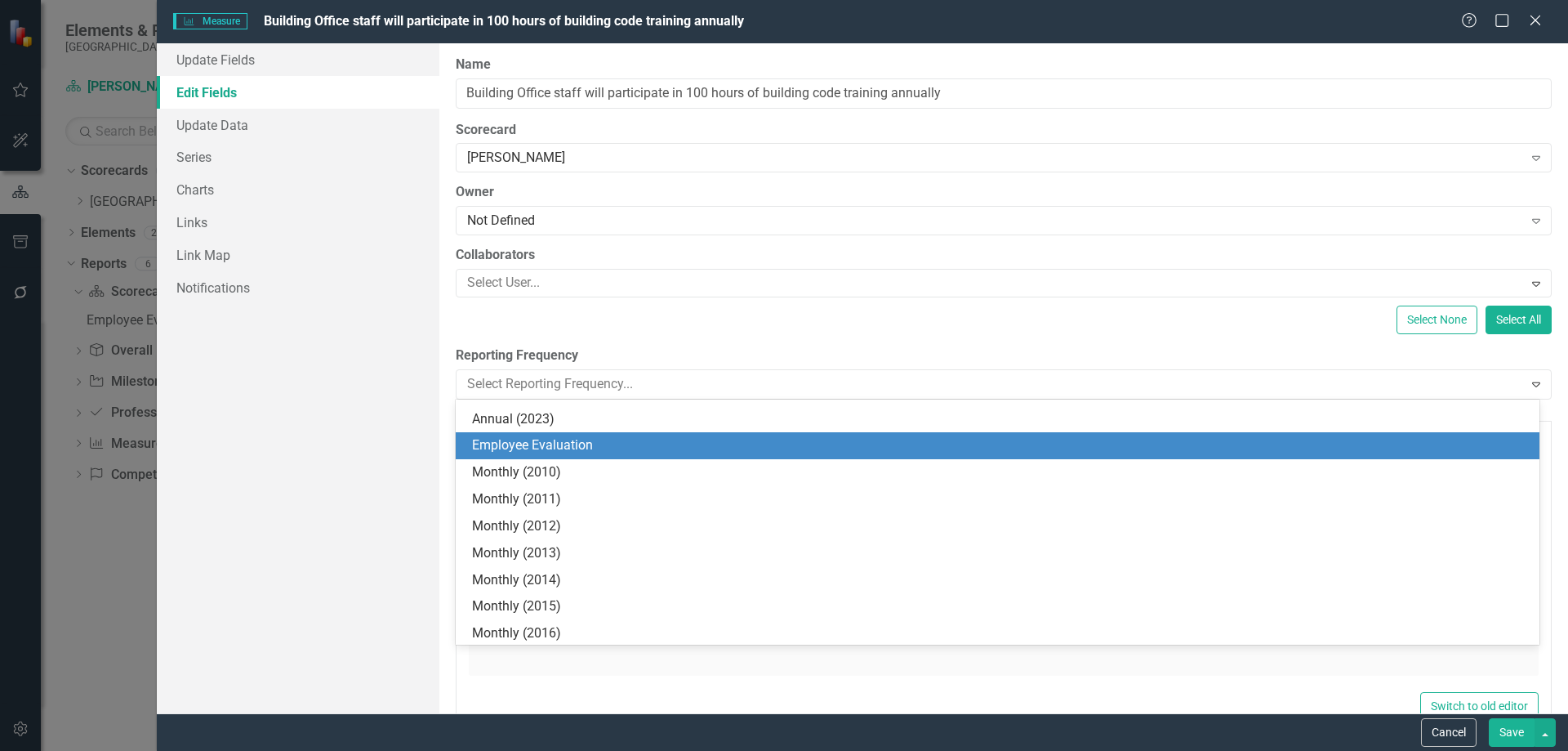
scroll to position [402, 0]
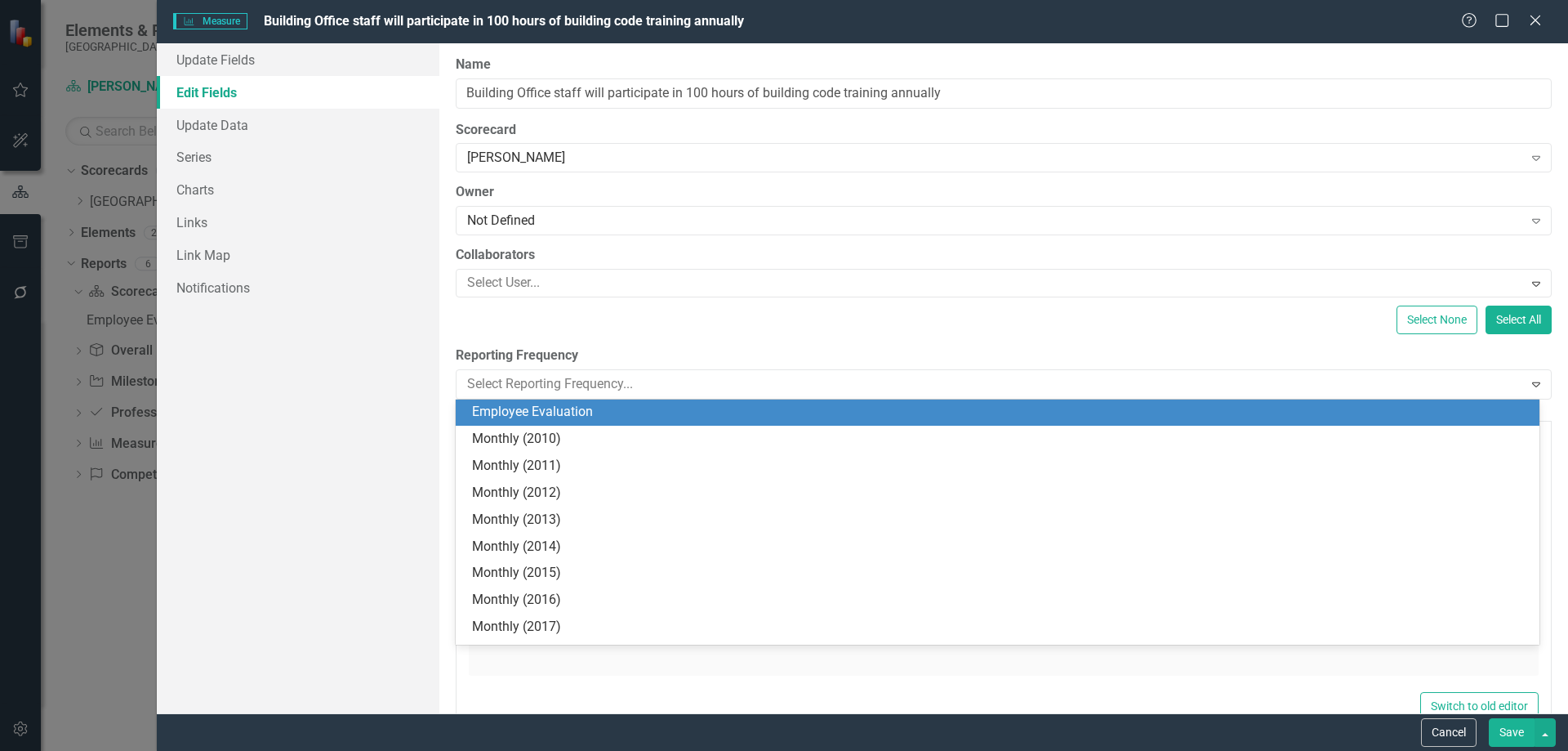
click at [589, 412] on div "Employee Evaluation" at bounding box center [1000, 411] width 1058 height 19
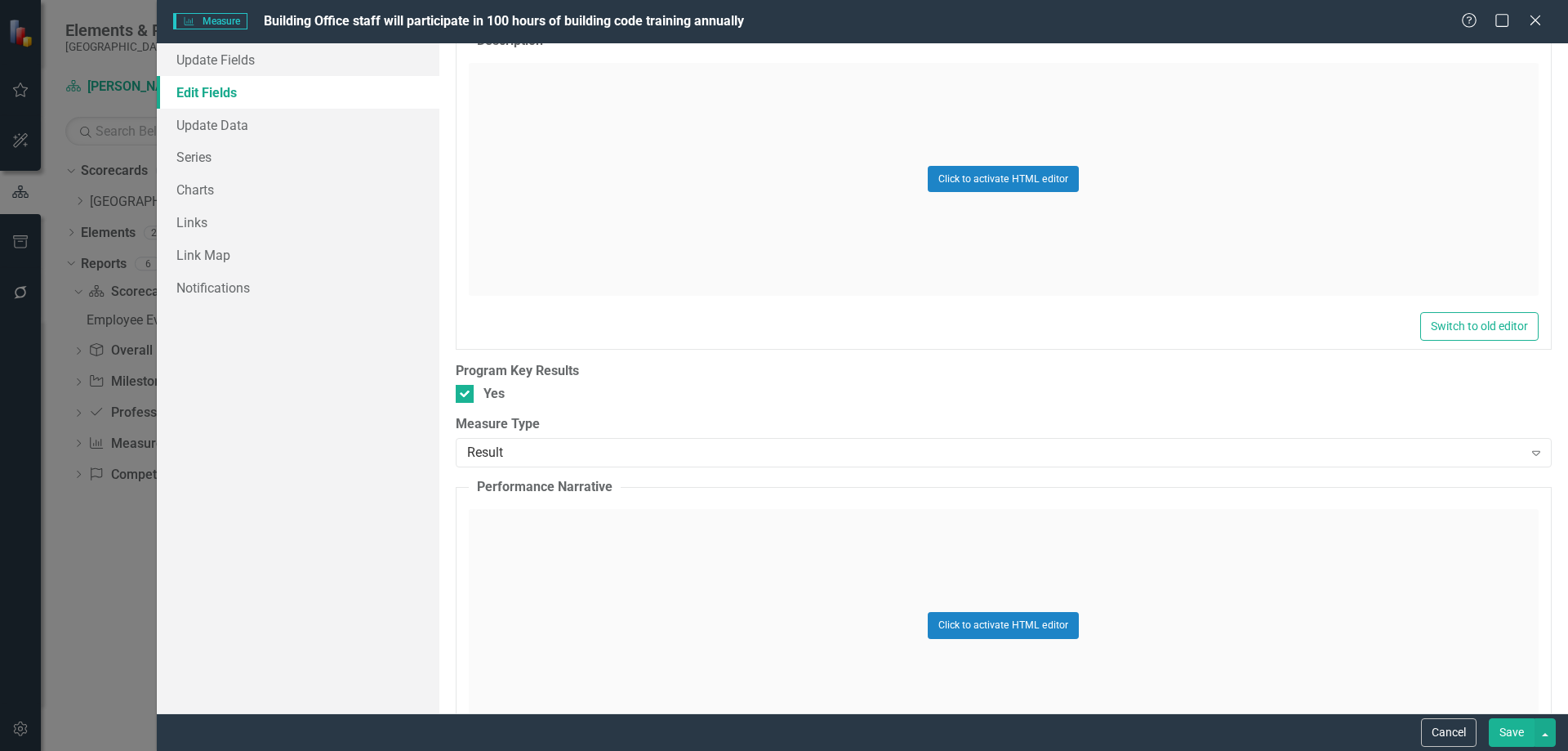
scroll to position [485, 0]
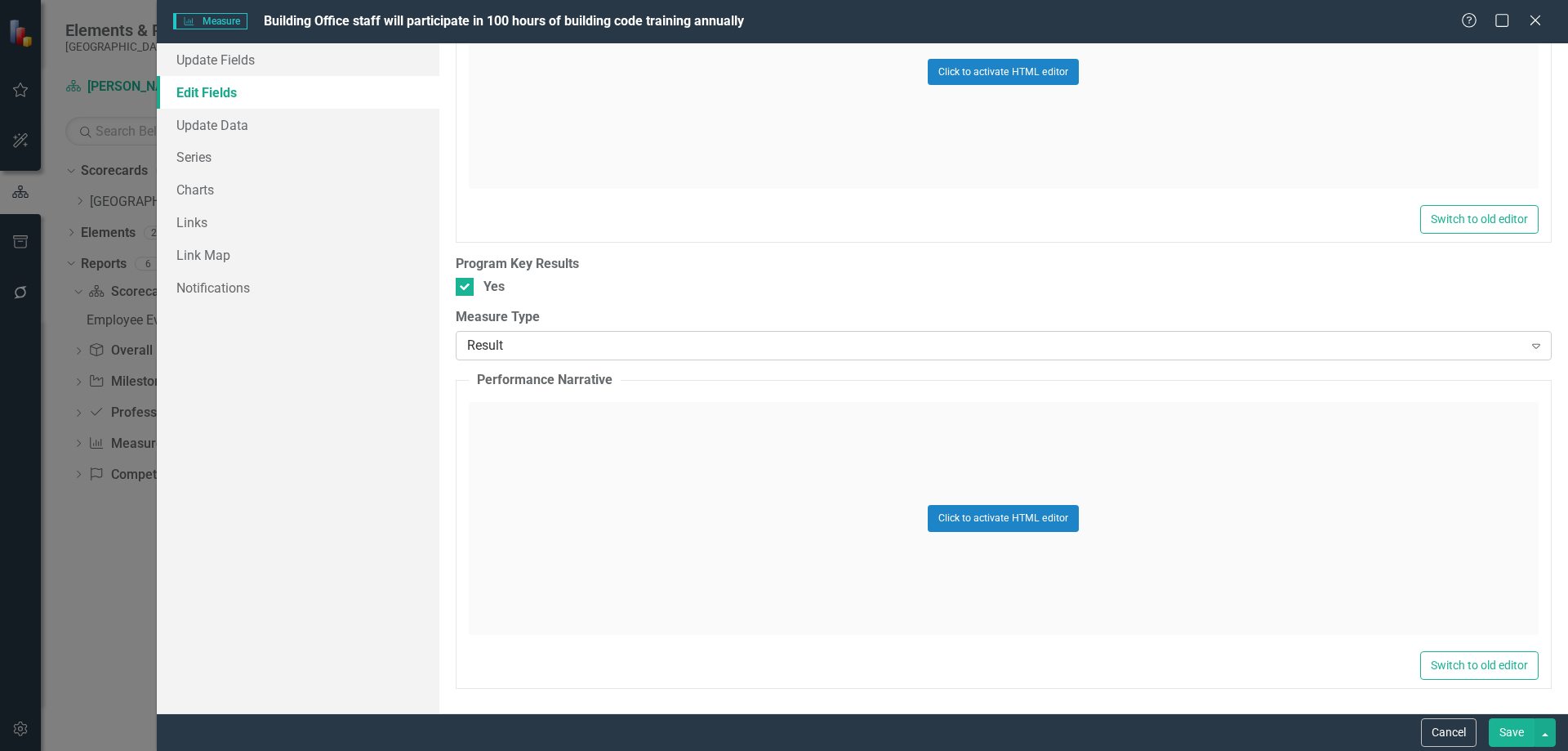
click at [604, 346] on div "Result" at bounding box center [994, 346] width 1056 height 19
click at [1509, 728] on button "Save" at bounding box center [1511, 731] width 46 height 28
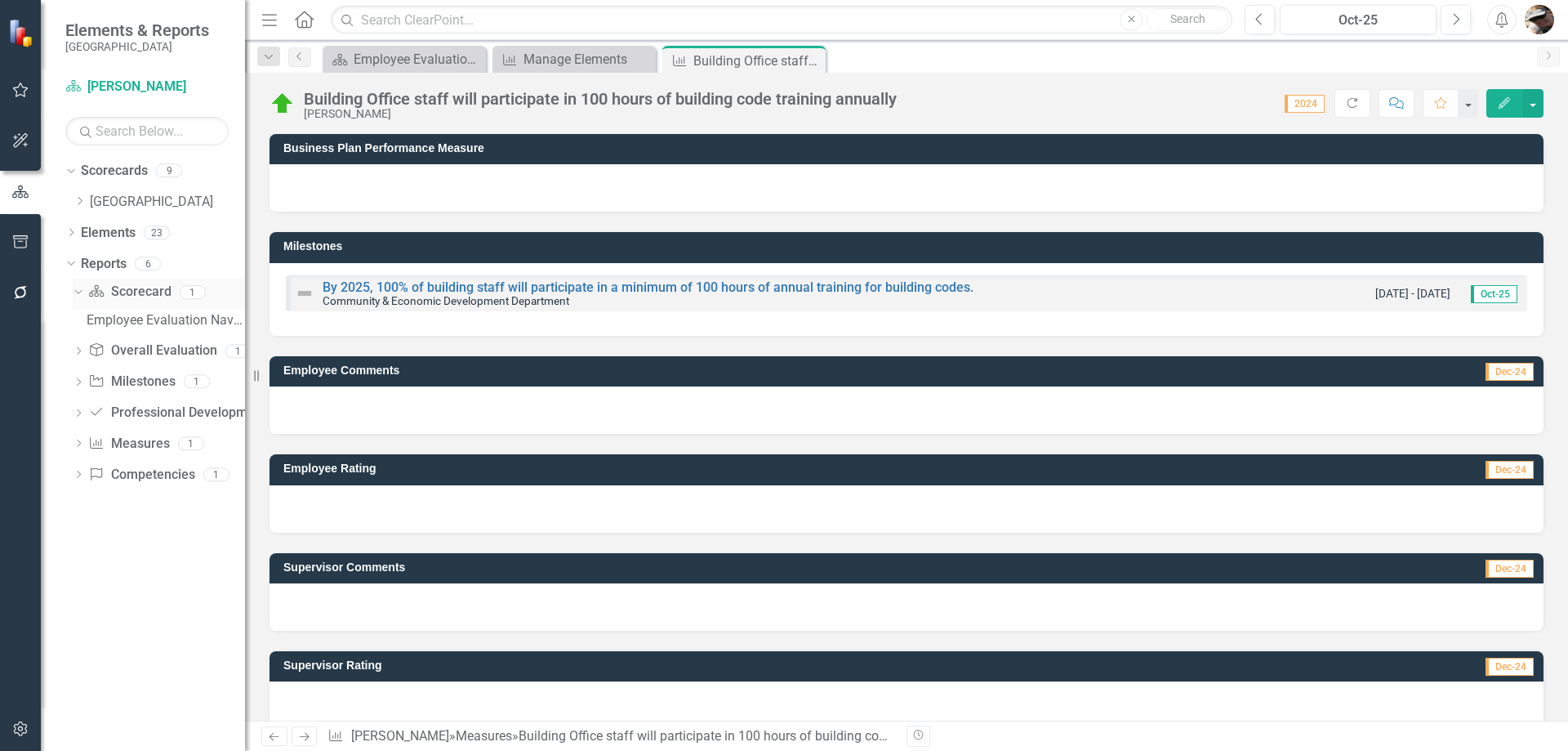
click at [120, 282] on div "Scorecard Scorecard" at bounding box center [129, 293] width 82 height 27
click at [123, 284] on link "Scorecard Scorecard" at bounding box center [129, 292] width 82 height 19
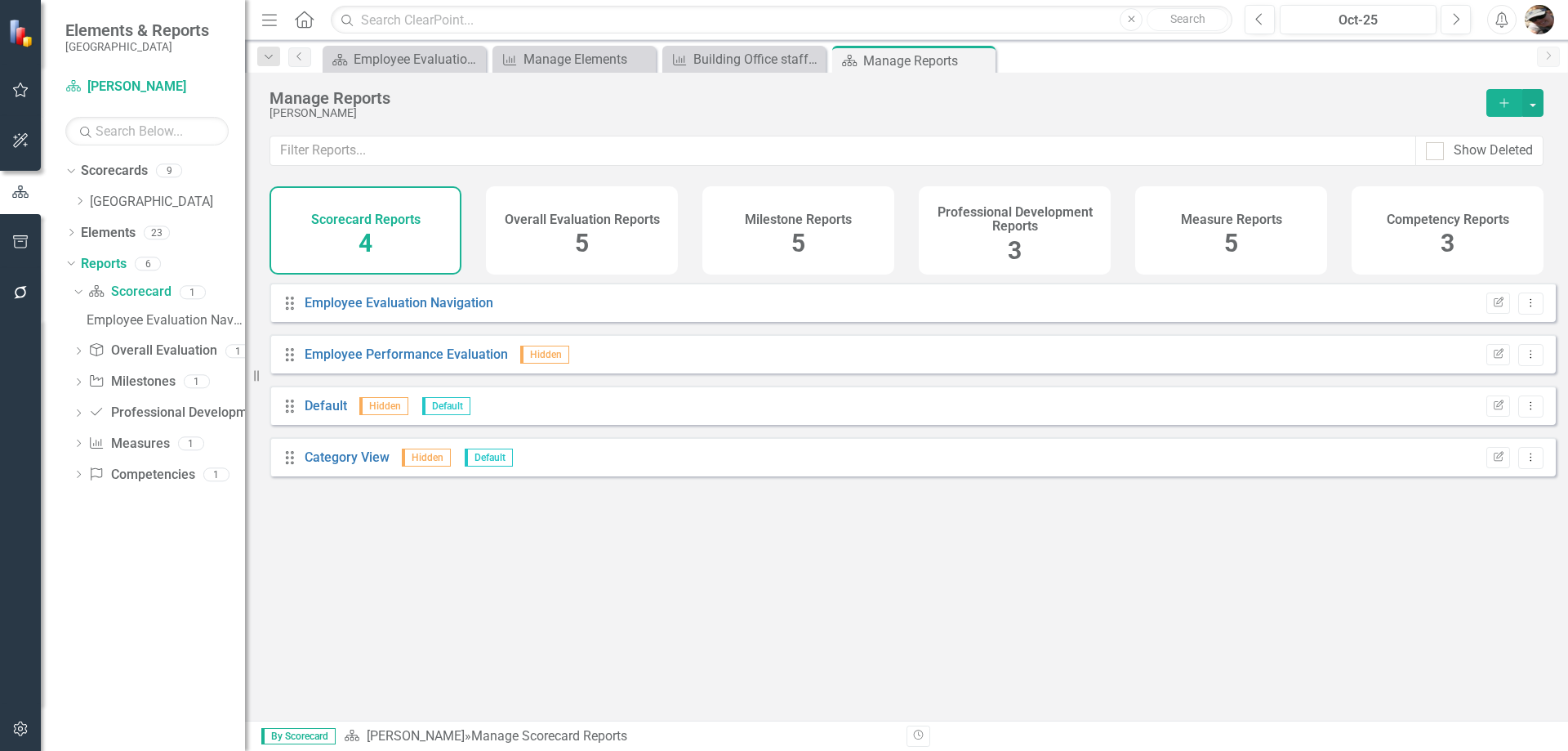
click at [1214, 239] on div "Measure Reports 5" at bounding box center [1231, 230] width 192 height 88
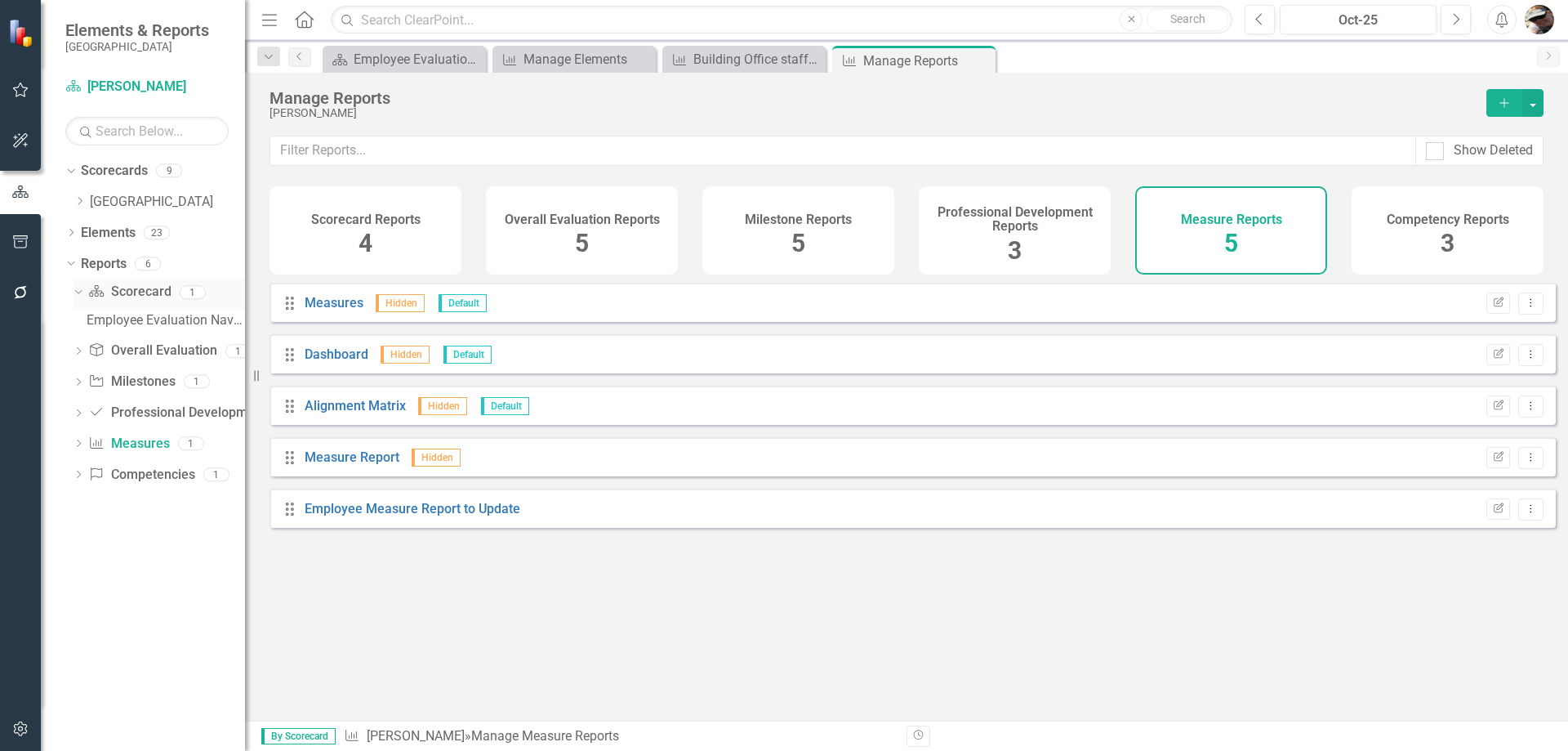
click at [108, 289] on link "Scorecard Scorecard" at bounding box center [129, 292] width 82 height 19
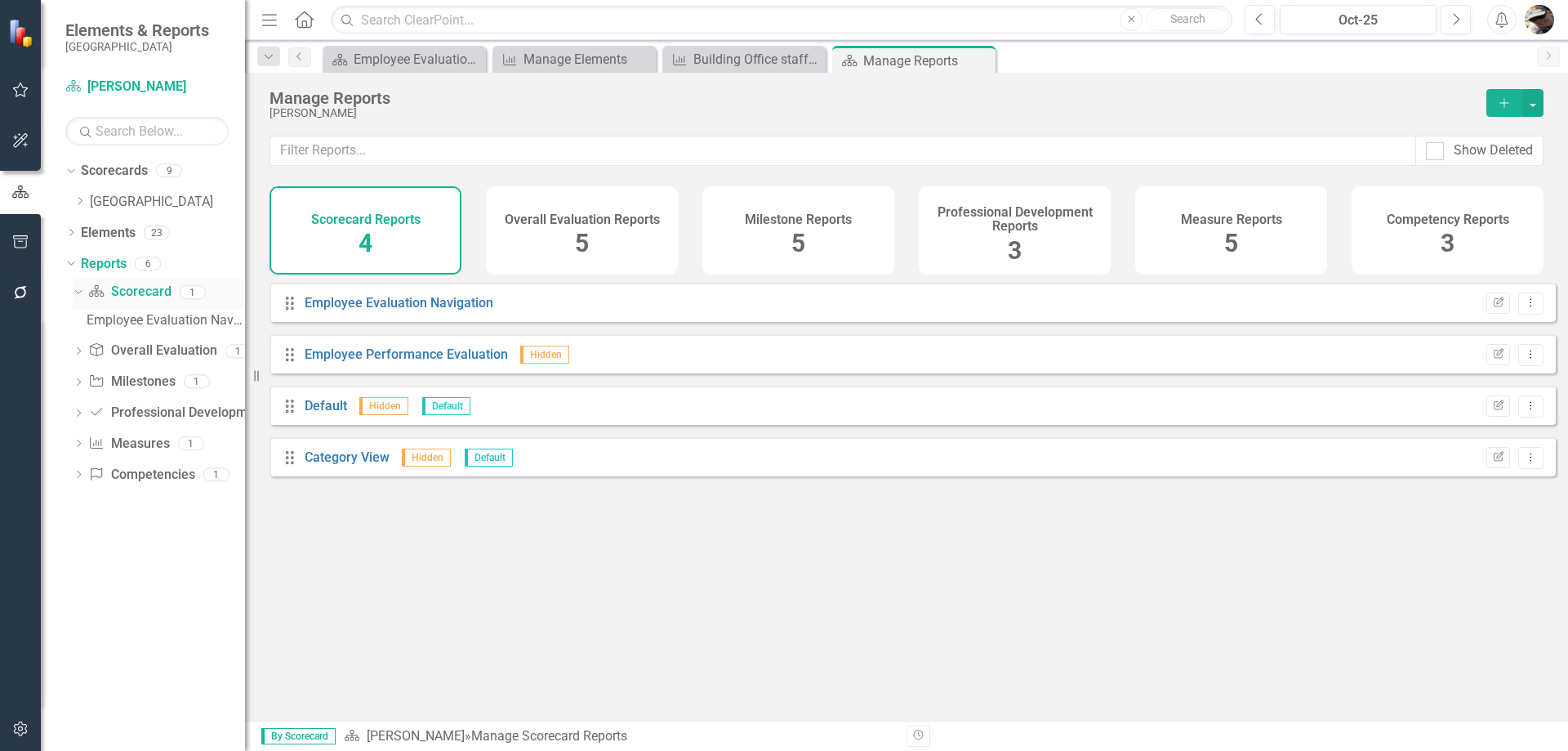
click at [90, 289] on icon "Scorecard" at bounding box center [96, 290] width 17 height 13
click at [86, 194] on div "Dropdown [GEOGRAPHIC_DATA]" at bounding box center [159, 203] width 171 height 27
click at [75, 202] on icon "Dropdown" at bounding box center [79, 201] width 13 height 10
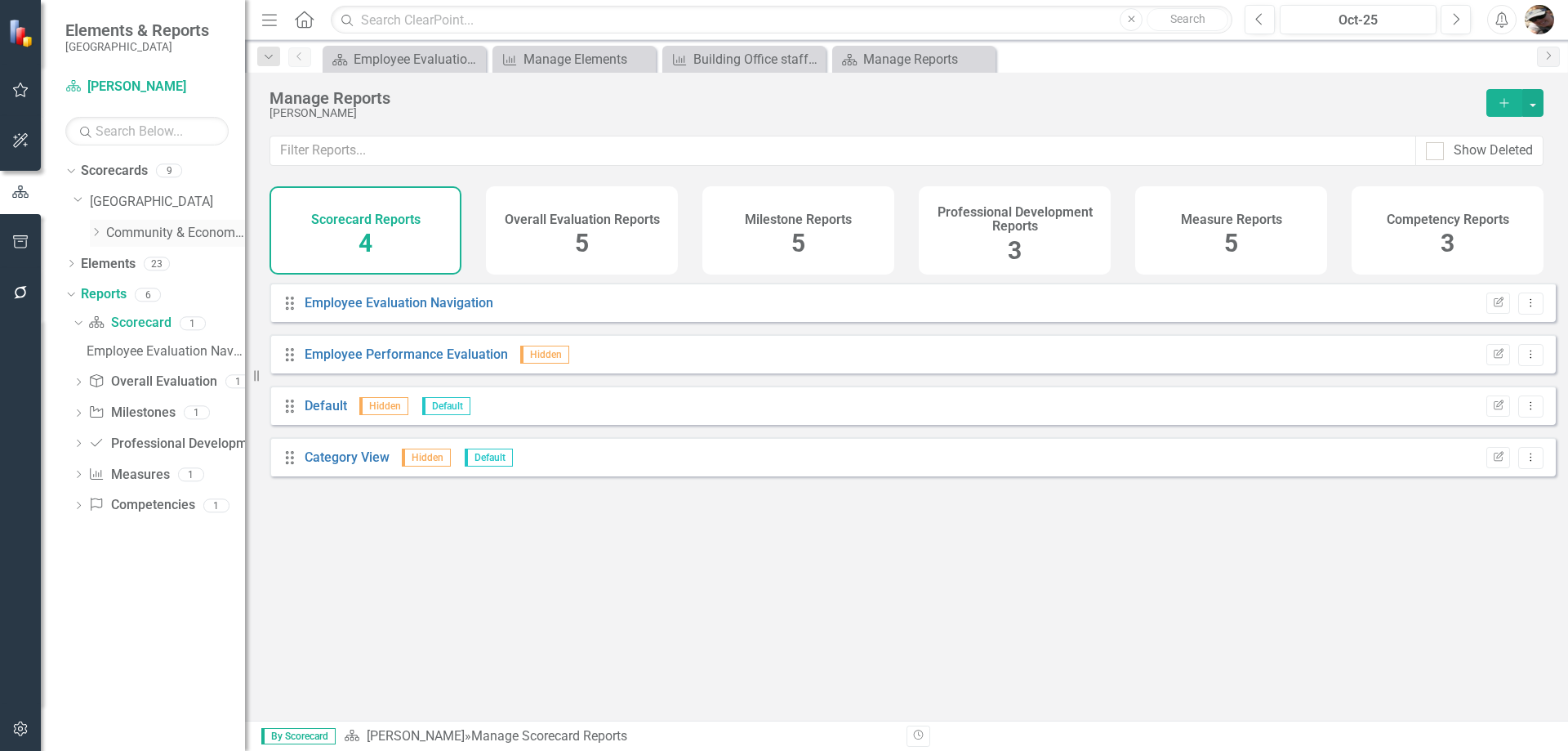
click at [92, 229] on div "Dropdown Community & Economic Development Department" at bounding box center [159, 235] width 171 height 31
click at [92, 229] on icon "Dropdown" at bounding box center [96, 232] width 13 height 10
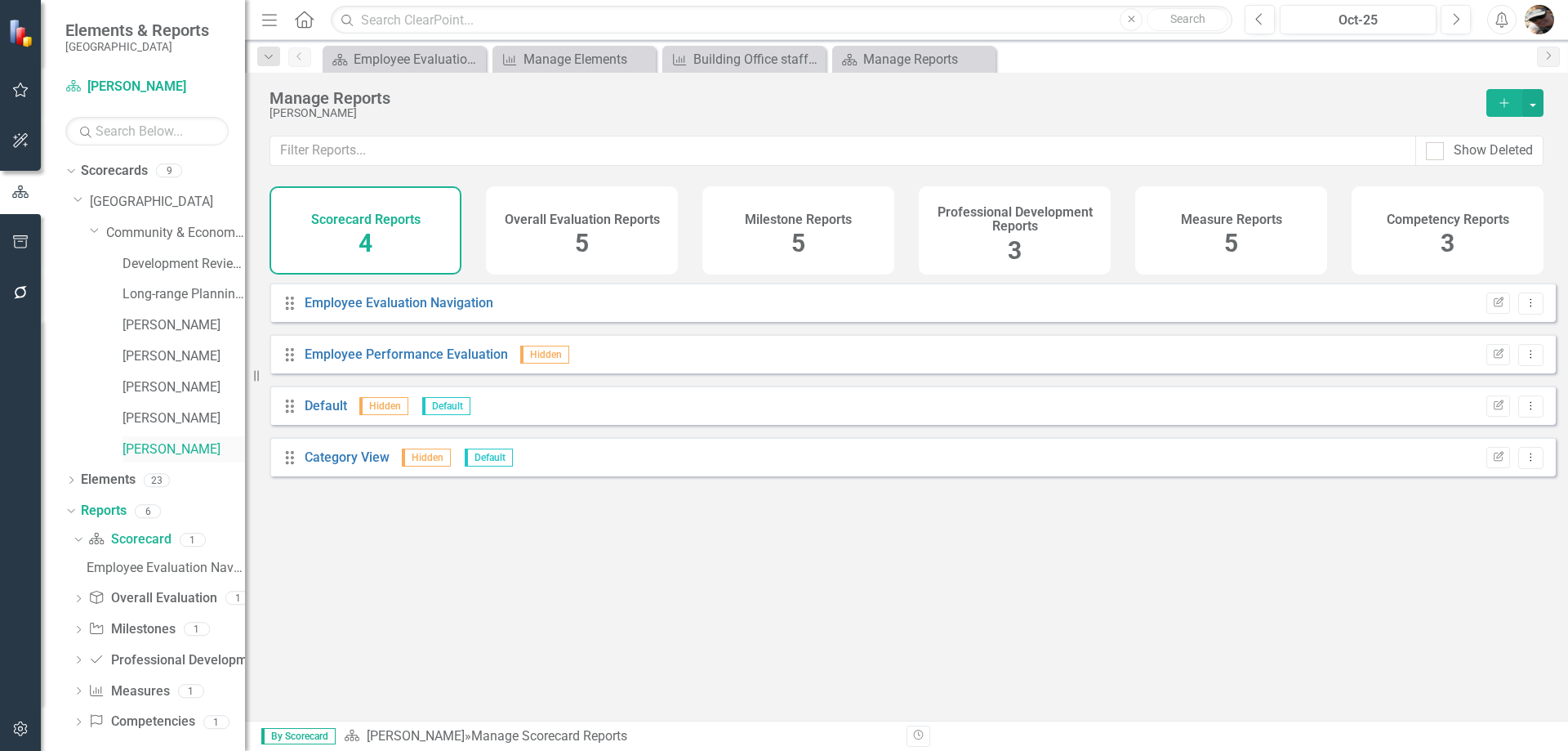
click at [148, 445] on link "[PERSON_NAME]" at bounding box center [183, 449] width 122 height 19
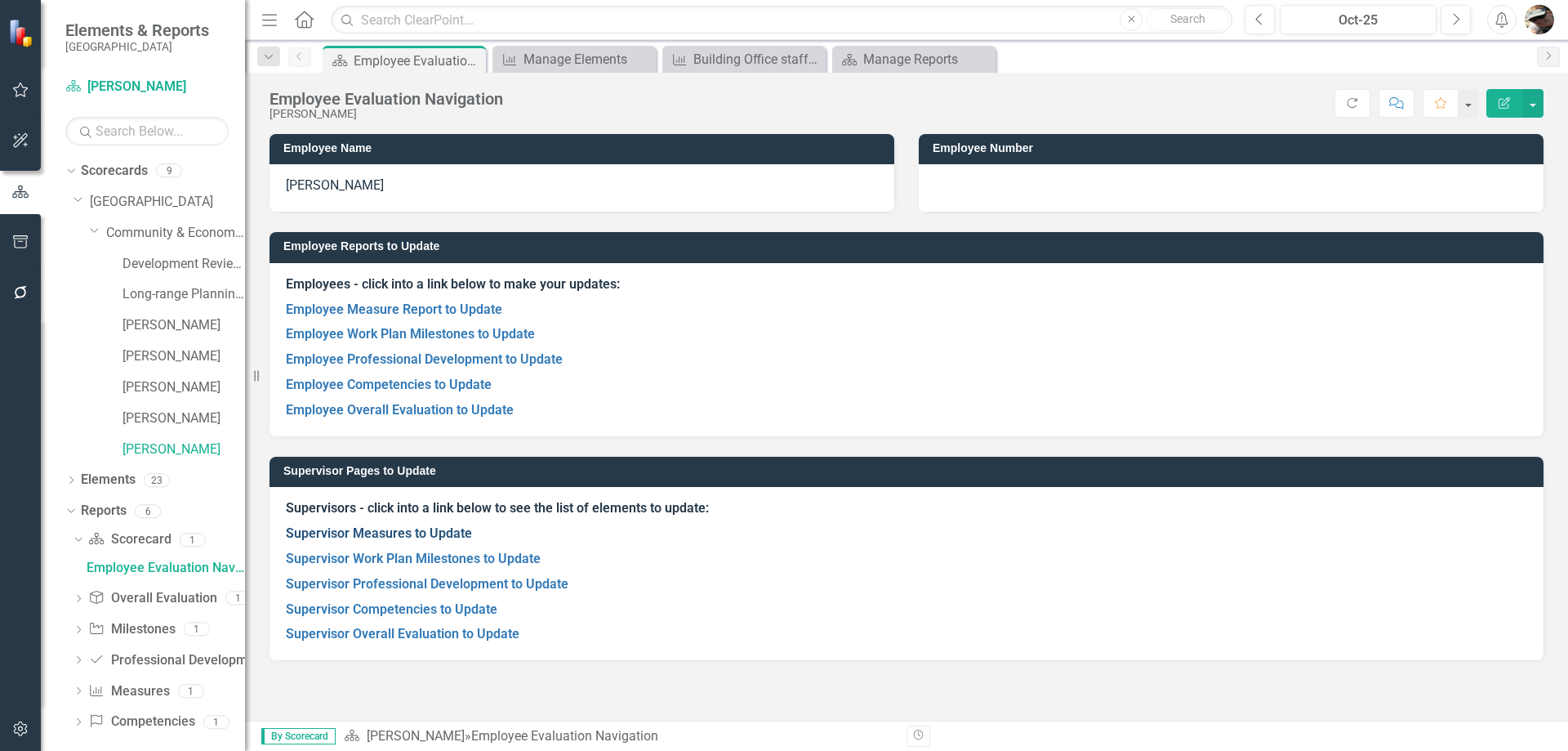
click at [392, 536] on link "Supervisor Measures to Update" at bounding box center [379, 533] width 186 height 16
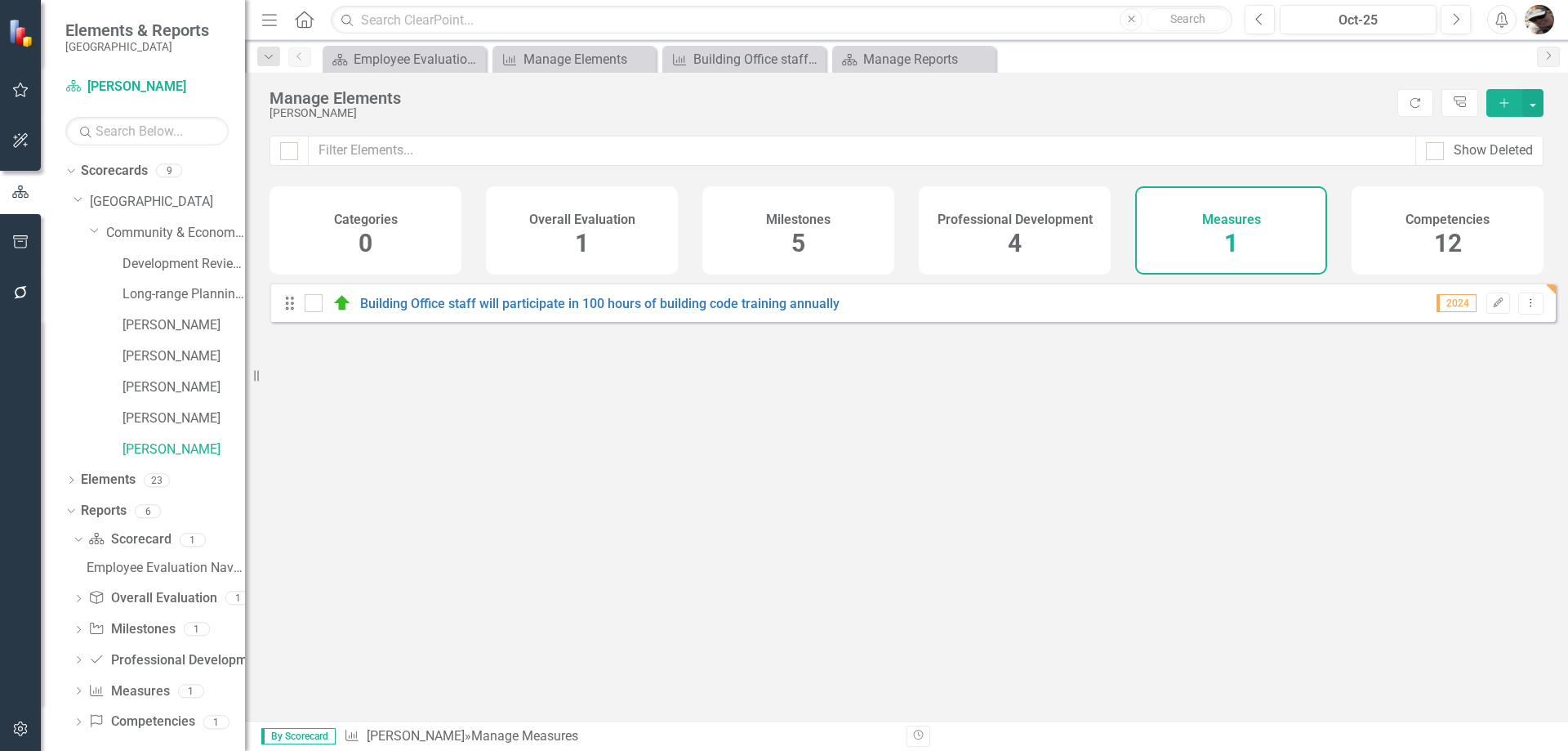
click at [1431, 232] on div "Competencies 12" at bounding box center [1448, 230] width 192 height 88
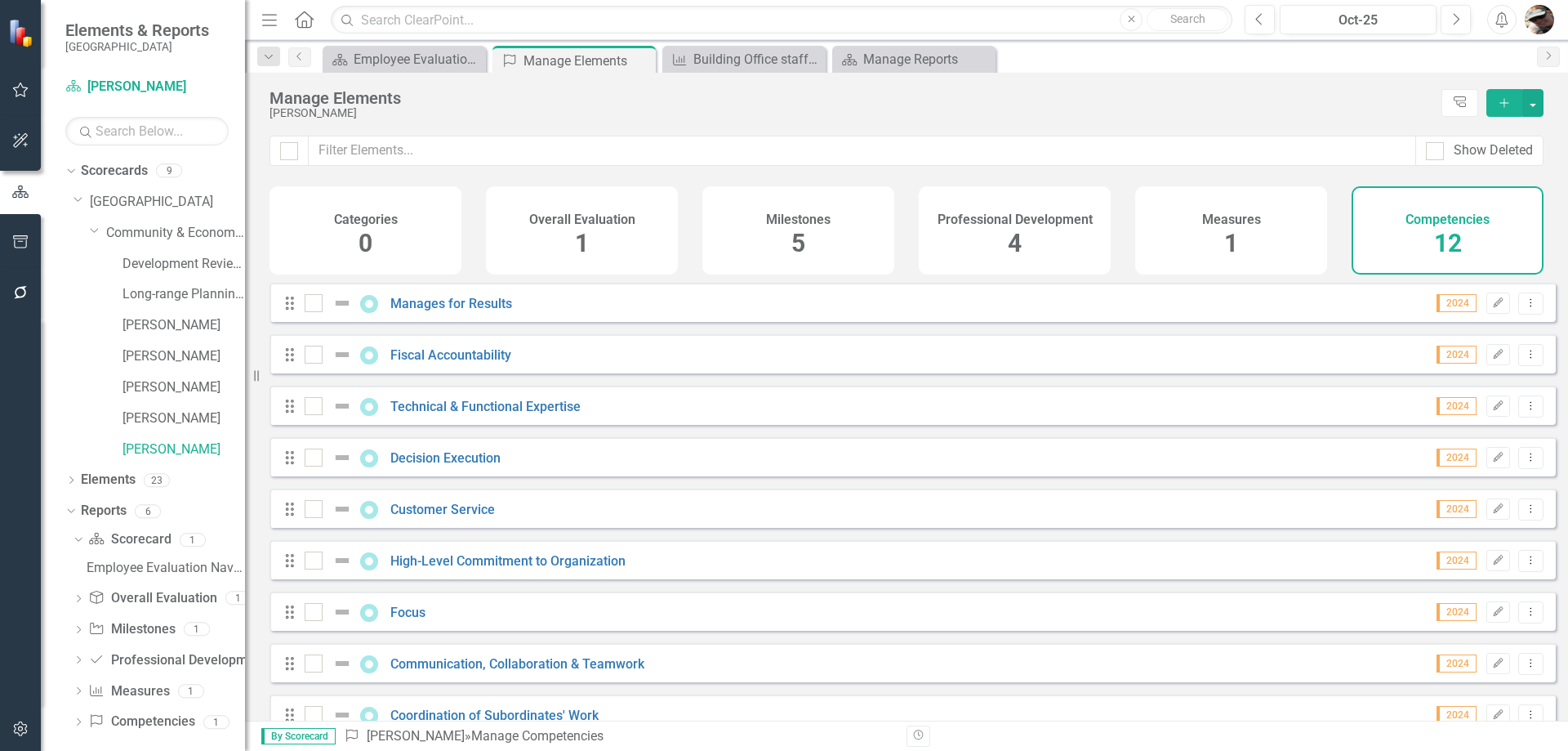
click at [1013, 238] on span "4" at bounding box center [1015, 243] width 14 height 28
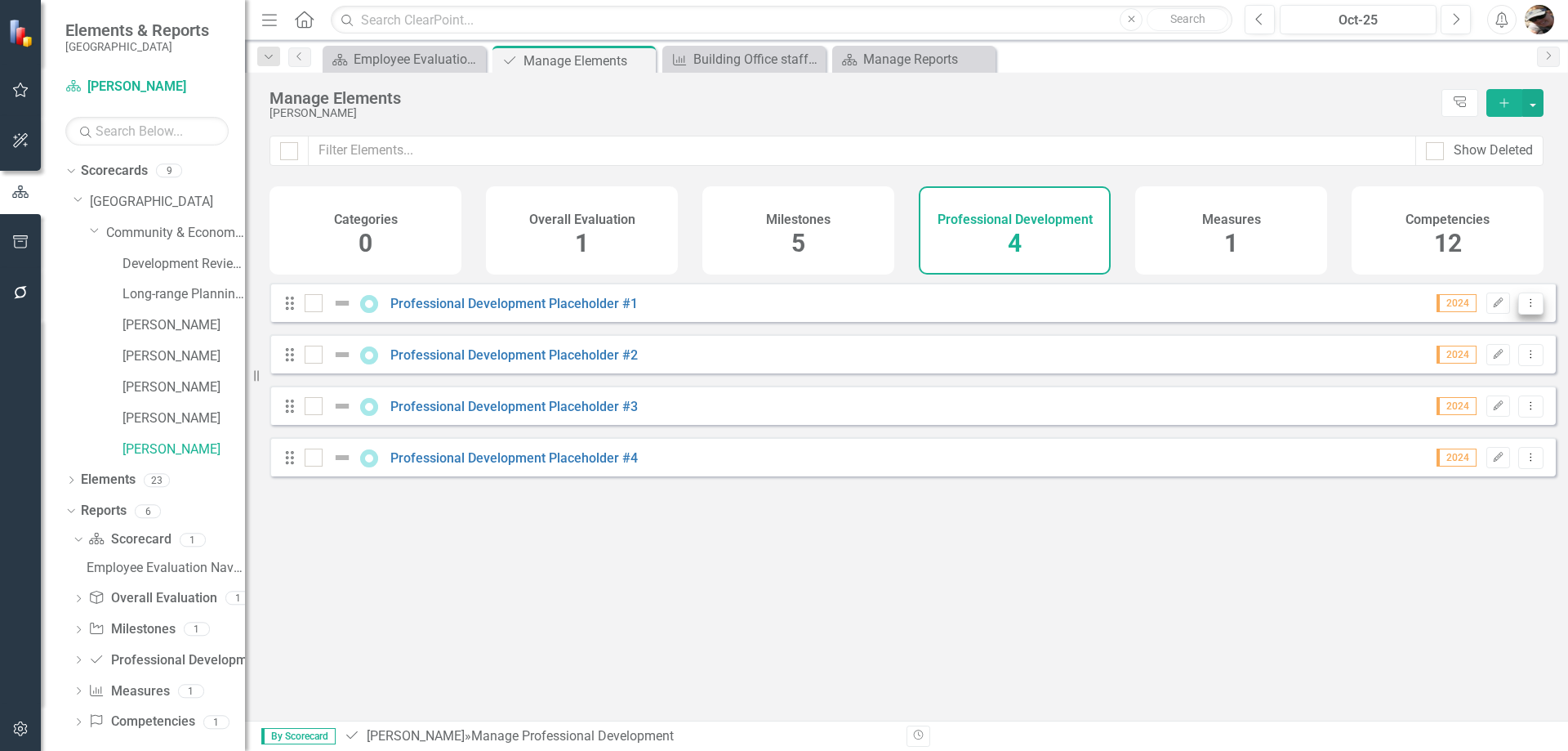
click at [1524, 308] on icon "Dropdown Menu" at bounding box center [1531, 303] width 14 height 11
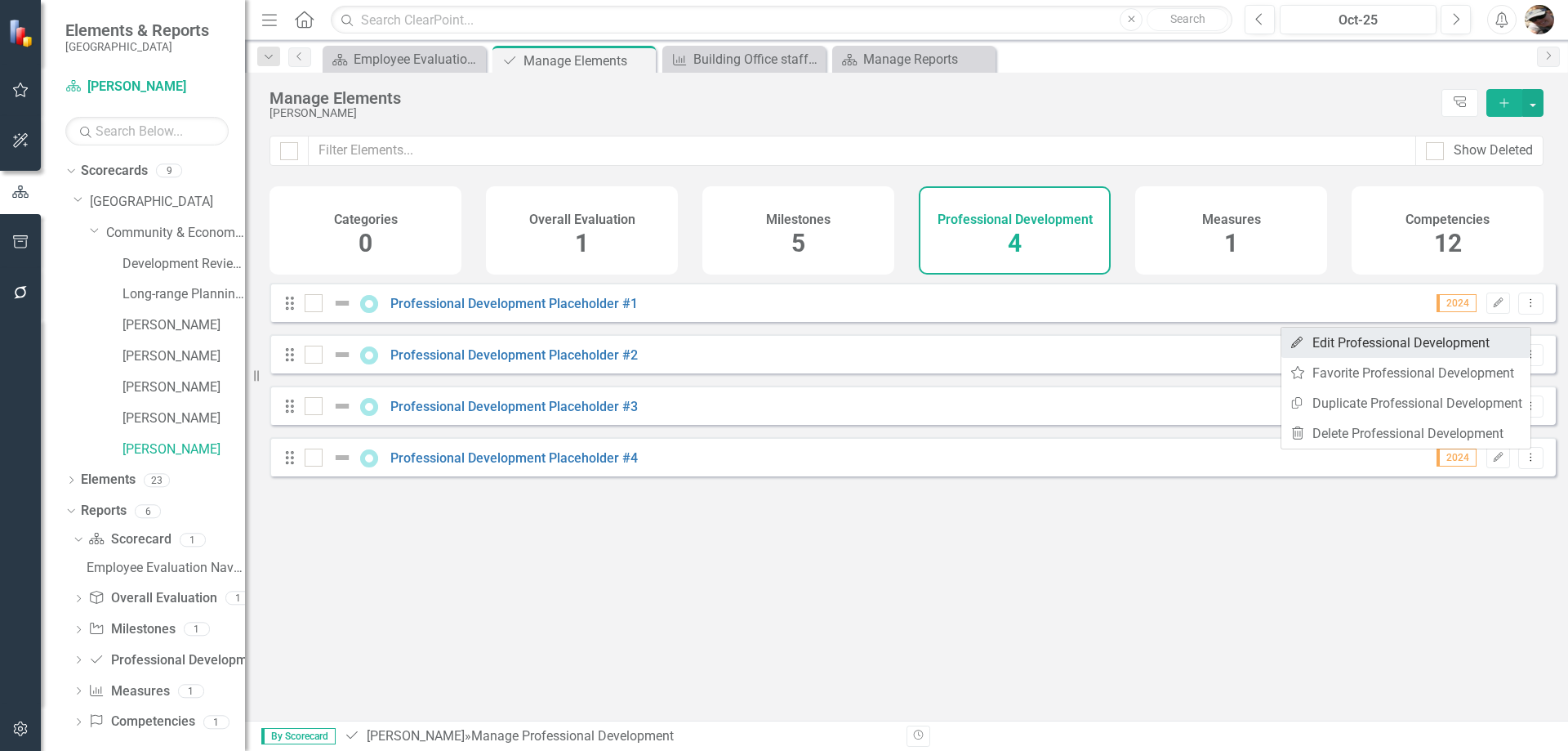
click at [1406, 344] on link "Edit Edit Professional Development" at bounding box center [1406, 343] width 249 height 30
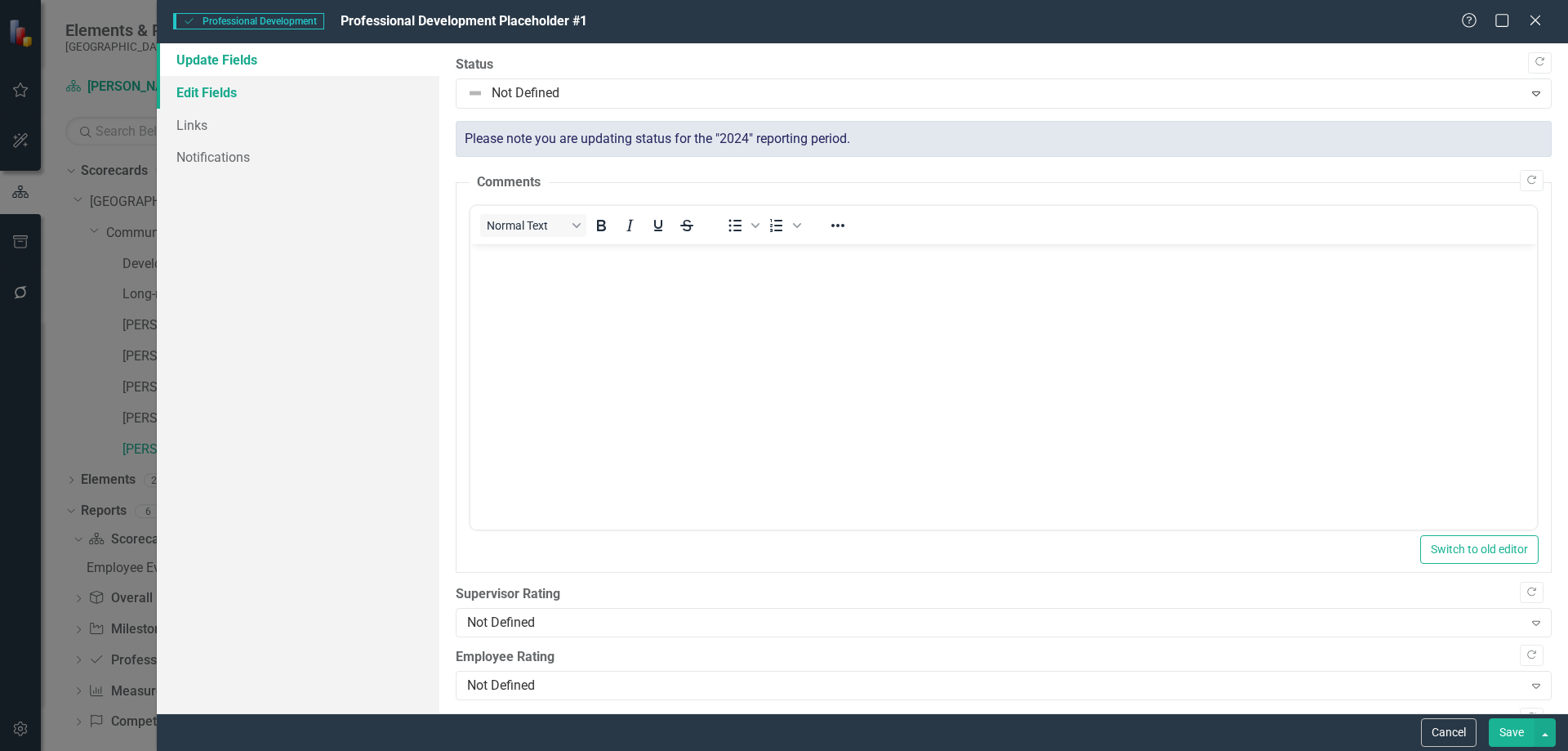
click at [205, 97] on link "Edit Fields" at bounding box center [298, 92] width 283 height 32
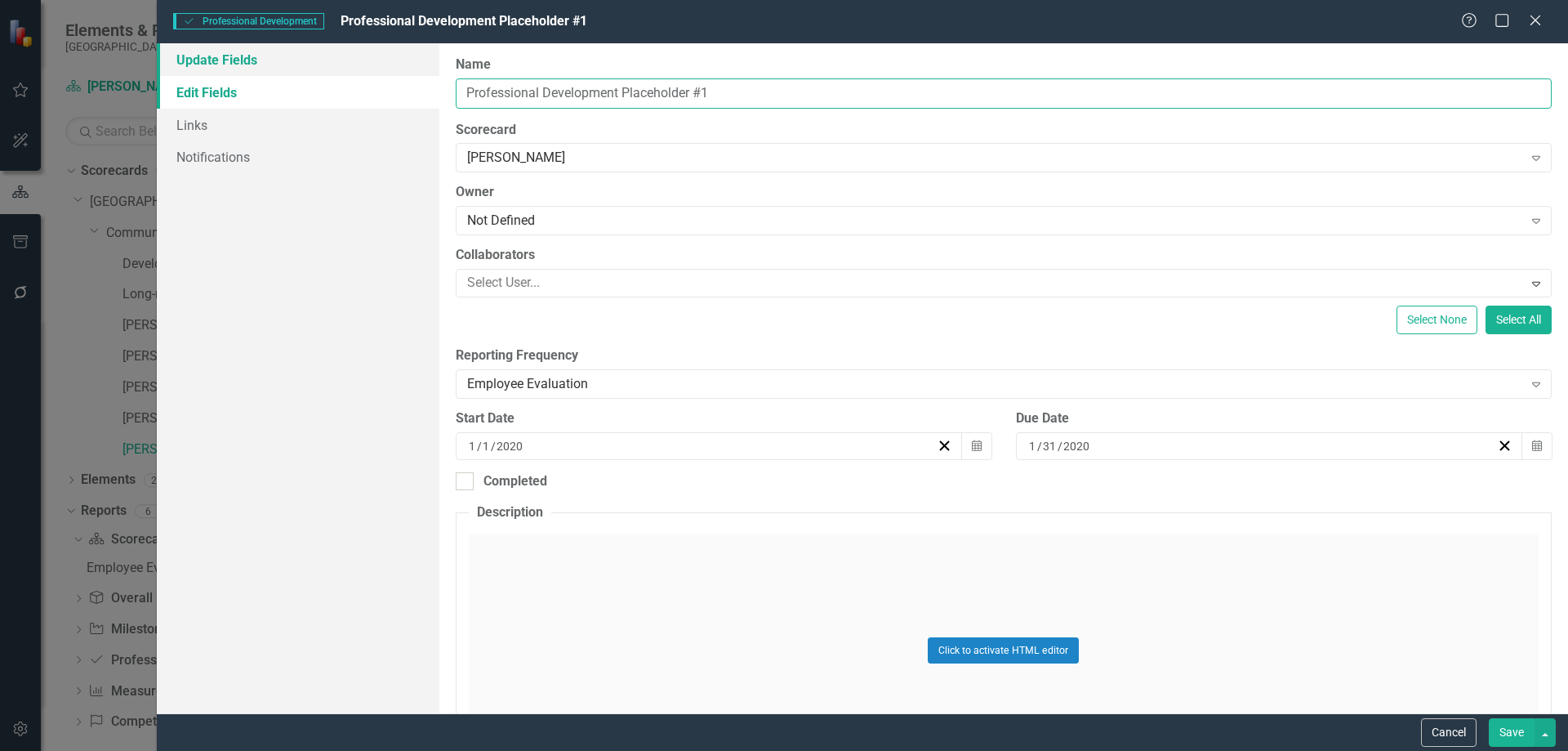
drag, startPoint x: 725, startPoint y: 92, endPoint x: 303, endPoint y: 59, distance: 423.3
click at [303, 59] on div "Update Fields Edit Fields Links Notifications "Update" fields in ClearPoint are…" at bounding box center [862, 378] width 1411 height 670
type input "Obtain Building Code Training"
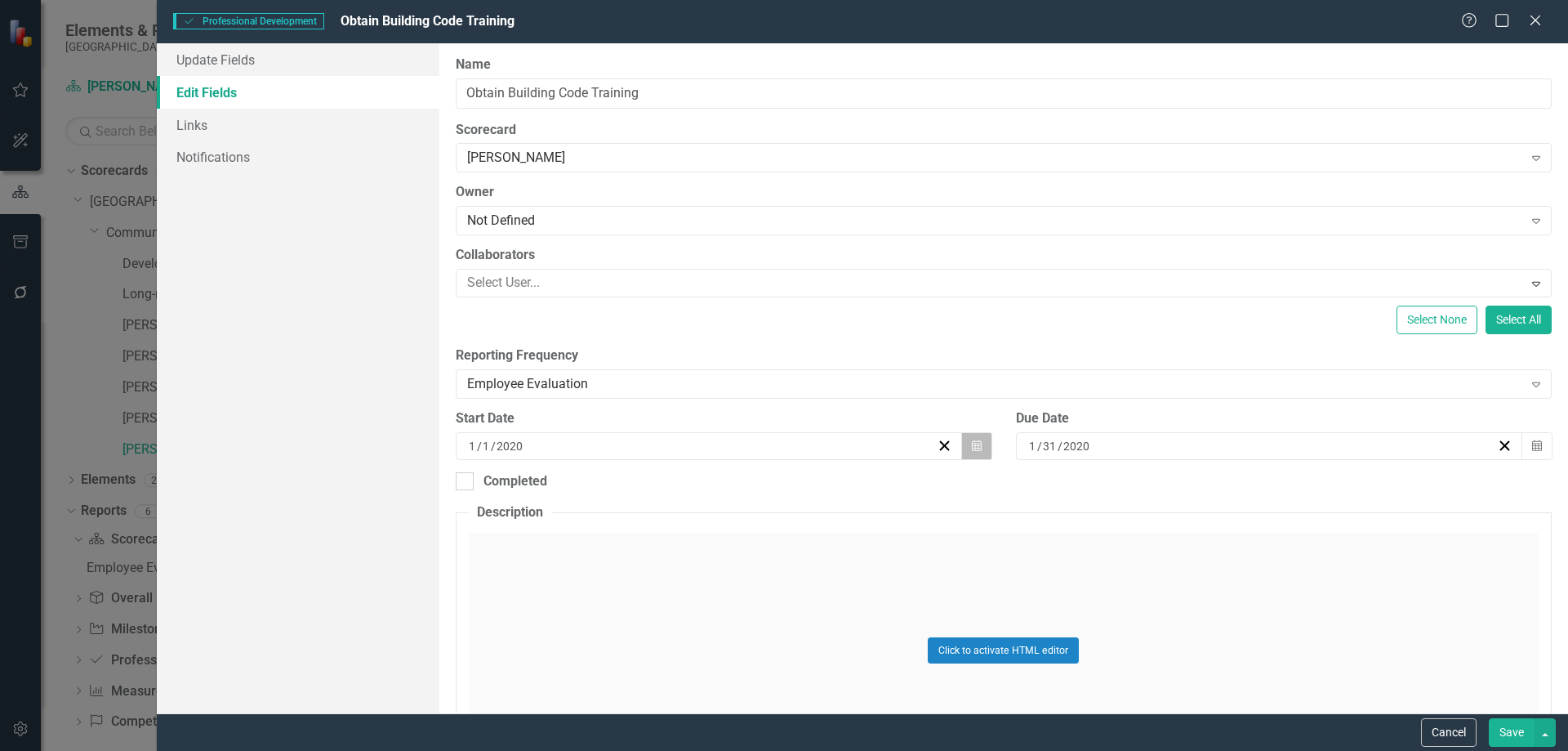
click at [974, 446] on icon "Calendar" at bounding box center [977, 446] width 10 height 12
click at [827, 488] on button "»" at bounding box center [829, 487] width 36 height 36
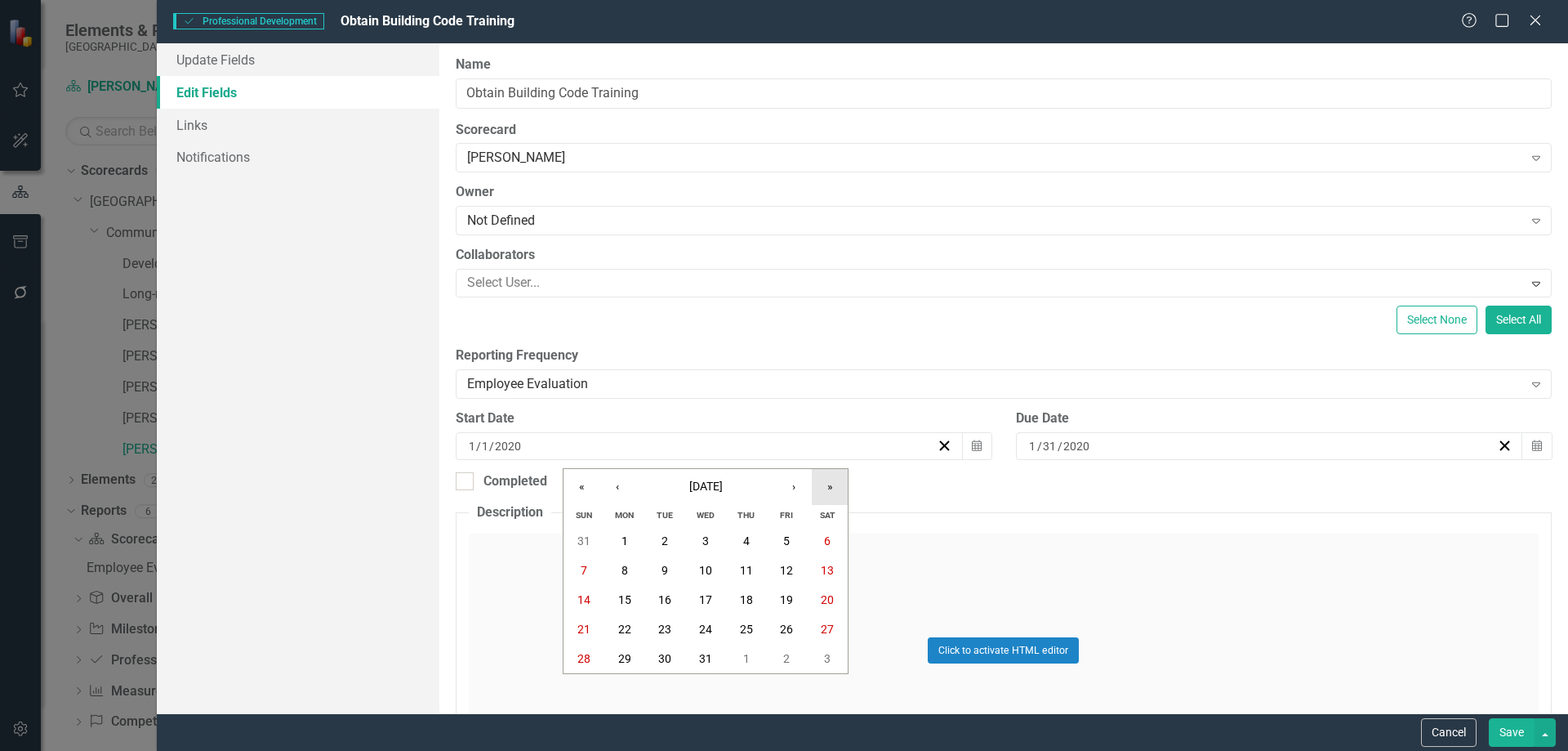
click at [827, 488] on button "»" at bounding box center [829, 487] width 36 height 36
click at [581, 493] on button "«" at bounding box center [581, 487] width 36 height 36
click at [835, 486] on button "»" at bounding box center [829, 487] width 36 height 36
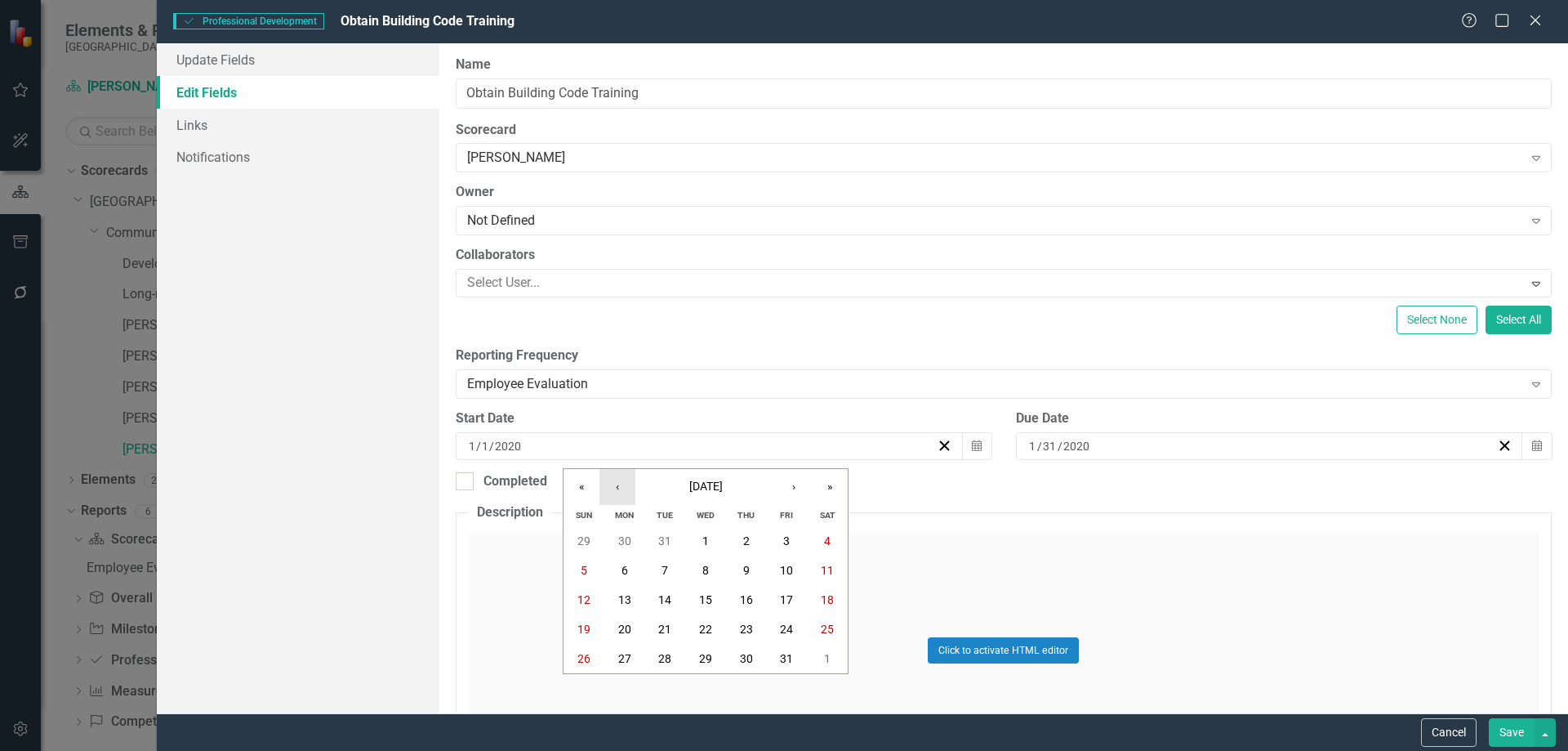
click at [618, 486] on button "‹" at bounding box center [617, 487] width 36 height 36
click at [623, 618] on button "21" at bounding box center [624, 629] width 41 height 29
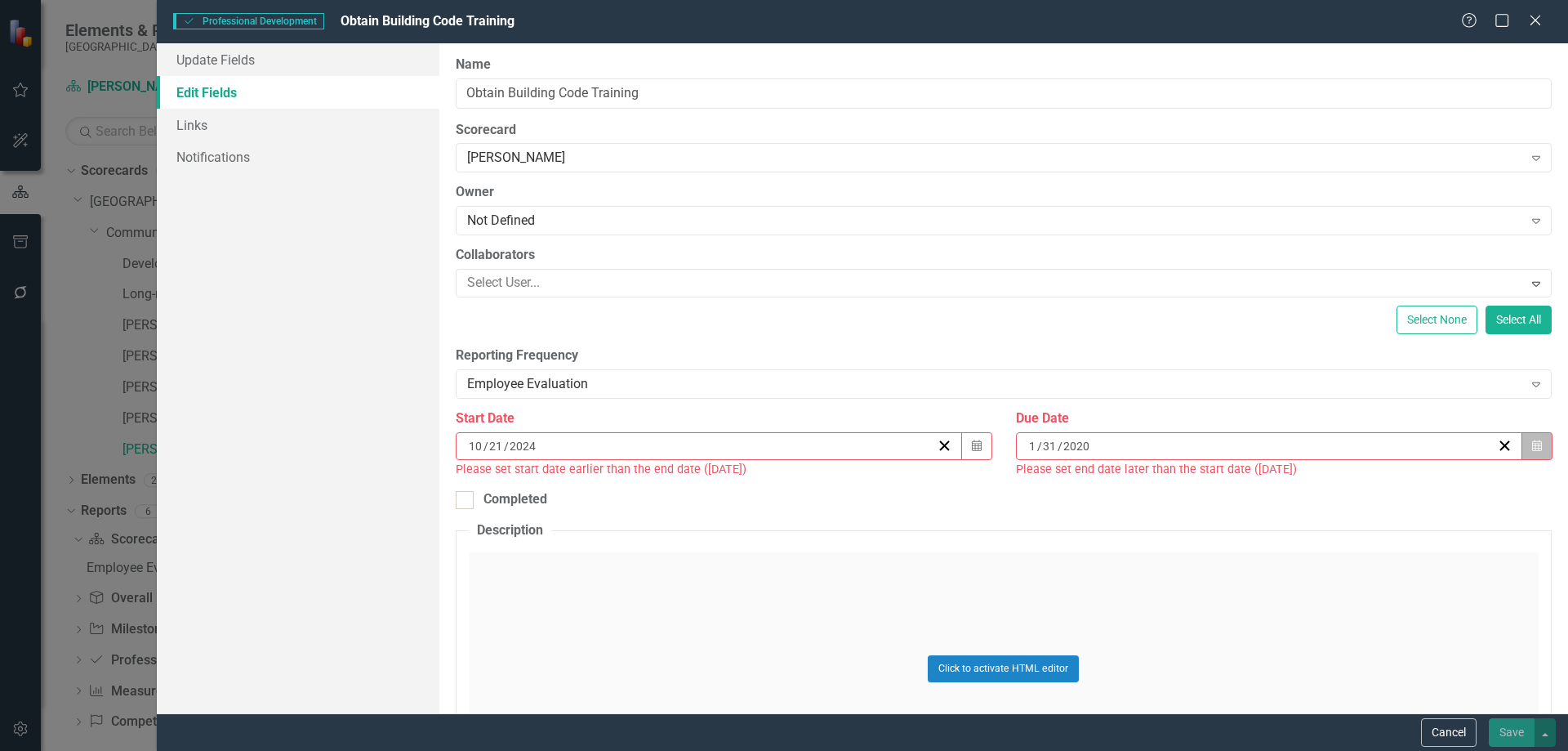
click at [1526, 456] on button "Calendar" at bounding box center [1537, 446] width 31 height 27
click at [1387, 486] on button "»" at bounding box center [1384, 487] width 36 height 36
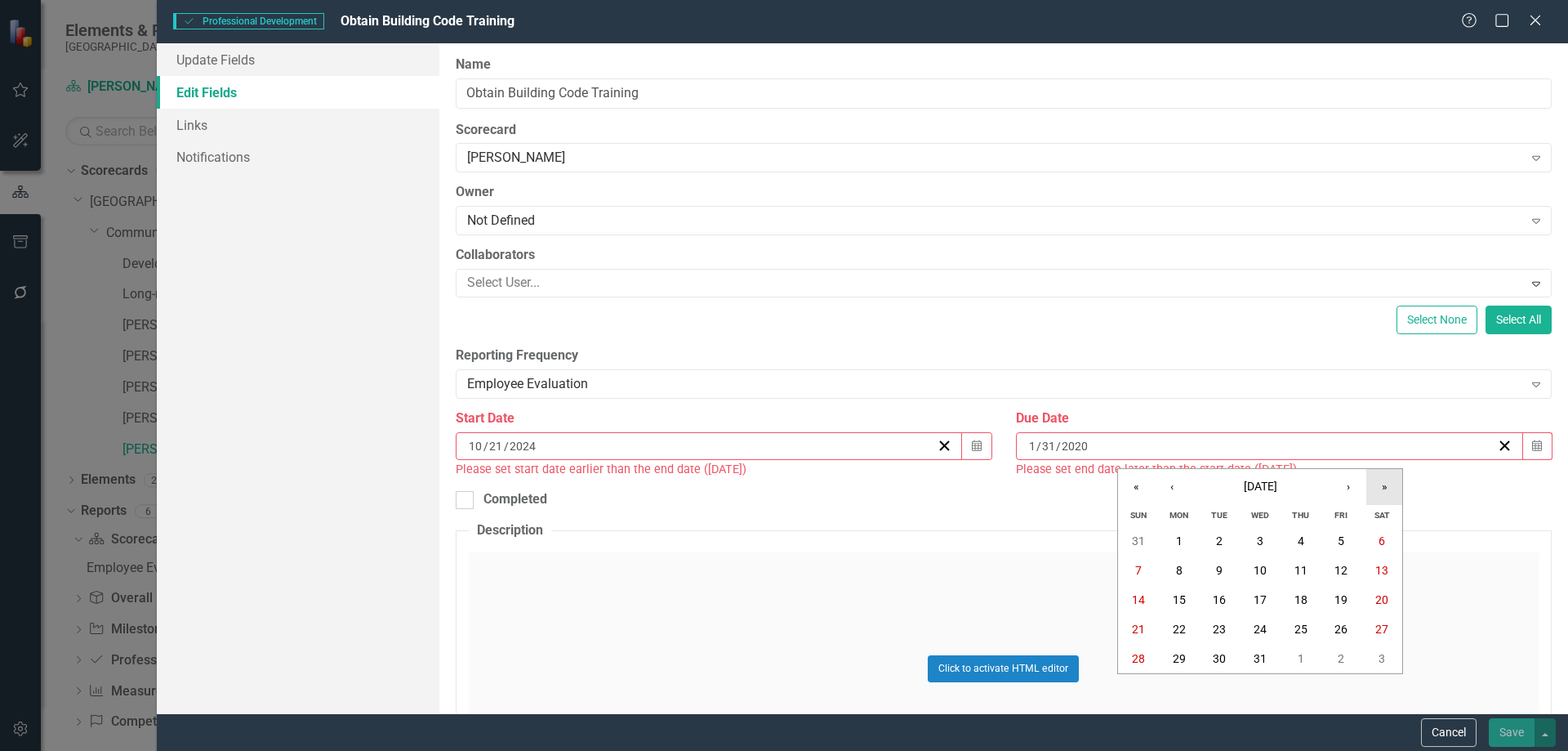
click at [1387, 486] on button "»" at bounding box center [1384, 487] width 36 height 36
click at [1218, 624] on abbr "21" at bounding box center [1219, 629] width 13 height 13
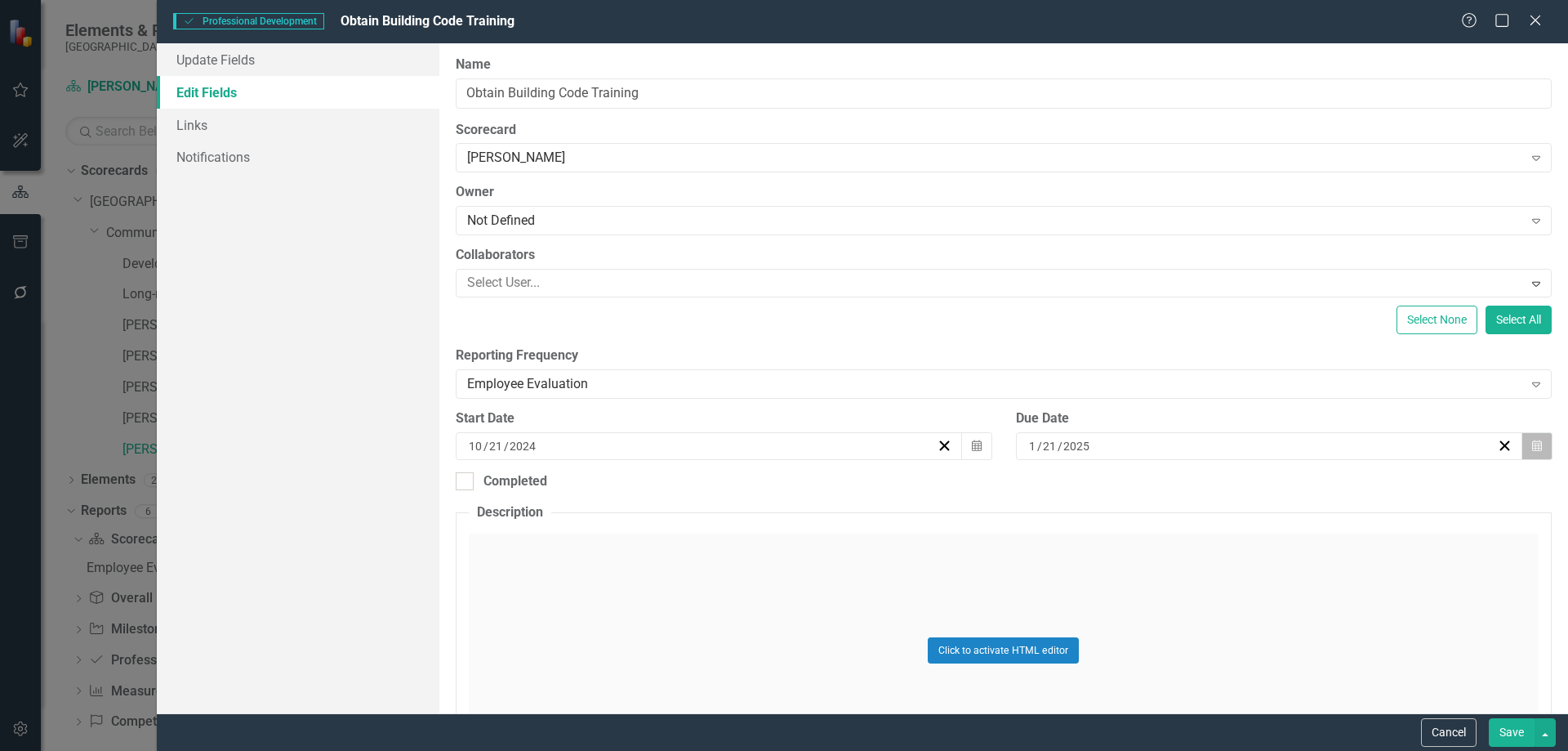
click at [1532, 444] on icon "button" at bounding box center [1537, 446] width 10 height 12
click at [1345, 491] on button "›" at bounding box center [1348, 487] width 36 height 36
click at [1166, 491] on button "‹" at bounding box center [1172, 487] width 36 height 36
click at [1385, 488] on button "»" at bounding box center [1384, 487] width 36 height 36
click at [1164, 491] on button "‹" at bounding box center [1172, 487] width 36 height 36
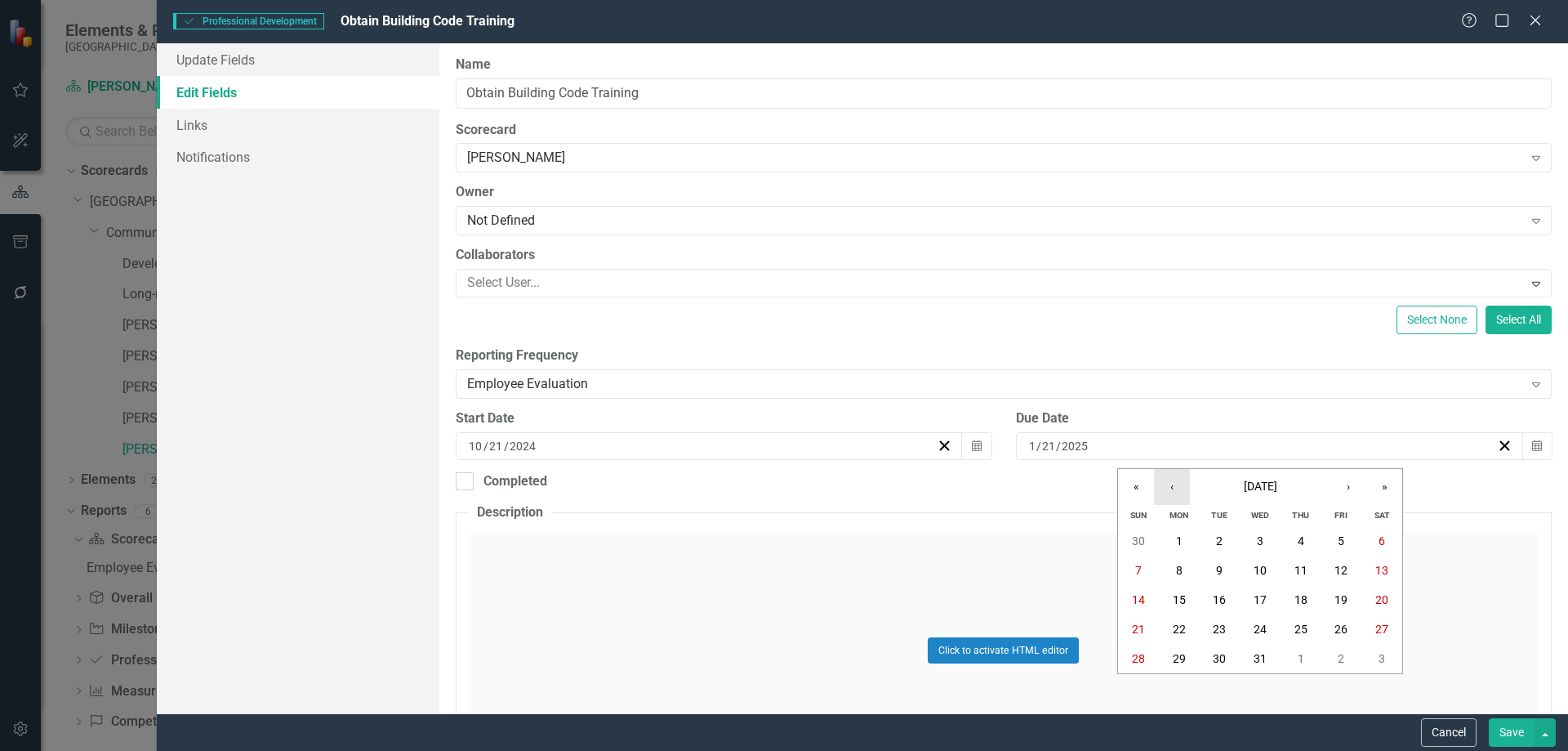
click at [1164, 491] on button "‹" at bounding box center [1172, 487] width 36 height 36
click at [1227, 629] on button "21" at bounding box center [1220, 629] width 41 height 29
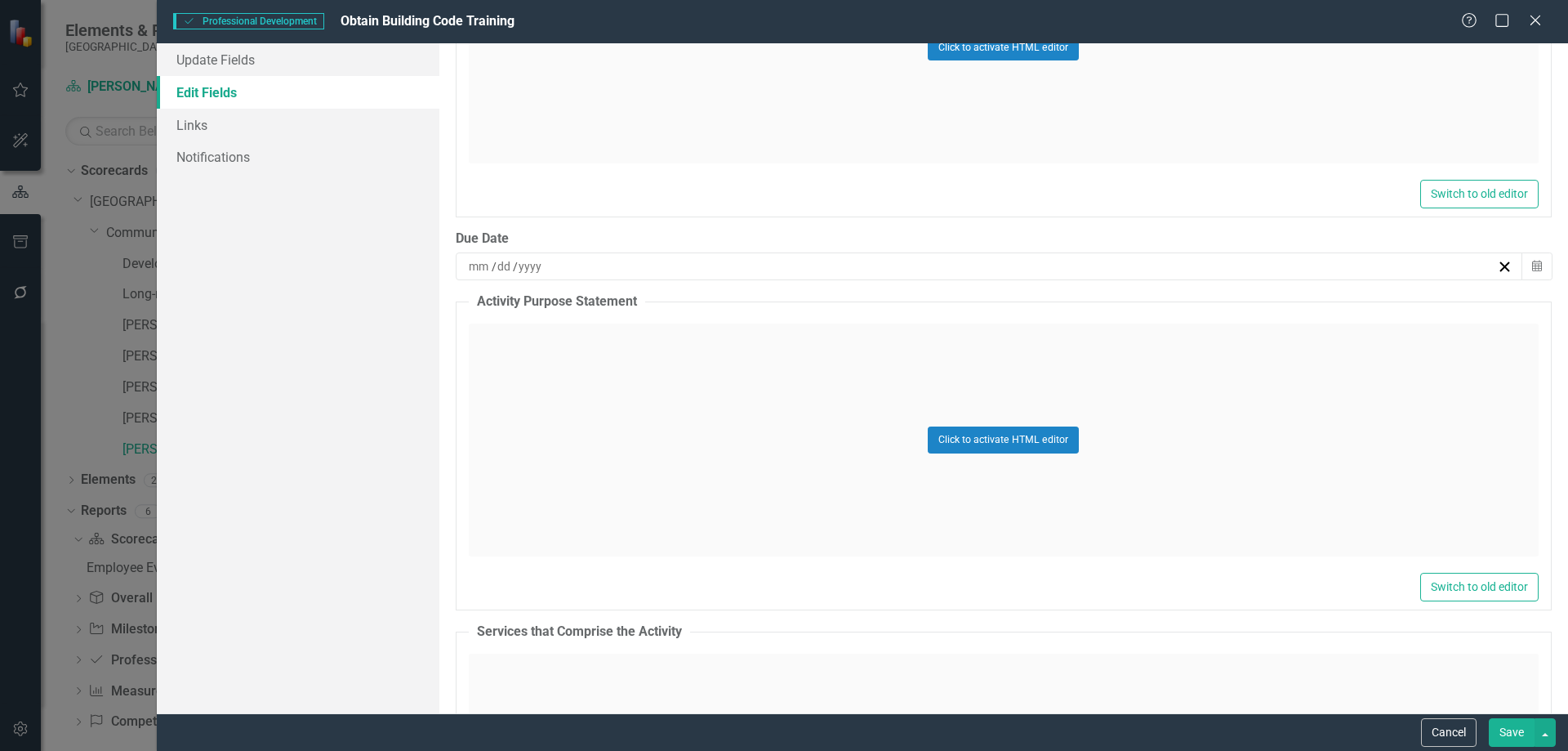
scroll to position [735, 0]
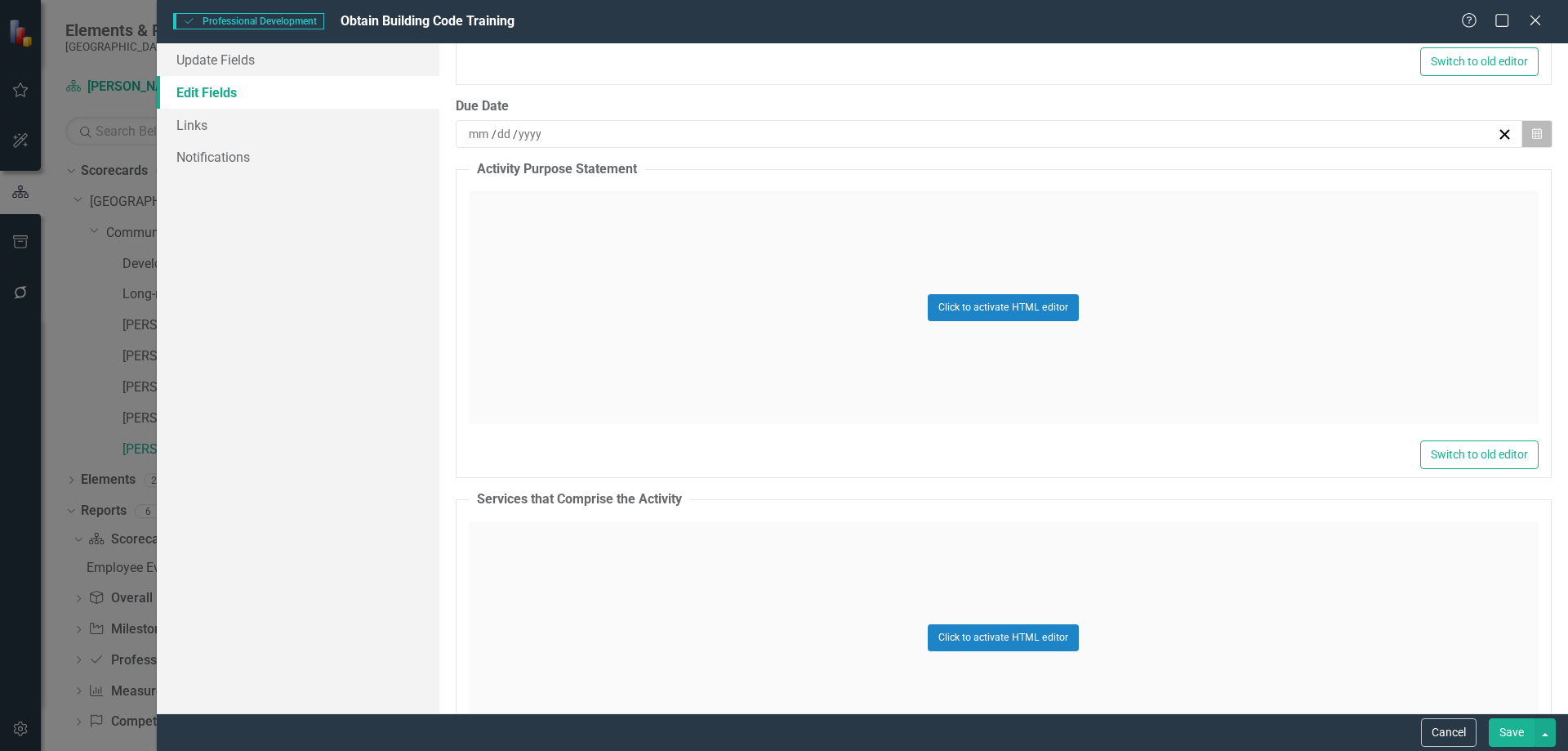
click at [1532, 128] on icon "Calendar" at bounding box center [1537, 134] width 10 height 12
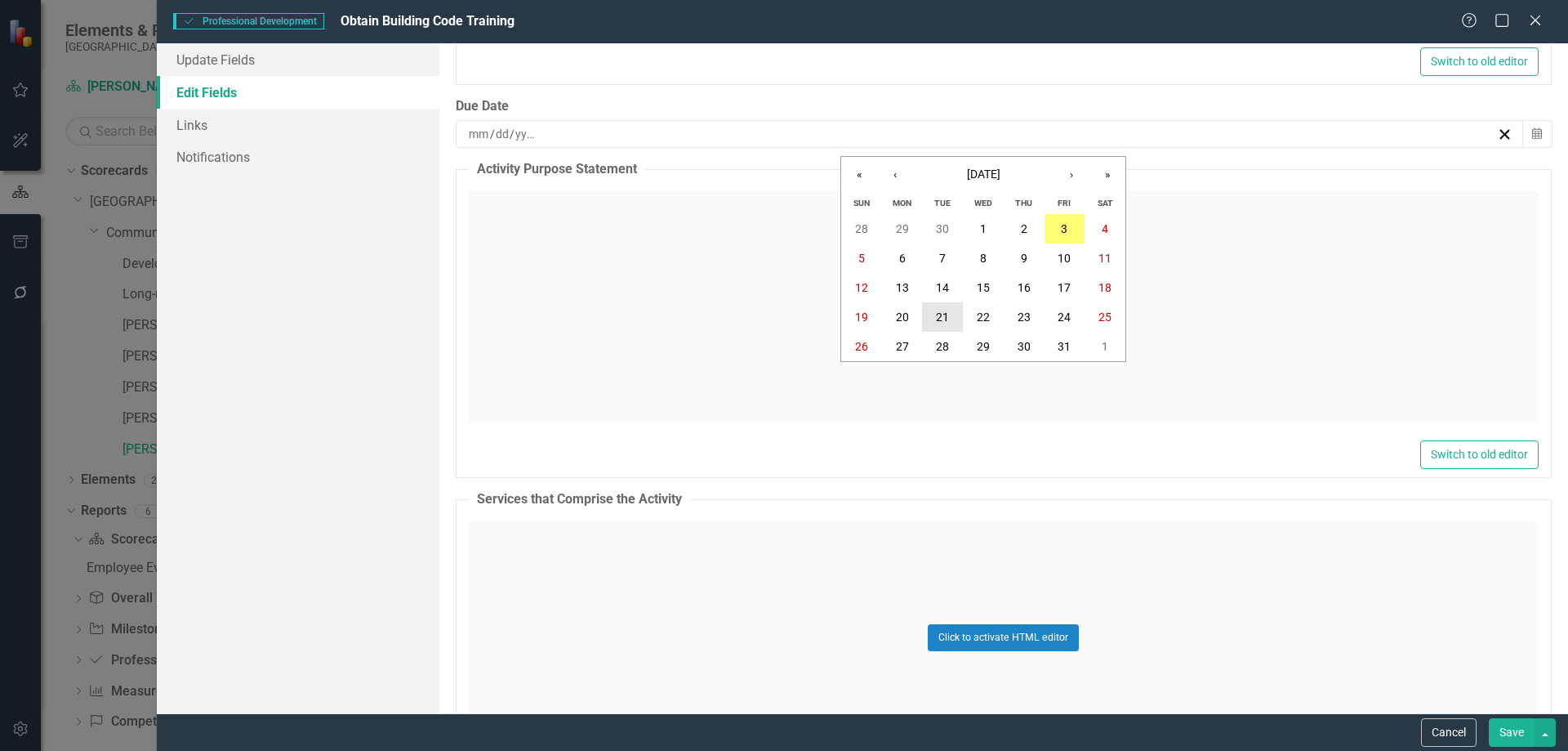
click at [941, 308] on button "21" at bounding box center [943, 317] width 41 height 29
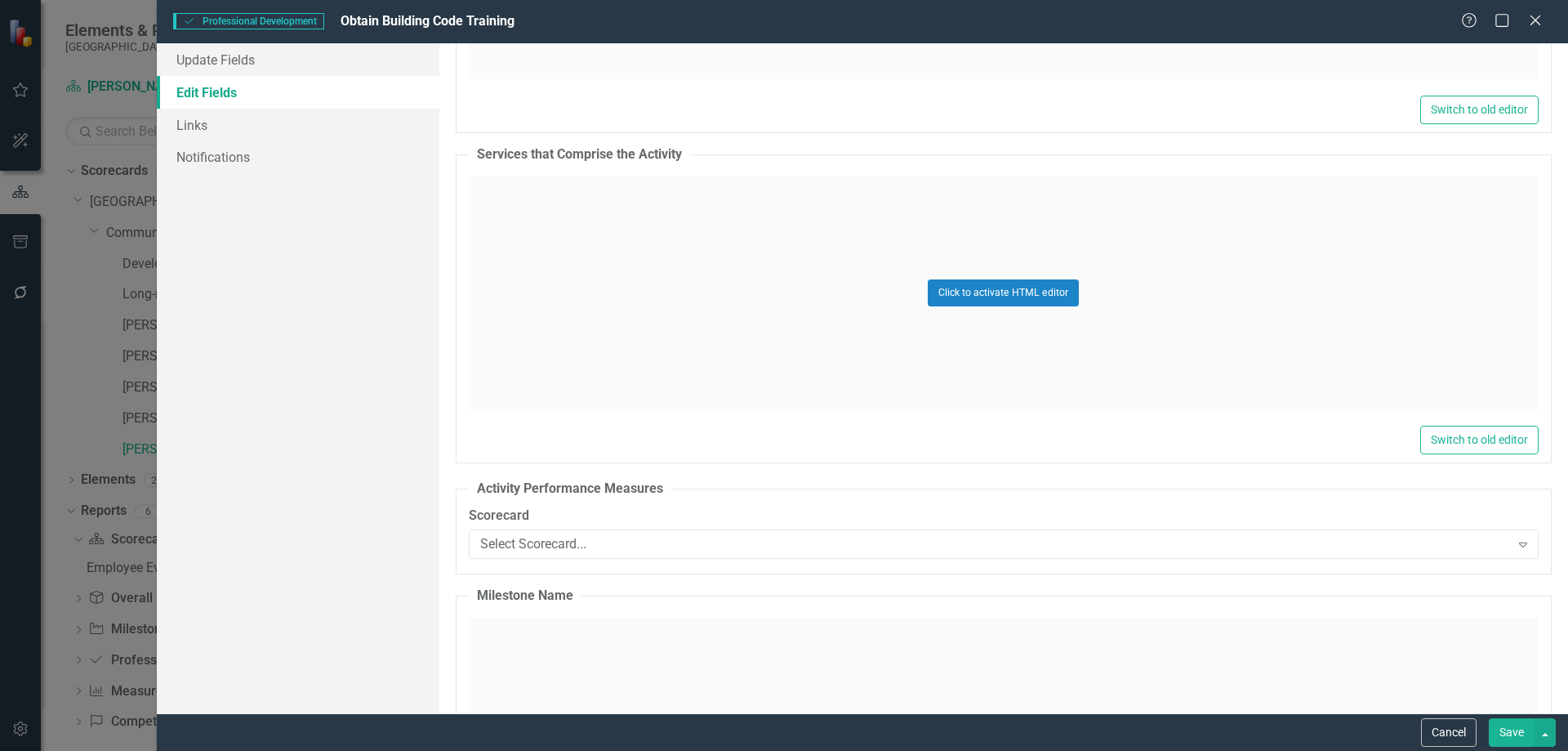
scroll to position [1295, 0]
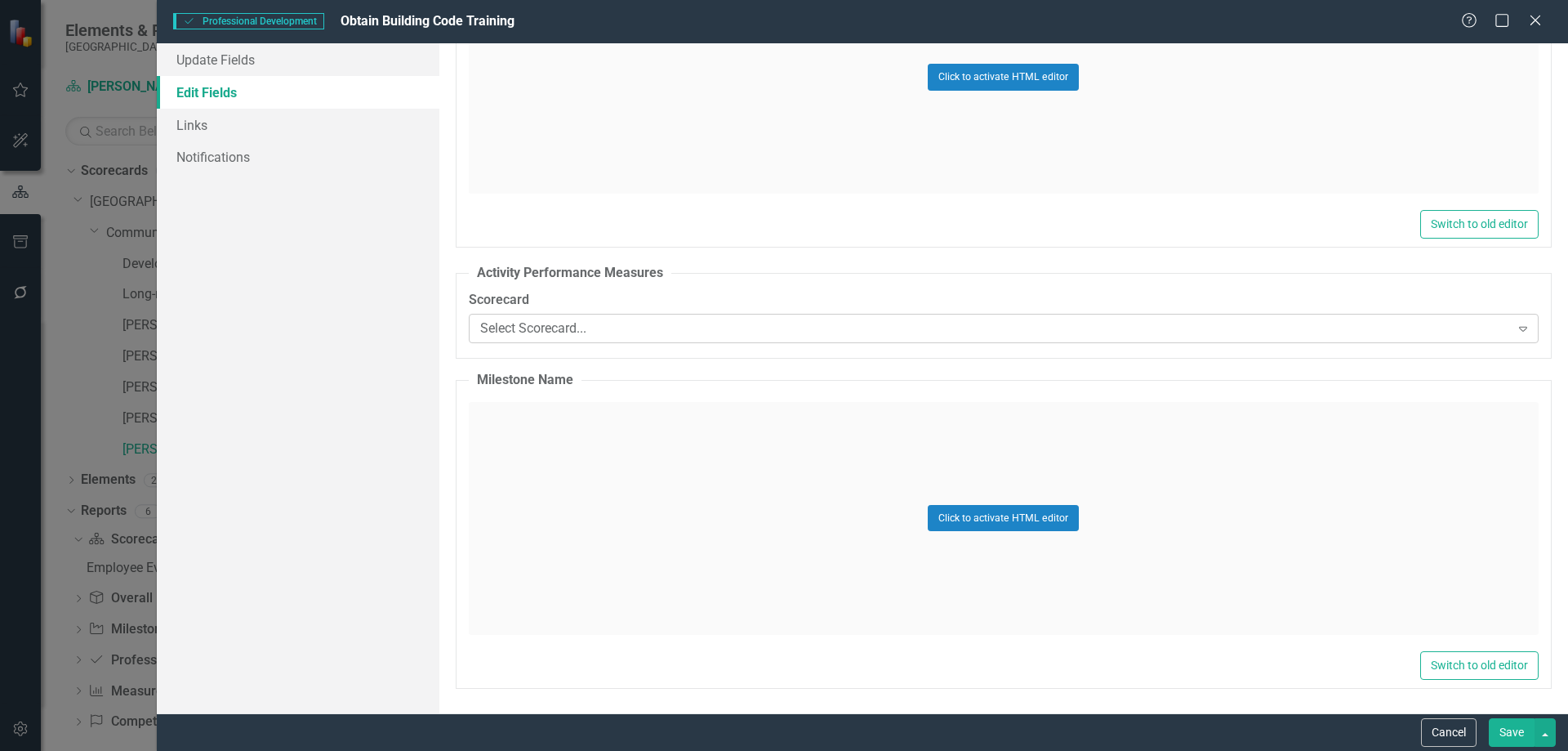
click at [642, 318] on div "Select Scorecard..." at bounding box center [995, 327] width 1030 height 19
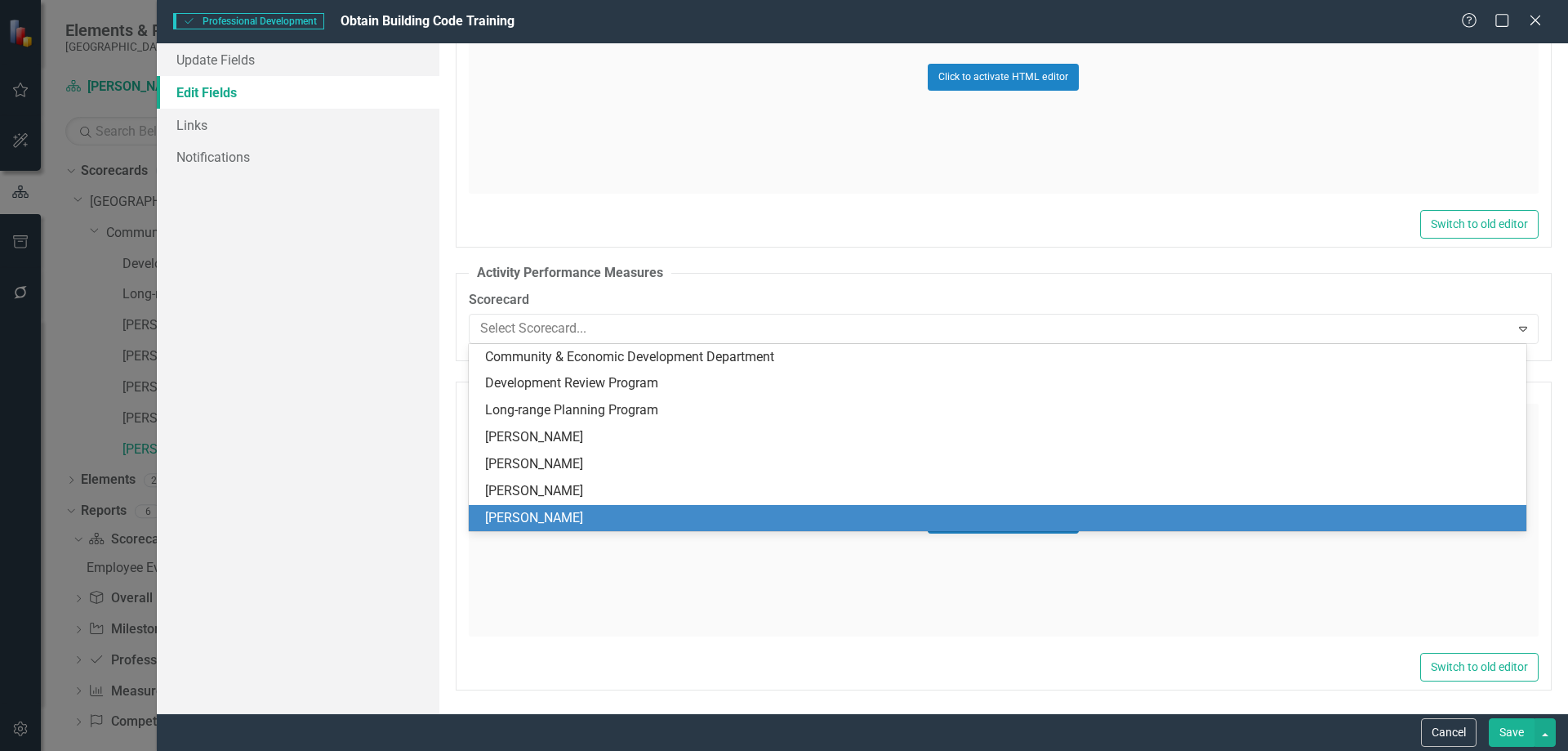
click at [535, 515] on div "[PERSON_NAME]" at bounding box center [1001, 518] width 1032 height 19
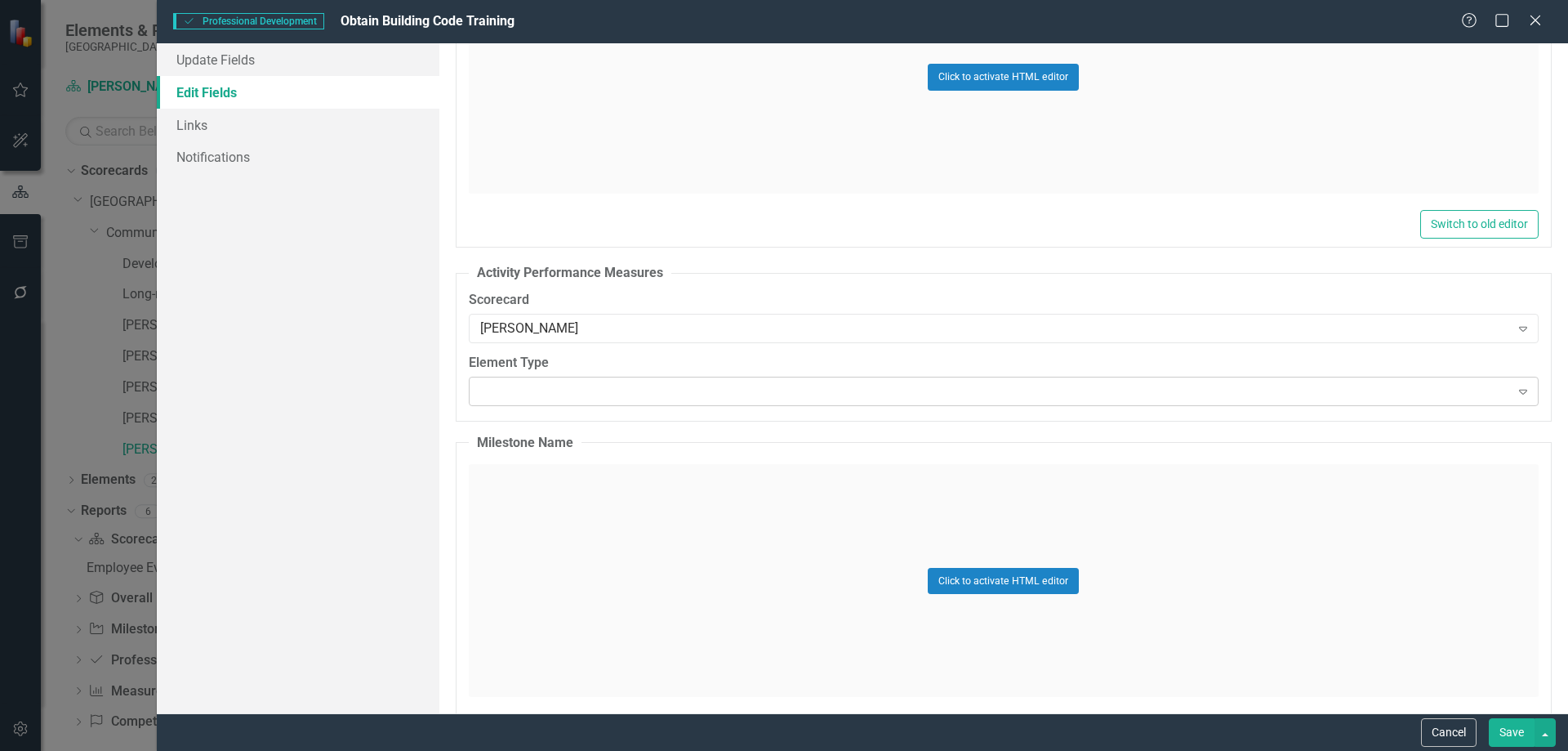
click at [628, 399] on div "Expand" at bounding box center [1003, 392] width 1070 height 29
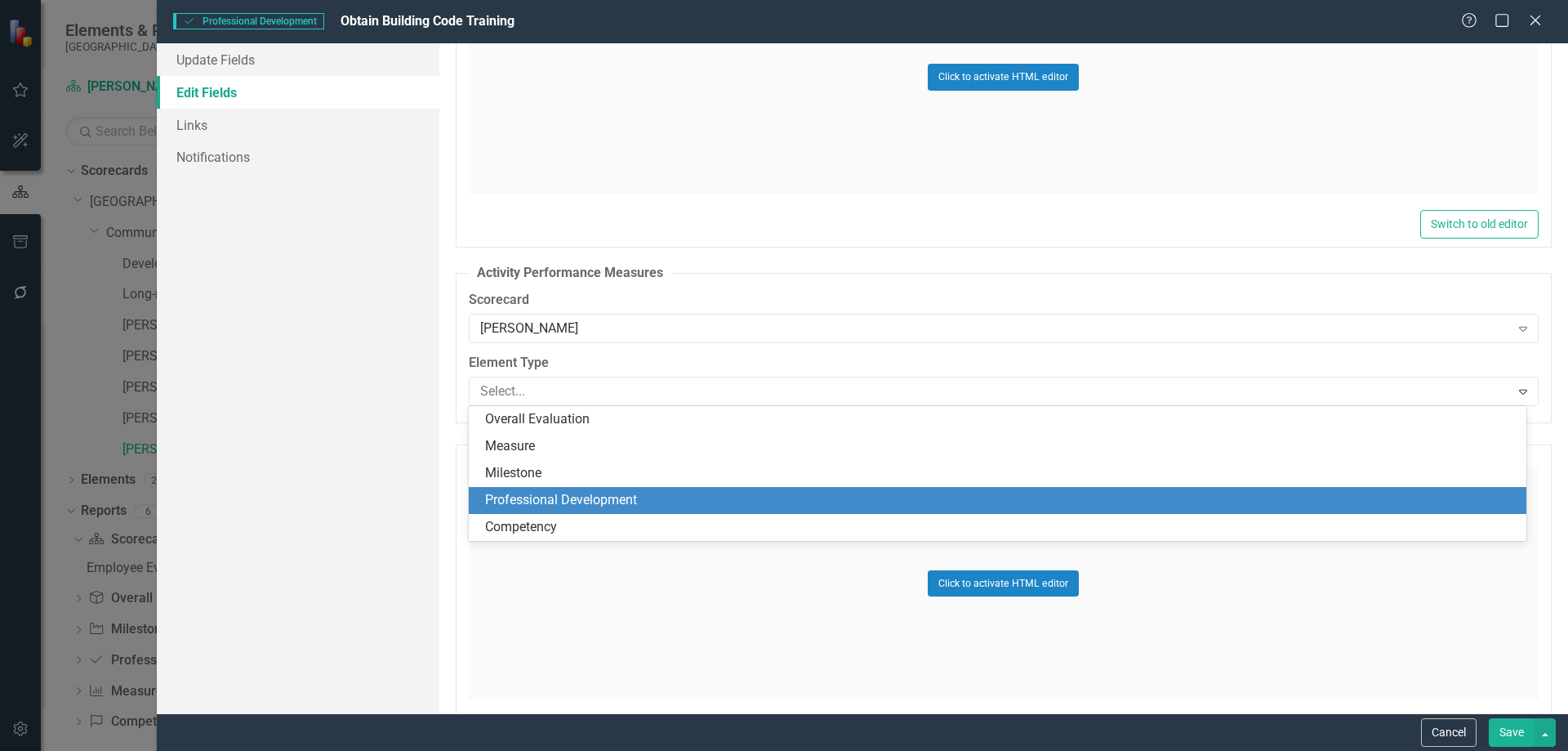
click at [572, 497] on div "Professional Development" at bounding box center [1001, 499] width 1032 height 19
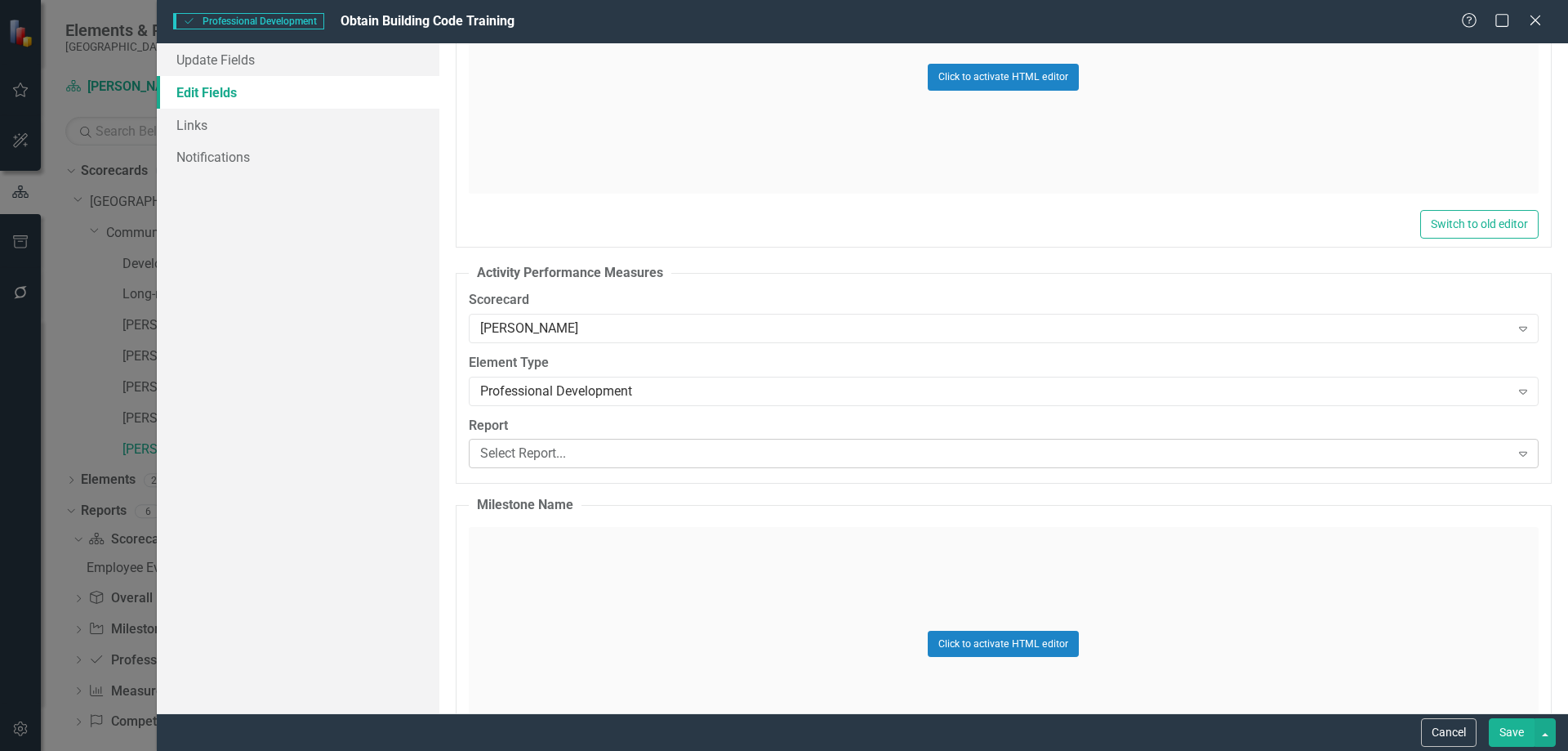
click at [626, 459] on div "Select Report..." at bounding box center [995, 453] width 1030 height 19
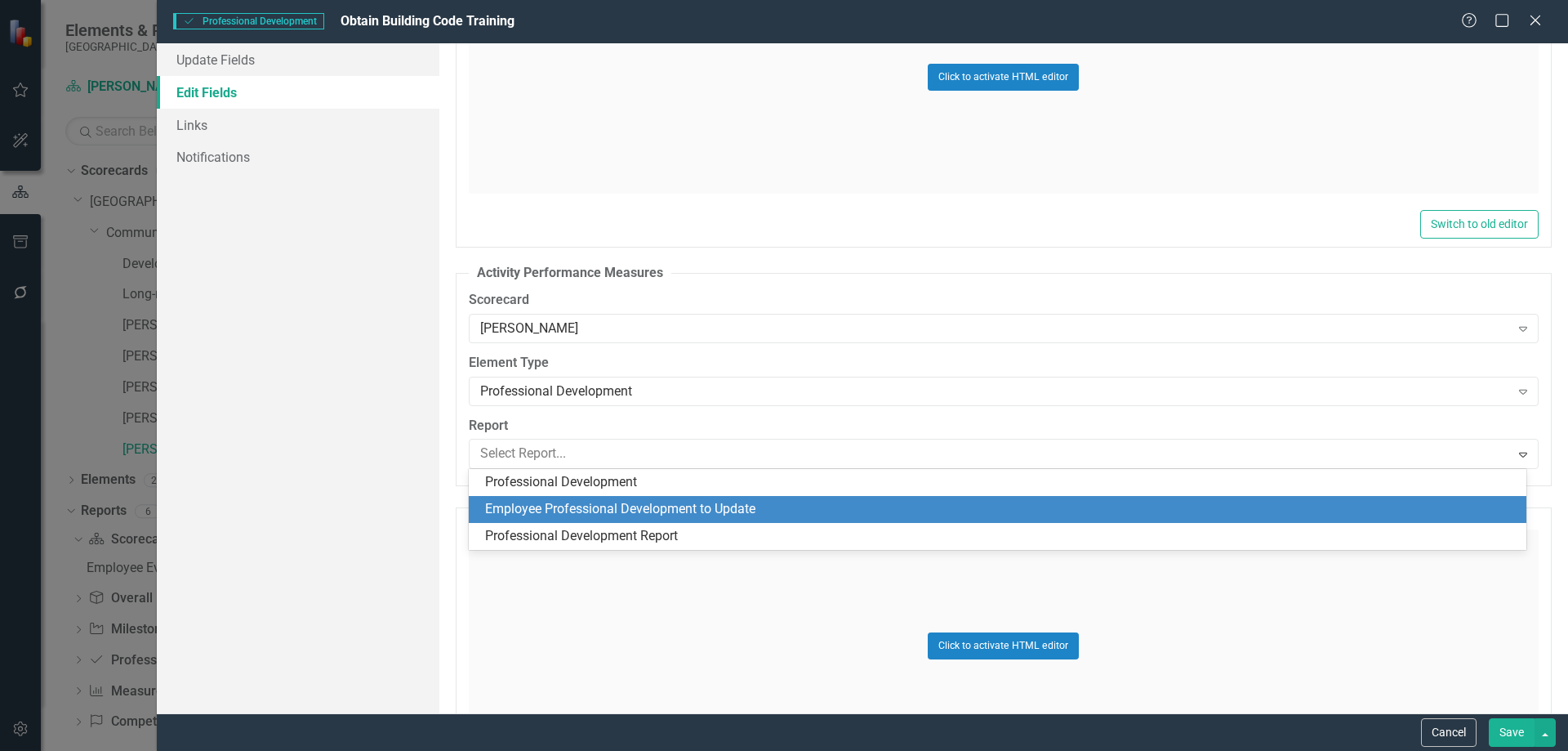
click at [579, 505] on div "Employee Professional Development to Update" at bounding box center [1001, 509] width 1032 height 19
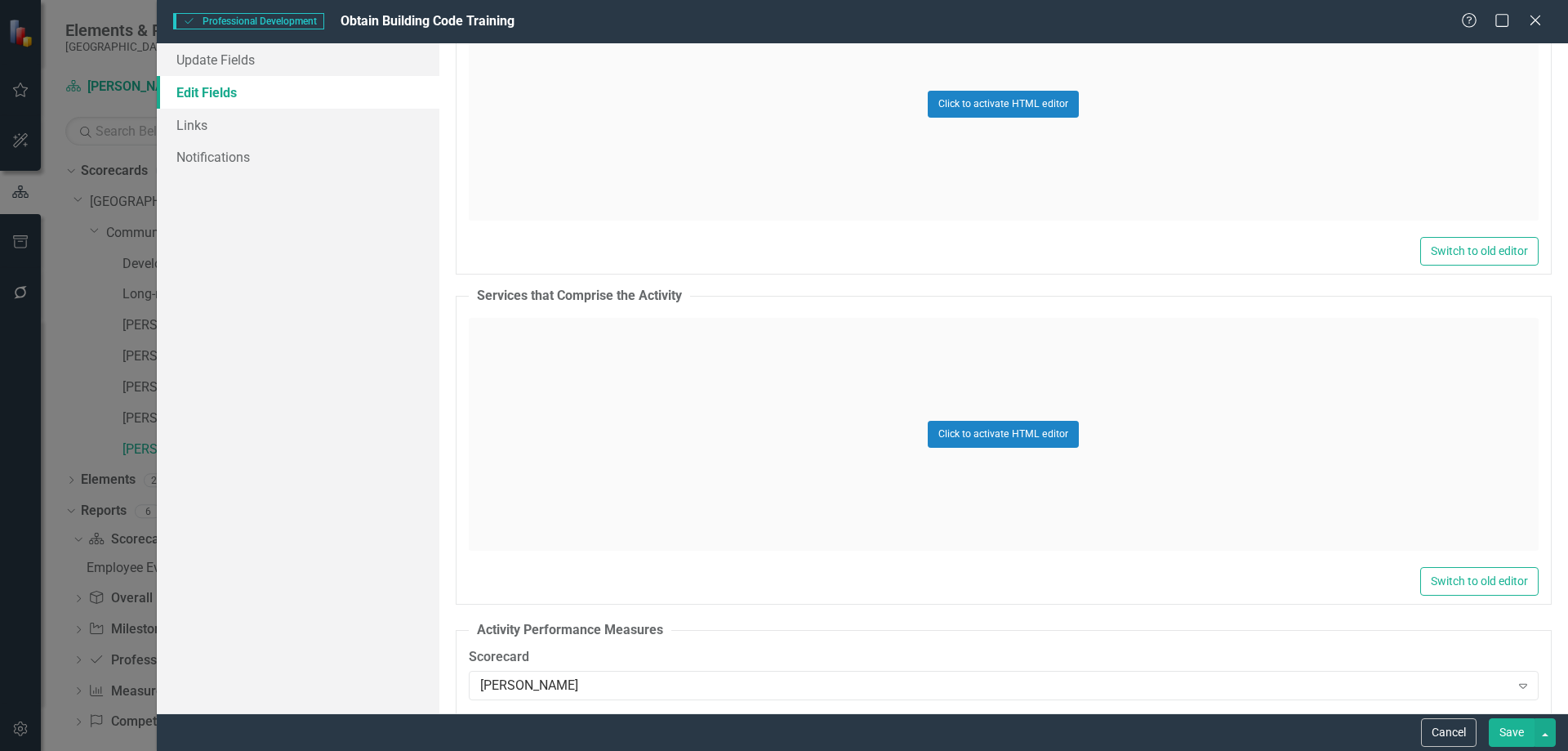
scroll to position [1421, 0]
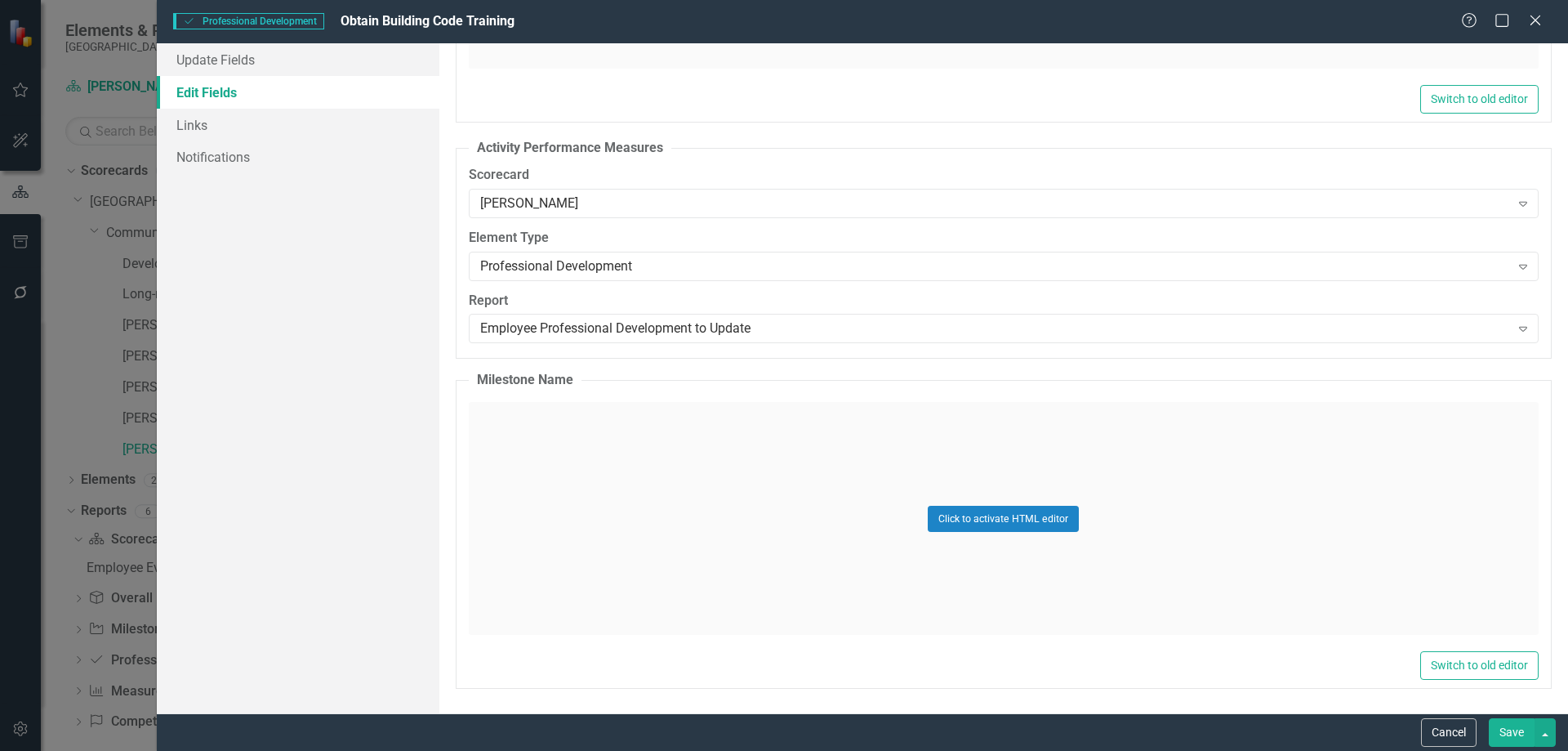
click at [1508, 723] on button "Save" at bounding box center [1511, 731] width 46 height 28
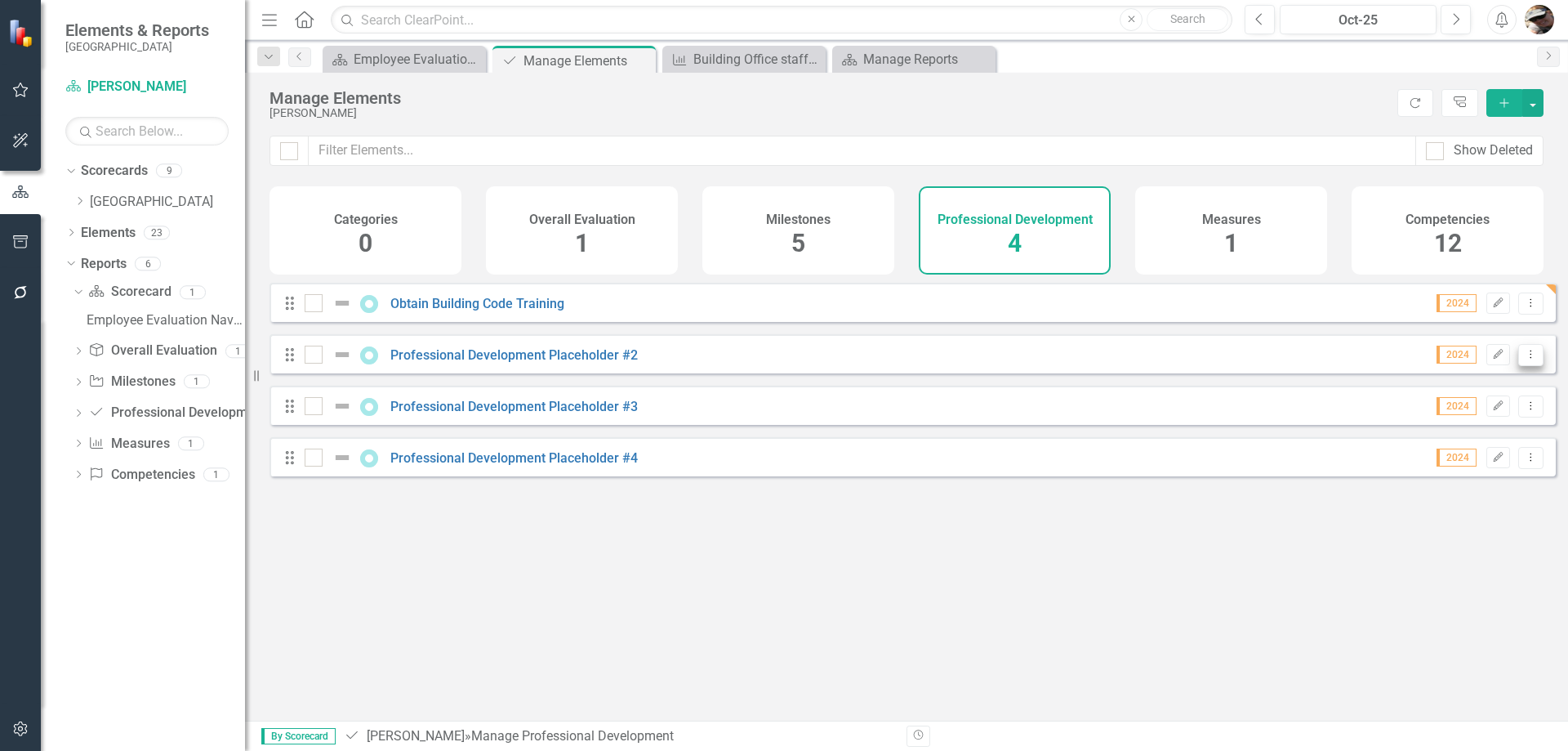
click at [1524, 359] on icon "Dropdown Menu" at bounding box center [1531, 353] width 14 height 11
click at [1411, 399] on link "Edit Edit Professional Development" at bounding box center [1406, 394] width 249 height 30
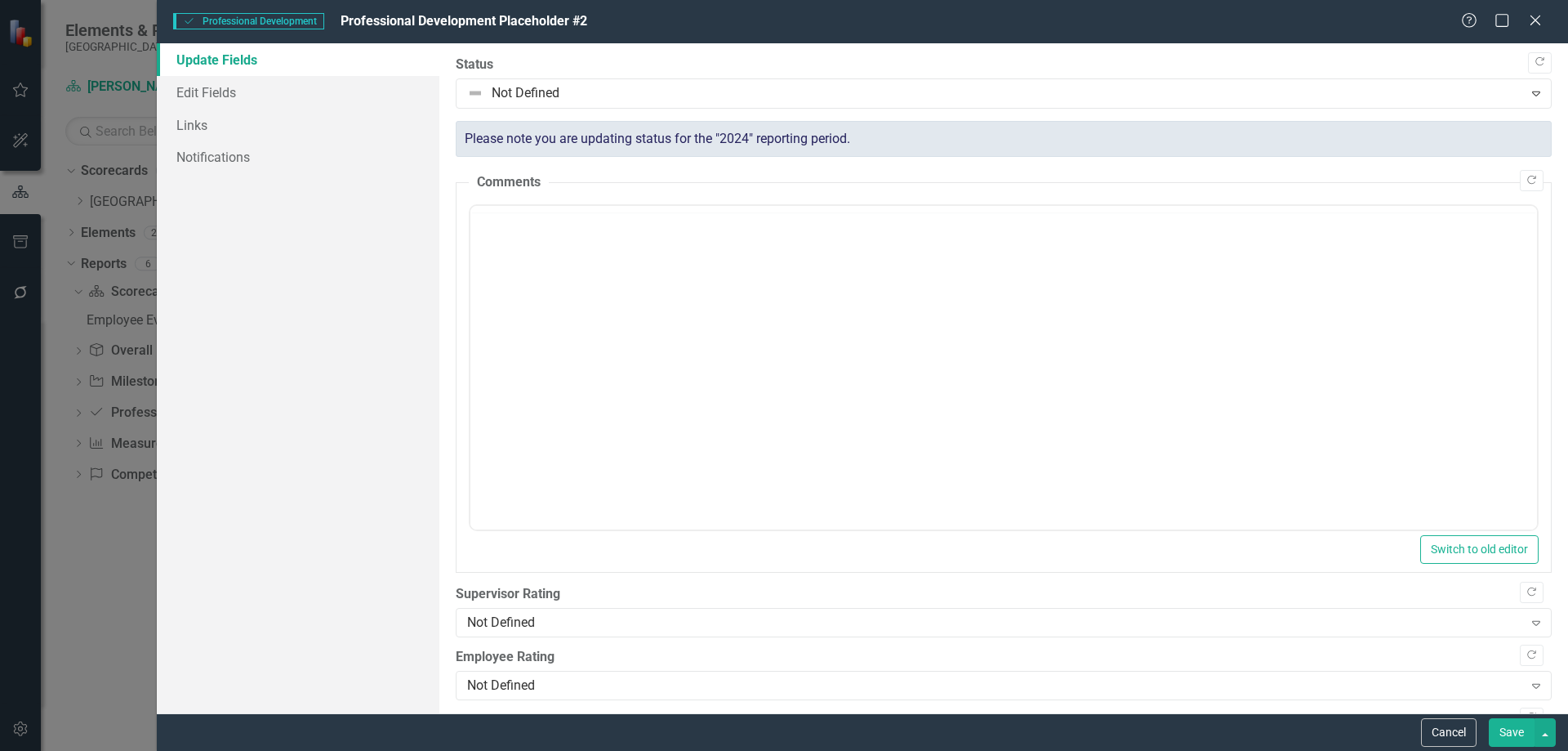
scroll to position [0, 0]
click at [226, 85] on link "Edit Fields" at bounding box center [298, 92] width 283 height 32
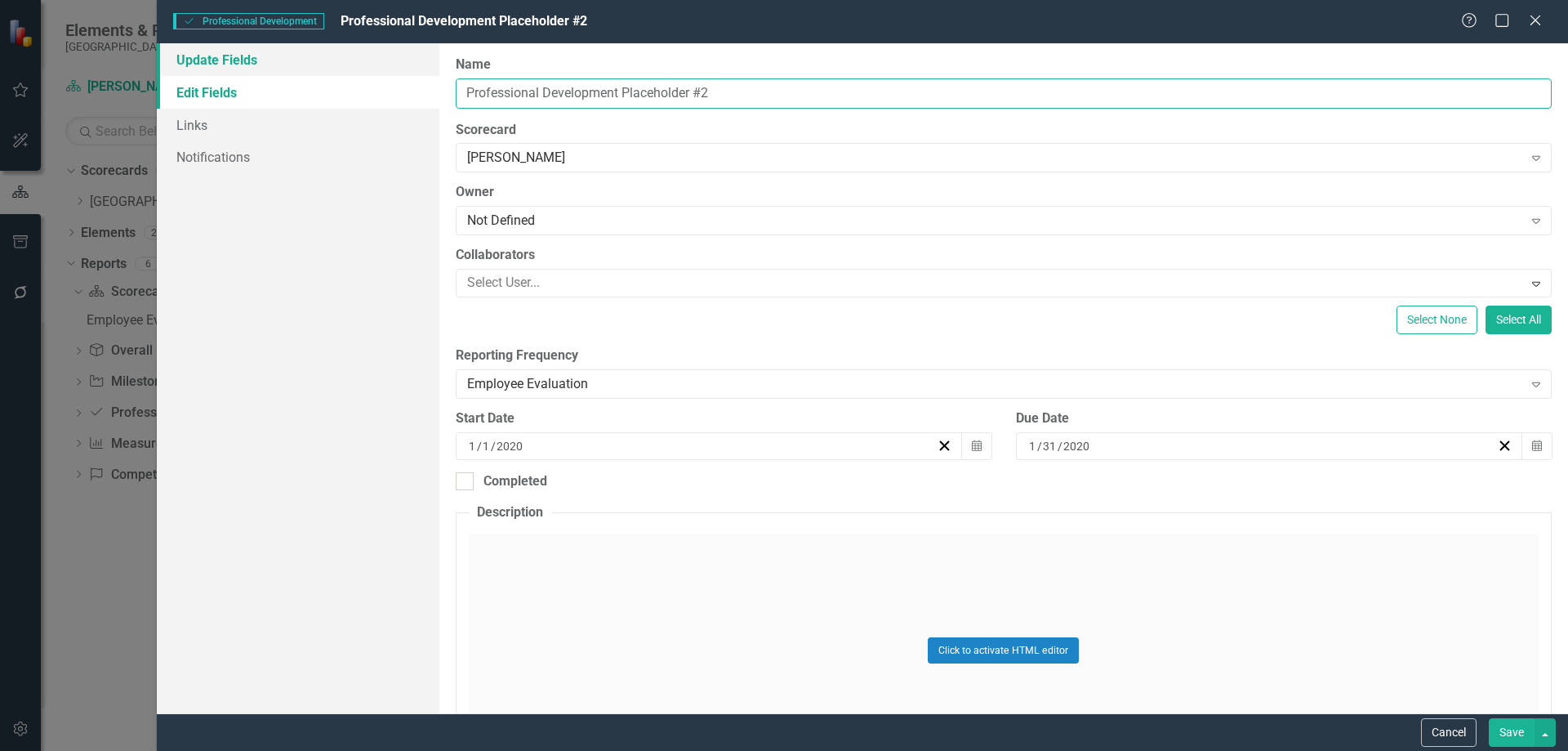
drag, startPoint x: 773, startPoint y: 106, endPoint x: 268, endPoint y: 54, distance: 507.7
click at [268, 54] on div "Update Fields Edit Fields Links Notifications "Update" fields in ClearPoint are…" at bounding box center [862, 378] width 1411 height 670
type input "Obtain Environmental Health Training for OWTS"
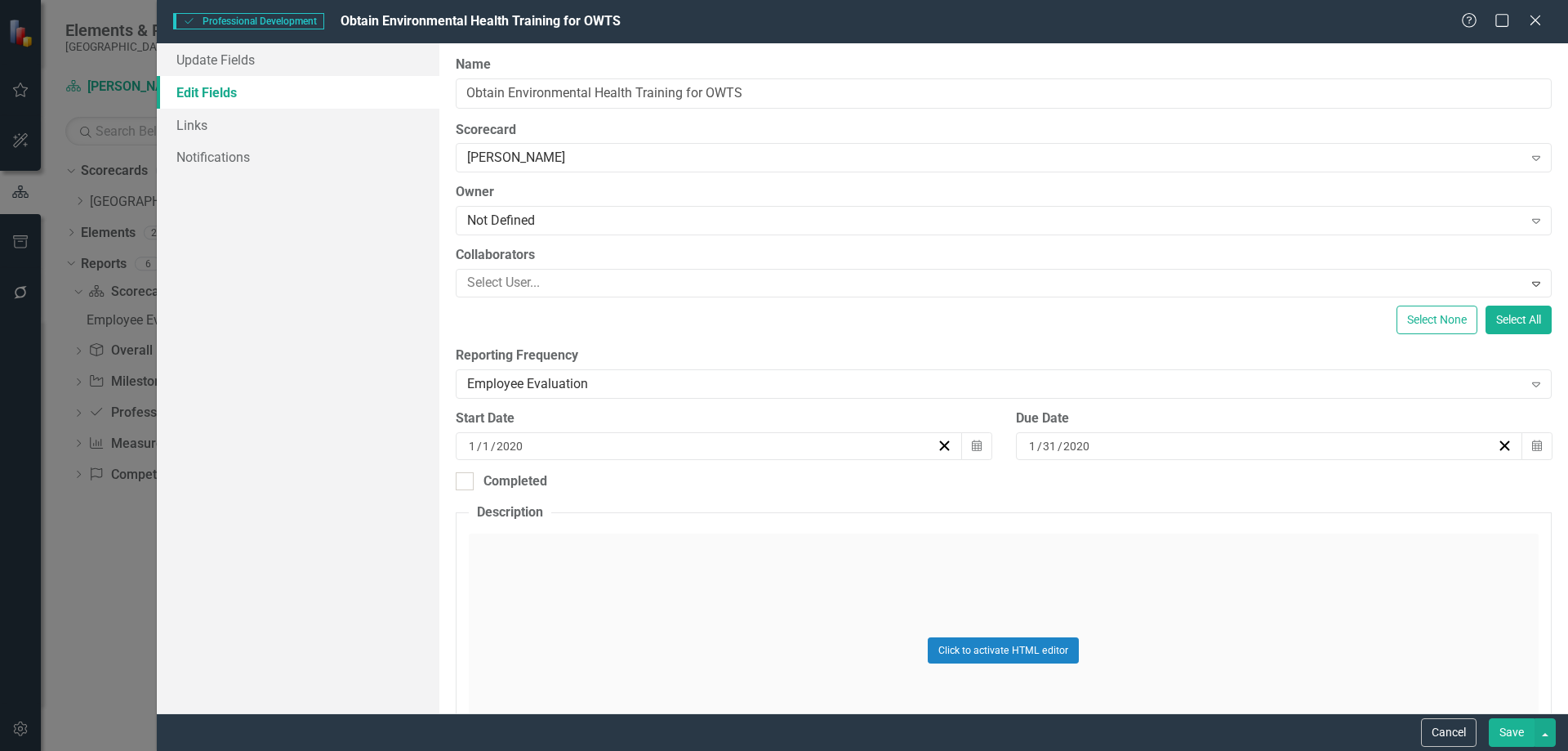
click at [1114, 446] on div "[DATE]" at bounding box center [1262, 446] width 471 height 17
type input "2025"
type input "21"
type input "10"
click at [530, 446] on div "[DATE]" at bounding box center [701, 446] width 471 height 17
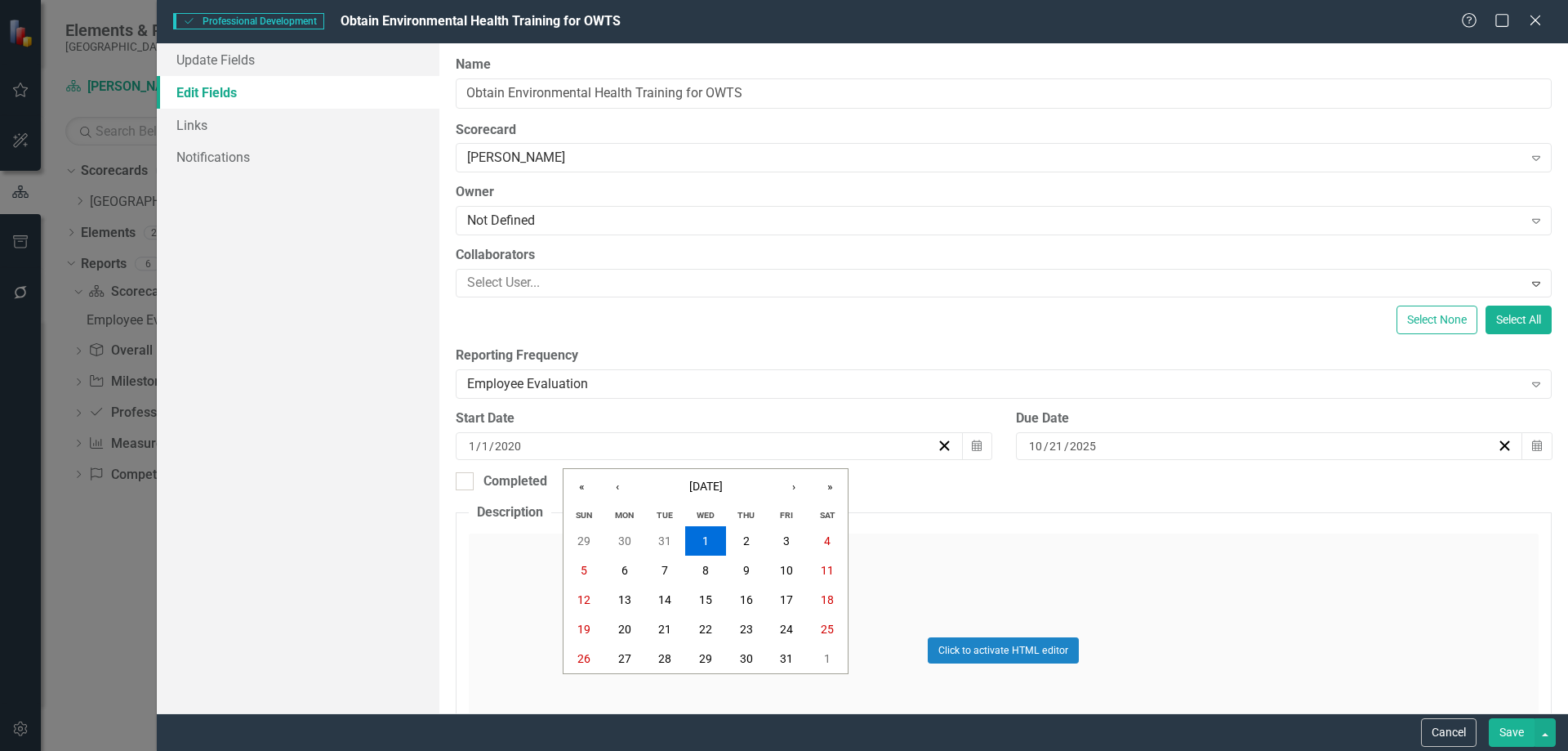
click at [528, 442] on div "[DATE] [DATE]" at bounding box center [701, 446] width 471 height 17
click at [516, 439] on input "2020" at bounding box center [508, 446] width 27 height 17
type input "2024"
type input "21"
type input "10"
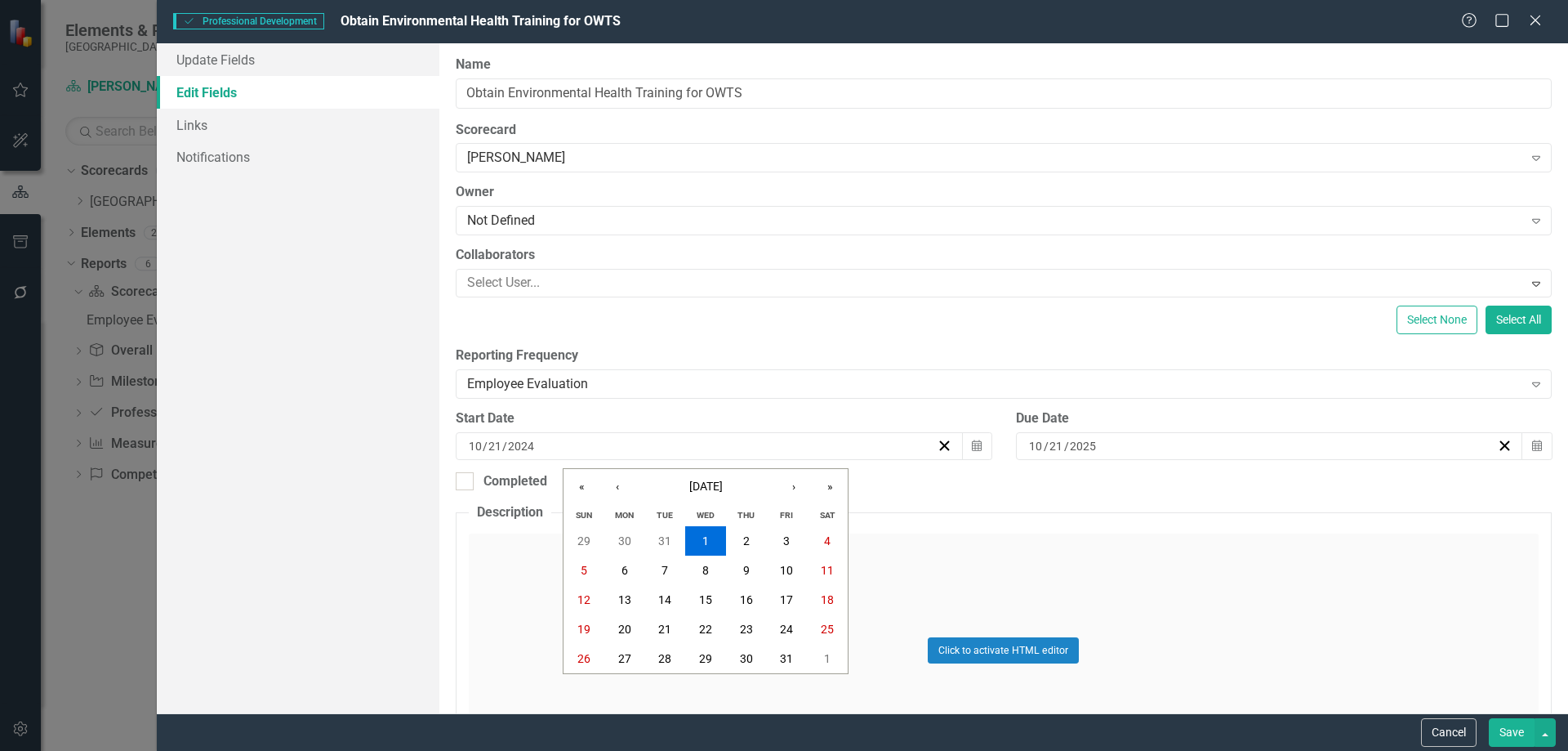
click at [1013, 496] on div "ClearPoint Can Do More! How ClearPoint Can Help Close Enterprise plans can auto…" at bounding box center [1003, 378] width 1129 height 670
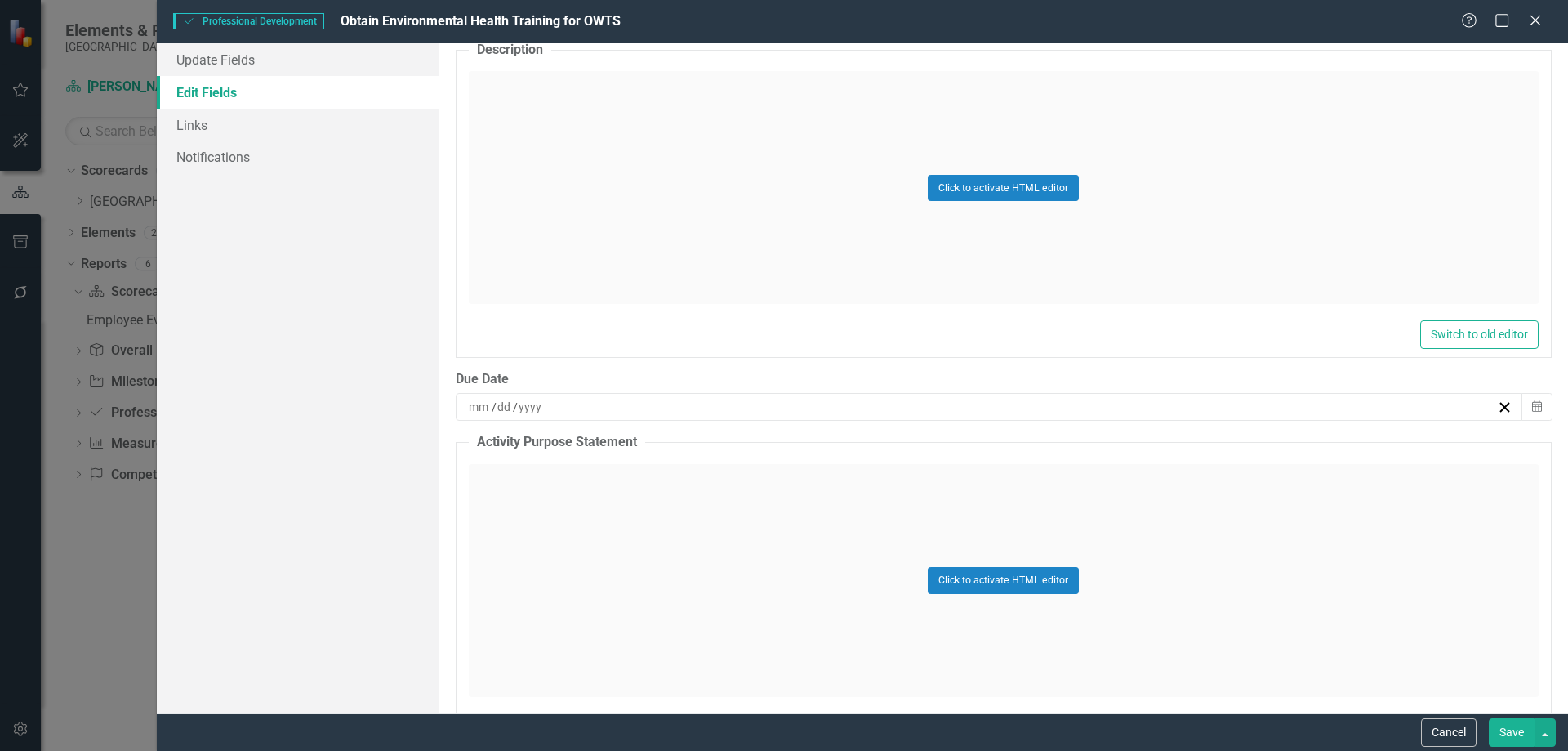
scroll to position [653, 0]
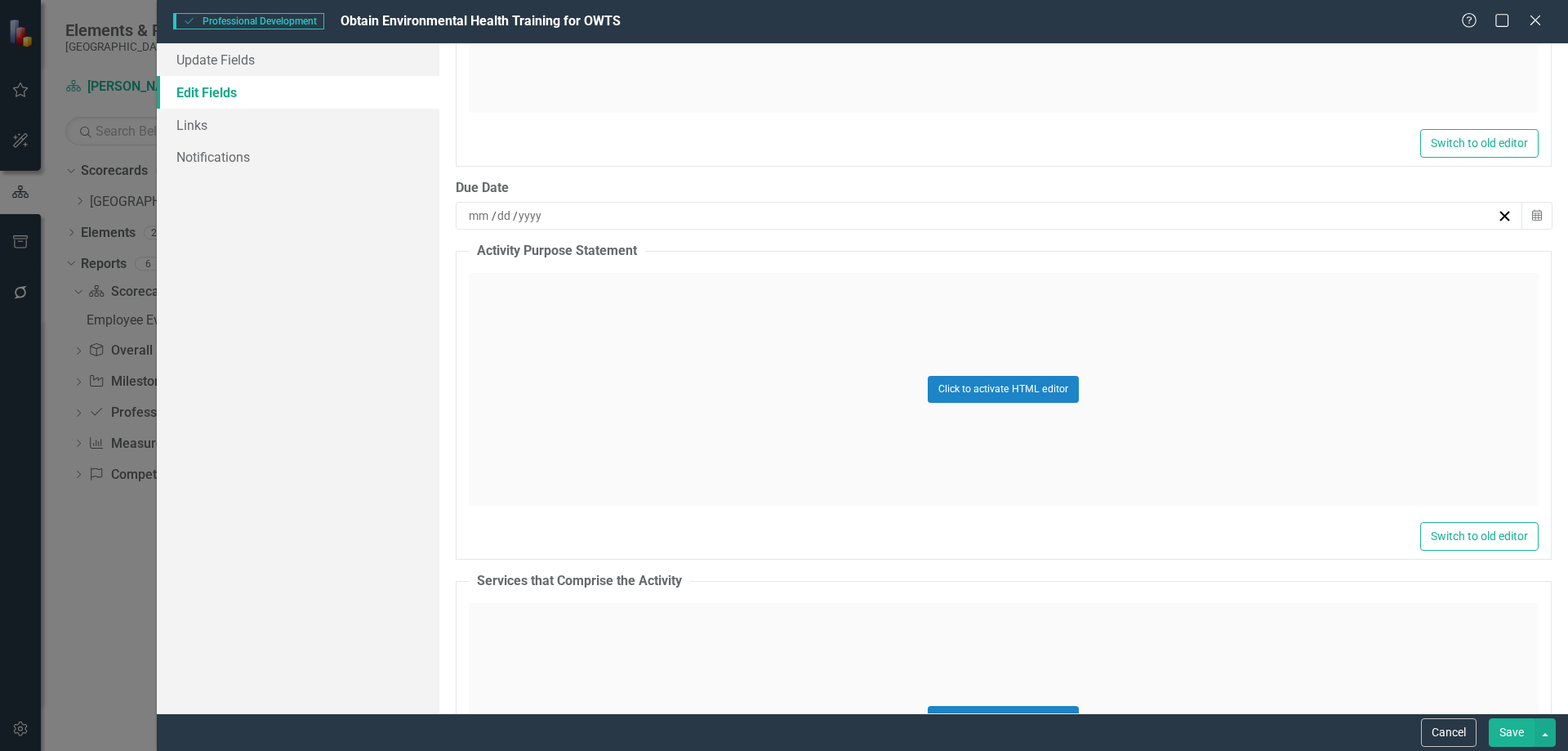
click at [610, 225] on div "/ /" at bounding box center [990, 215] width 1068 height 27
click at [945, 390] on button "21" at bounding box center [943, 399] width 41 height 29
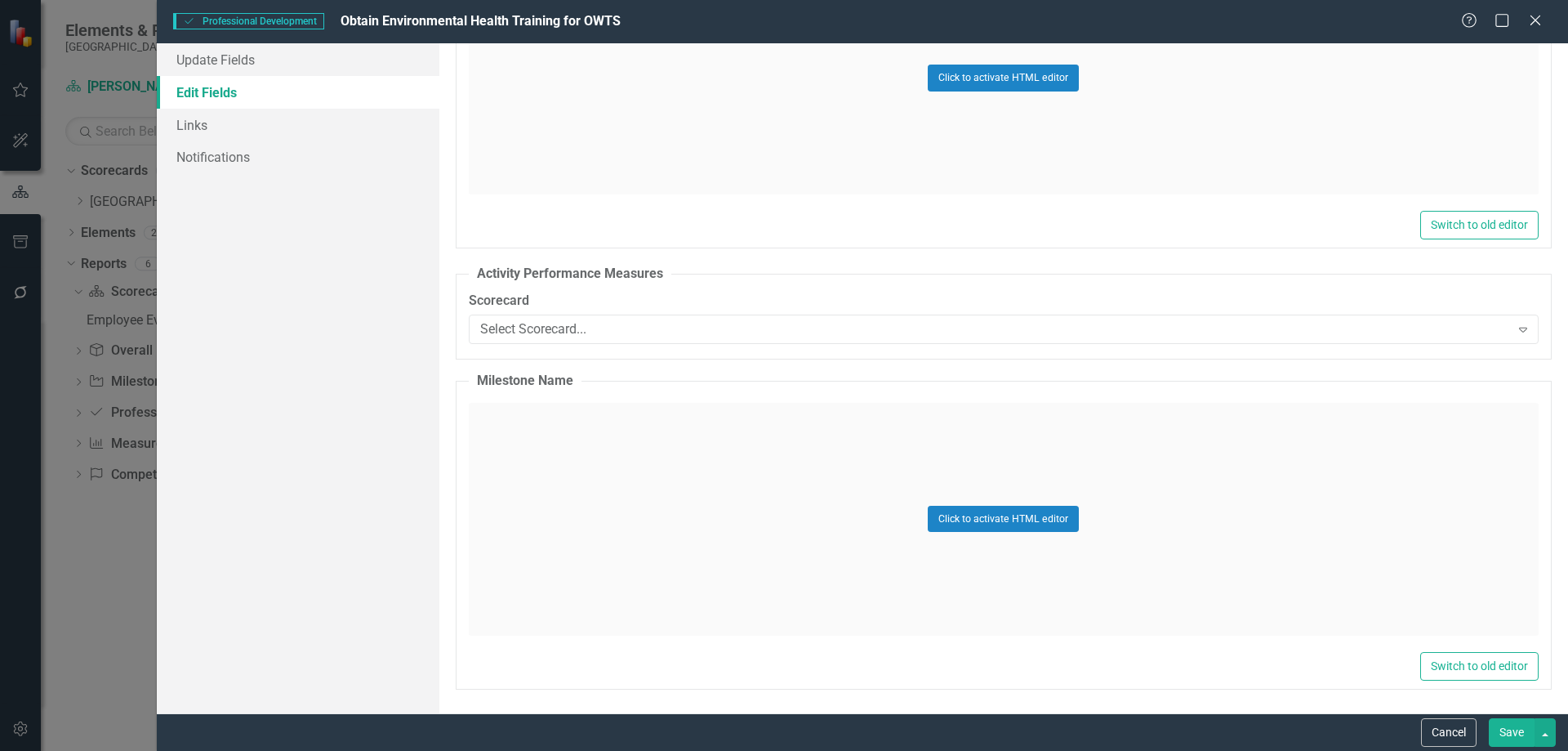
scroll to position [1295, 0]
click at [620, 318] on div "Select Scorecard... Expand" at bounding box center [1003, 328] width 1070 height 29
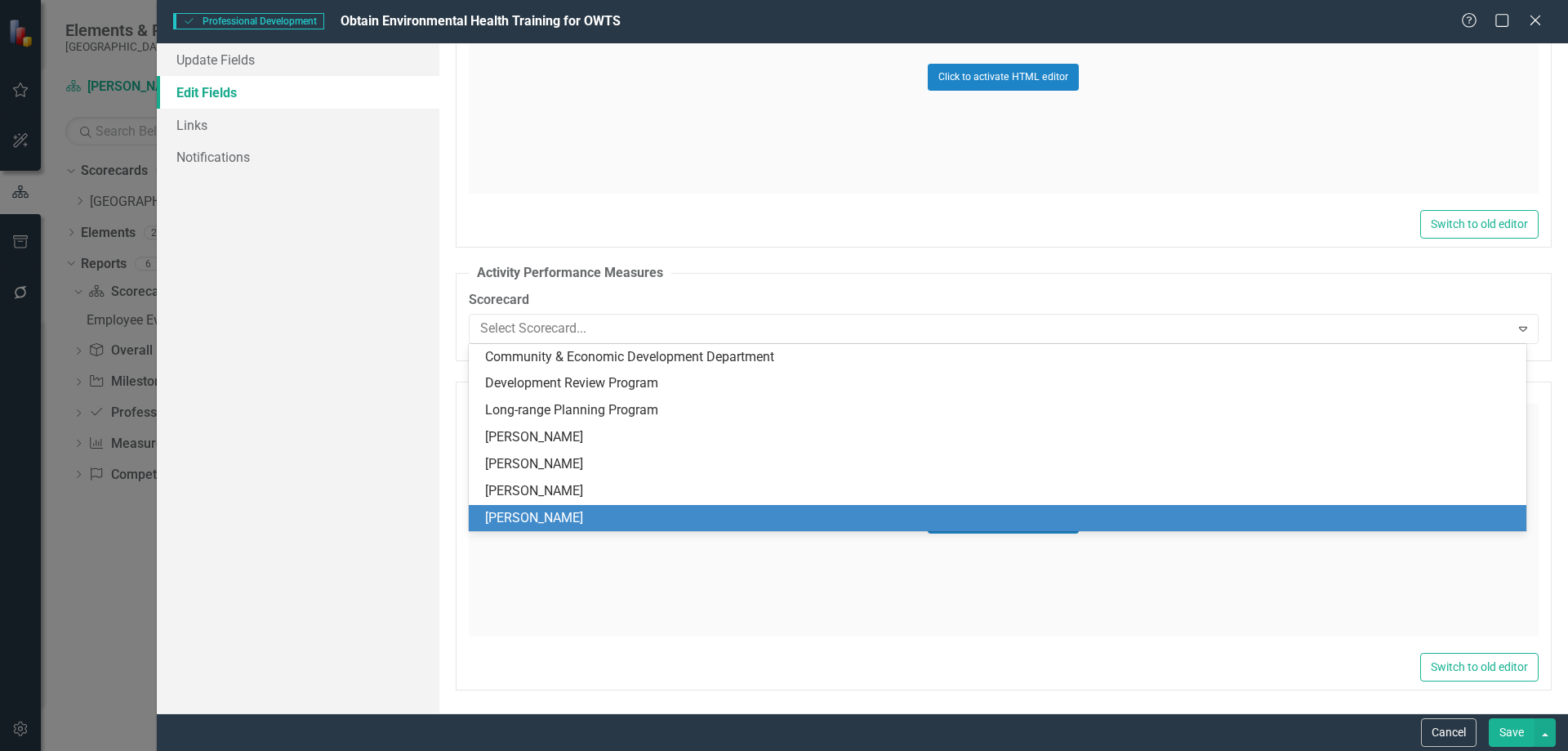
click at [538, 511] on div "[PERSON_NAME]" at bounding box center [1001, 518] width 1032 height 19
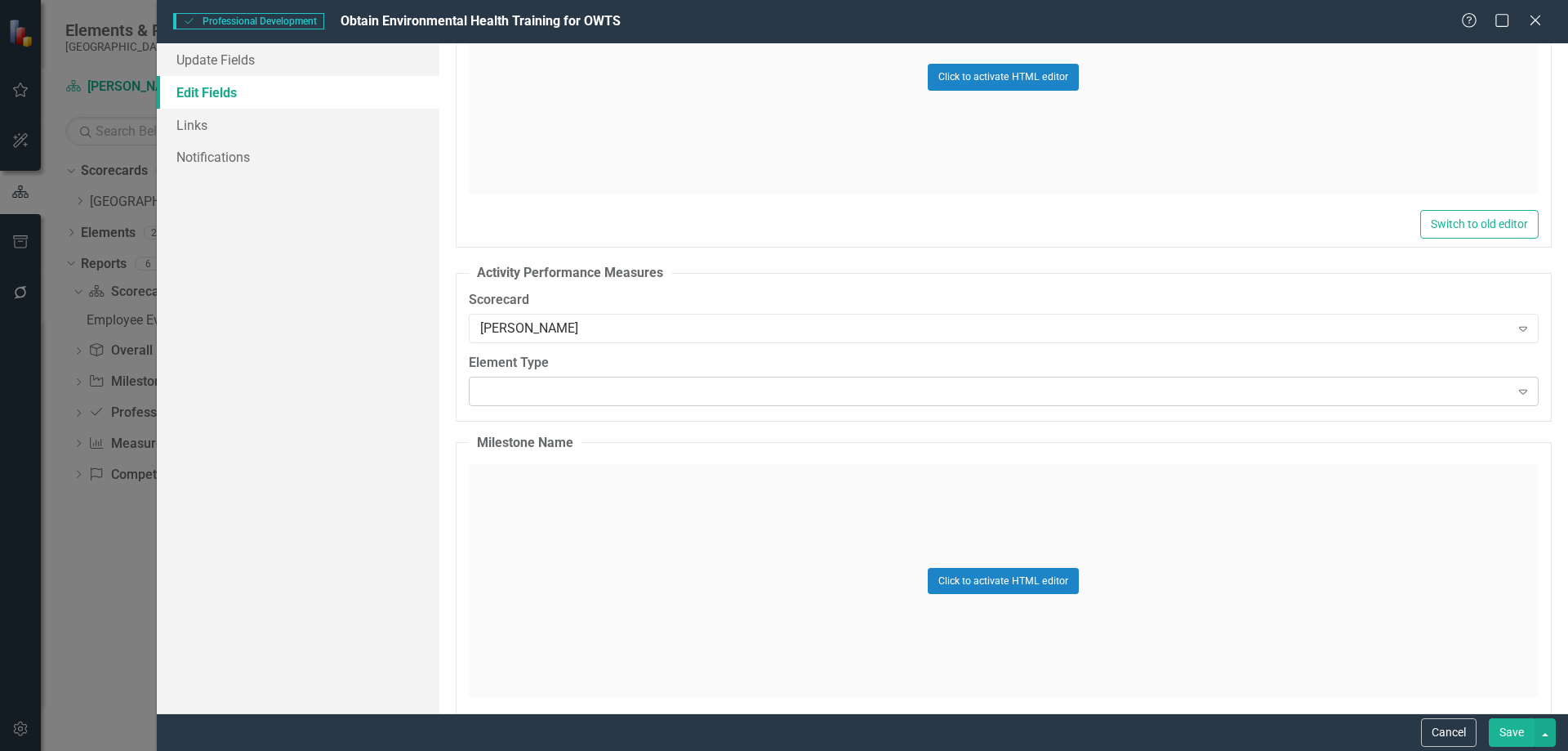
click at [561, 395] on div "Expand" at bounding box center [1003, 392] width 1070 height 29
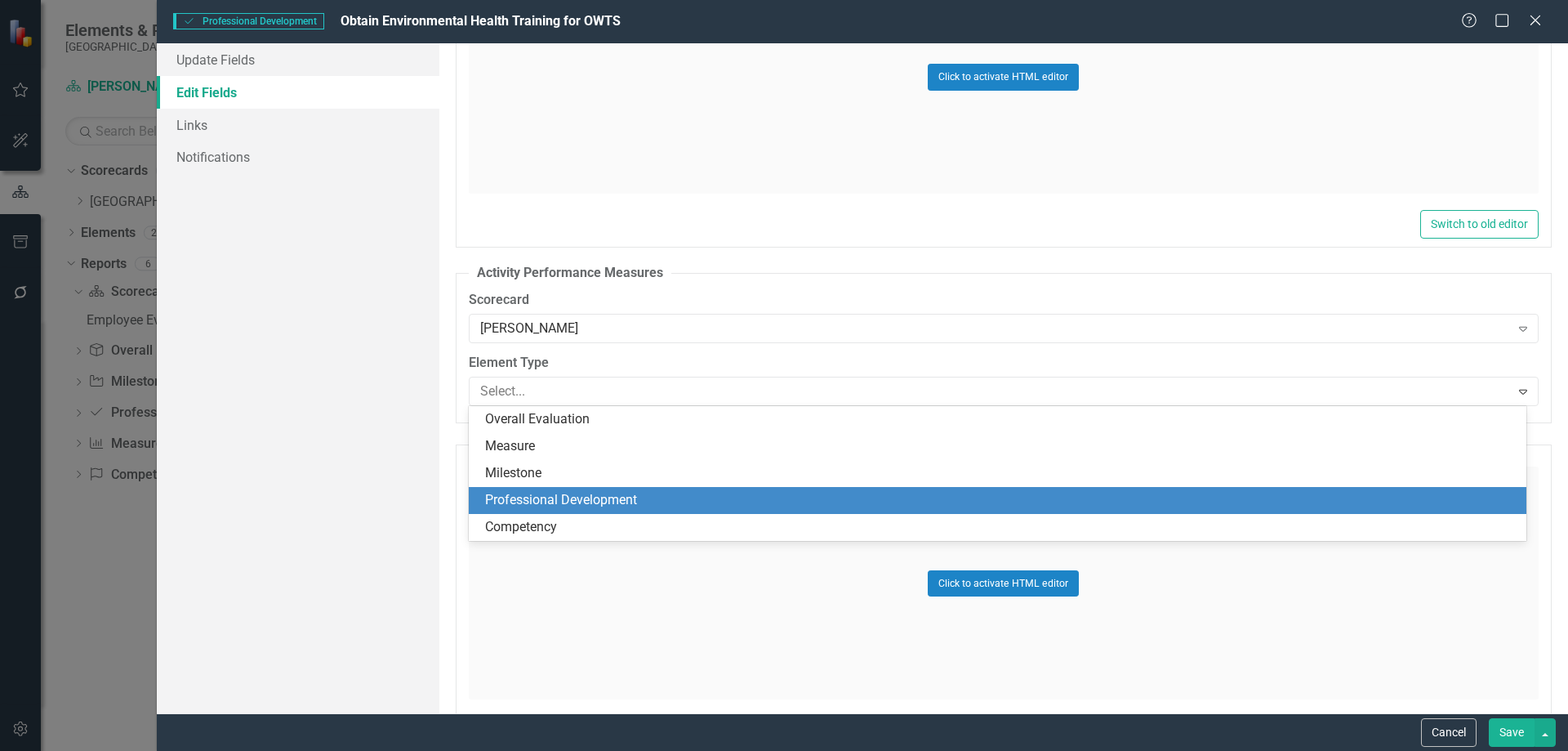
click at [525, 491] on div "Professional Development" at bounding box center [1001, 499] width 1032 height 19
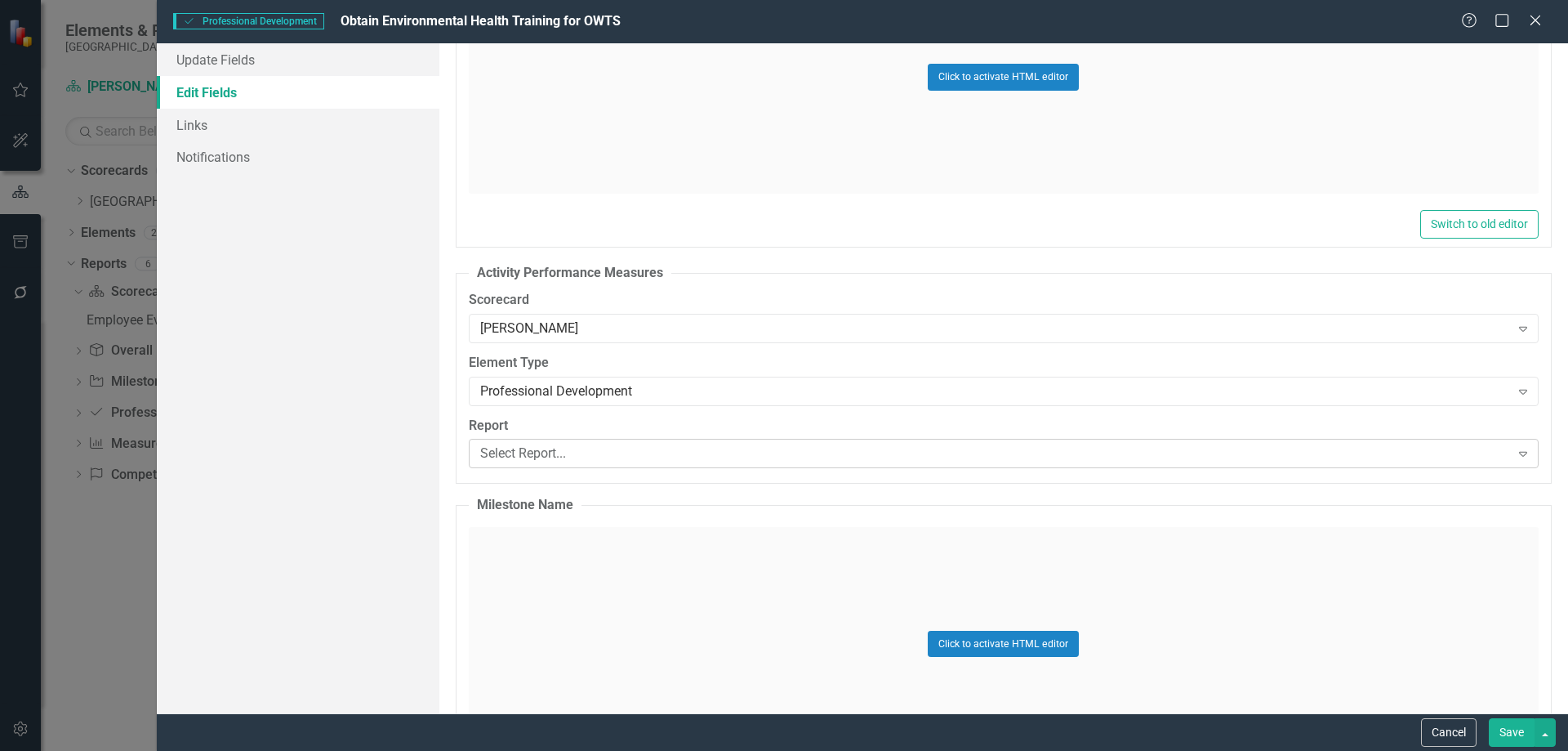
click at [540, 445] on div "Select Report..." at bounding box center [995, 453] width 1030 height 19
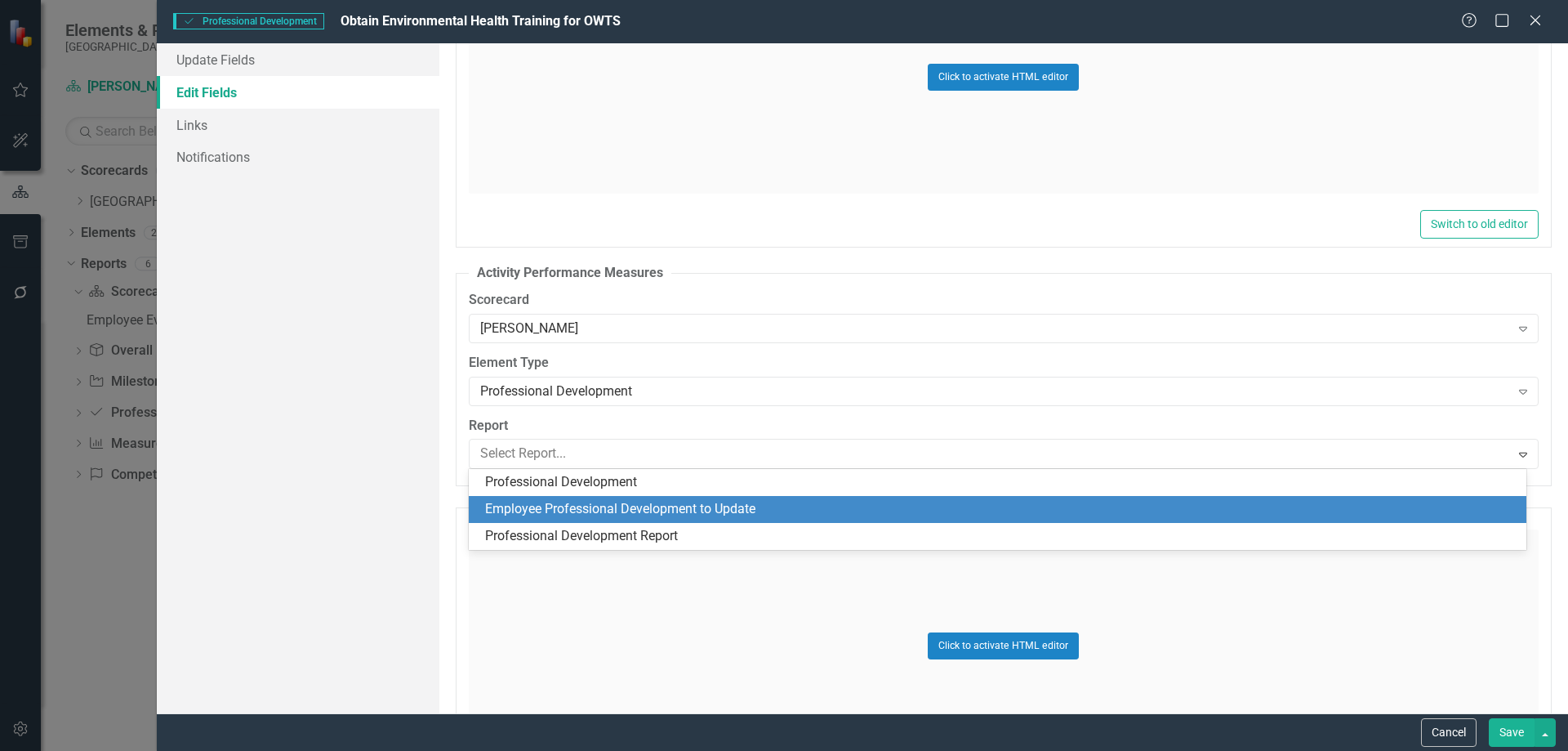
click at [530, 503] on div "Employee Professional Development to Update" at bounding box center [1001, 509] width 1032 height 19
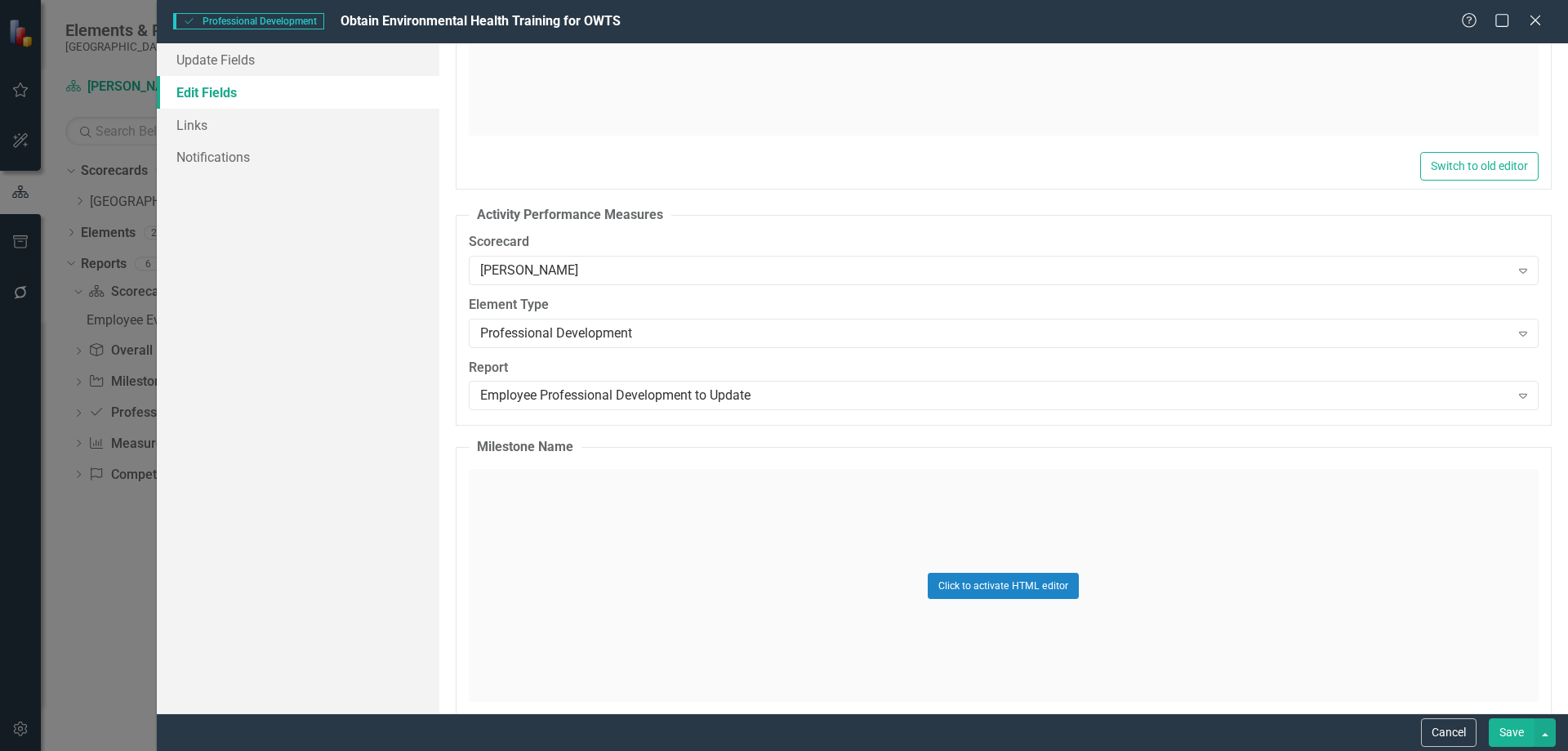
scroll to position [1421, 0]
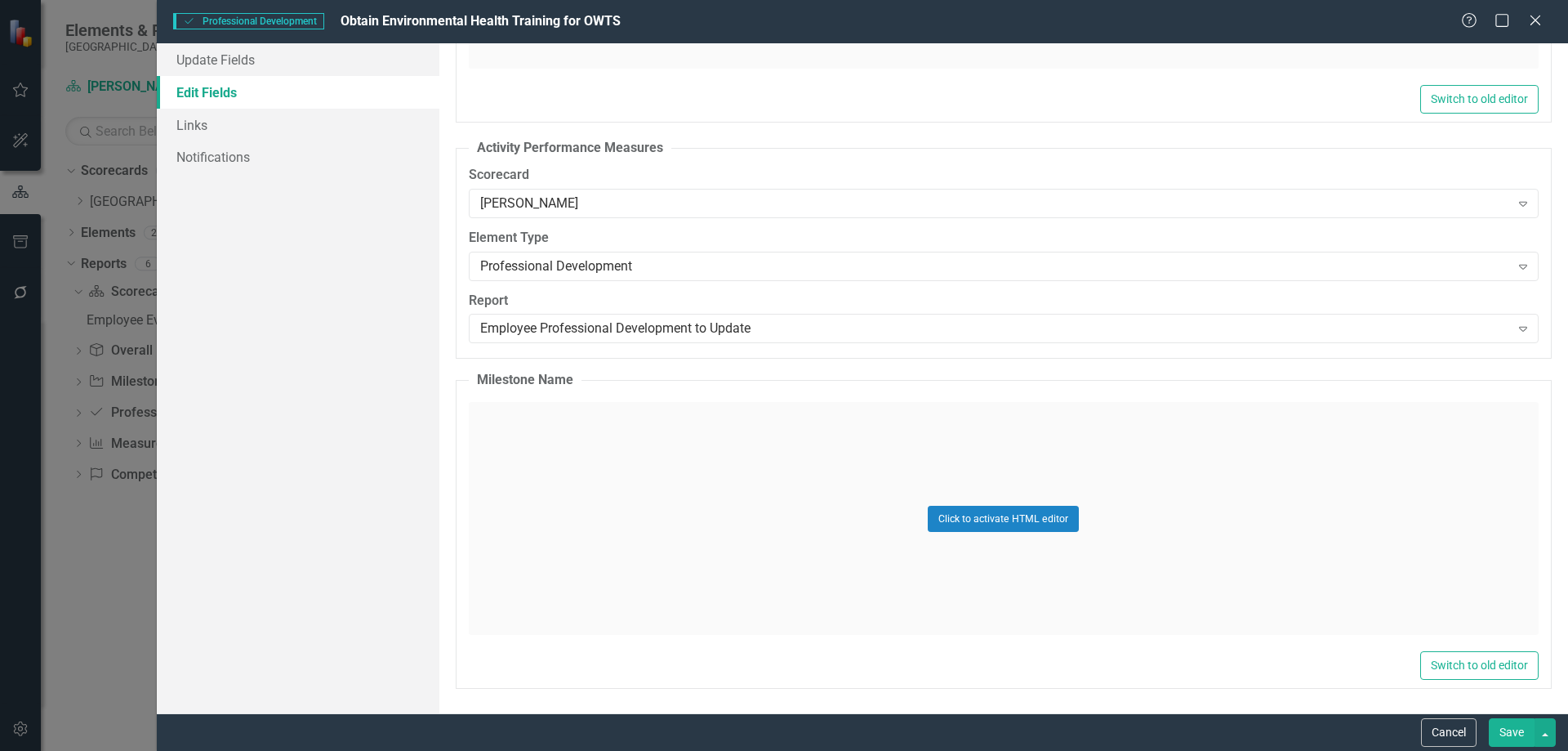
click at [1500, 739] on button "Save" at bounding box center [1511, 731] width 46 height 28
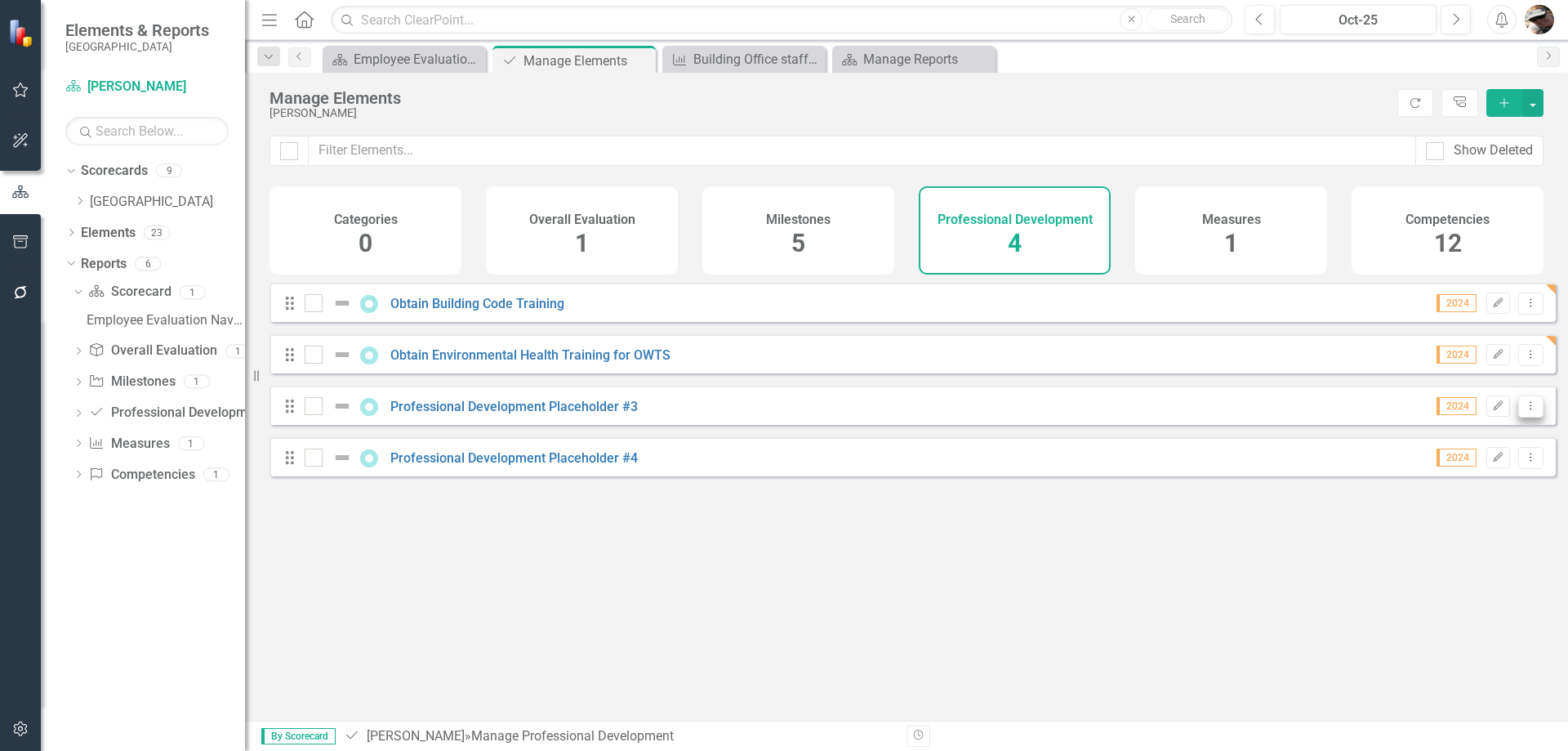
click at [1524, 411] on icon "Dropdown Menu" at bounding box center [1531, 405] width 14 height 11
click at [1410, 443] on link "Edit Edit Professional Development" at bounding box center [1406, 446] width 249 height 30
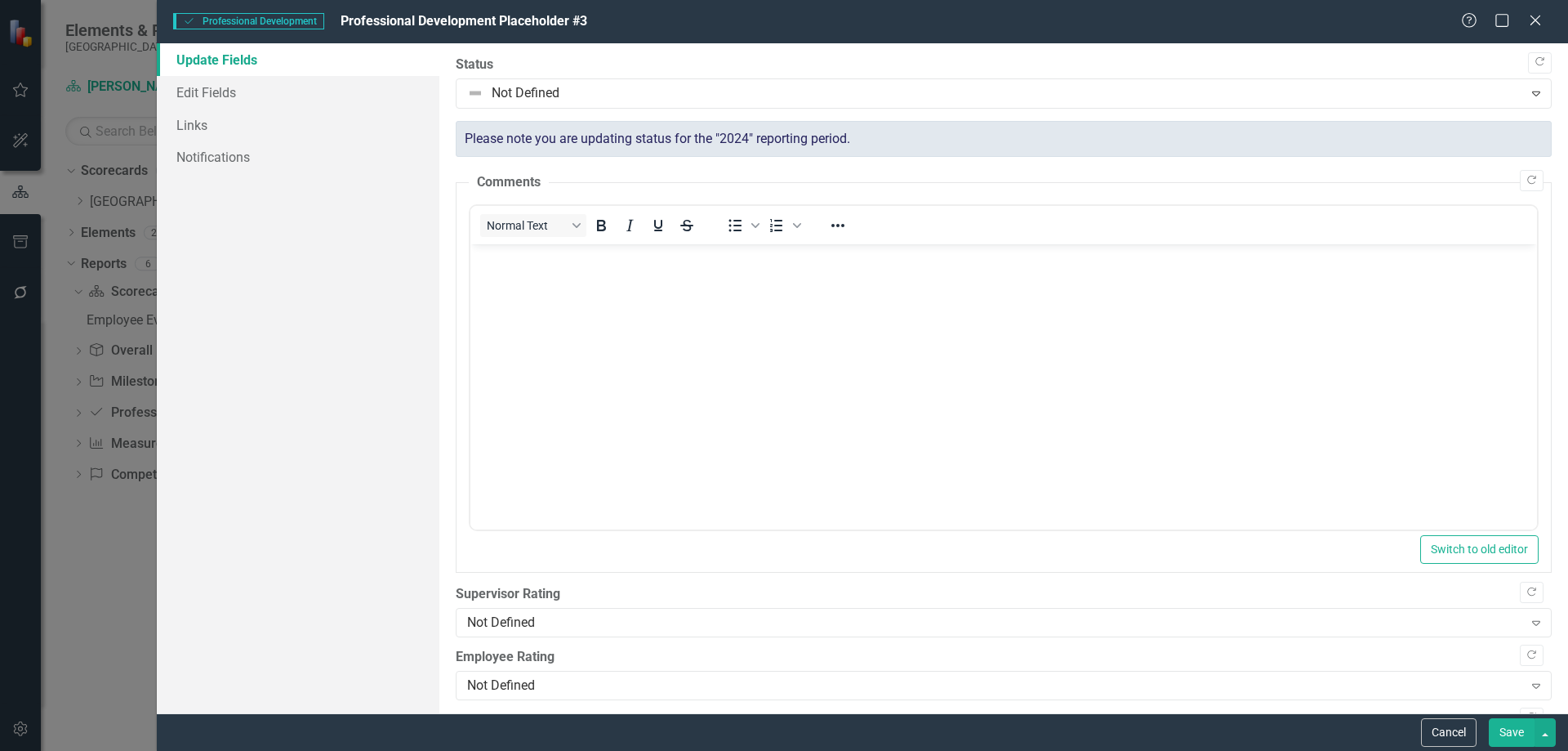
scroll to position [0, 0]
click at [197, 91] on link "Edit Fields" at bounding box center [298, 92] width 283 height 32
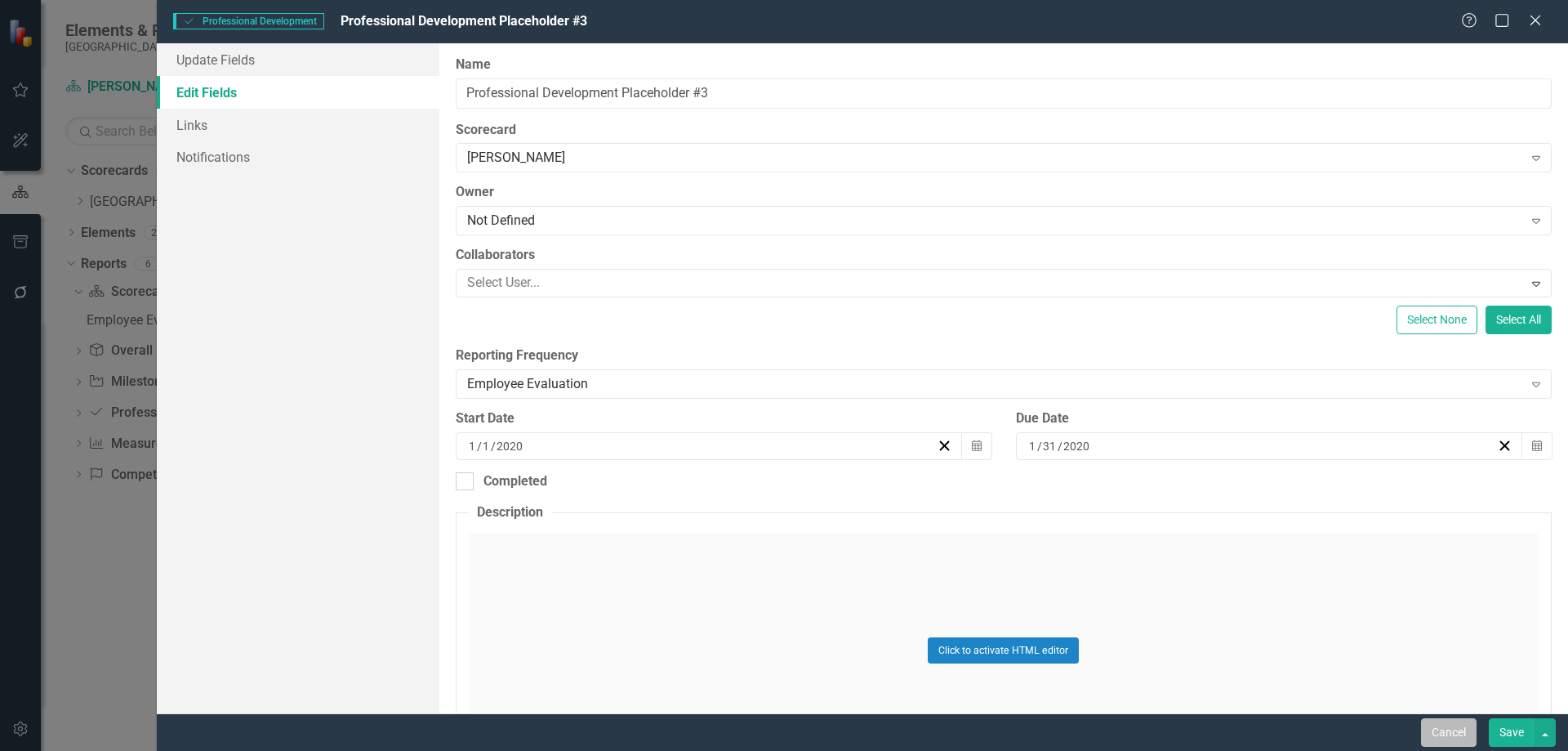
click at [1433, 739] on button "Cancel" at bounding box center [1449, 731] width 56 height 28
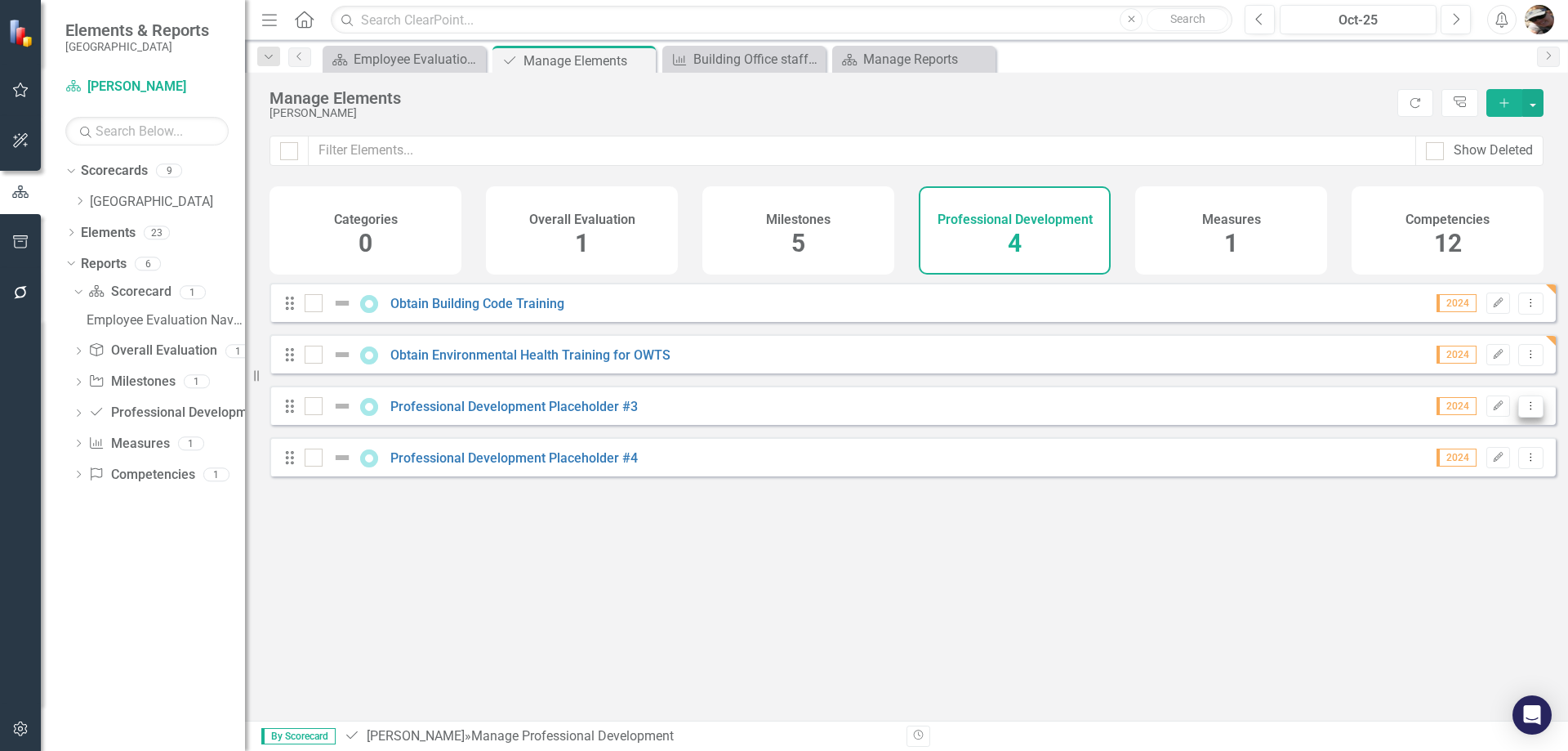
click at [1524, 411] on icon "Dropdown Menu" at bounding box center [1531, 405] width 14 height 11
click at [1390, 536] on link "Trash Delete Professional Development" at bounding box center [1406, 536] width 249 height 30
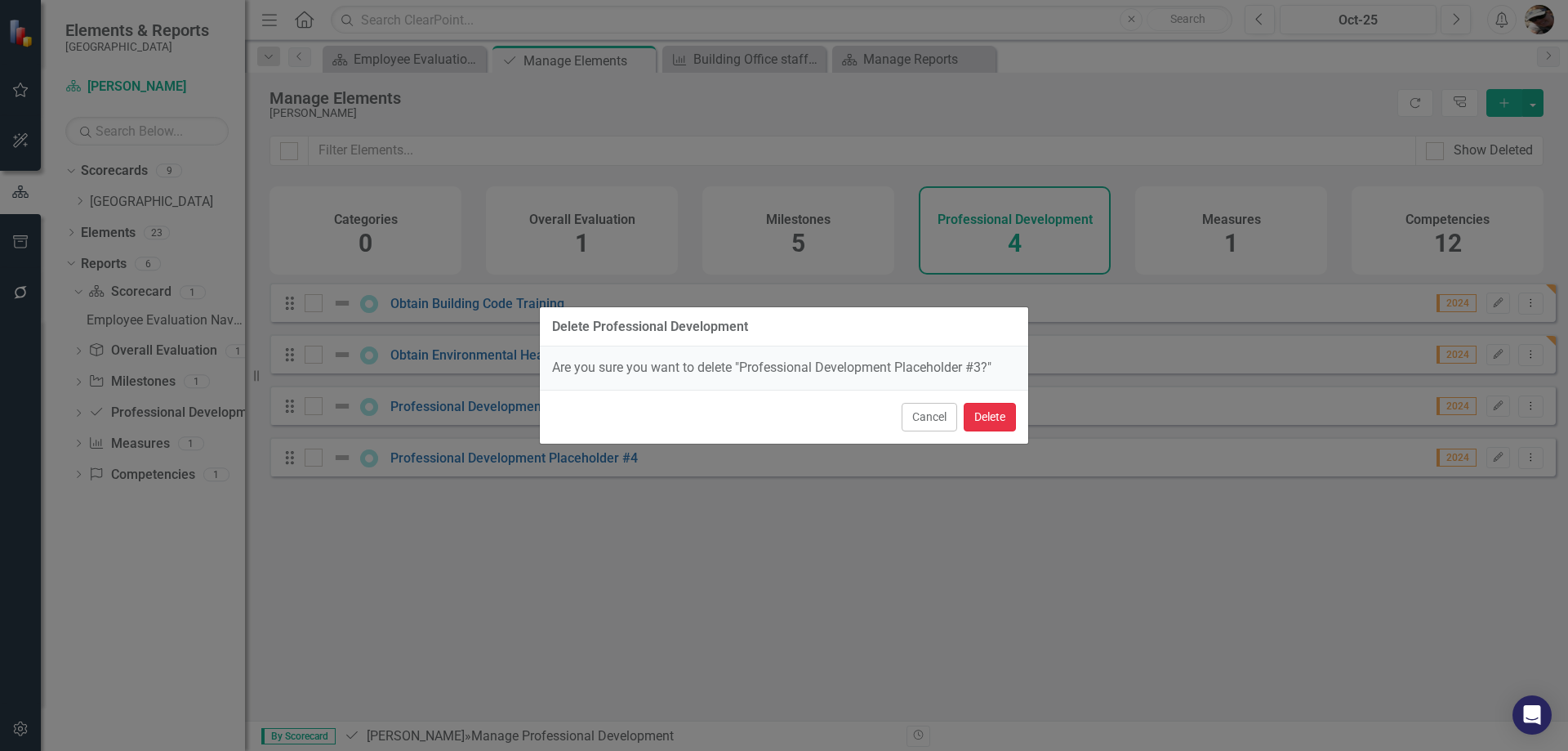
click at [978, 407] on button "Delete" at bounding box center [990, 416] width 52 height 28
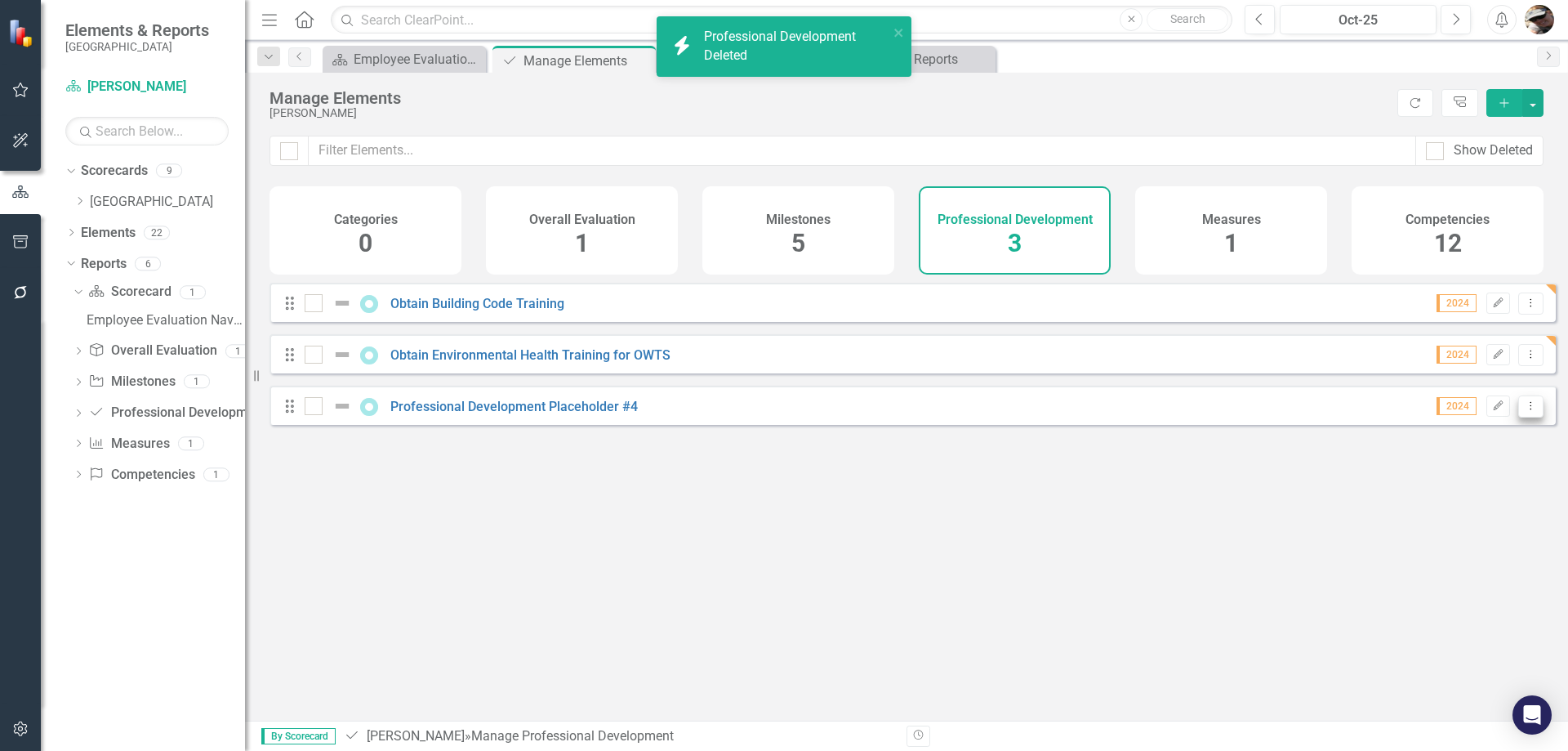
click at [1525, 411] on icon "Dropdown Menu" at bounding box center [1531, 405] width 14 height 11
click at [1442, 537] on link "Trash Delete Professional Development" at bounding box center [1406, 536] width 249 height 30
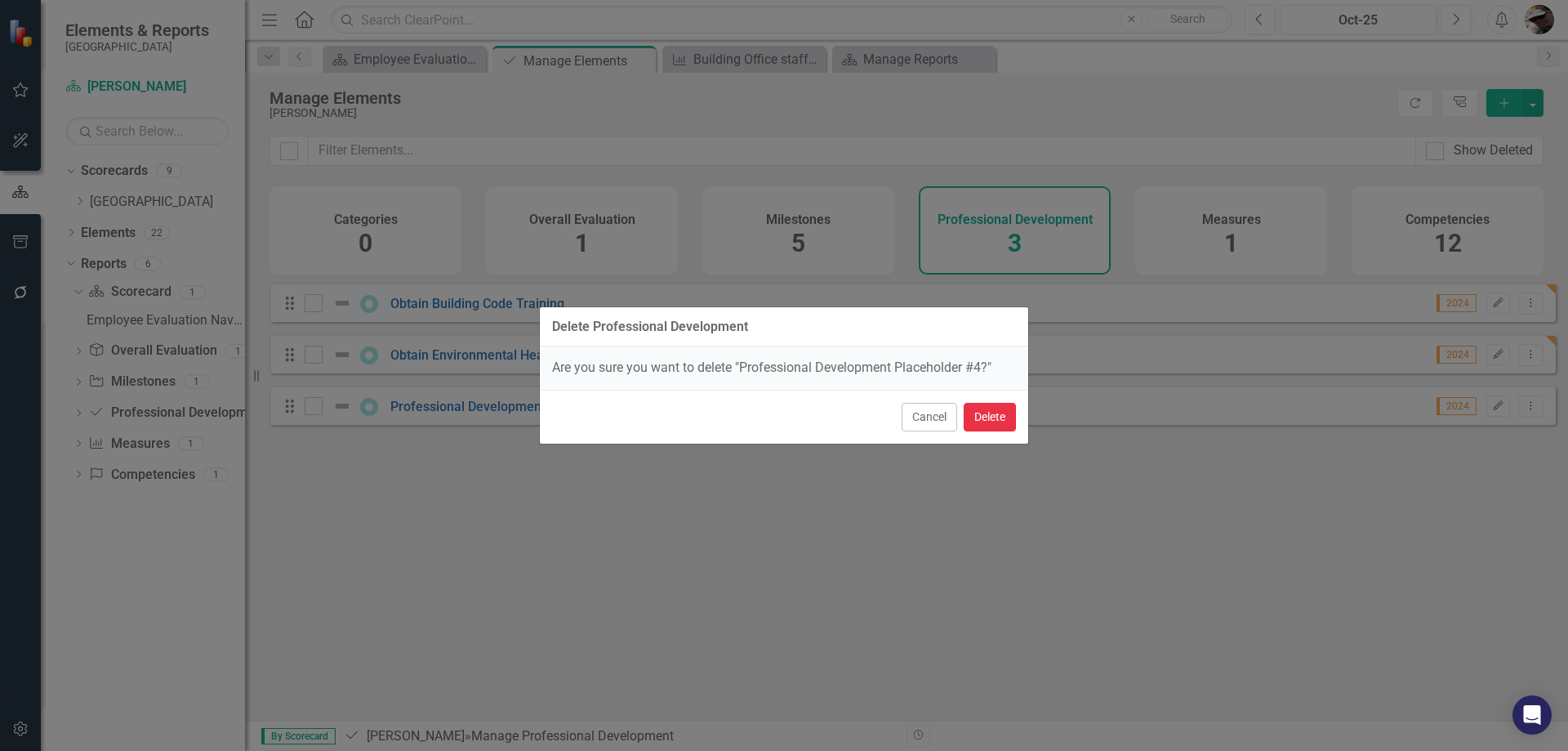
click at [979, 407] on button "Delete" at bounding box center [990, 416] width 52 height 28
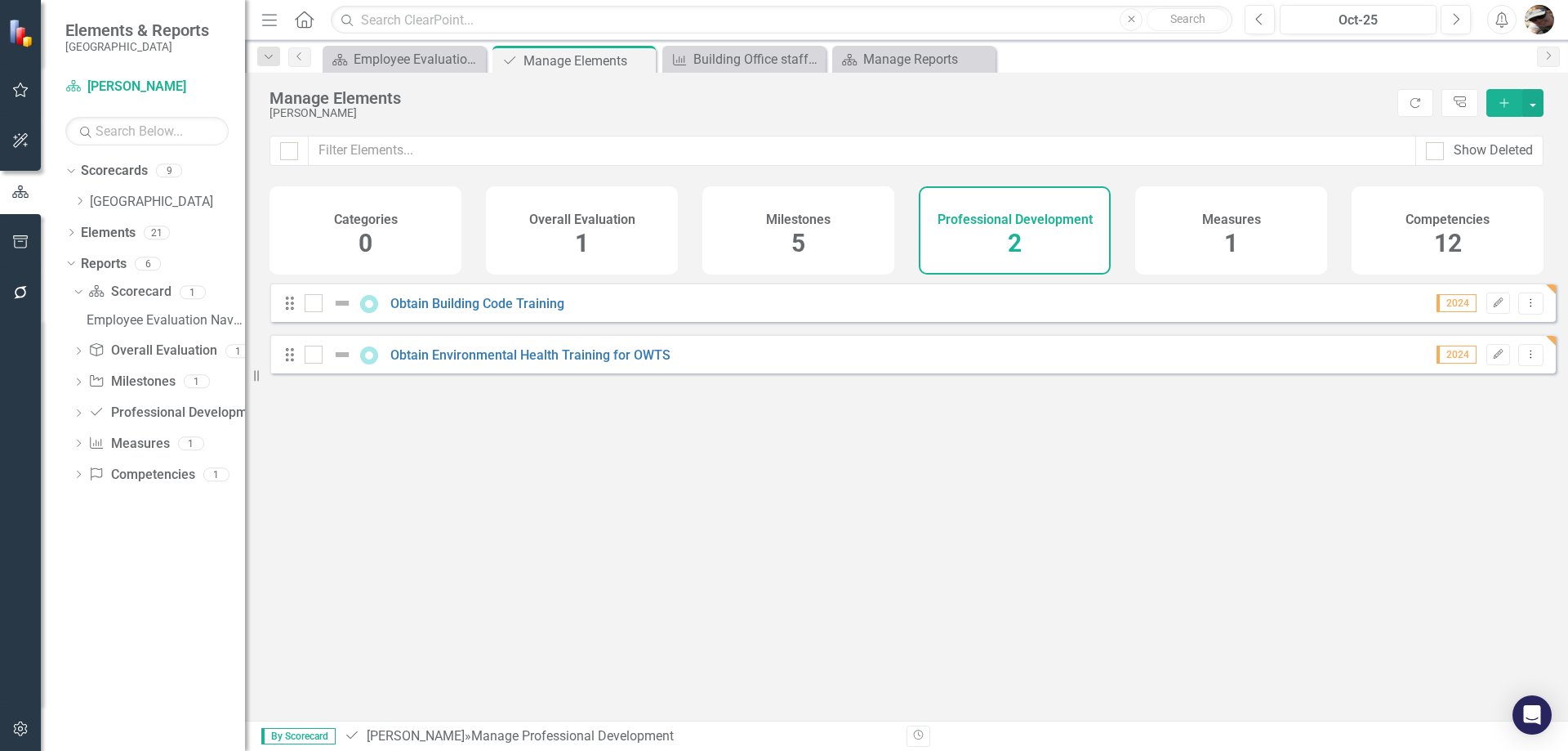
click at [1422, 228] on div "Competencies 12" at bounding box center [1448, 230] width 192 height 88
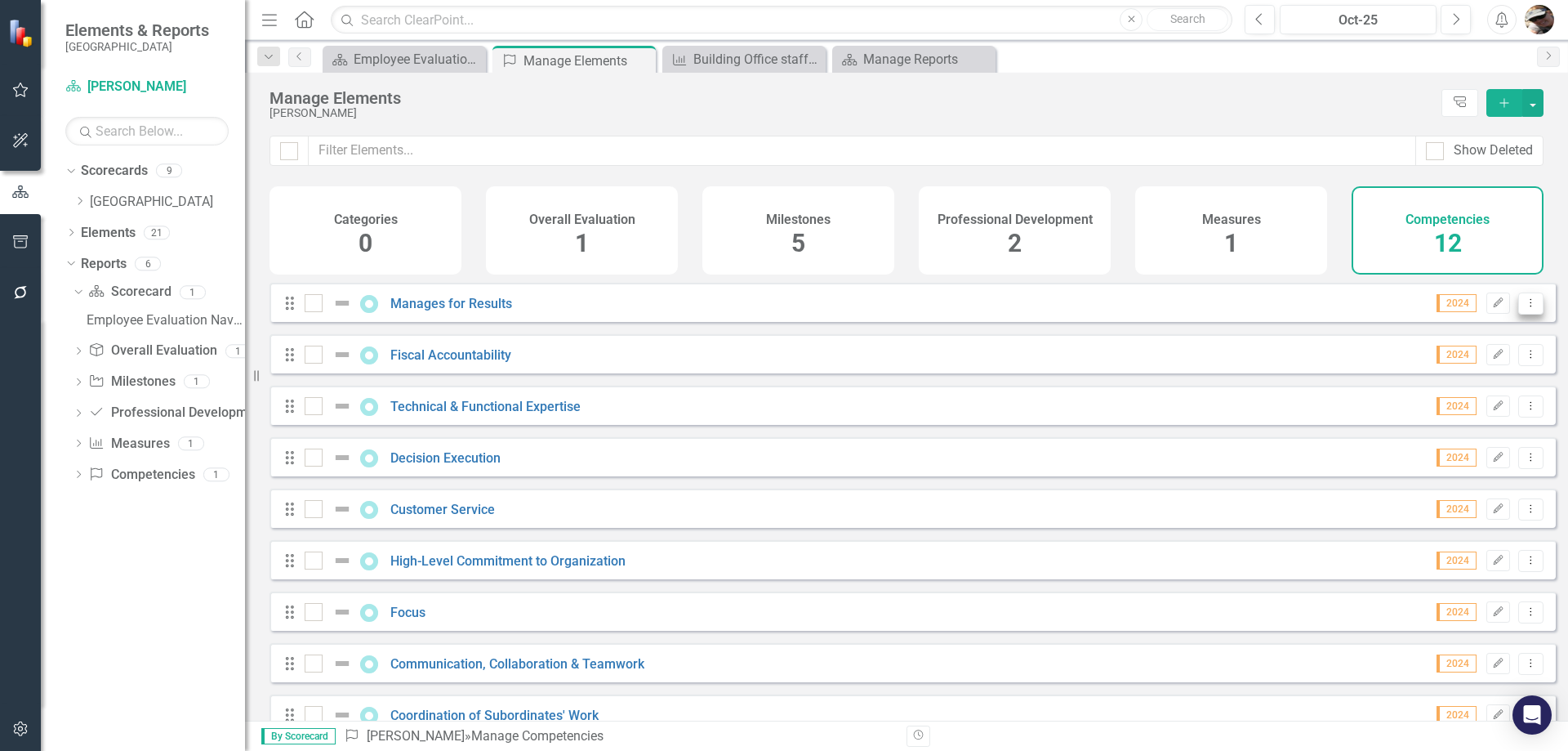
click at [1521, 314] on button "Dropdown Menu" at bounding box center [1531, 304] width 25 height 23
click at [1425, 348] on link "Edit Edit Competency" at bounding box center [1446, 343] width 169 height 30
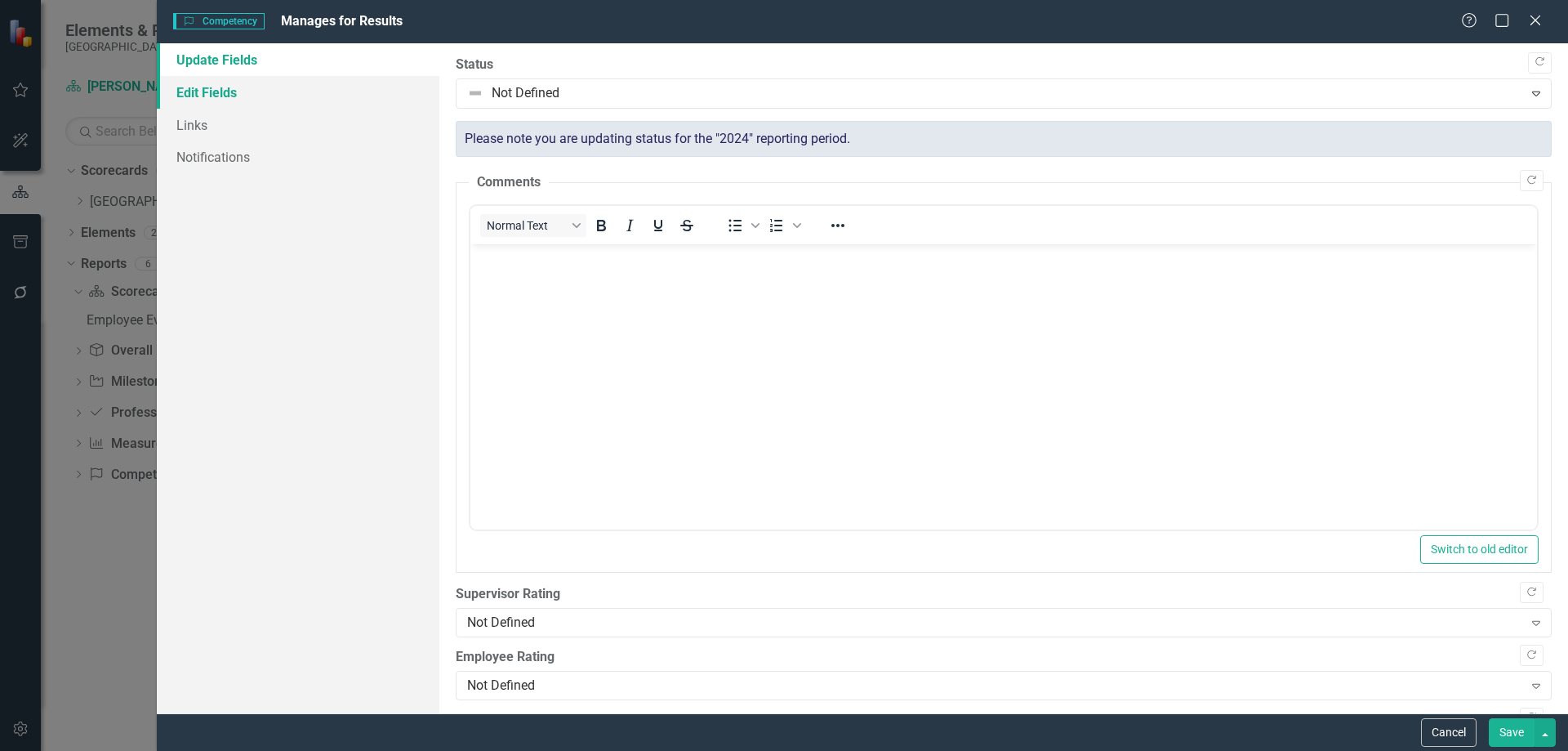
click at [223, 97] on link "Edit Fields" at bounding box center [298, 92] width 283 height 32
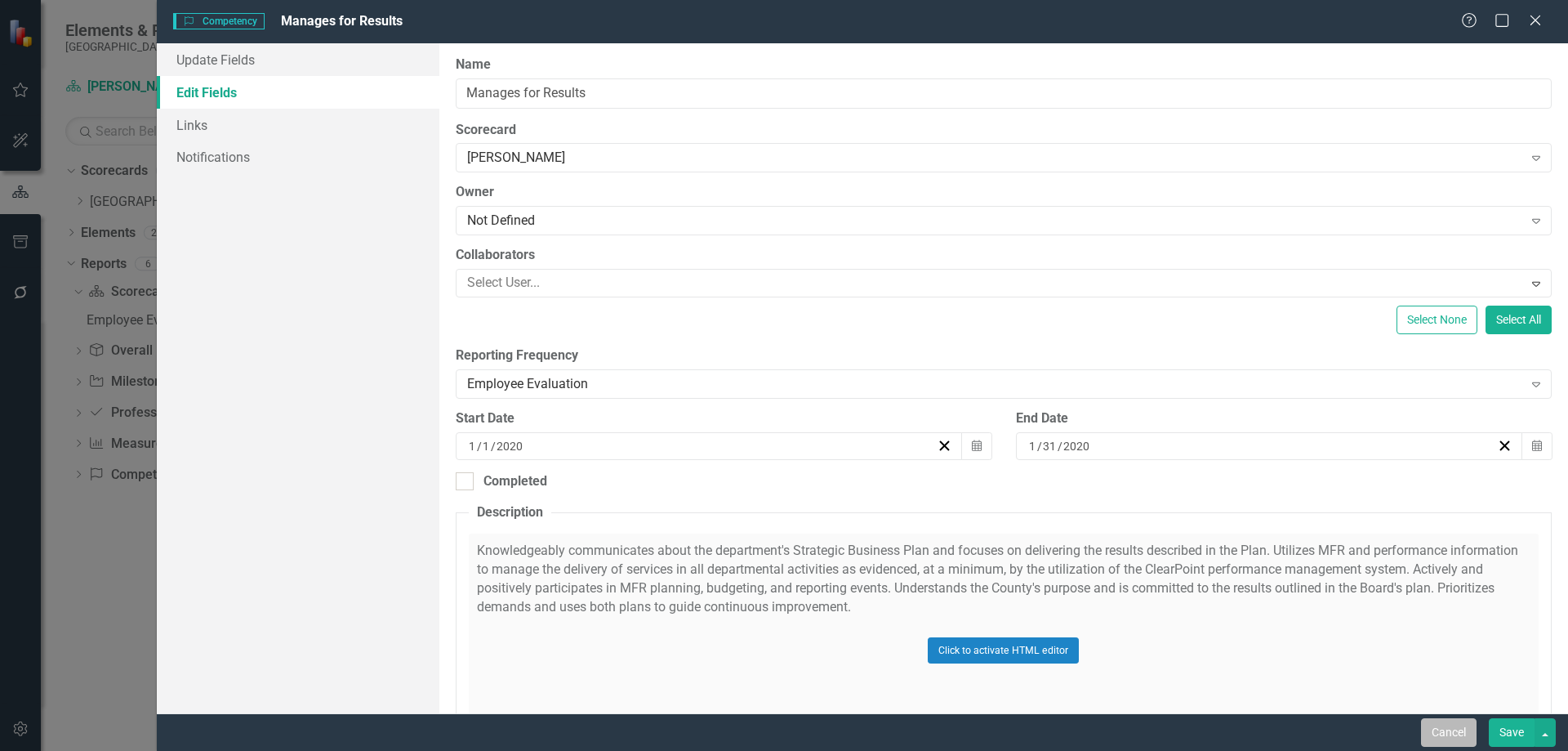
click at [1446, 734] on button "Cancel" at bounding box center [1449, 731] width 56 height 28
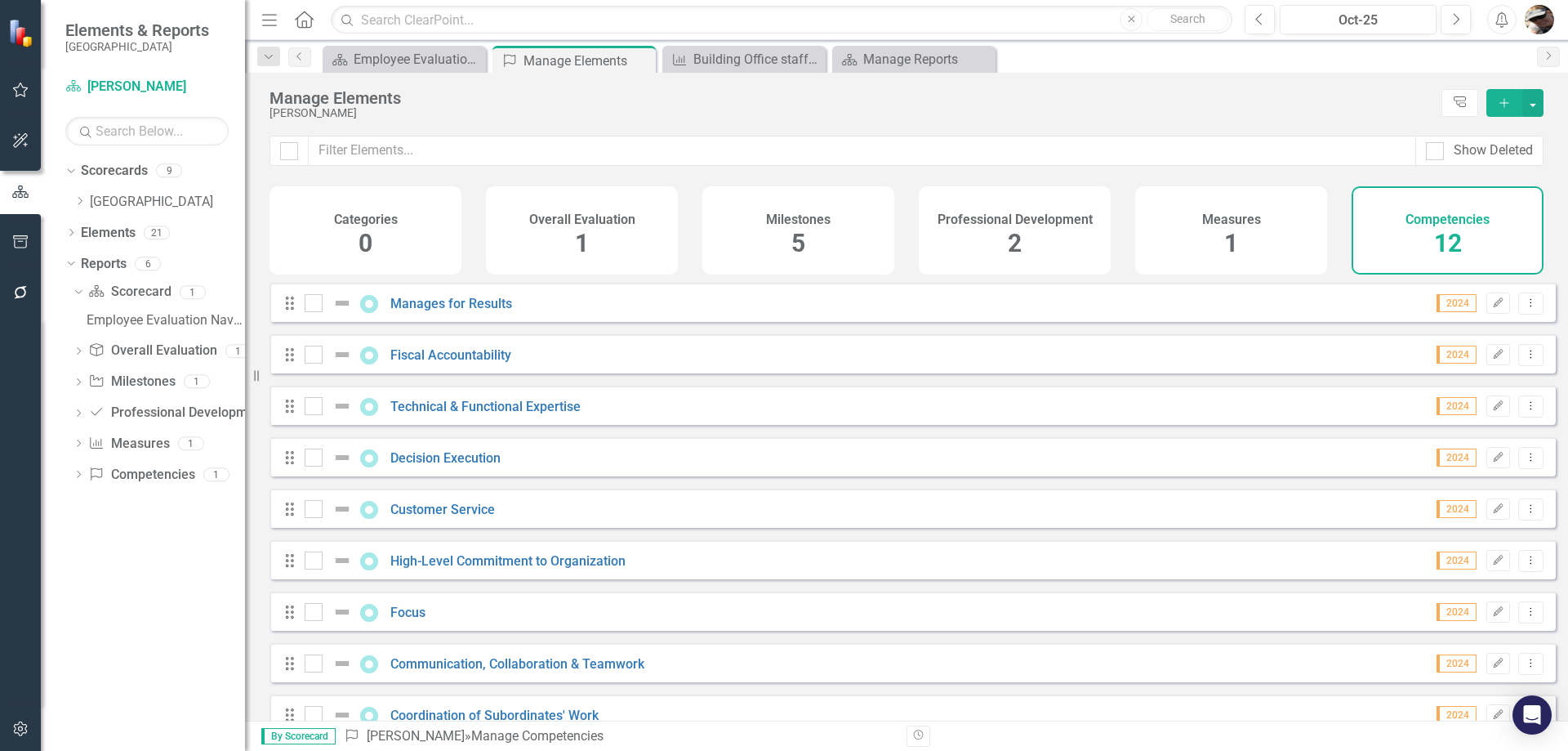
click at [790, 229] on div "Milestones 5" at bounding box center [799, 230] width 192 height 88
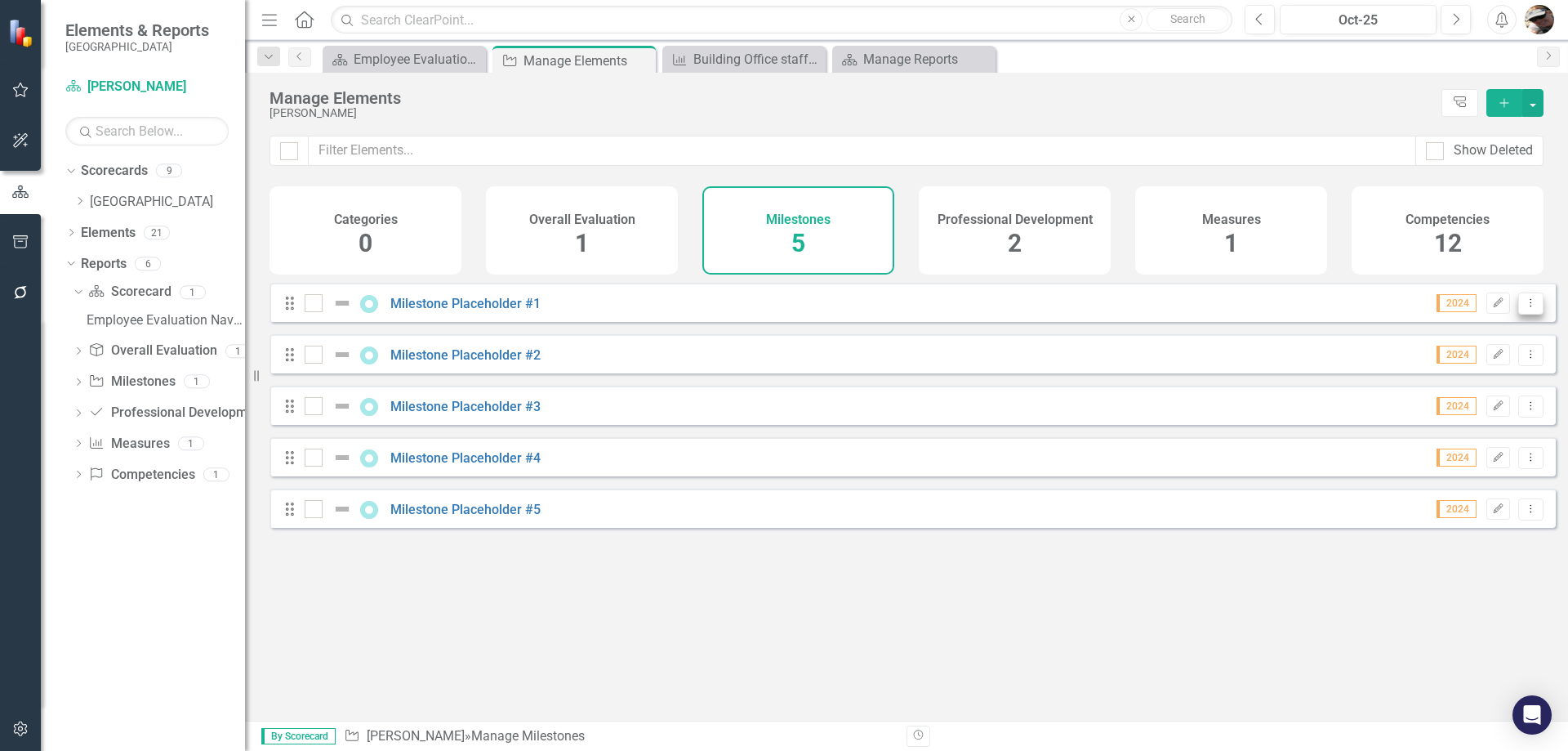
click at [1524, 308] on icon "Dropdown Menu" at bounding box center [1531, 303] width 14 height 11
click at [1446, 345] on link "Edit Edit Milestone" at bounding box center [1453, 343] width 154 height 30
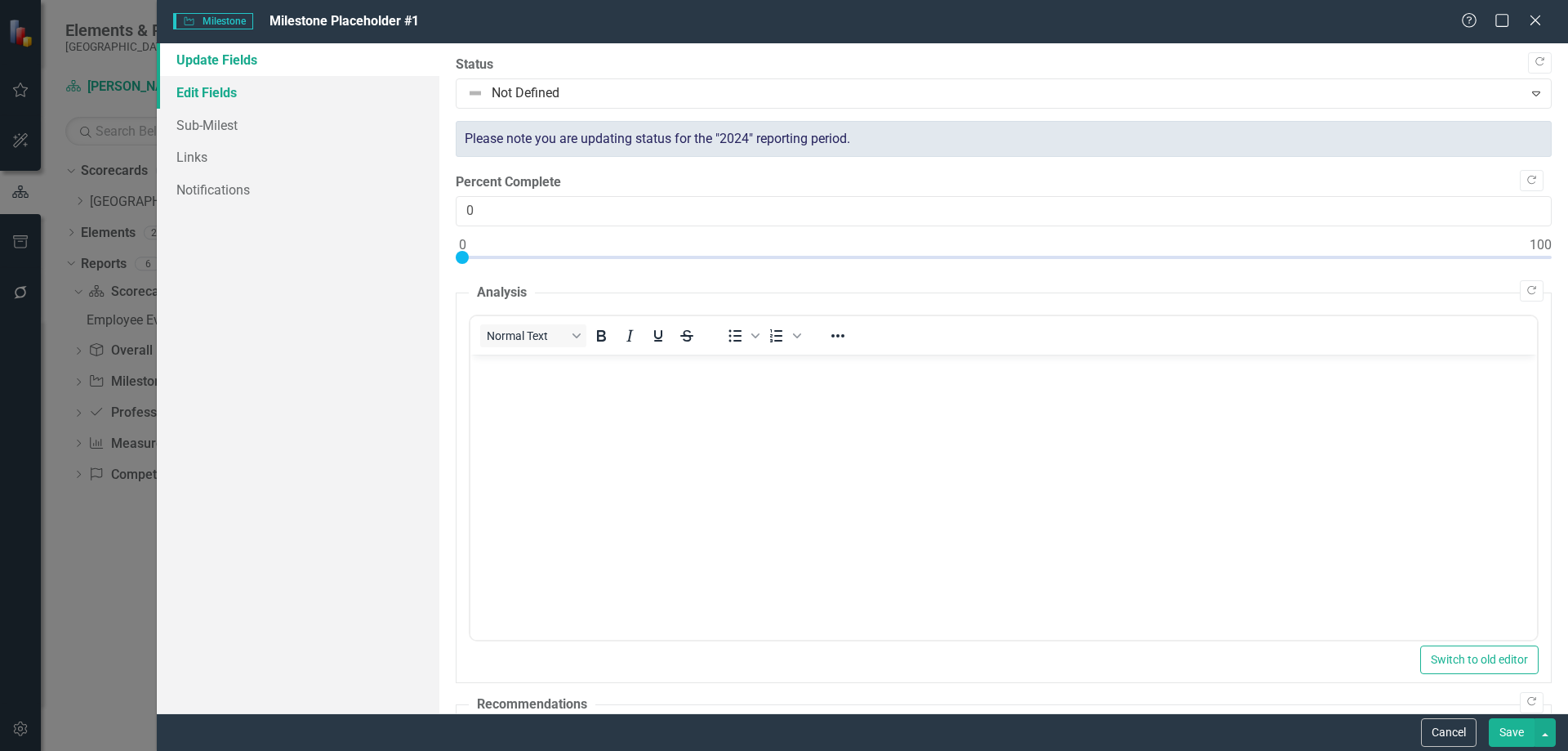
click at [258, 95] on link "Edit Fields" at bounding box center [298, 92] width 283 height 32
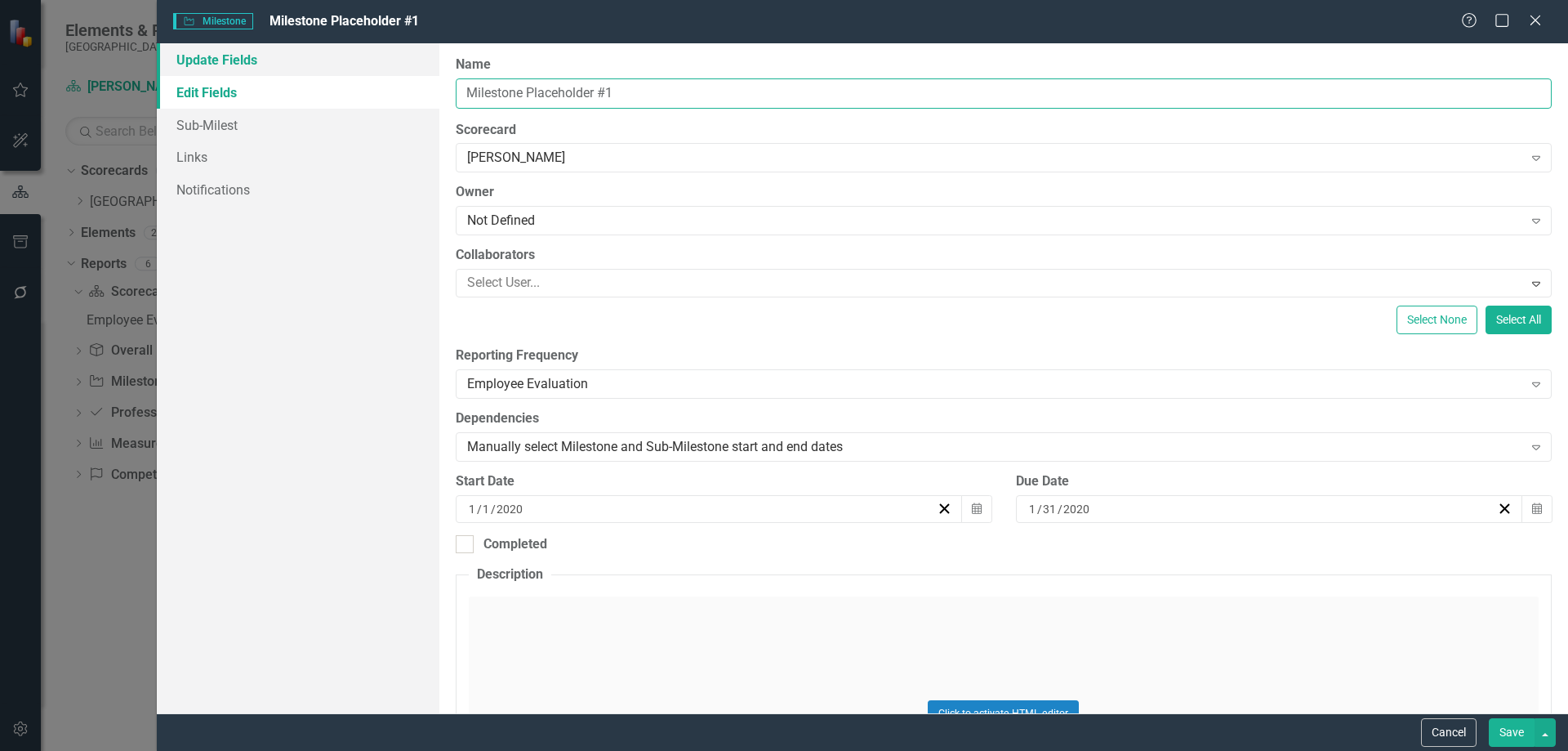
drag, startPoint x: 618, startPoint y: 86, endPoint x: 371, endPoint y: 62, distance: 248.2
click at [371, 62] on div "Update Fields Edit Fields Sub-Milest Links Notifications "Update" fields in Cle…" at bounding box center [862, 378] width 1411 height 670
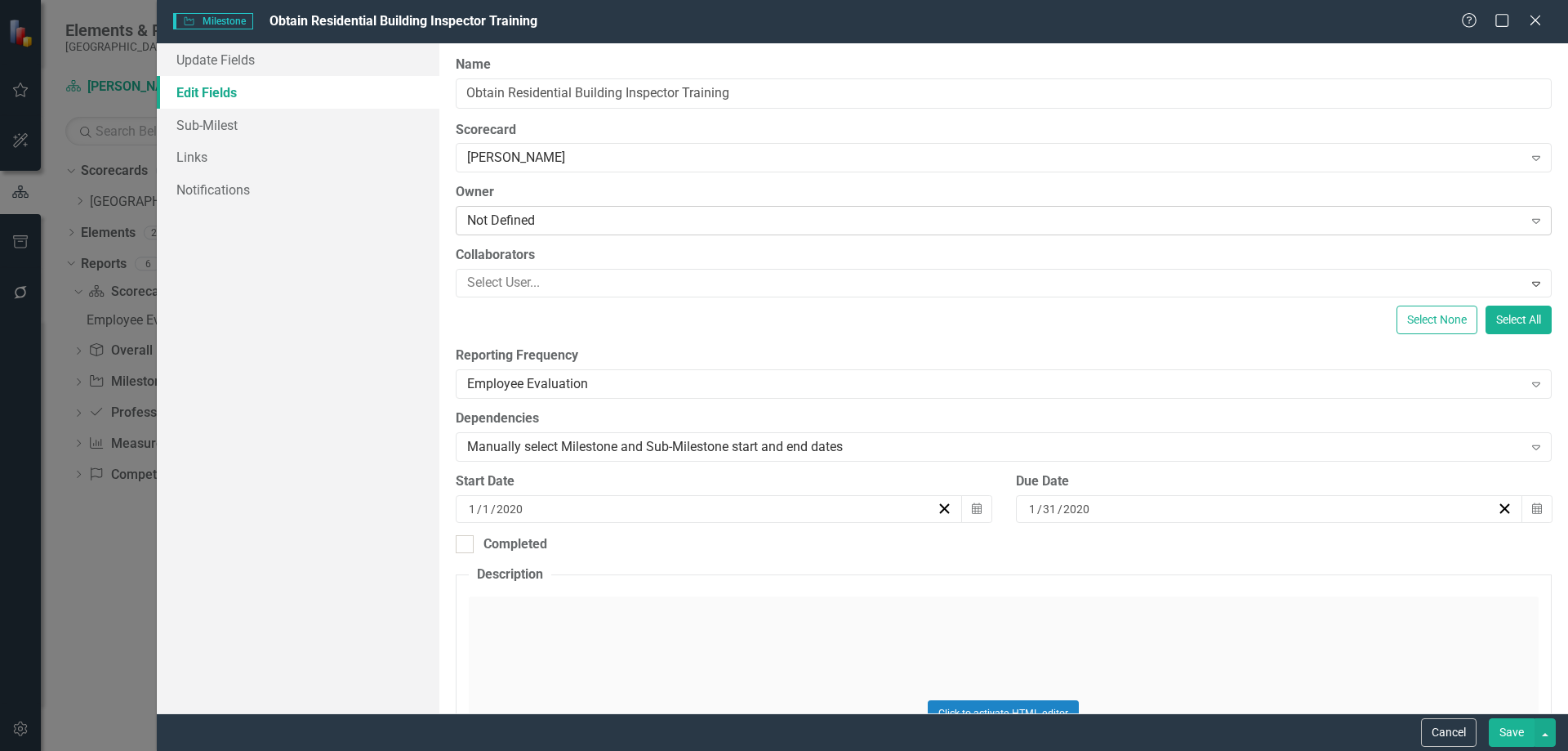
click at [558, 218] on div "Not Defined" at bounding box center [994, 220] width 1056 height 19
drag, startPoint x: 751, startPoint y: 86, endPoint x: 682, endPoint y: 73, distance: 70.2
click at [682, 73] on div "Name Obtain Residential Building Inspector Training" at bounding box center [1004, 82] width 1096 height 53
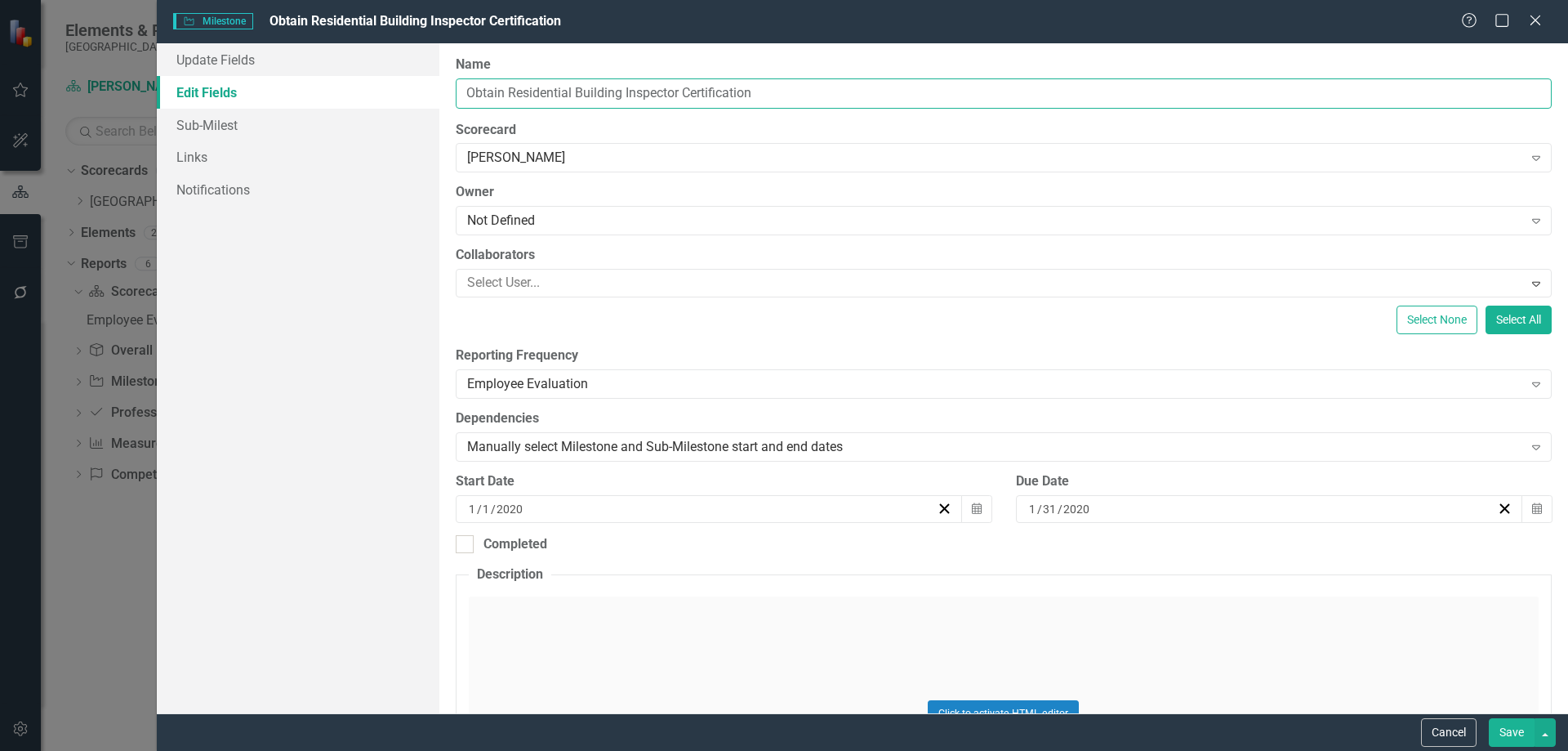
type input "Obtain Residential Building Inspector Certification"
click at [1076, 516] on input "2020" at bounding box center [1077, 508] width 28 height 17
click at [1087, 506] on div "[DATE]" at bounding box center [1262, 508] width 471 height 17
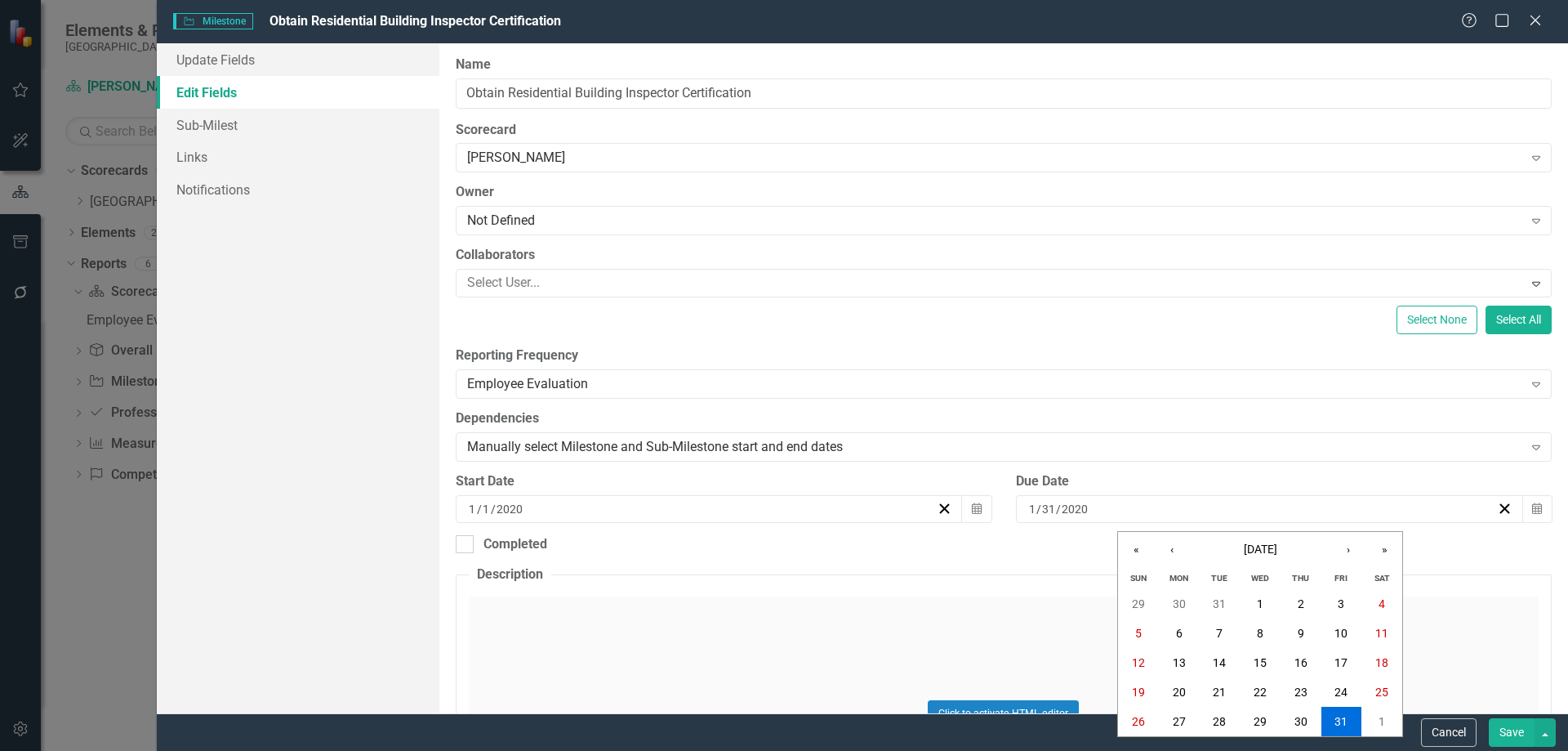
click at [1069, 515] on input "2020" at bounding box center [1075, 508] width 27 height 17
type input "2025"
type input "21"
type input "10"
click at [527, 509] on div "[DATE]" at bounding box center [701, 508] width 471 height 17
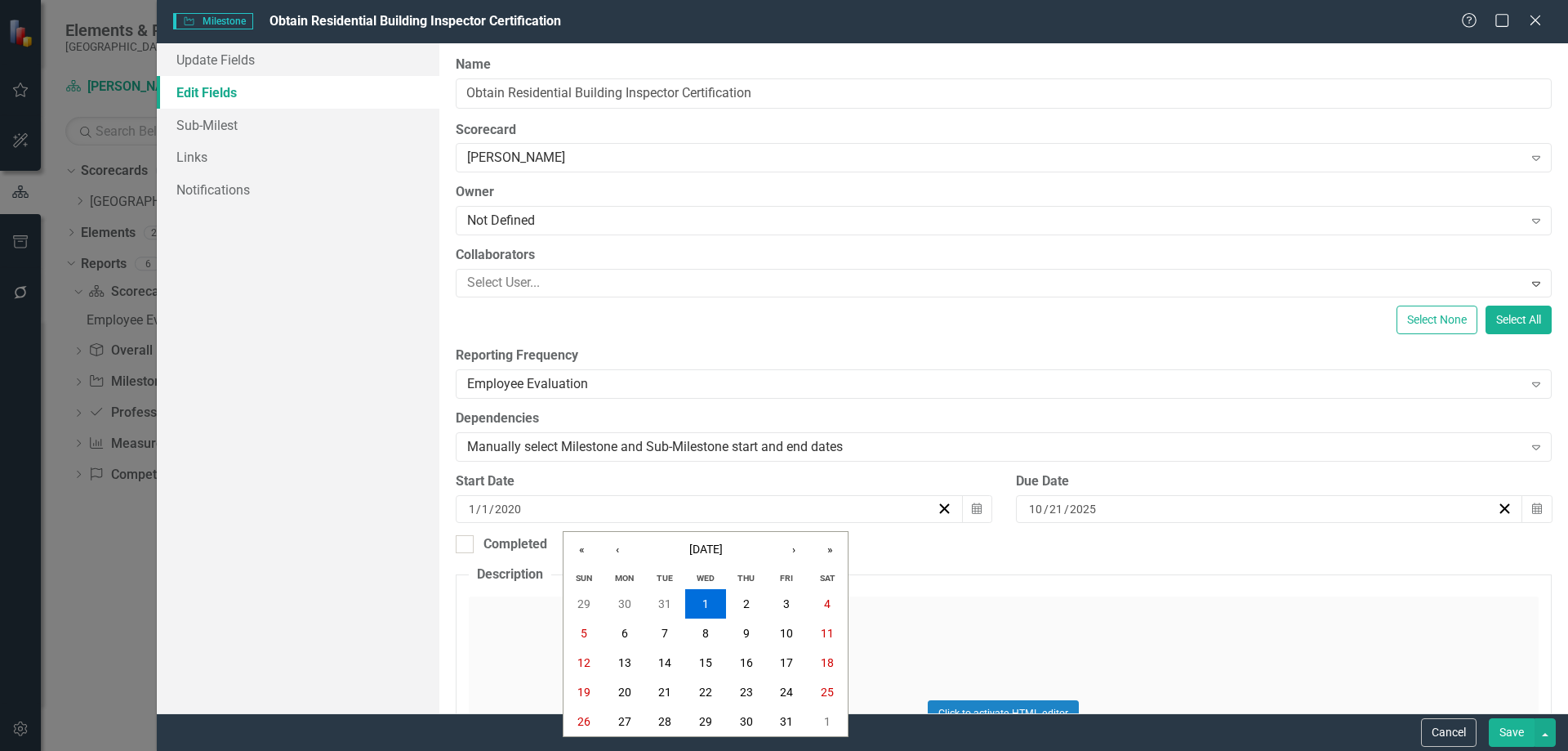
click at [515, 499] on div "[DATE] [DATE] « ‹ [DATE] › » [PERSON_NAME] Wed Thu Fri Sat 29 30 31 1 2 3 4 5 6…" at bounding box center [710, 509] width 507 height 27
click at [520, 510] on input "2020" at bounding box center [508, 508] width 27 height 17
type input "2025"
type input "21"
type input "10"
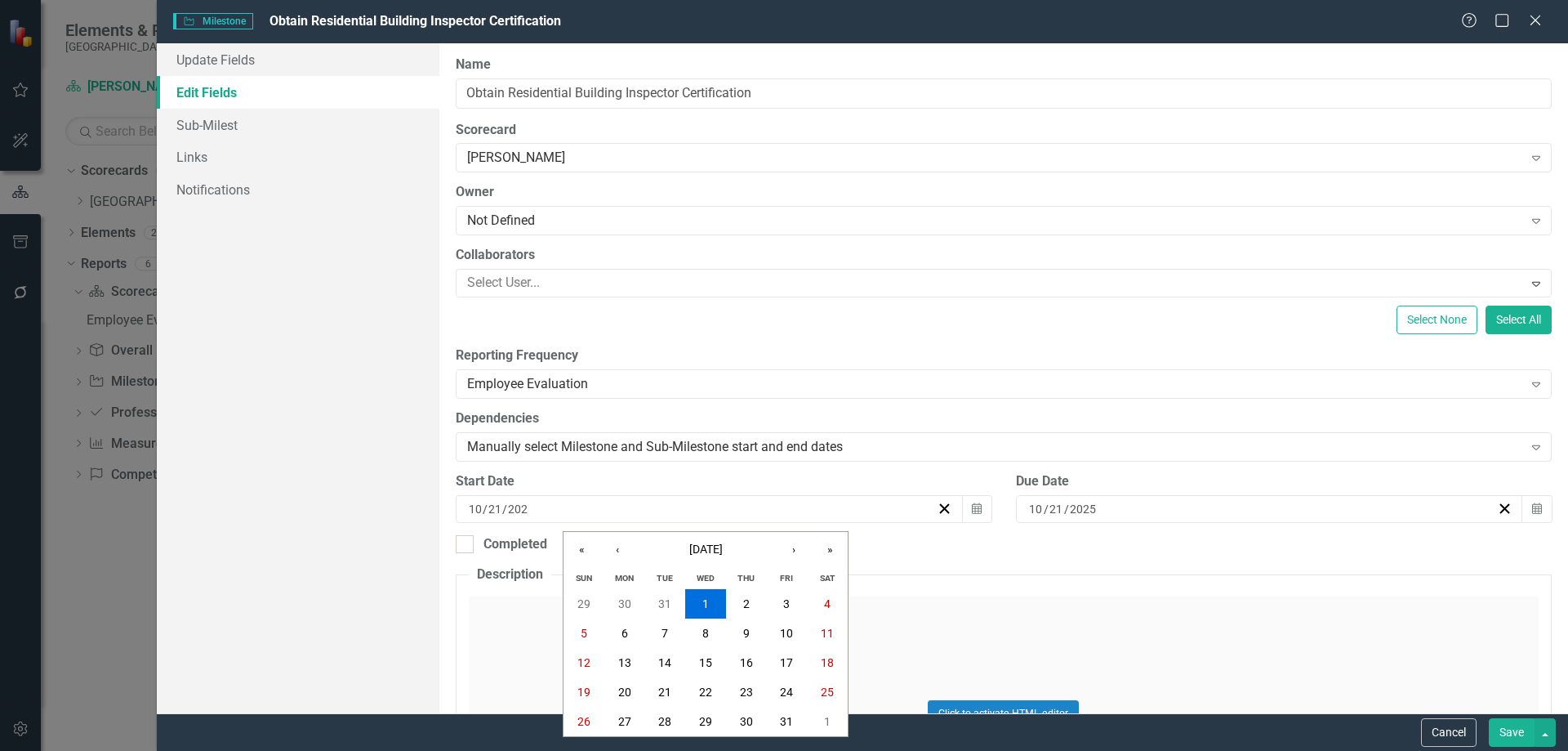
type input "2024"
click at [914, 574] on fieldset "Description Click to activate HTML editor Switch to old editor" at bounding box center [1004, 724] width 1096 height 318
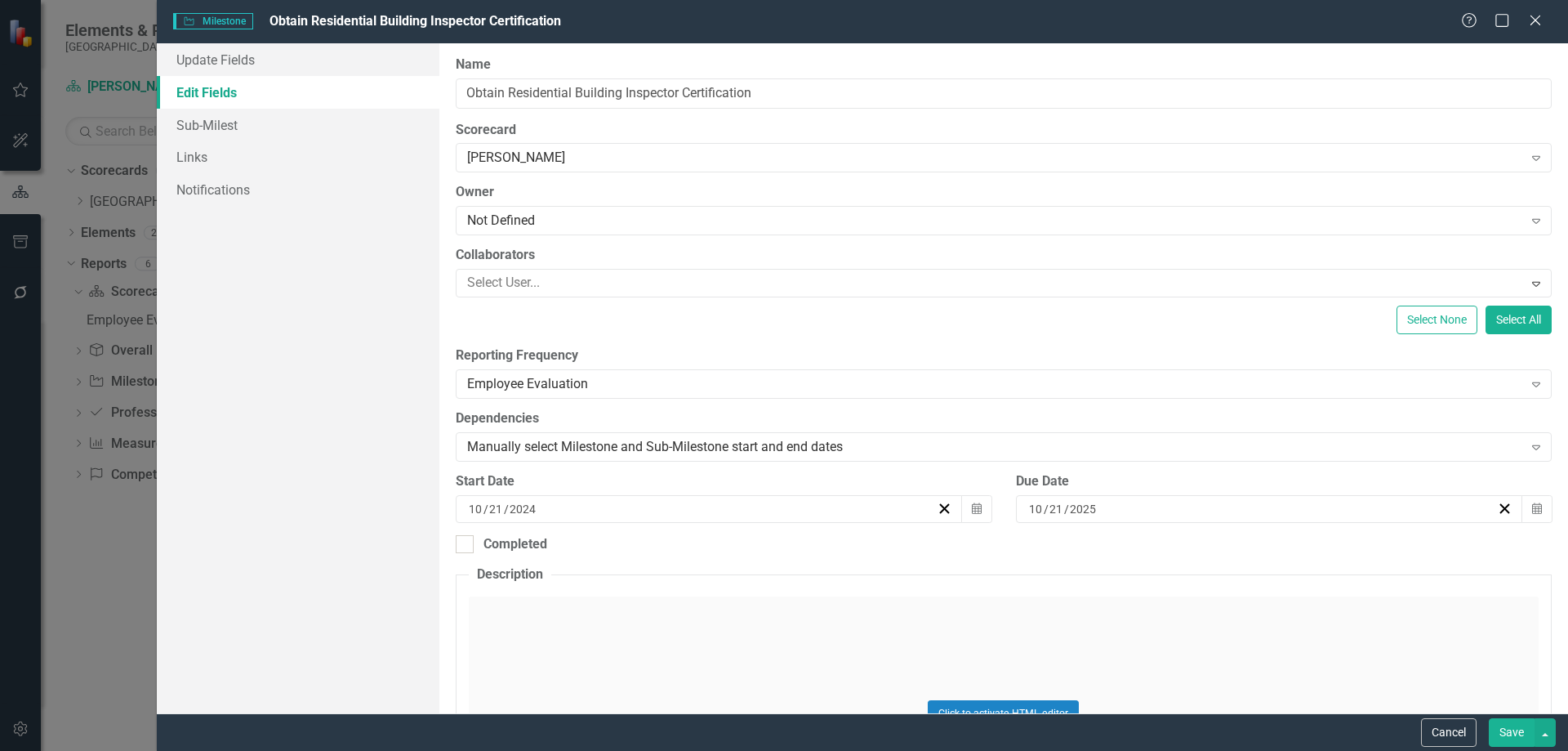
click at [1512, 728] on button "Save" at bounding box center [1511, 731] width 46 height 28
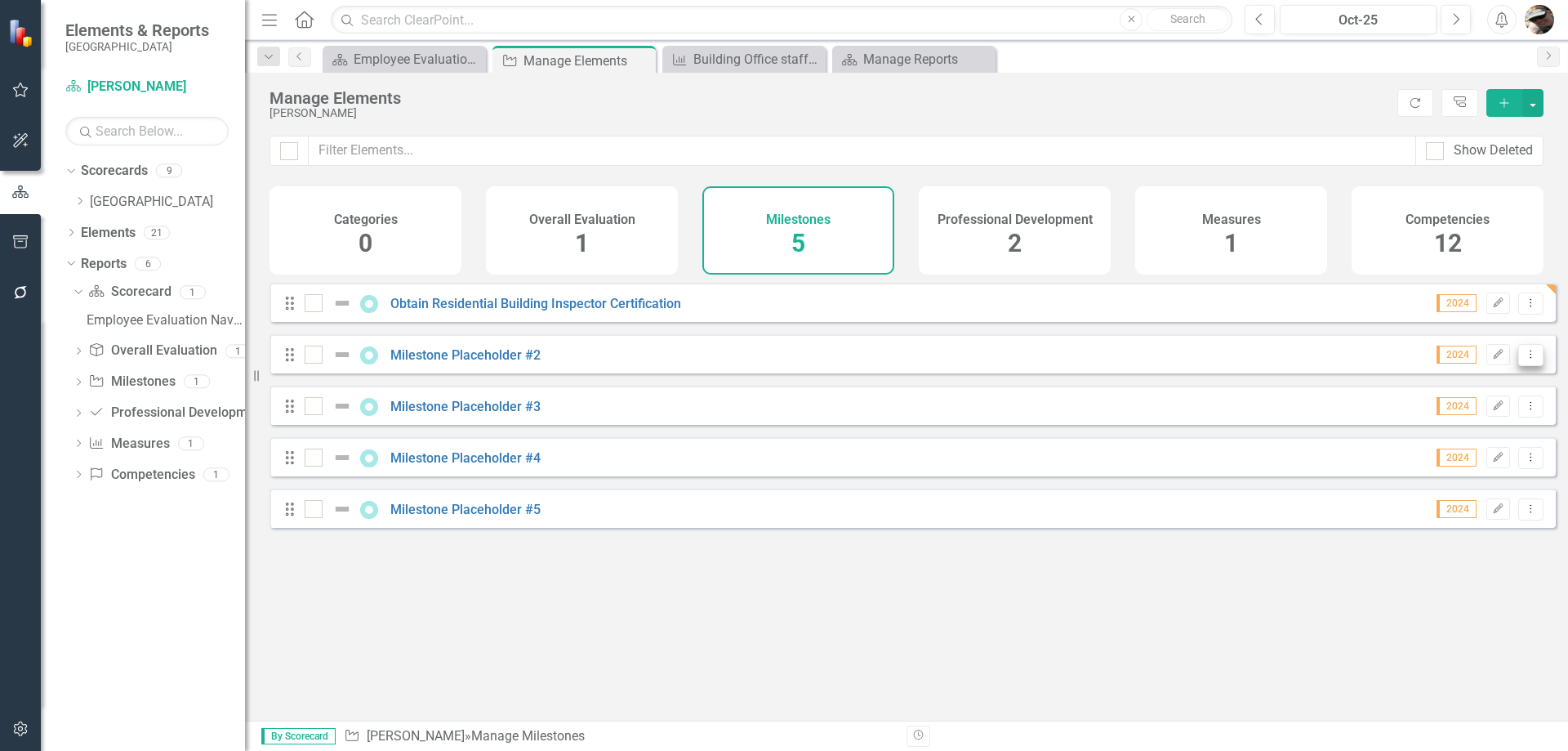
click at [1524, 359] on icon "Dropdown Menu" at bounding box center [1531, 353] width 14 height 11
click at [1460, 492] on link "Trash Delete Milestone" at bounding box center [1453, 485] width 154 height 30
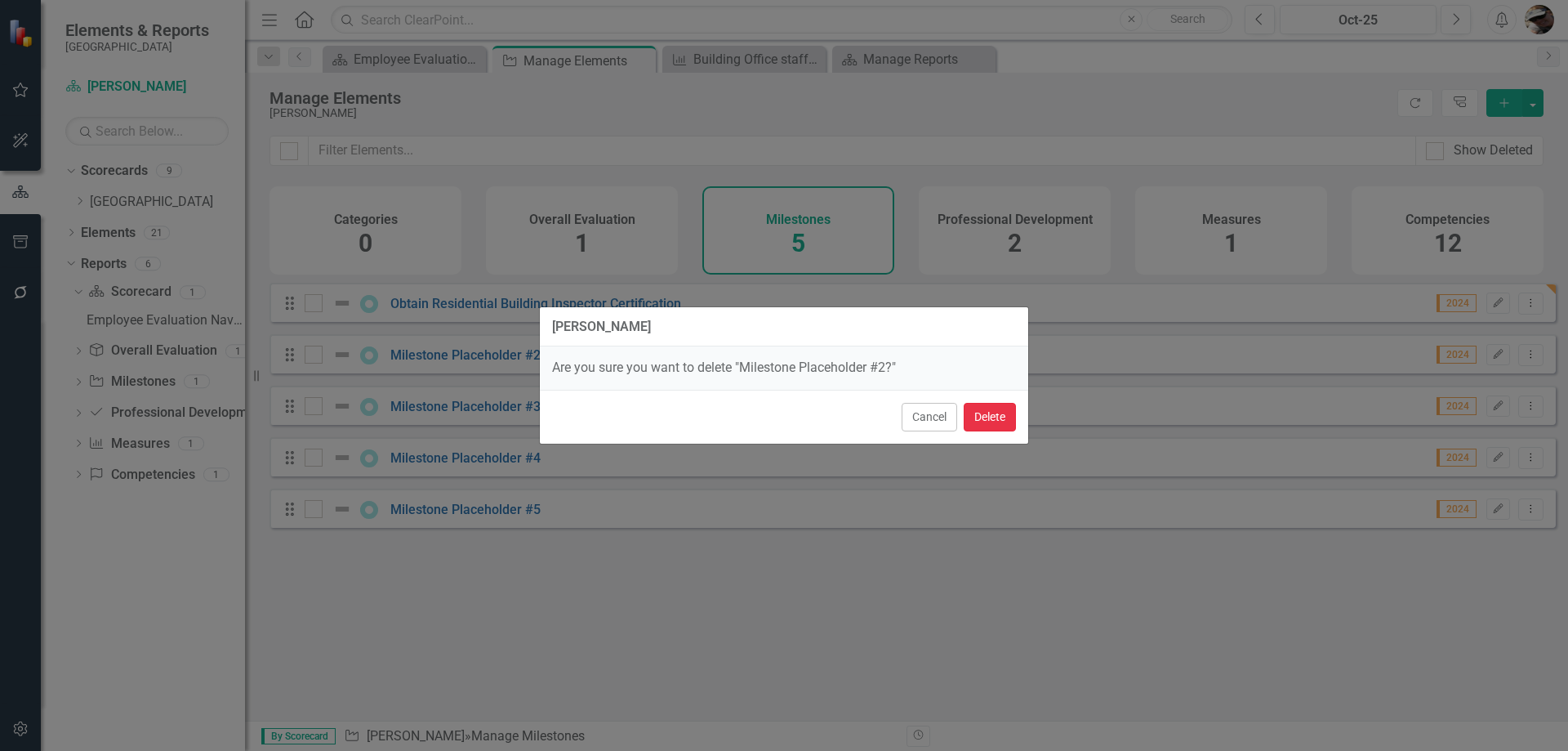
click at [1002, 420] on button "Delete" at bounding box center [990, 416] width 52 height 28
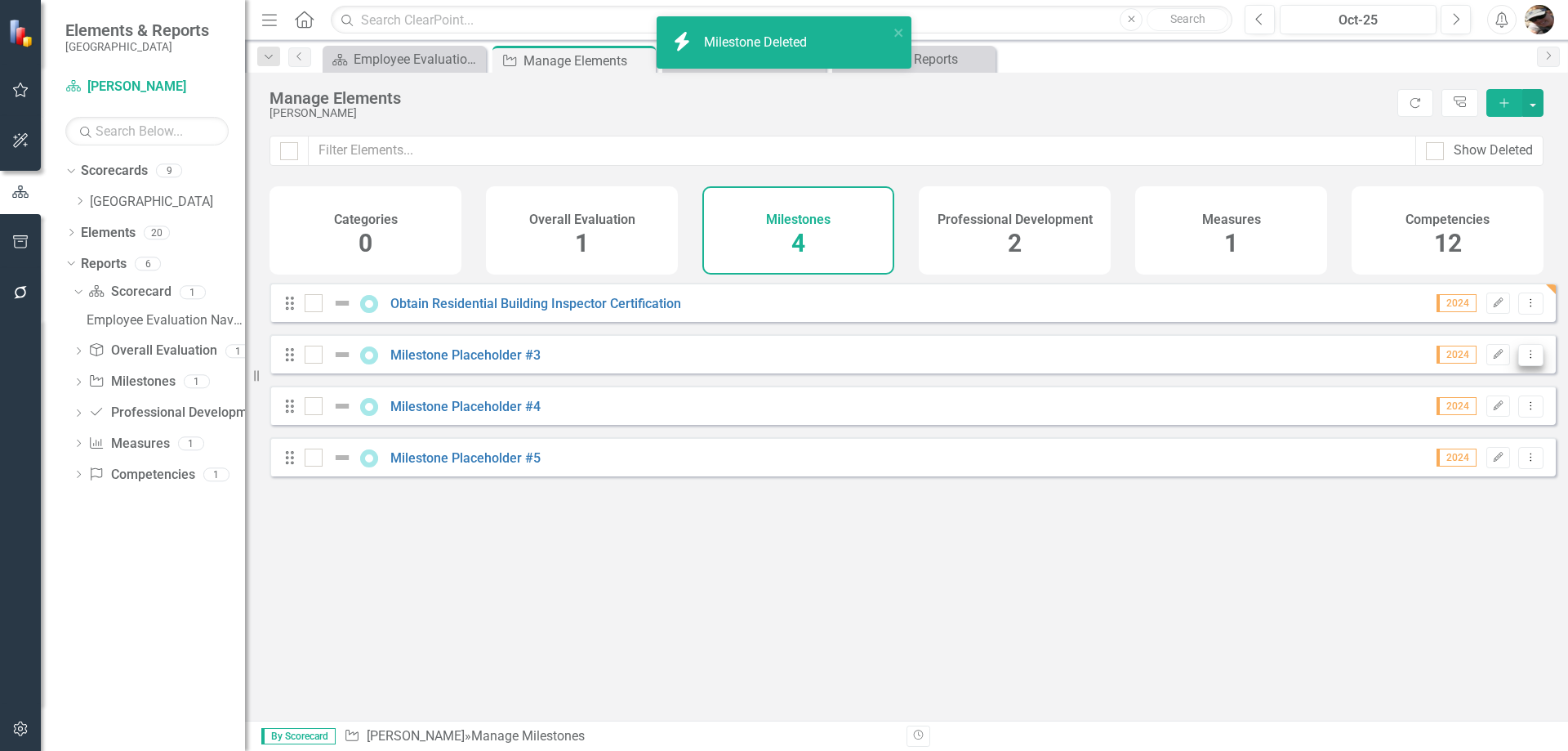
click at [1524, 359] on icon "Dropdown Menu" at bounding box center [1531, 353] width 14 height 11
click at [1441, 485] on link "Trash Delete Milestone" at bounding box center [1453, 485] width 154 height 30
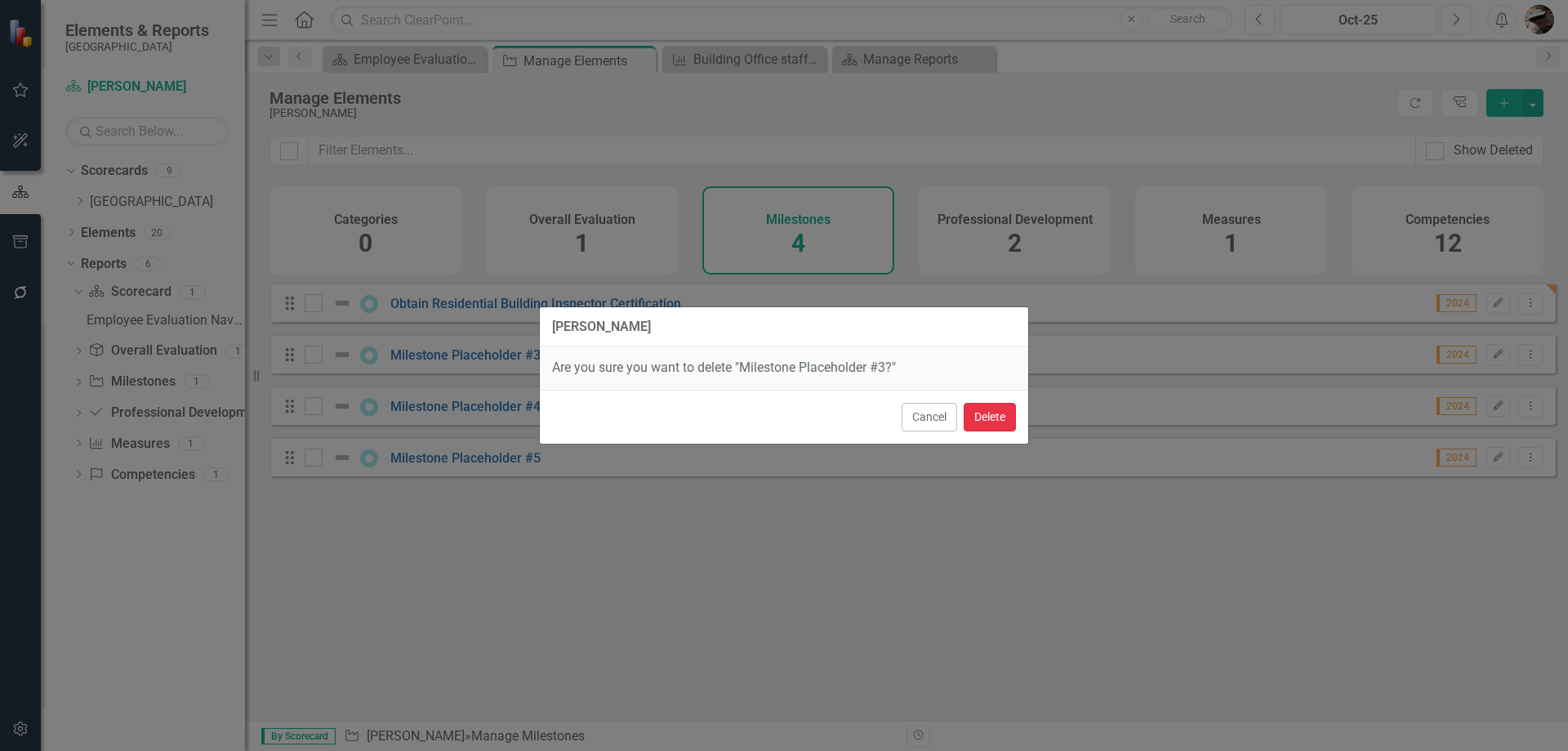
click at [999, 405] on button "Delete" at bounding box center [990, 416] width 52 height 28
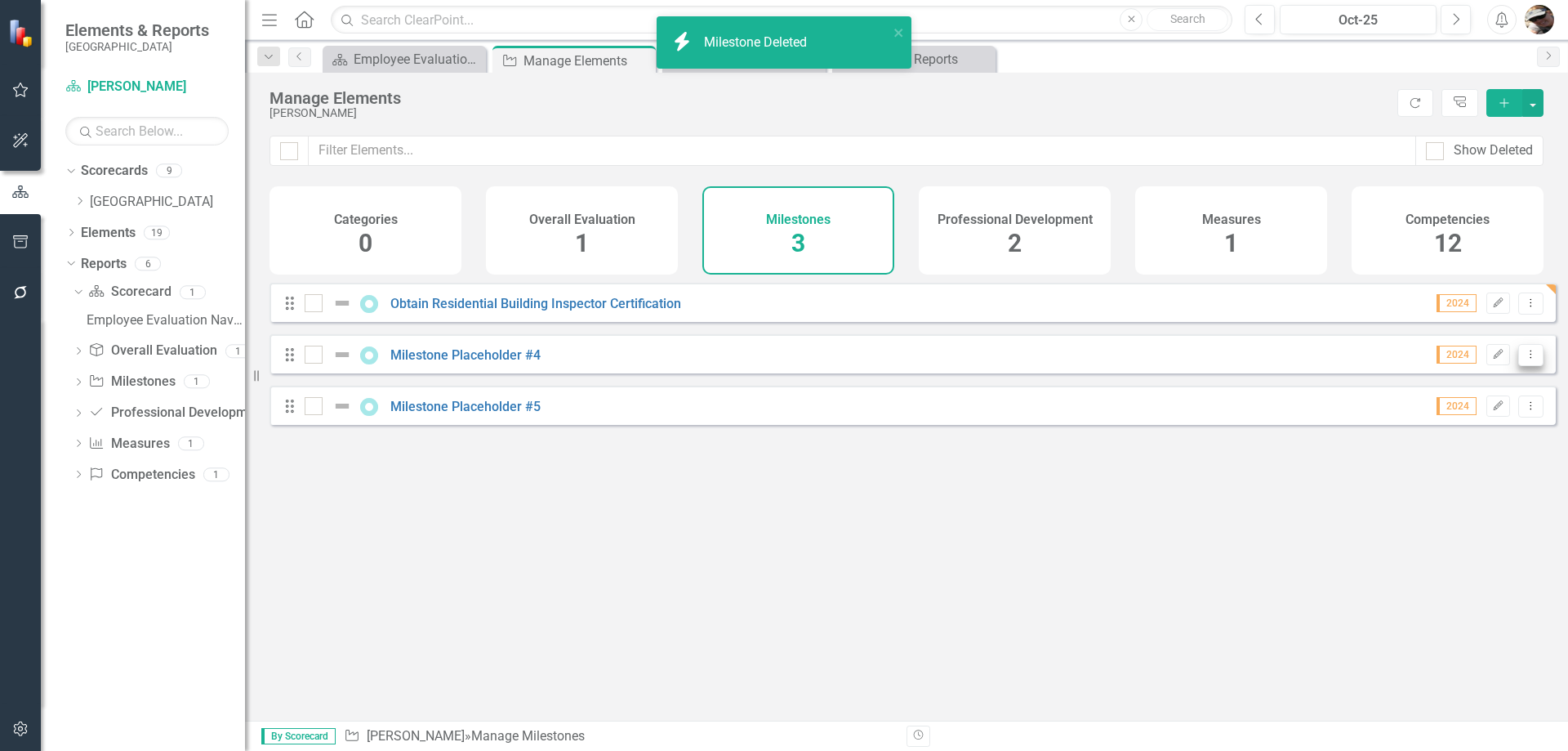
click at [1524, 359] on icon "Dropdown Menu" at bounding box center [1531, 353] width 14 height 11
click at [1430, 480] on link "Trash Delete Milestone" at bounding box center [1453, 485] width 154 height 30
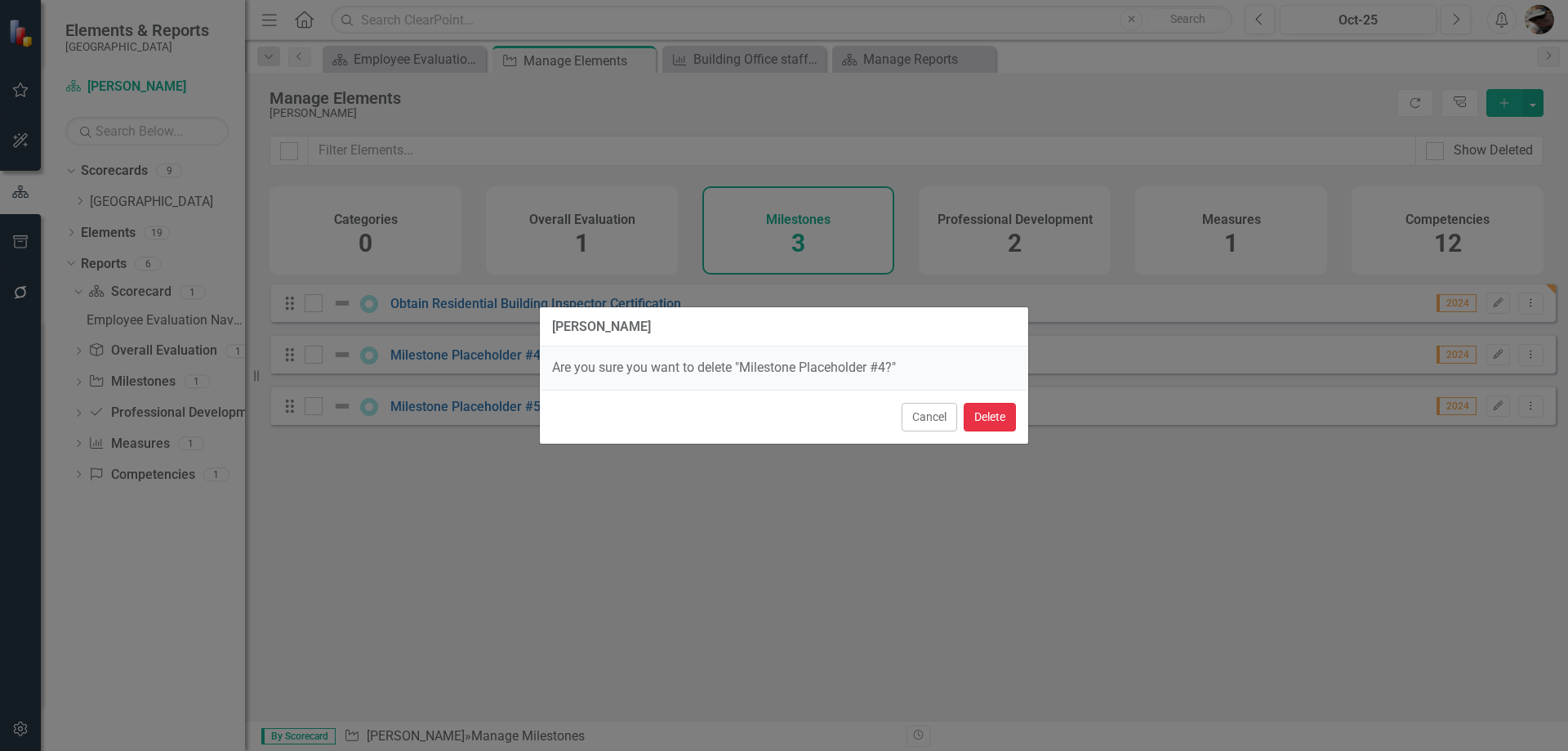
click at [989, 428] on button "Delete" at bounding box center [990, 416] width 52 height 28
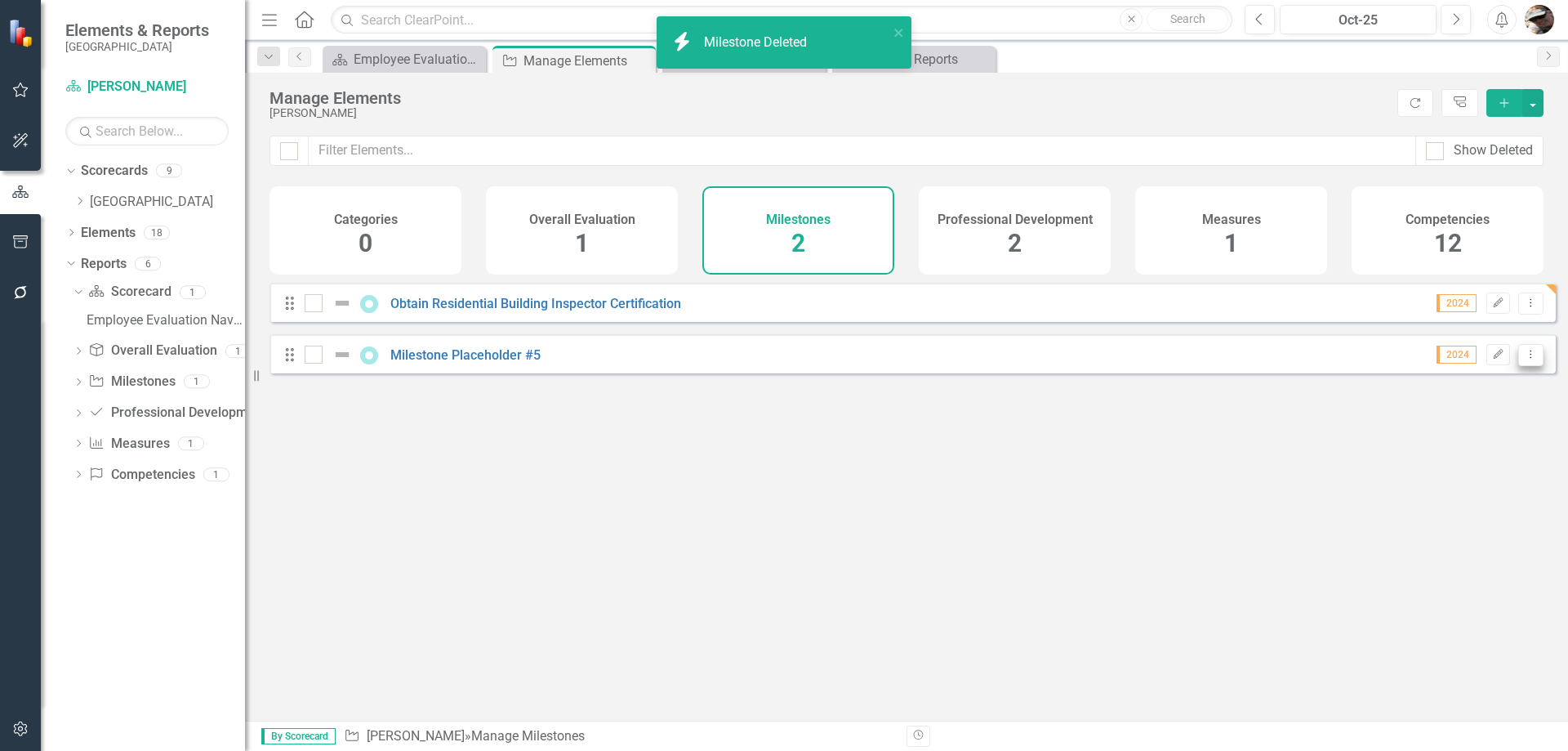
click at [1524, 359] on icon "Dropdown Menu" at bounding box center [1531, 353] width 14 height 11
click at [1454, 489] on link "Trash Delete Milestone" at bounding box center [1453, 485] width 154 height 30
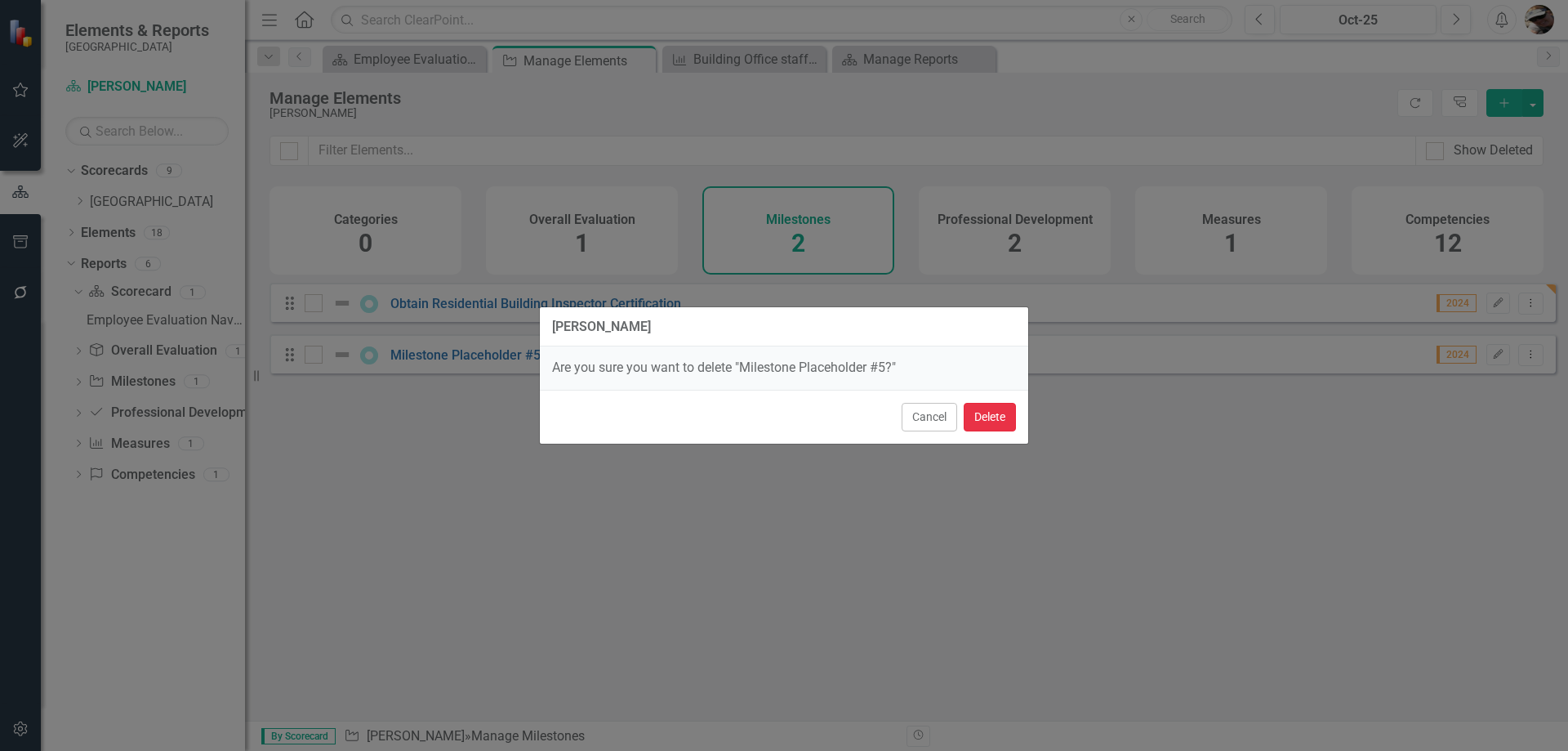
click at [999, 409] on button "Delete" at bounding box center [990, 416] width 52 height 28
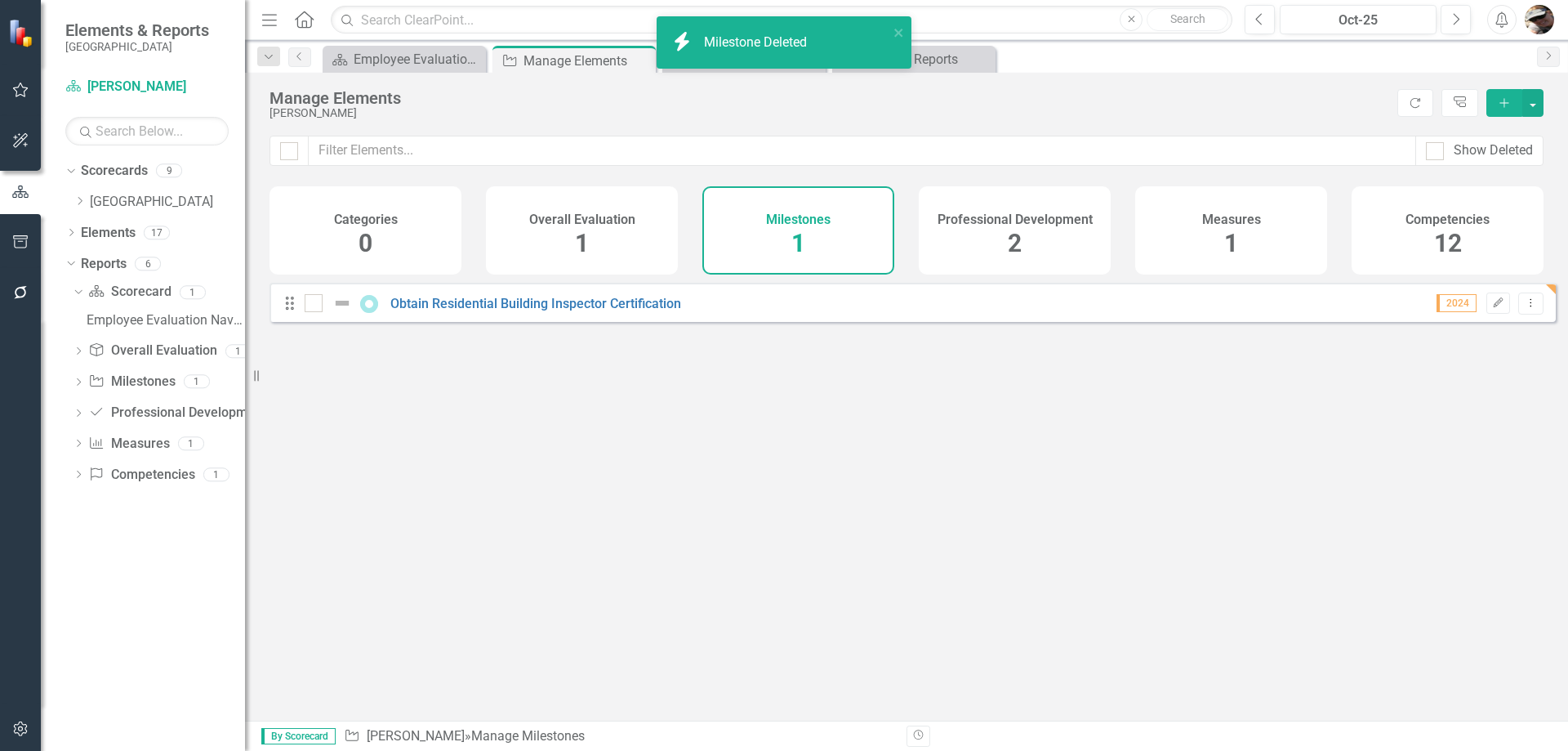
click at [575, 245] on span "1" at bounding box center [581, 243] width 14 height 28
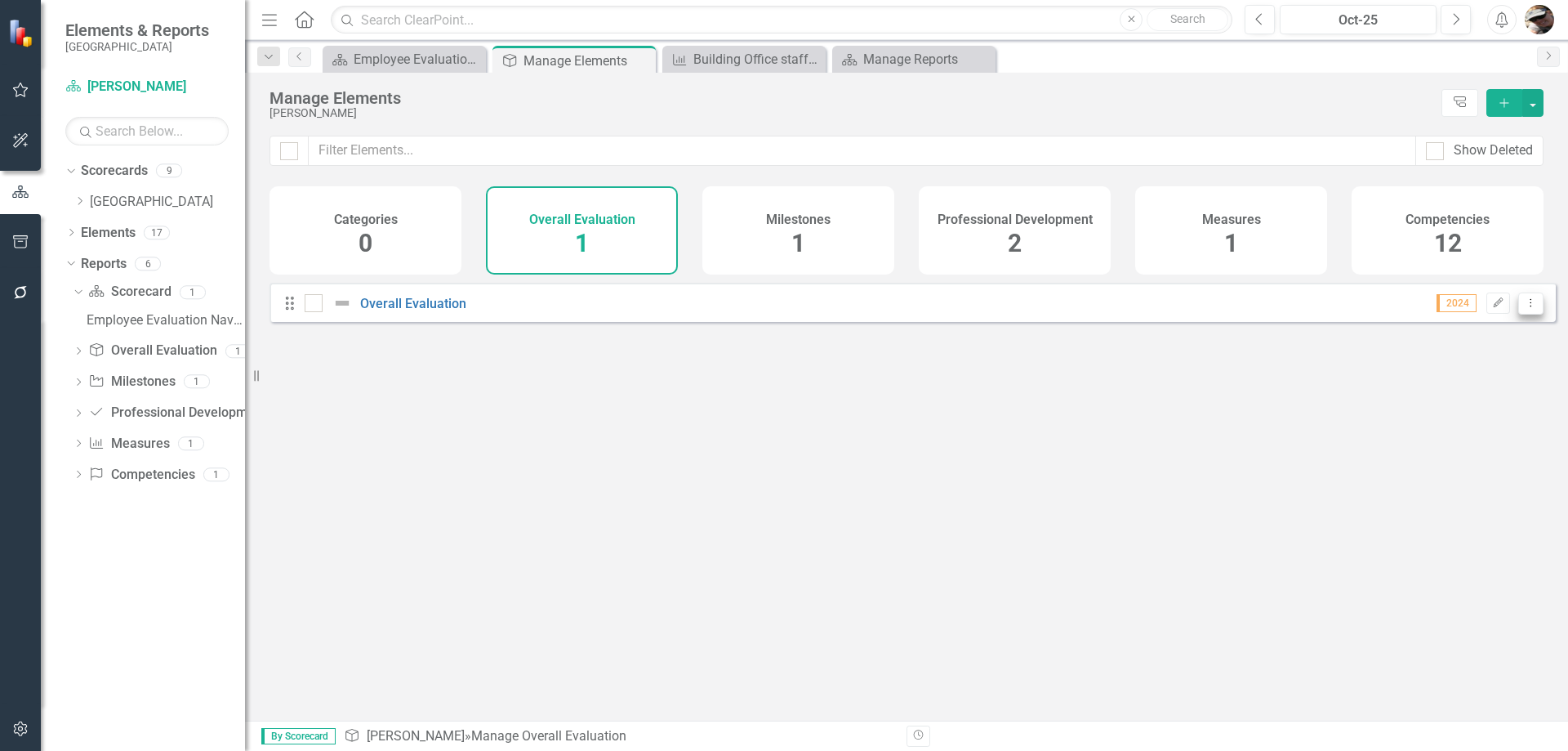
click at [1524, 308] on icon "Dropdown Menu" at bounding box center [1531, 303] width 14 height 11
click at [1429, 350] on link "Edit Edit Overall Evaluation" at bounding box center [1430, 343] width 202 height 30
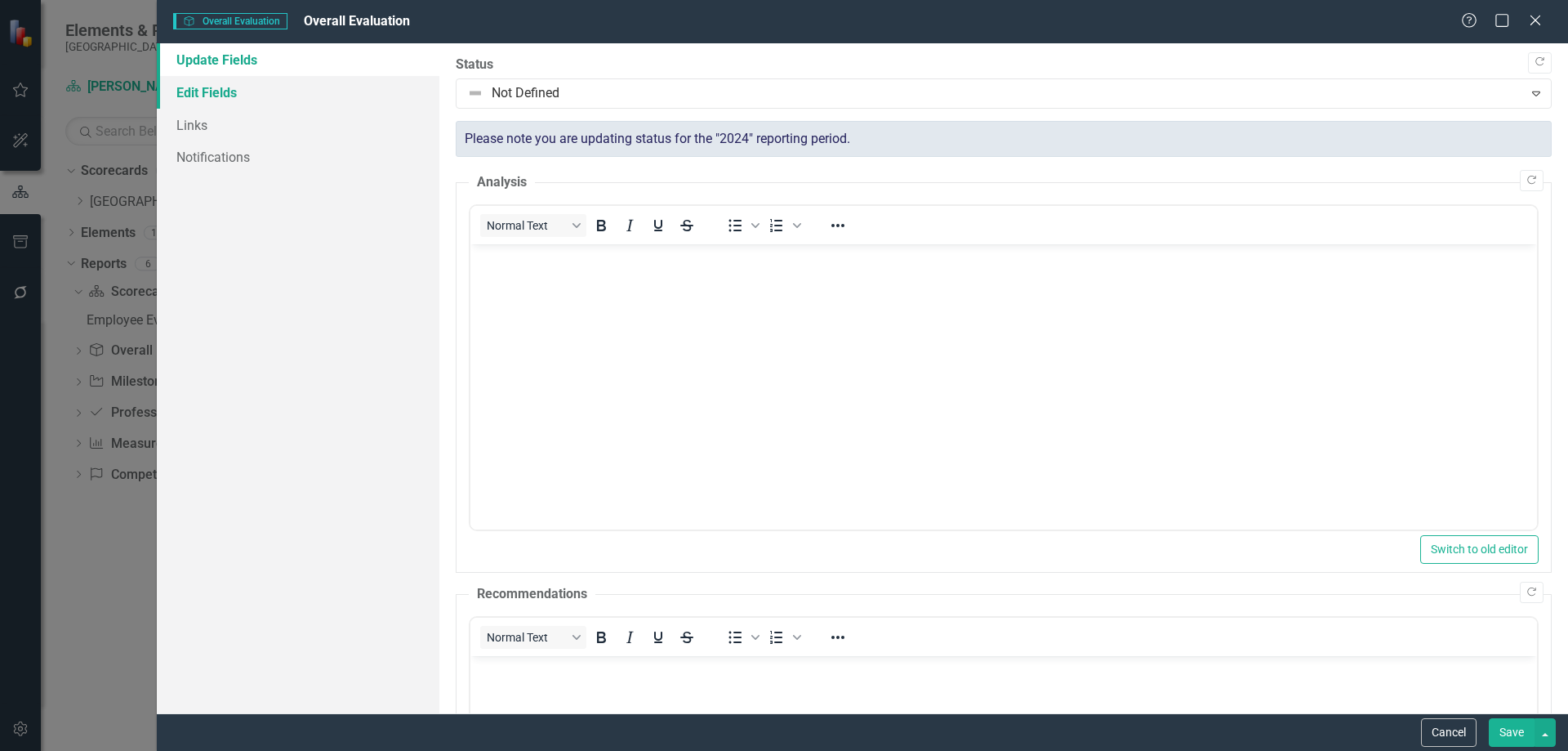
click at [263, 89] on link "Edit Fields" at bounding box center [298, 92] width 283 height 32
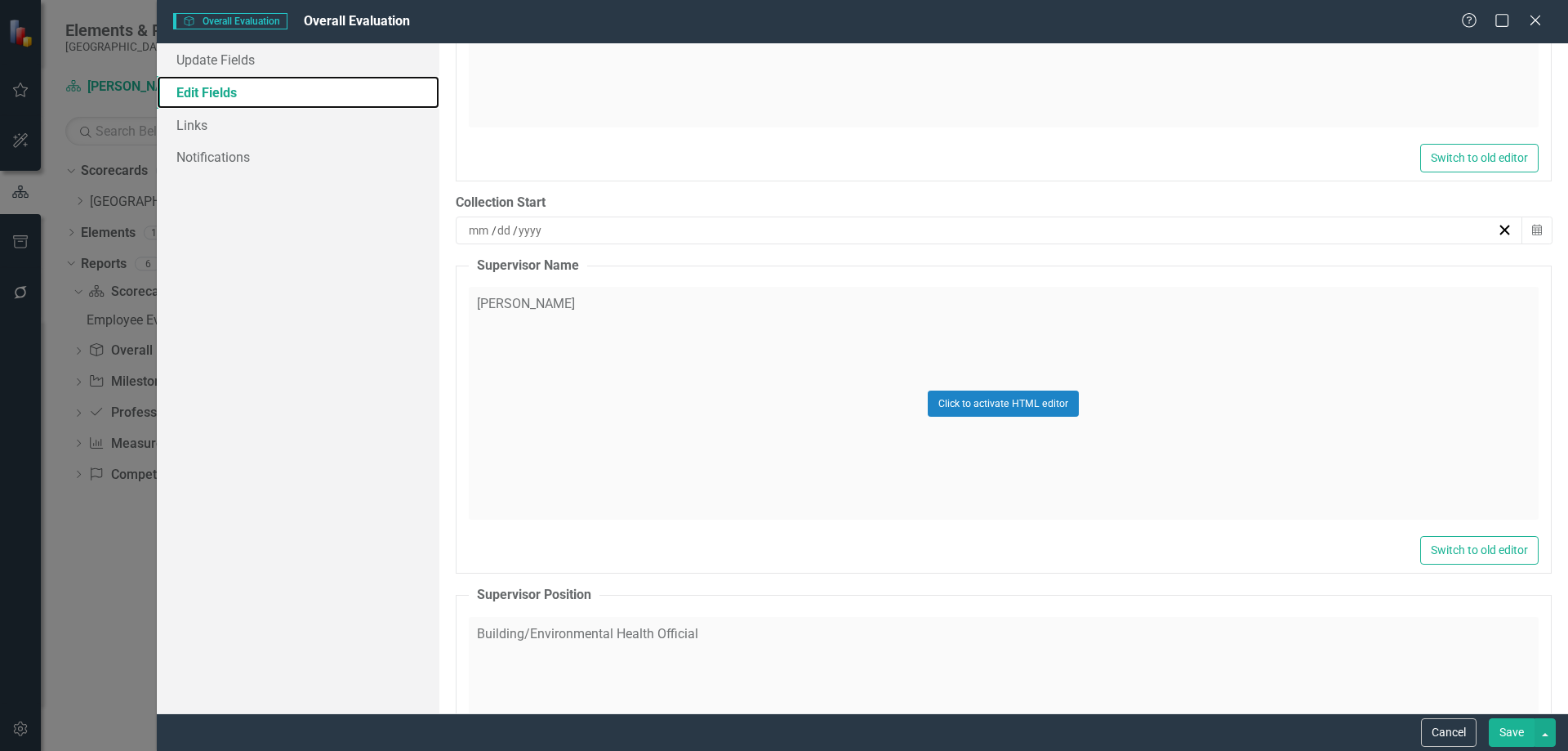
scroll to position [572, 0]
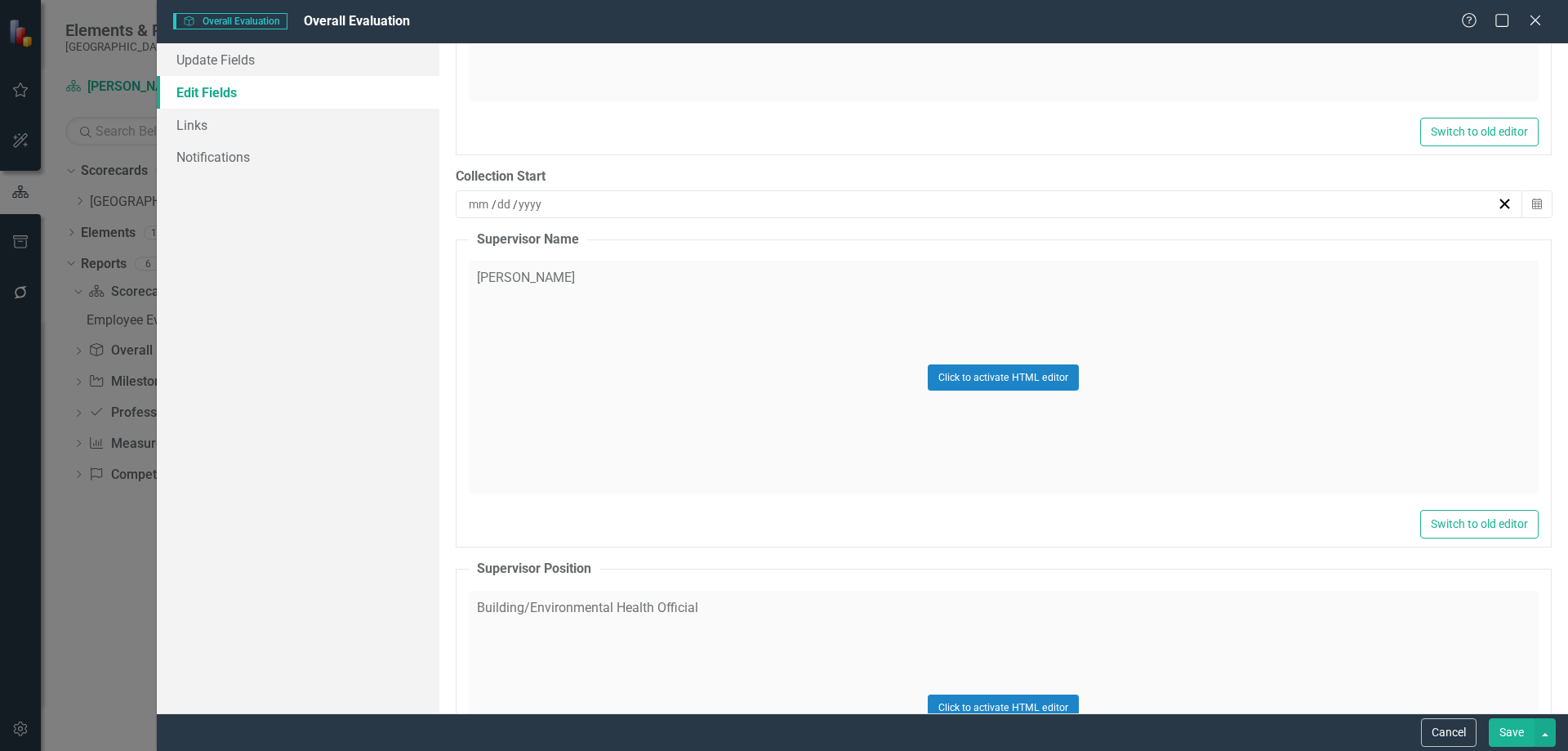
click at [550, 205] on div "/ /" at bounding box center [981, 204] width 1031 height 17
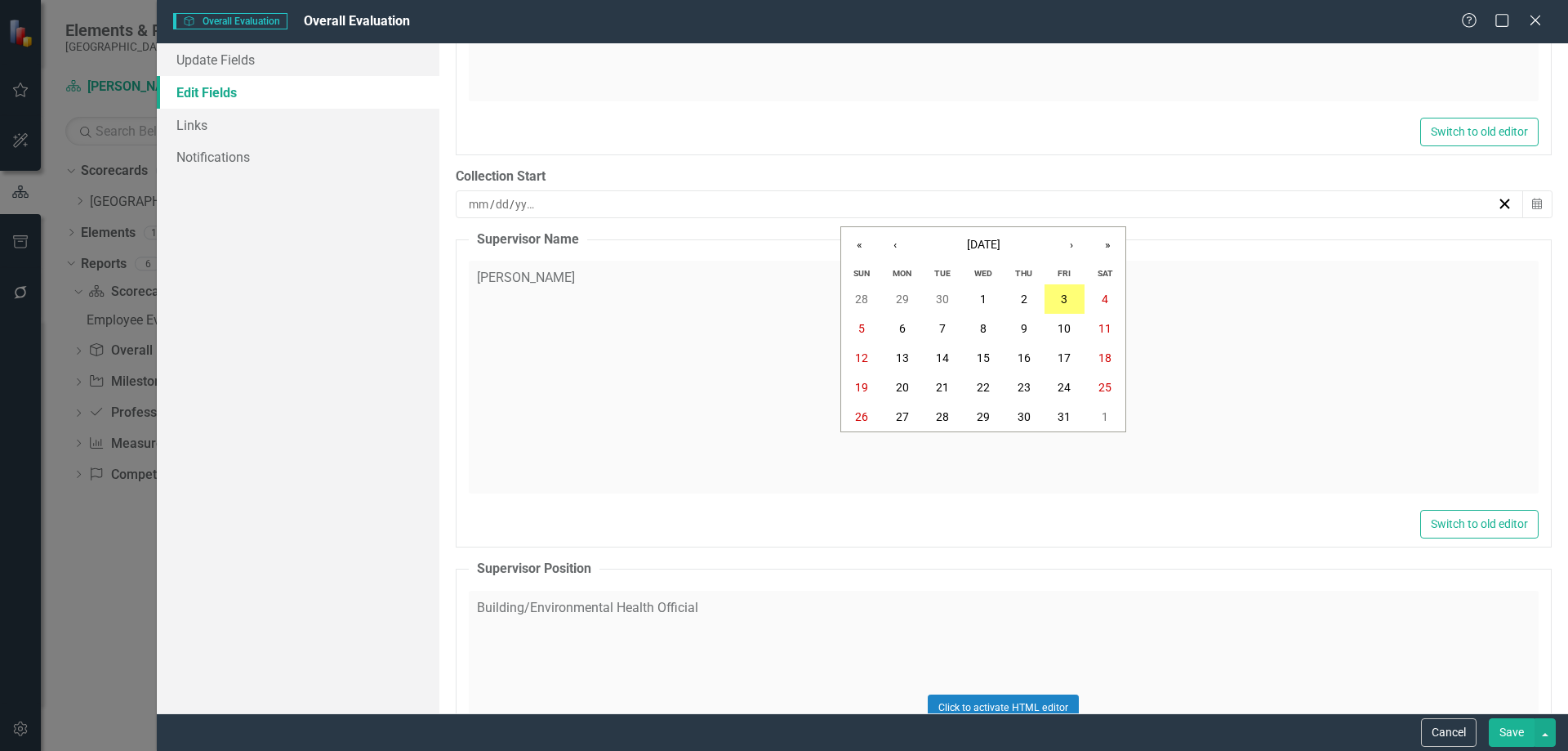
click at [537, 198] on input "number" at bounding box center [527, 204] width 23 height 17
drag, startPoint x: 537, startPoint y: 198, endPoint x: 495, endPoint y: 197, distance: 42.0
click at [495, 197] on div "/ /" at bounding box center [981, 204] width 1031 height 17
type input "10"
type input "21"
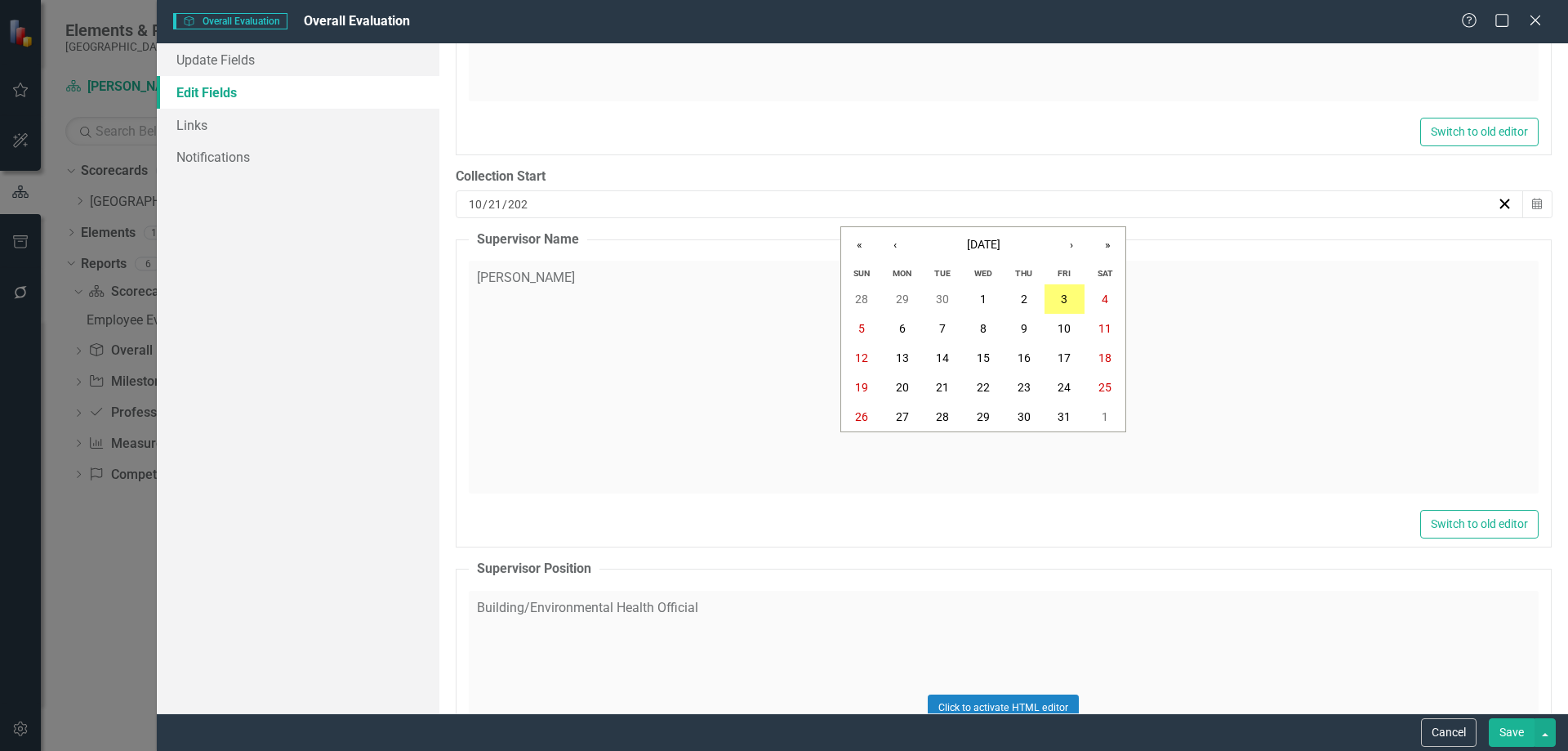
type input "2024"
click at [600, 245] on fieldset "Supervisor Name [PERSON_NAME] Click to activate HTML editor Switch to old editor" at bounding box center [1004, 389] width 1096 height 318
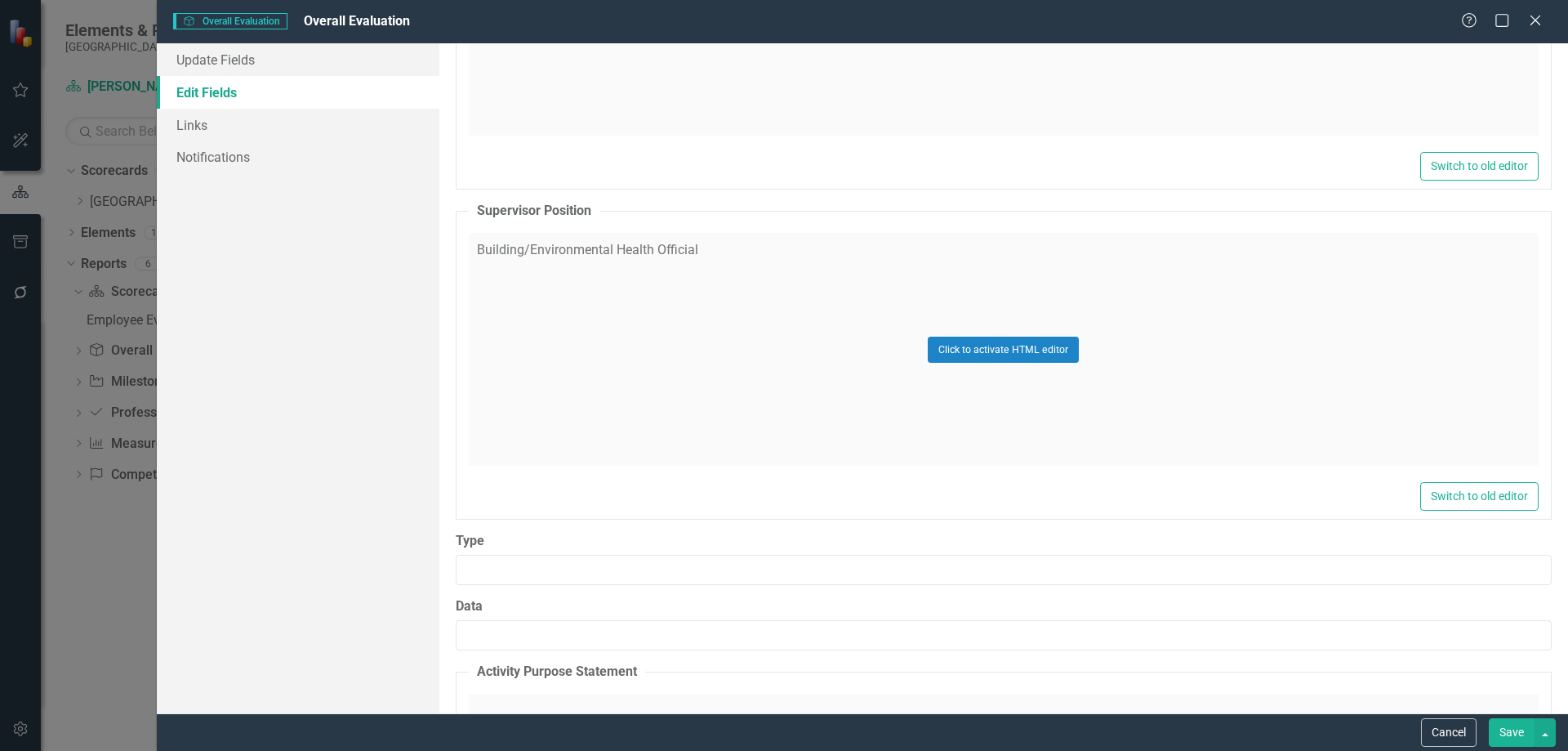
scroll to position [0, 0]
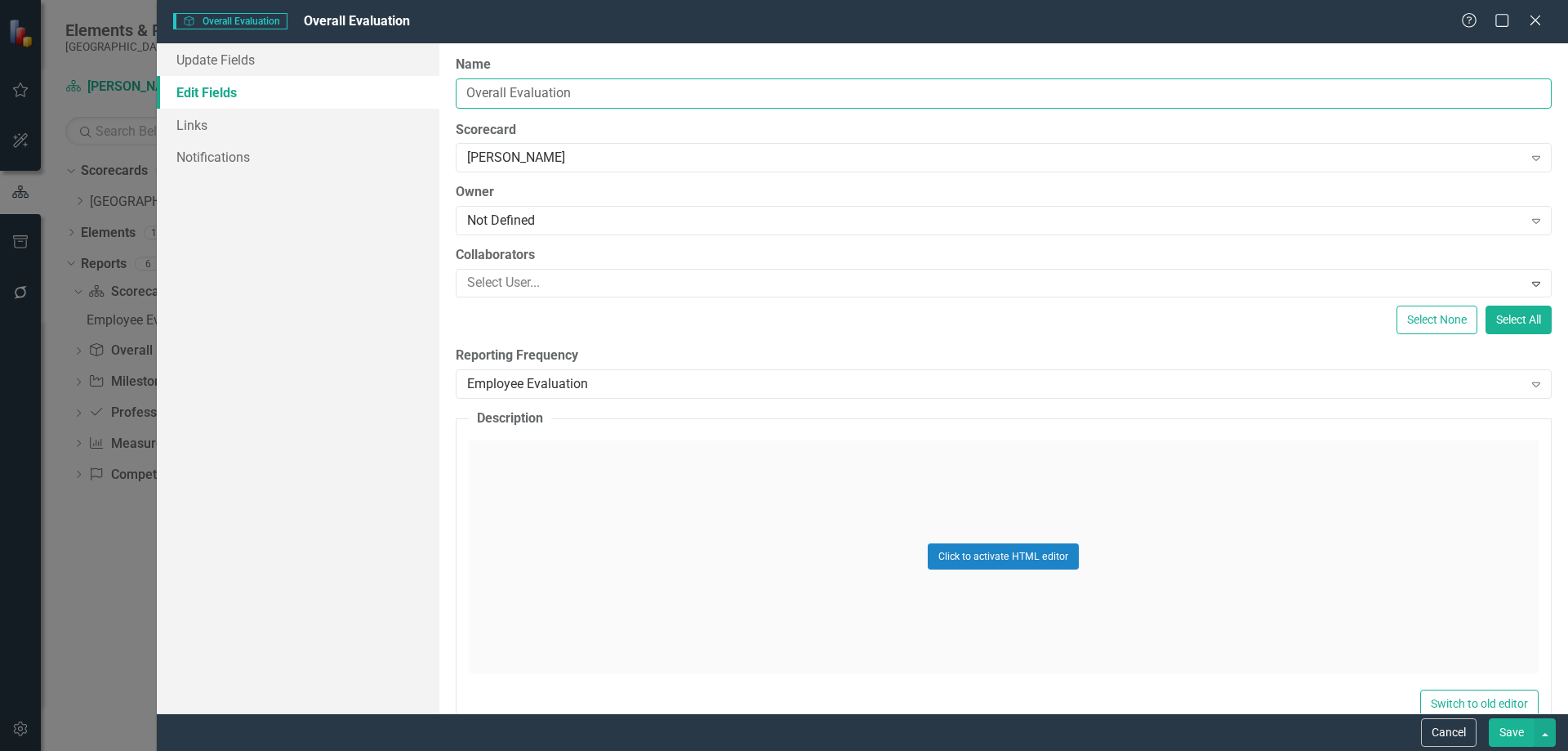
click at [590, 96] on input "Overall Evaluation" at bounding box center [1004, 93] width 1096 height 30
drag, startPoint x: 663, startPoint y: 86, endPoint x: 574, endPoint y: 82, distance: 89.1
click at [574, 82] on input "Overall Evaluation for [DATE]-[DATE]" at bounding box center [1004, 93] width 1096 height 30
type input "Overall Evaluation"
click at [1514, 732] on button "Save" at bounding box center [1511, 731] width 46 height 28
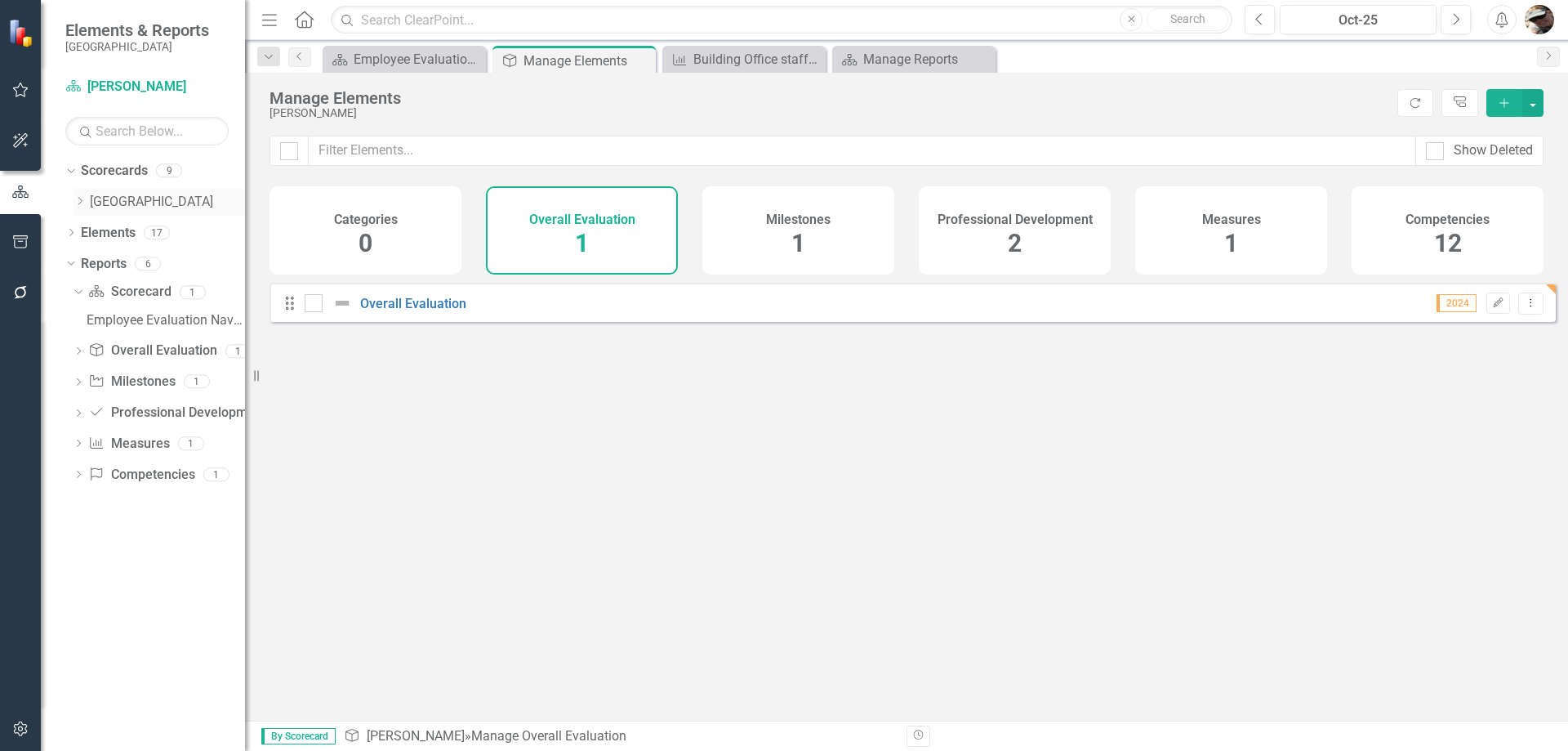
click at [76, 194] on div "Dropdown [GEOGRAPHIC_DATA]" at bounding box center [159, 203] width 171 height 27
click at [77, 194] on div "Dropdown [GEOGRAPHIC_DATA]" at bounding box center [159, 203] width 171 height 27
click at [78, 200] on icon "Dropdown" at bounding box center [79, 201] width 13 height 10
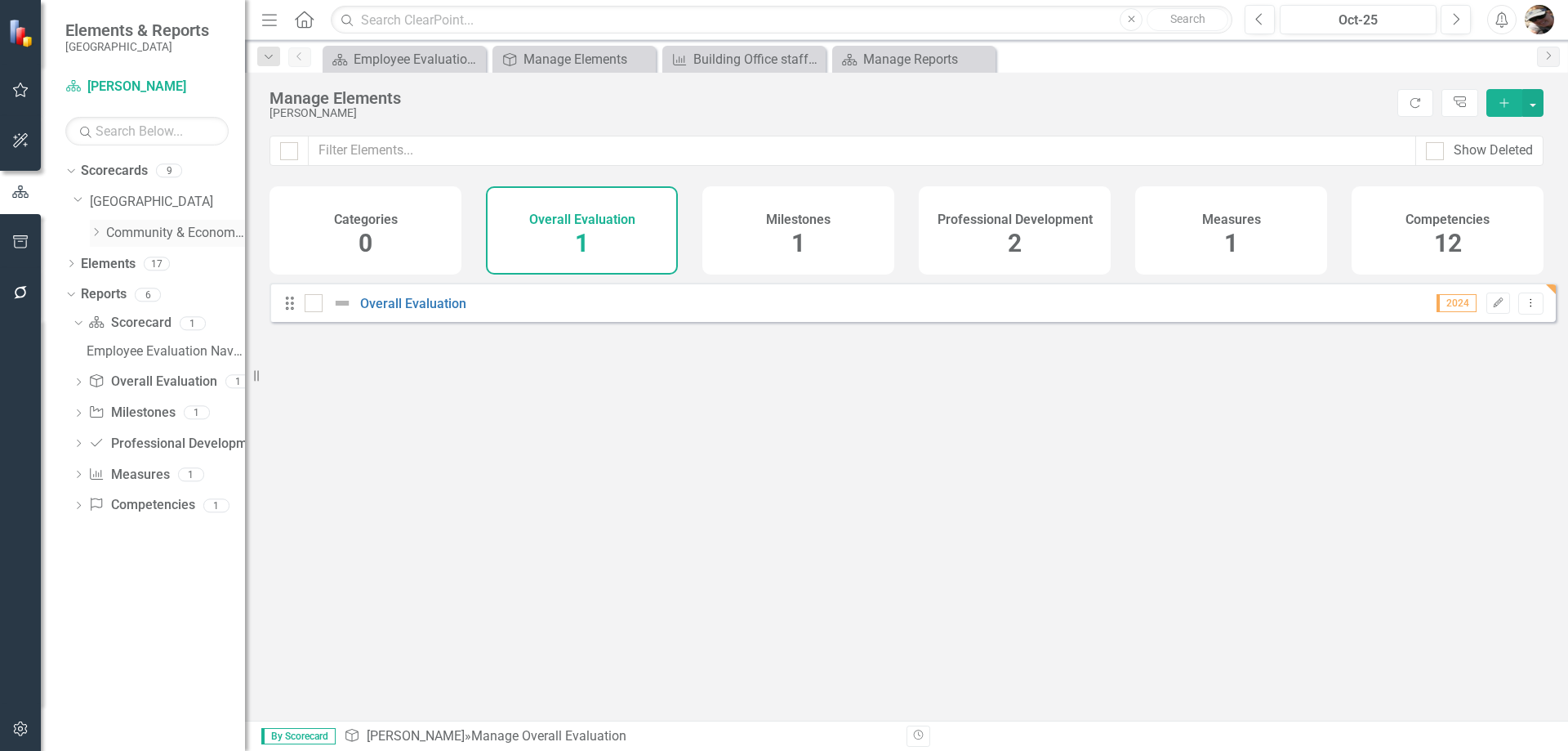
click at [98, 226] on div "Dropdown" at bounding box center [96, 233] width 13 height 14
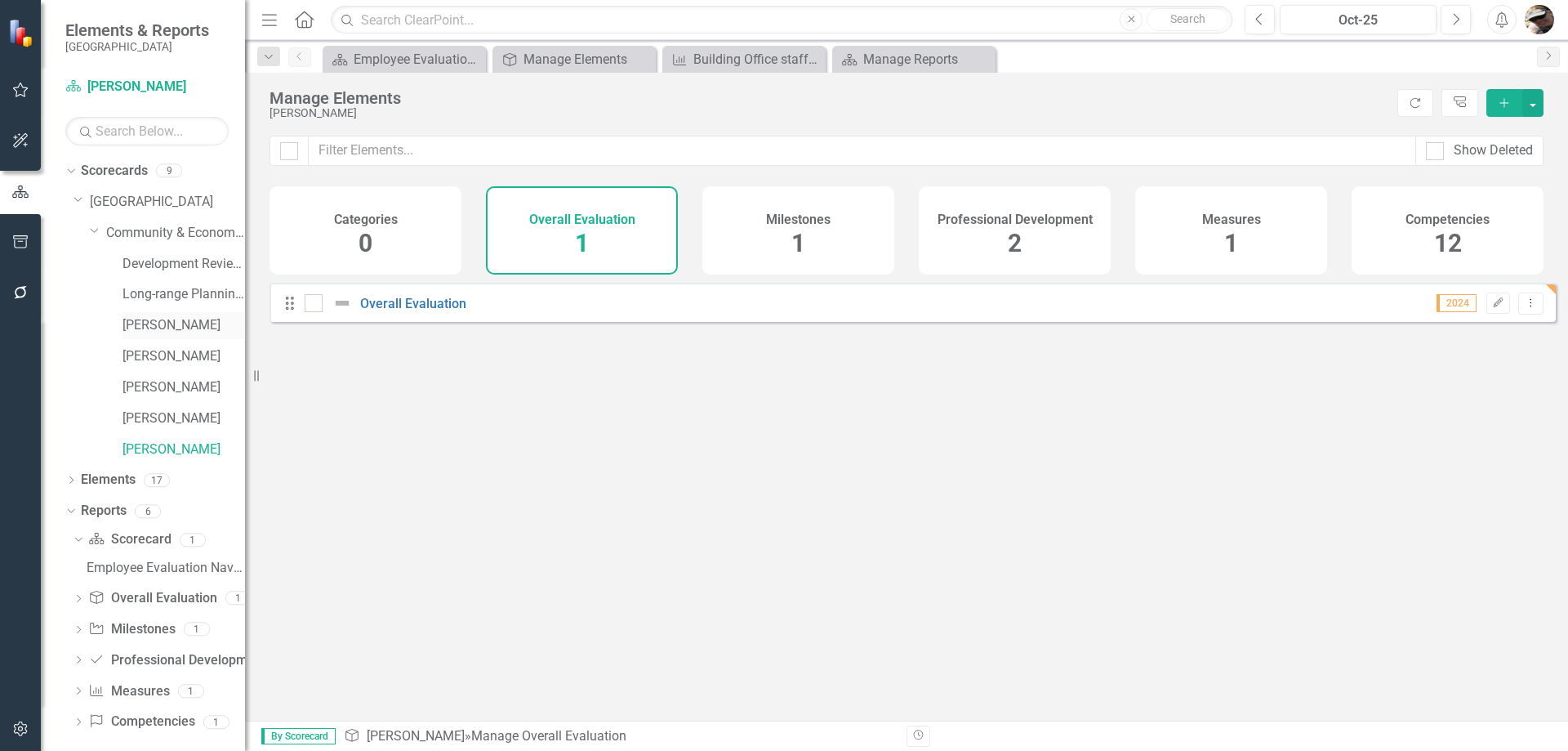
click at [129, 331] on link "[PERSON_NAME]" at bounding box center [183, 325] width 122 height 19
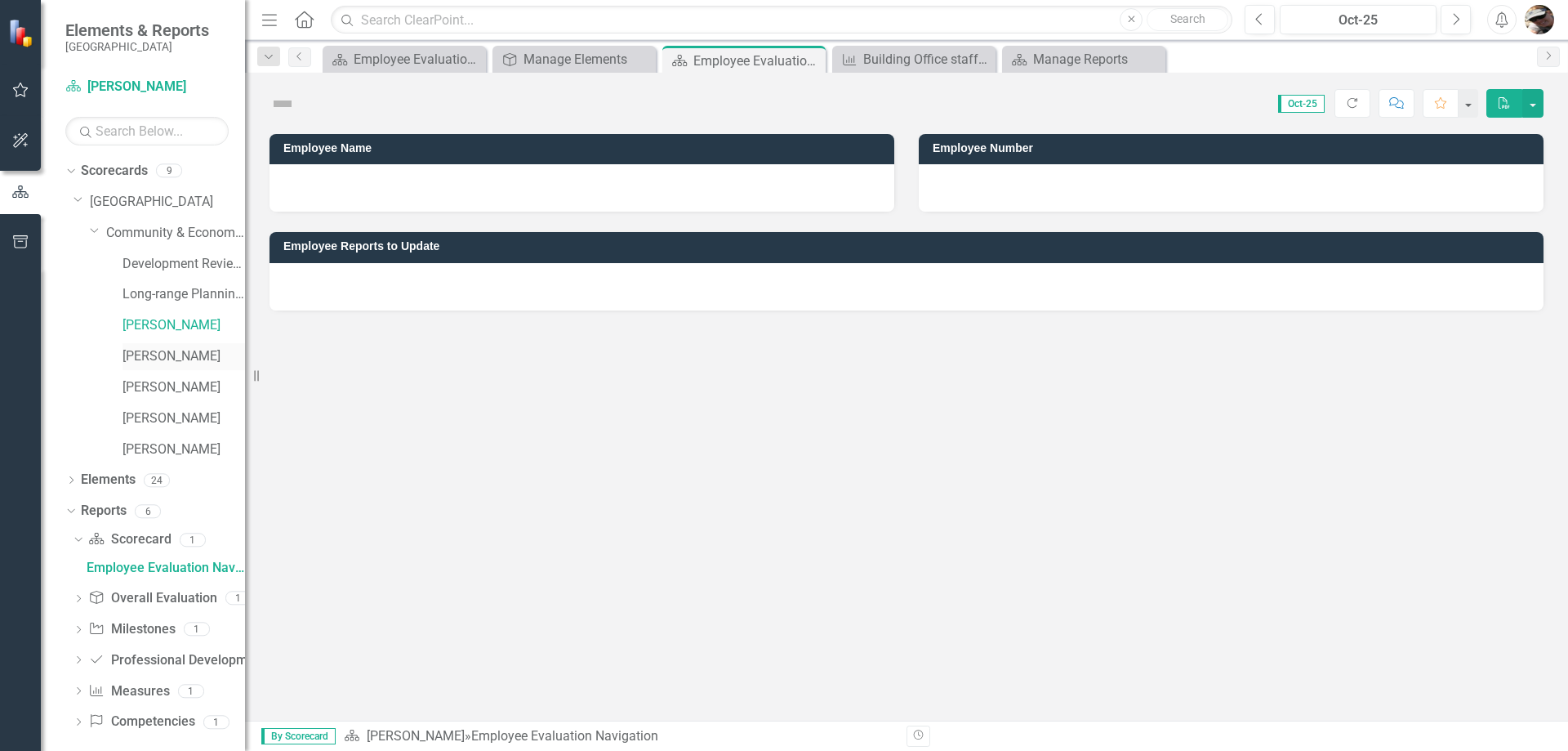
click at [139, 353] on link "[PERSON_NAME]" at bounding box center [183, 356] width 122 height 19
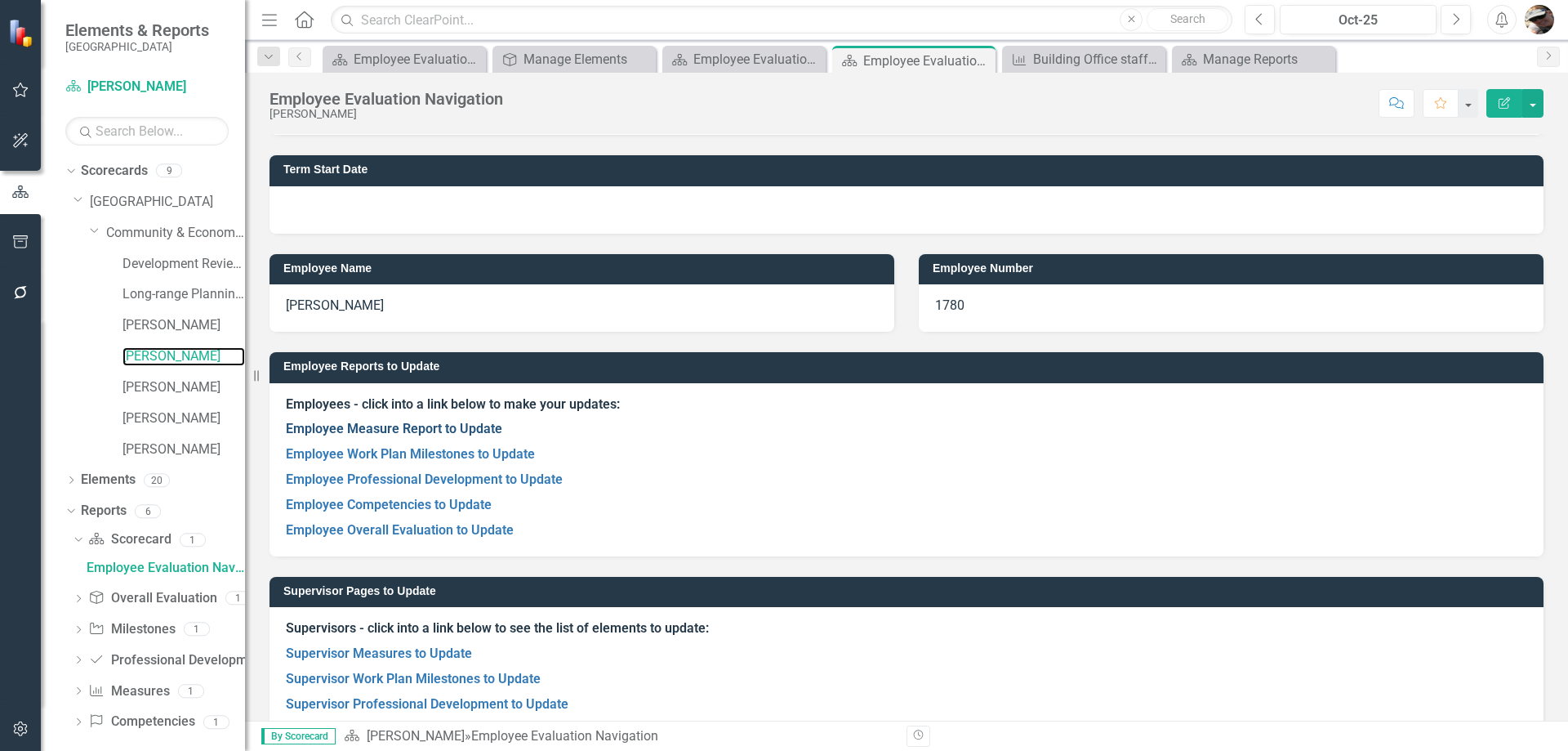
scroll to position [153, 0]
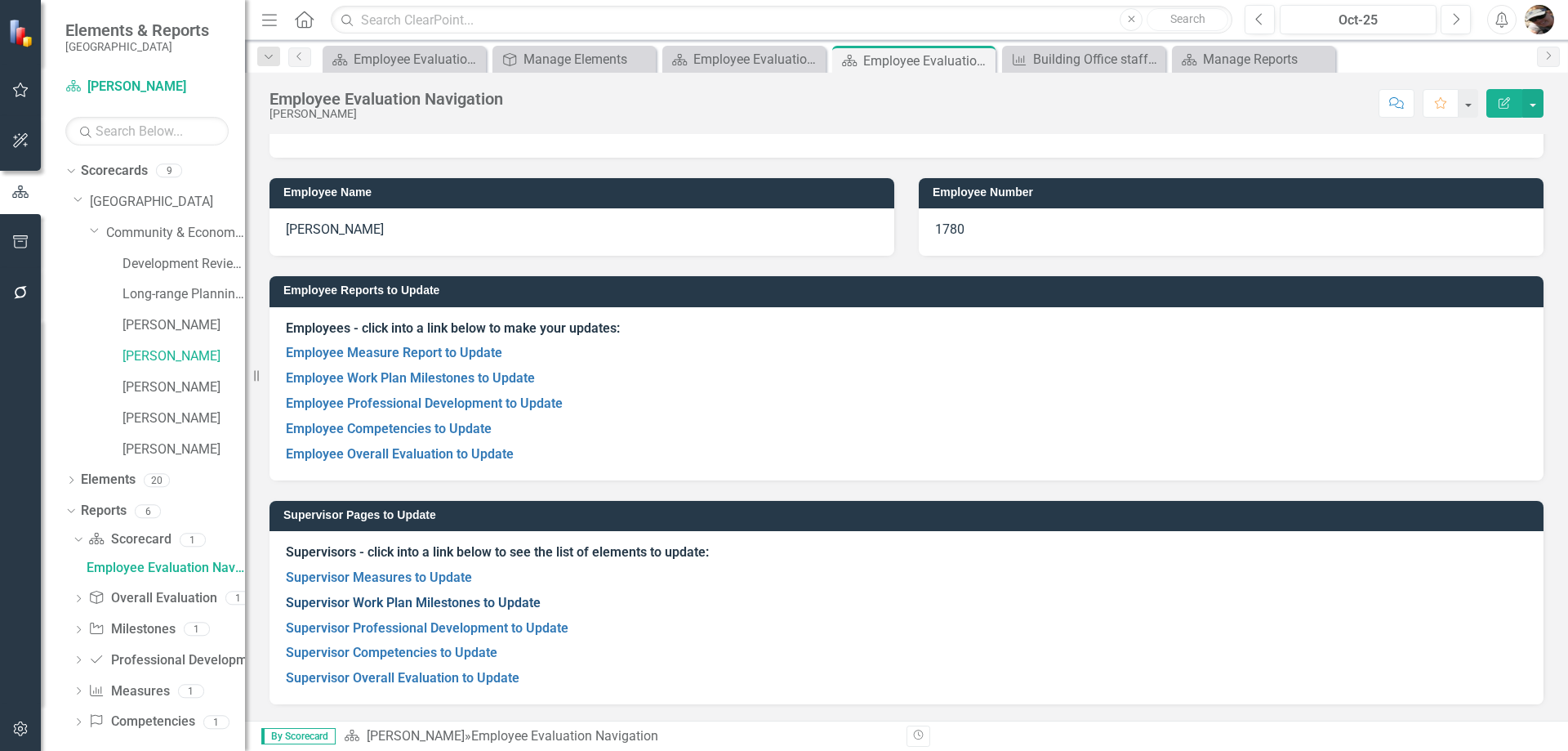
click at [372, 601] on link "Supervisor Work Plan Milestones to Update" at bounding box center [413, 602] width 254 height 16
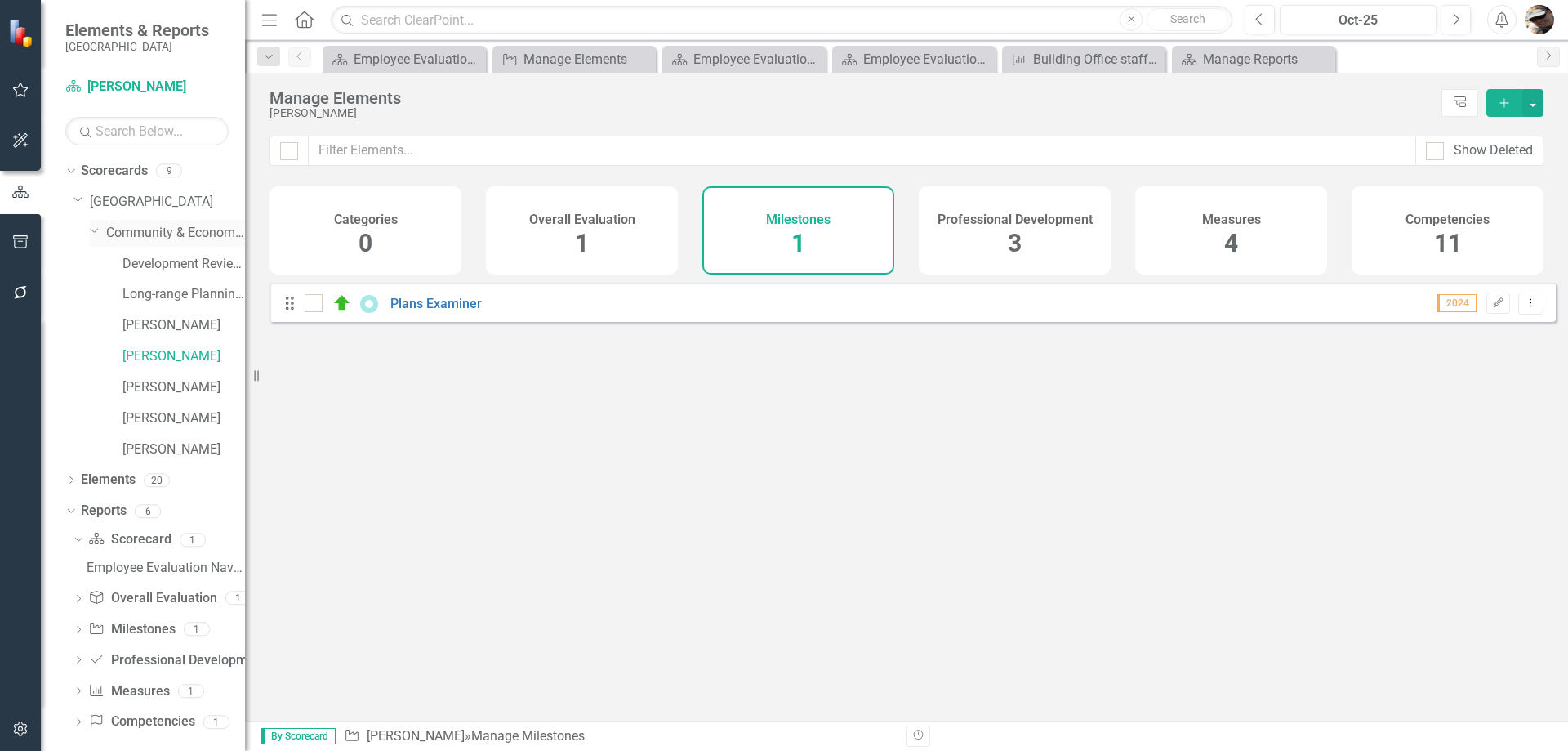
click at [118, 234] on link "Community & Economic Development Department" at bounding box center [175, 233] width 139 height 19
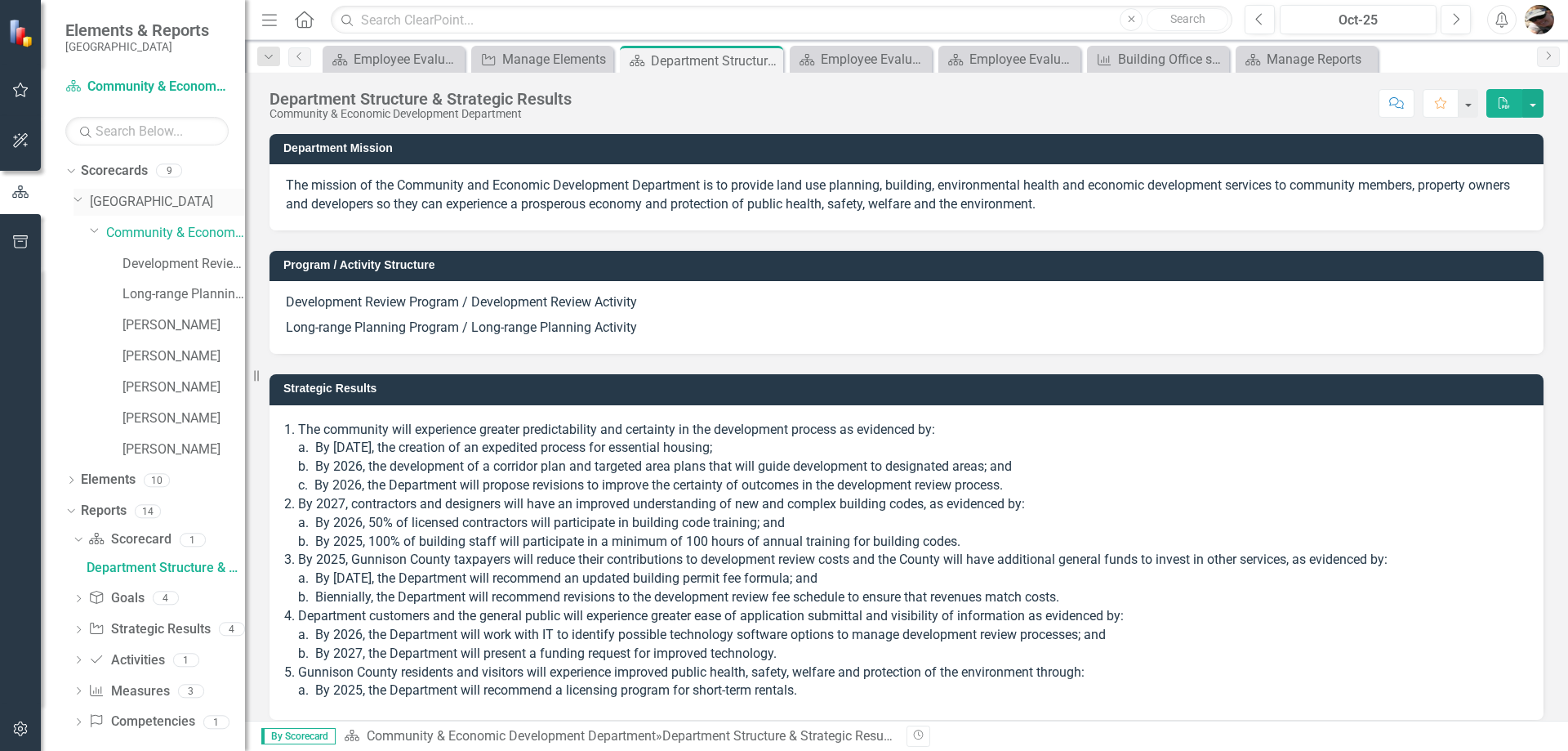
click at [91, 199] on link "[GEOGRAPHIC_DATA]" at bounding box center [167, 202] width 156 height 19
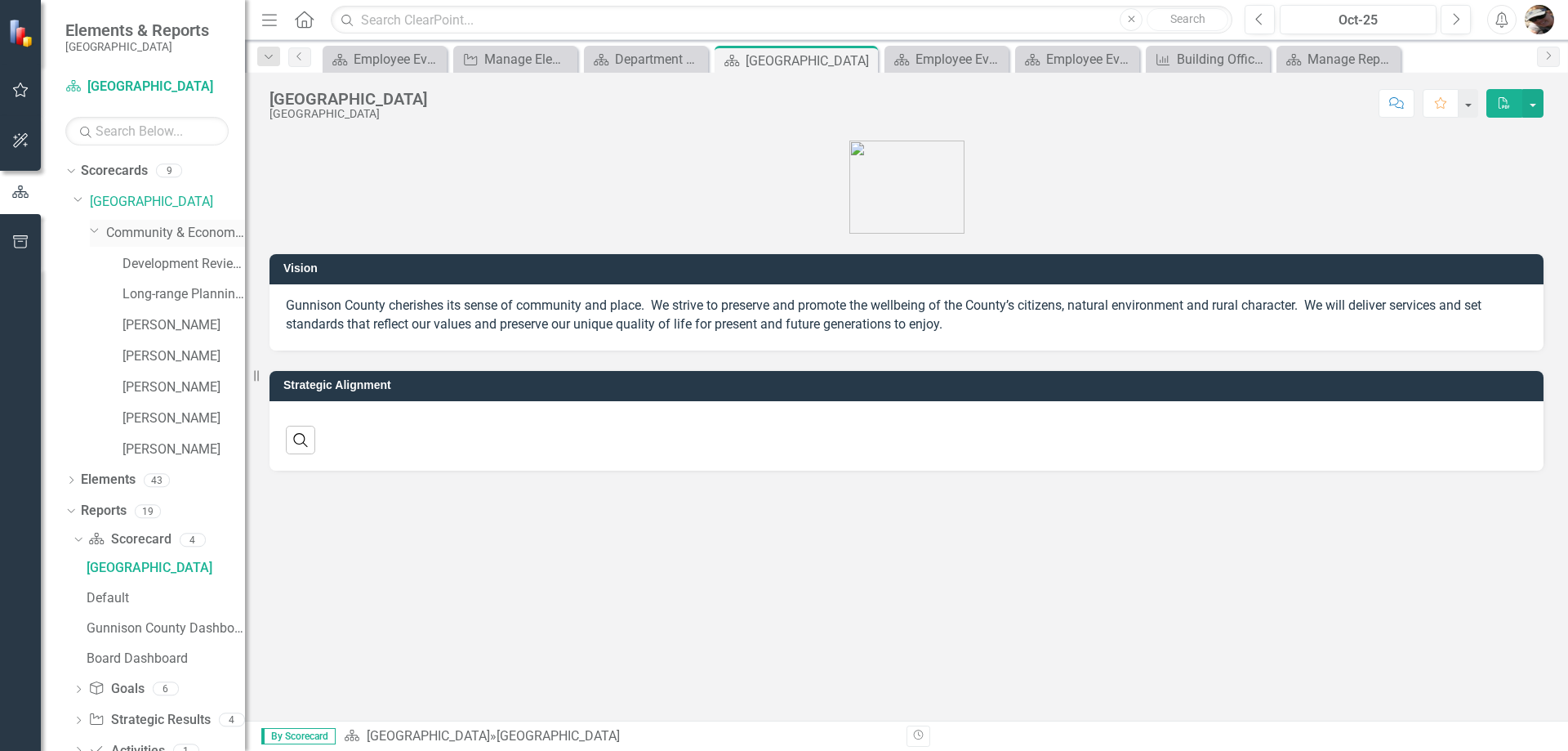
click at [135, 239] on link "Community & Economic Development Department" at bounding box center [175, 233] width 139 height 19
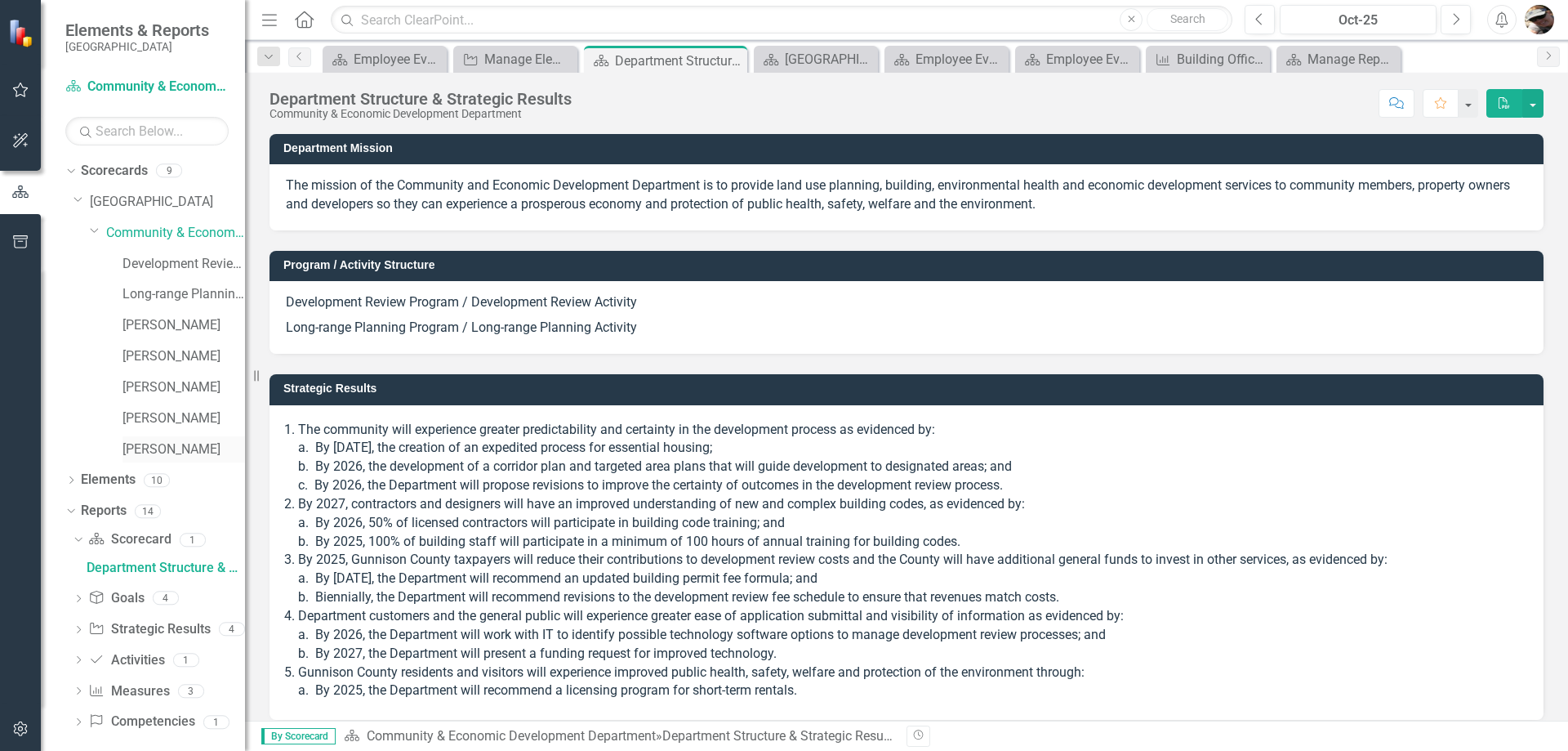
click at [148, 457] on link "[PERSON_NAME]" at bounding box center [183, 449] width 122 height 19
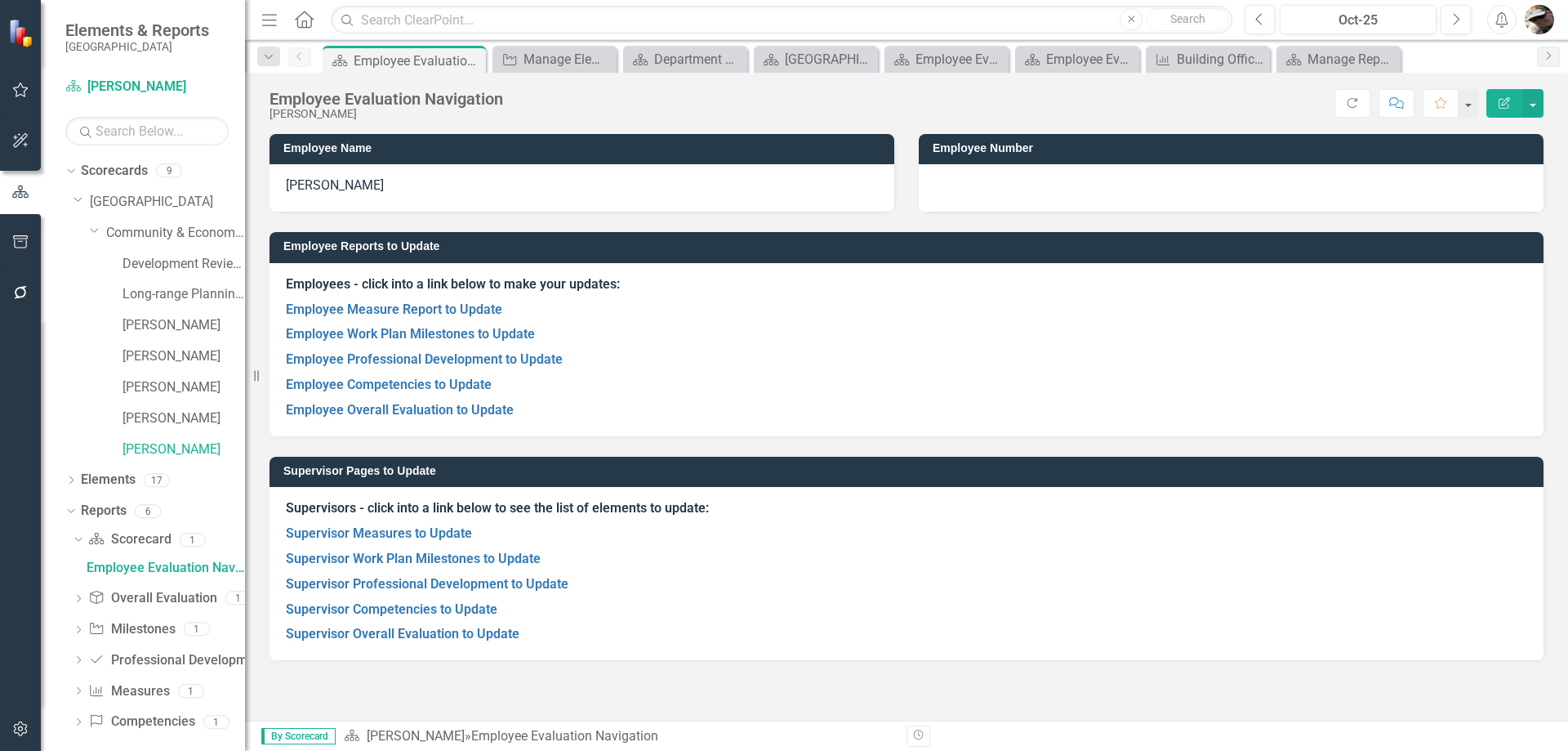
click at [1544, 17] on img "button" at bounding box center [1540, 20] width 29 height 29
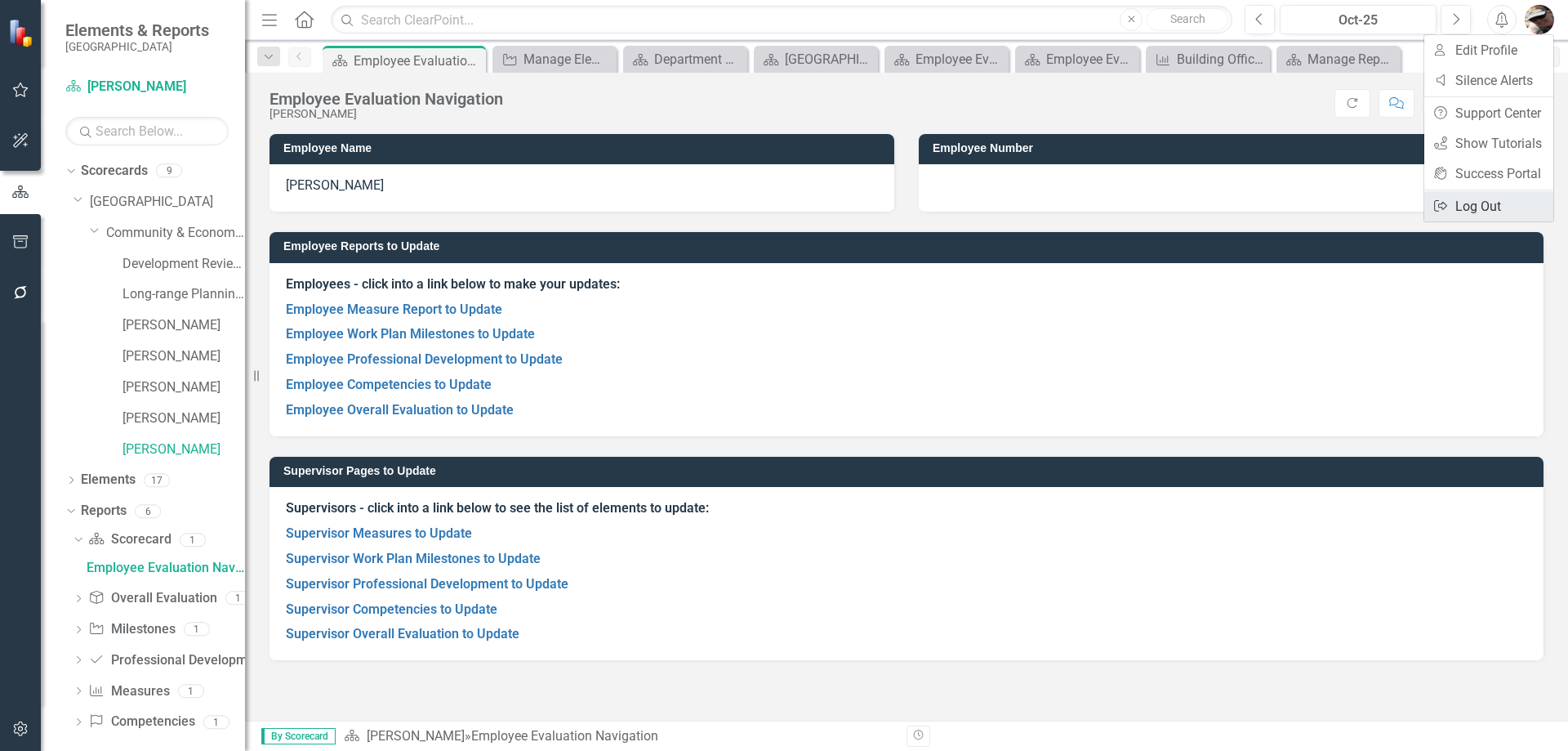
click at [1491, 191] on link "Logout Log Out" at bounding box center [1489, 206] width 129 height 30
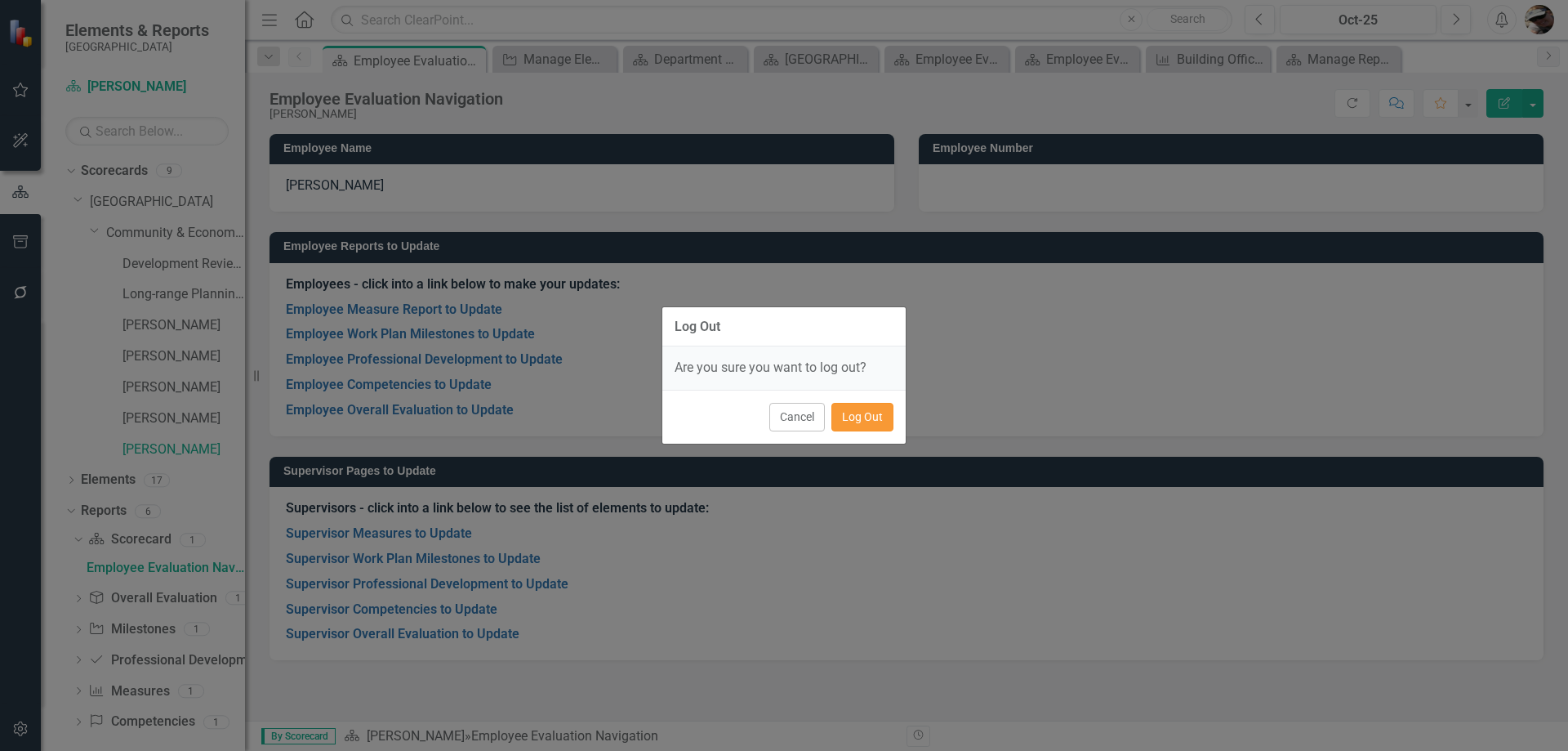
click at [855, 430] on button "Log Out" at bounding box center [861, 416] width 62 height 28
